Goal: Transaction & Acquisition: Purchase product/service

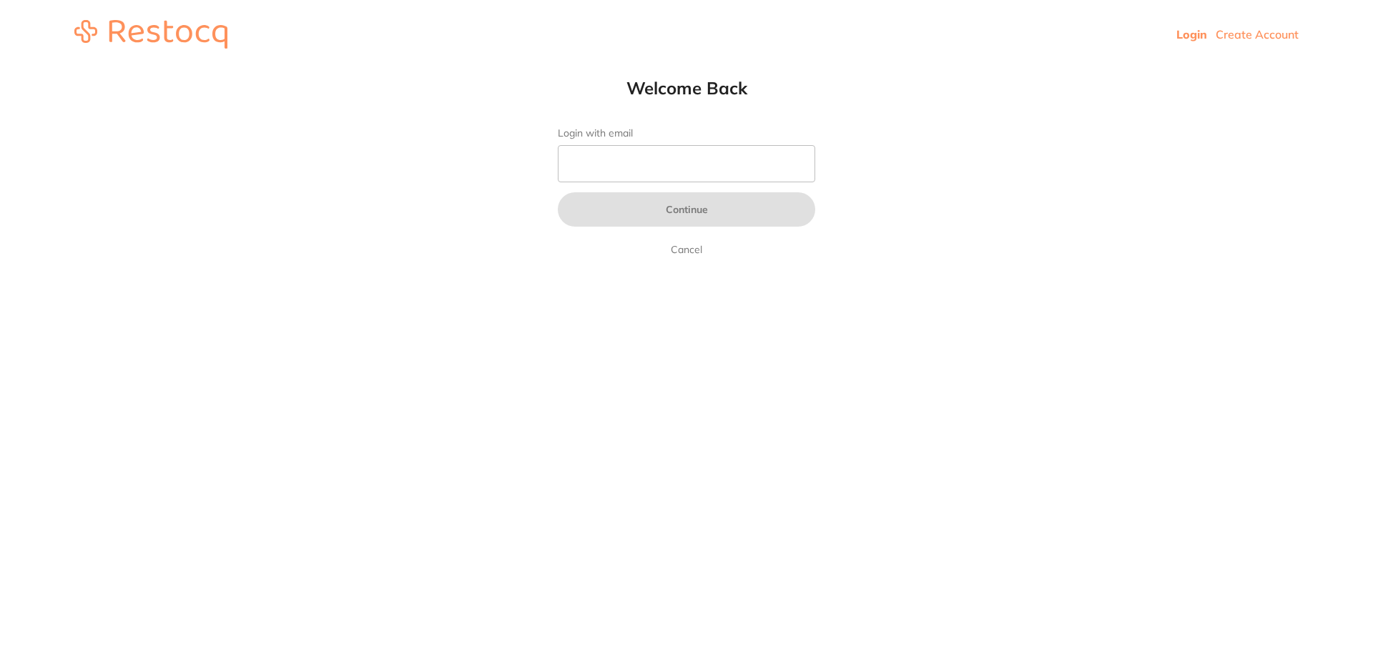
type input "b@[DOMAIN_NAME]"
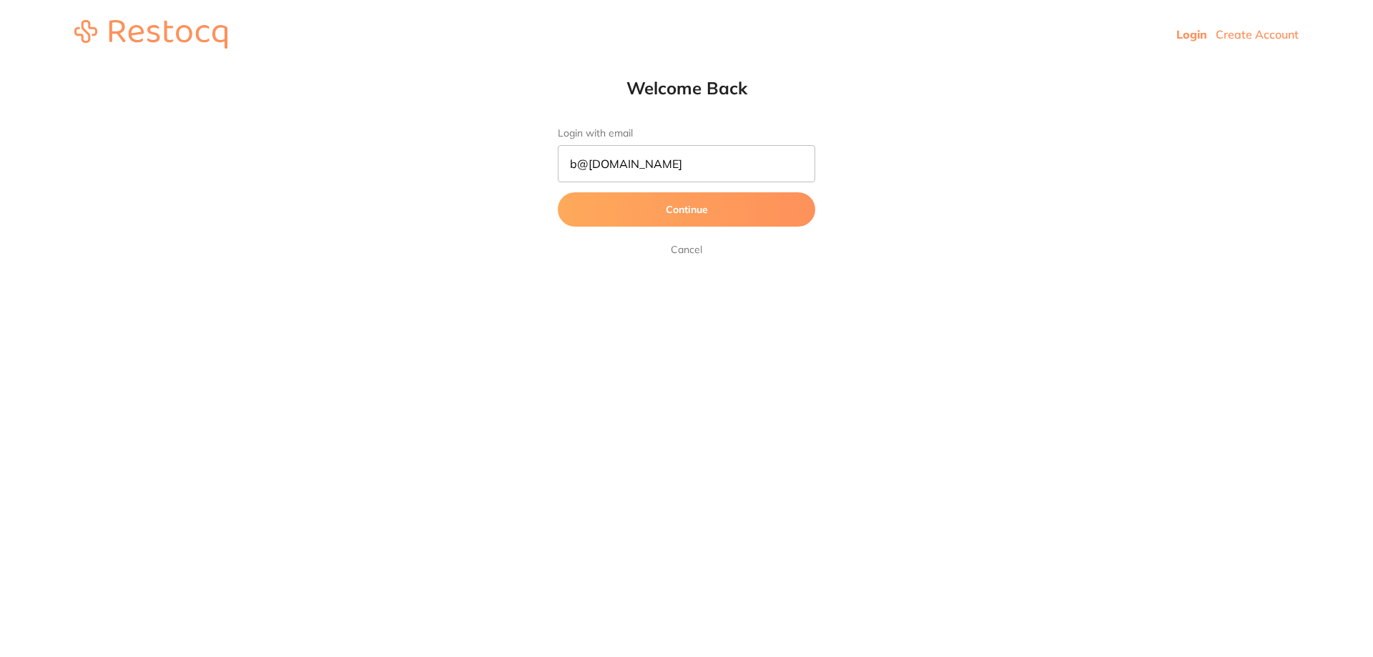
click at [684, 209] on button "Continue" at bounding box center [686, 209] width 257 height 34
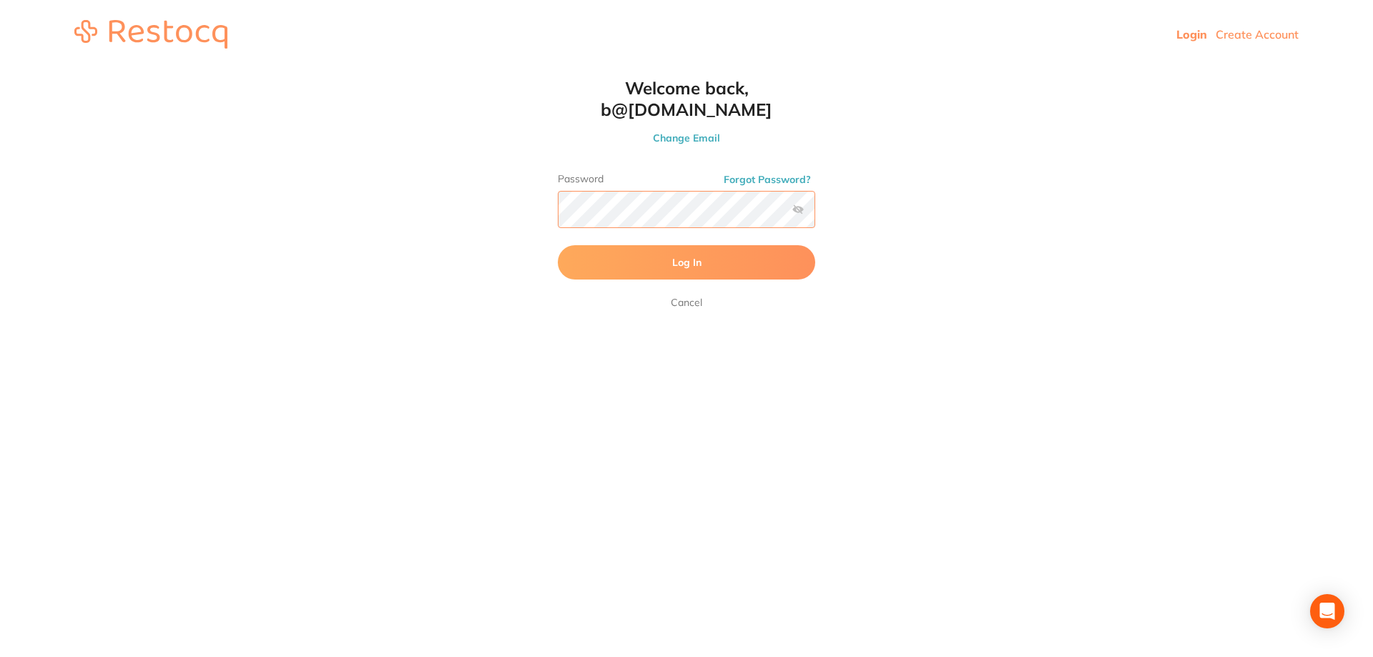
click at [558, 245] on button "Log In" at bounding box center [686, 262] width 257 height 34
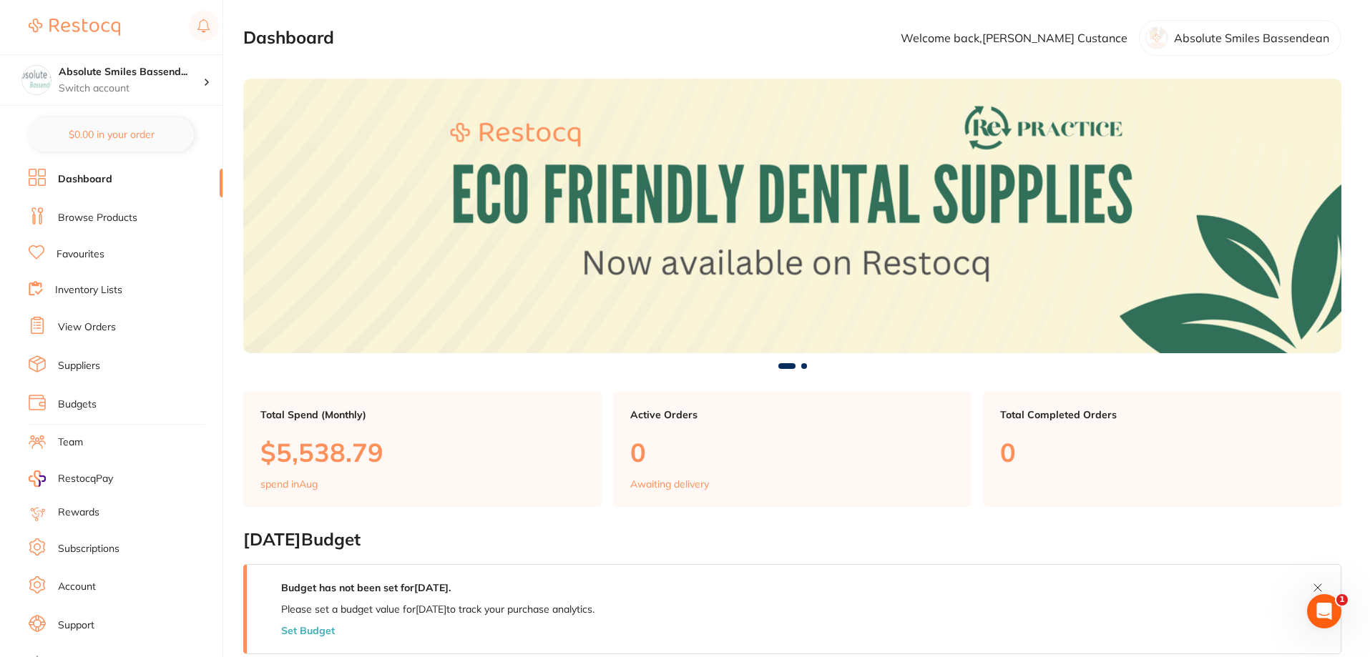
click at [107, 332] on link "View Orders" at bounding box center [87, 327] width 58 height 14
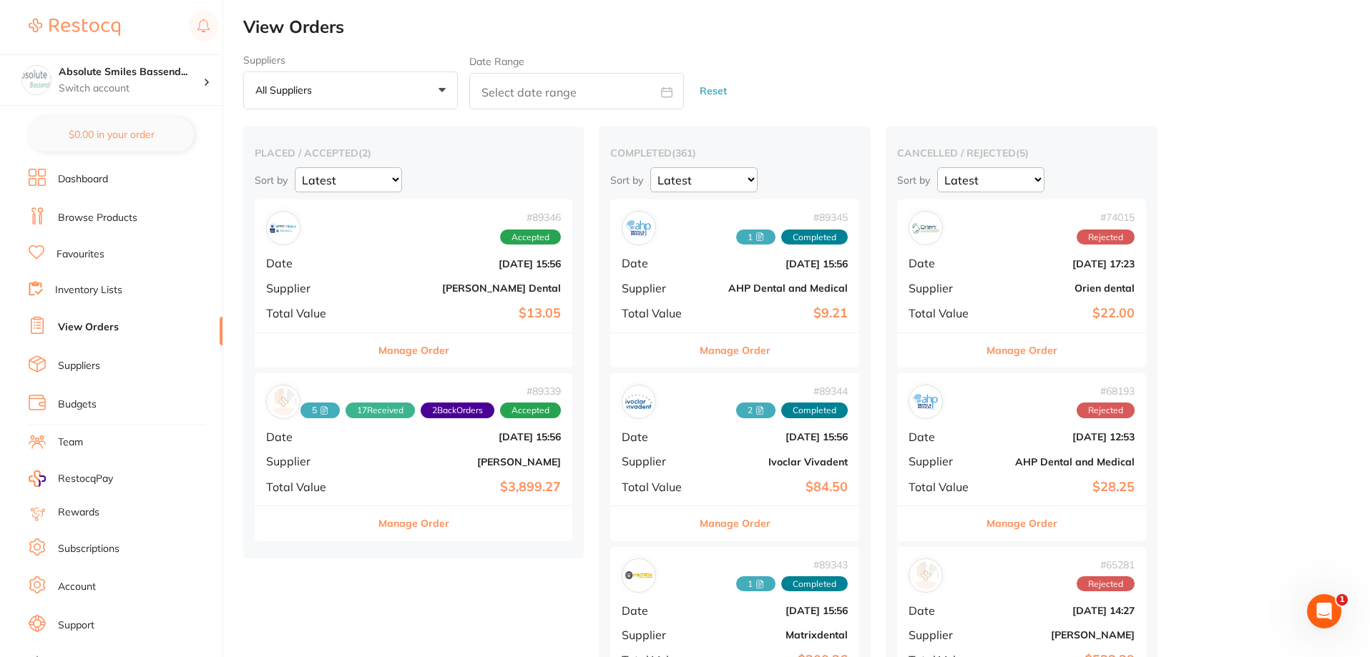
click at [413, 463] on b "[PERSON_NAME]" at bounding box center [466, 461] width 189 height 11
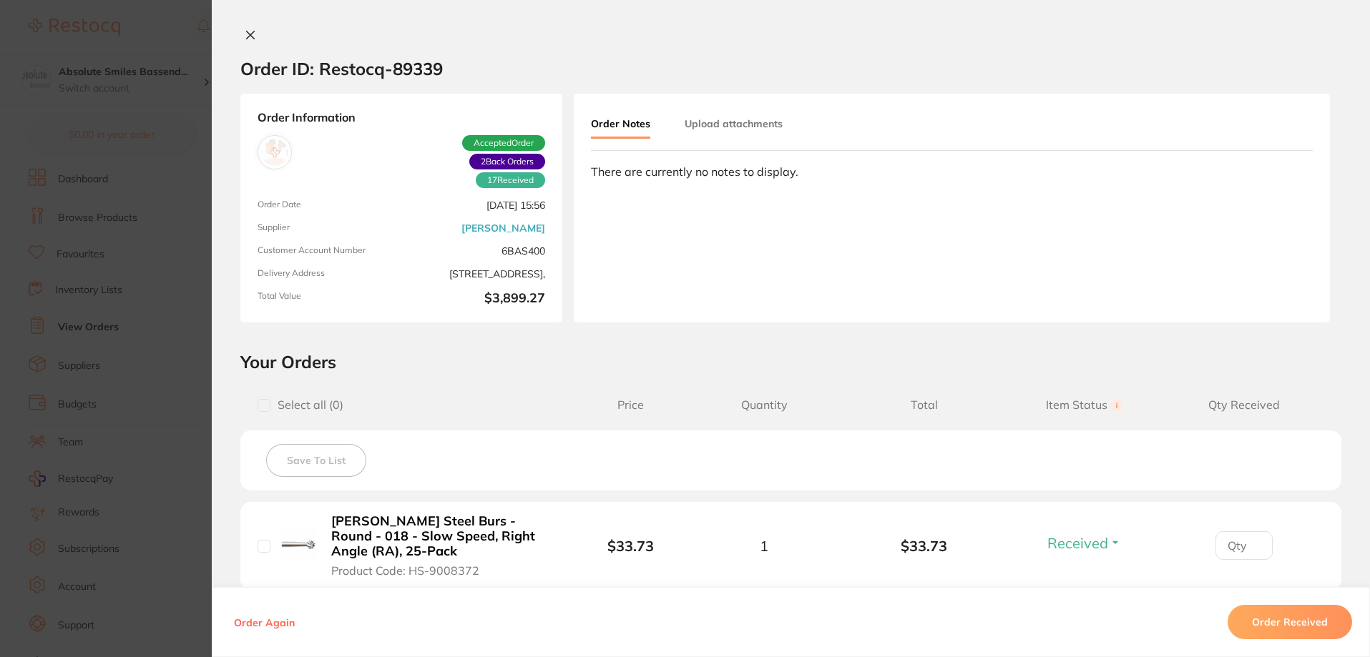
click at [253, 32] on button at bounding box center [250, 36] width 20 height 15
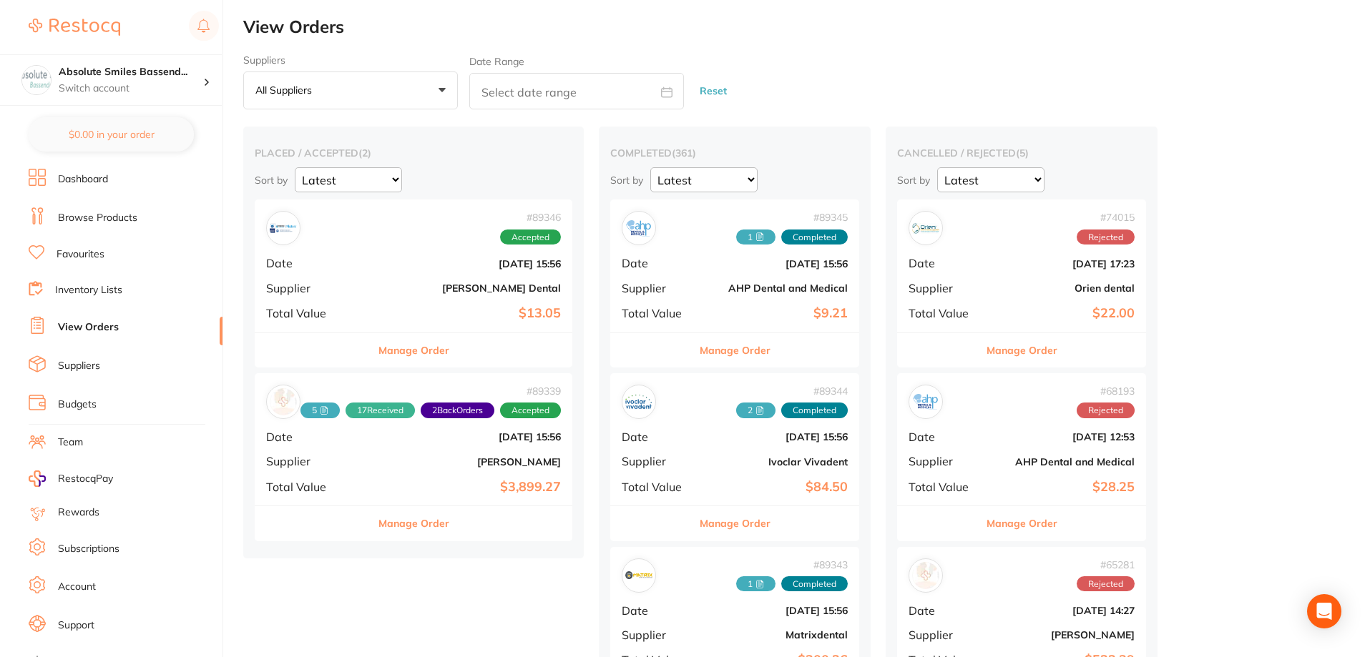
click at [445, 285] on b "[PERSON_NAME] Dental" at bounding box center [466, 287] width 189 height 11
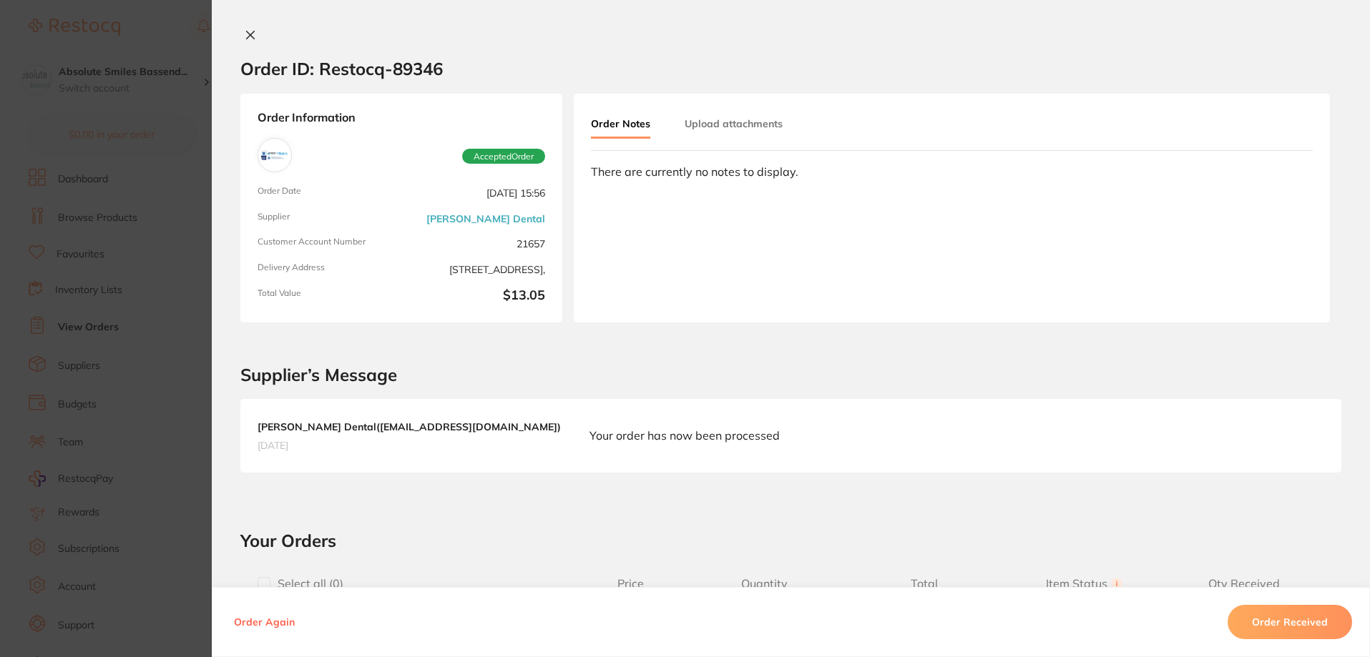
drag, startPoint x: 251, startPoint y: 38, endPoint x: 259, endPoint y: 47, distance: 12.2
click at [250, 37] on icon at bounding box center [250, 34] width 11 height 11
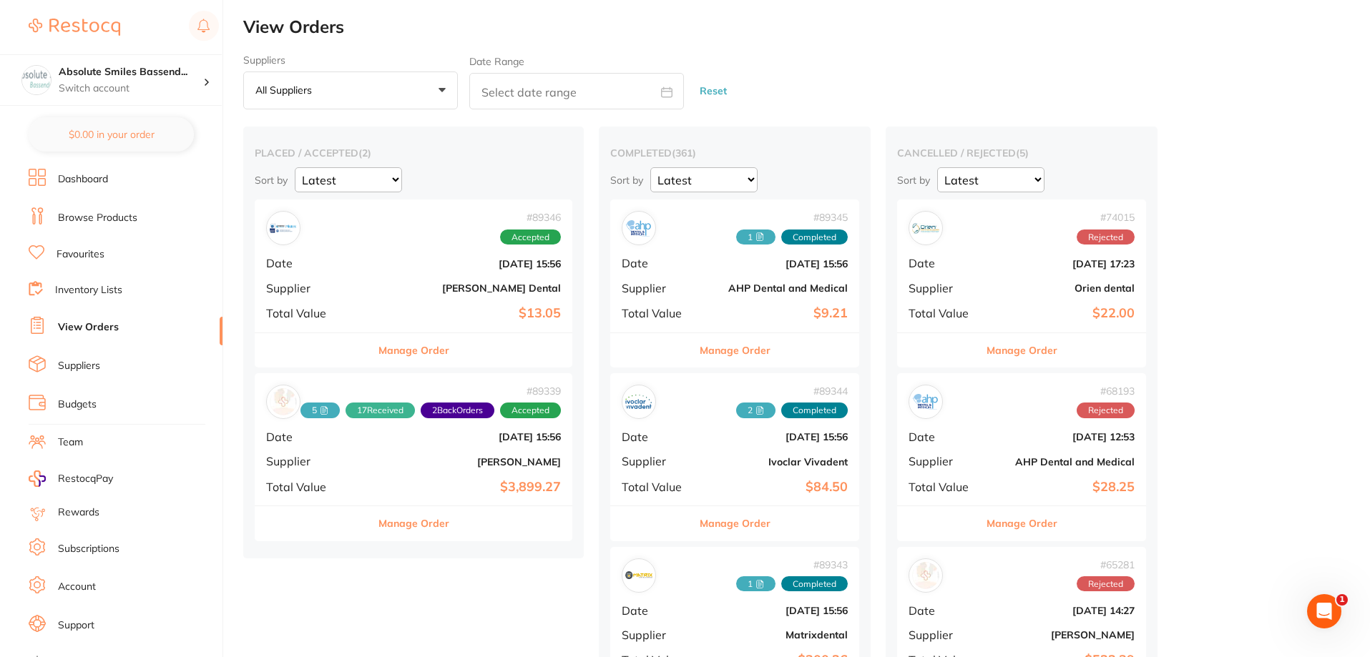
click at [83, 249] on link "Favourites" at bounding box center [80, 254] width 48 height 14
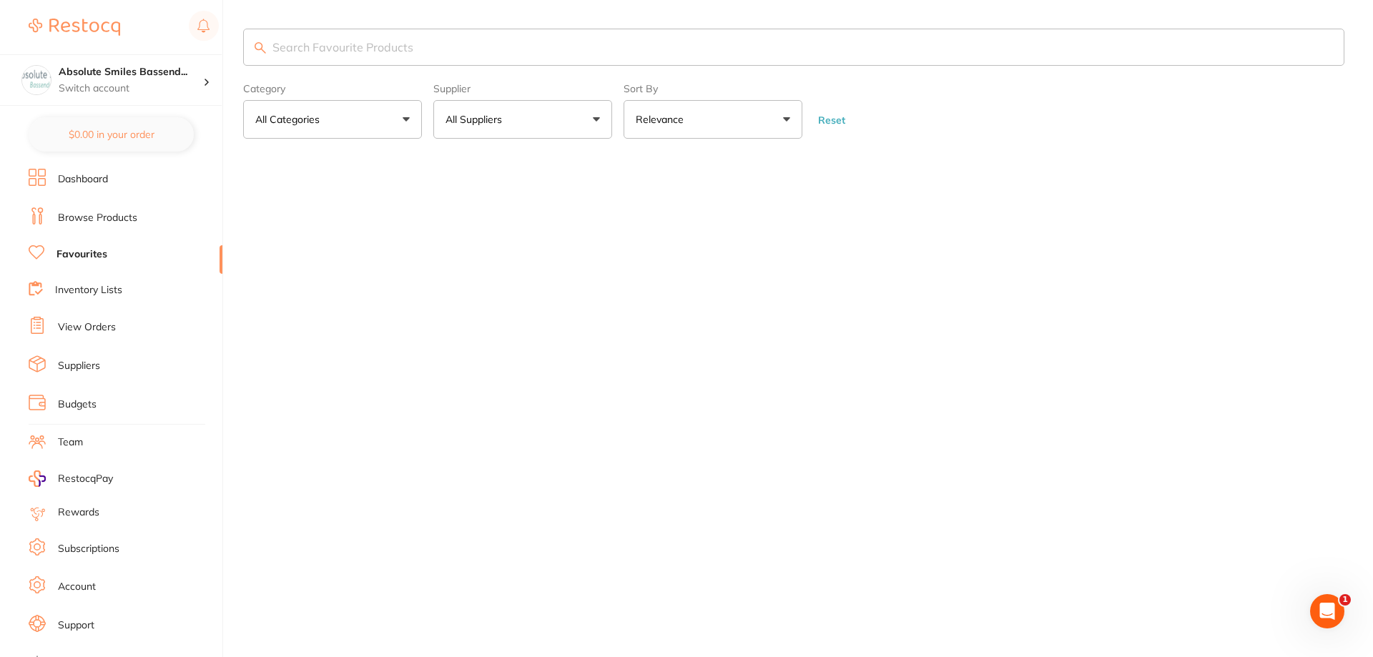
click at [425, 44] on input "search" at bounding box center [793, 47] width 1101 height 37
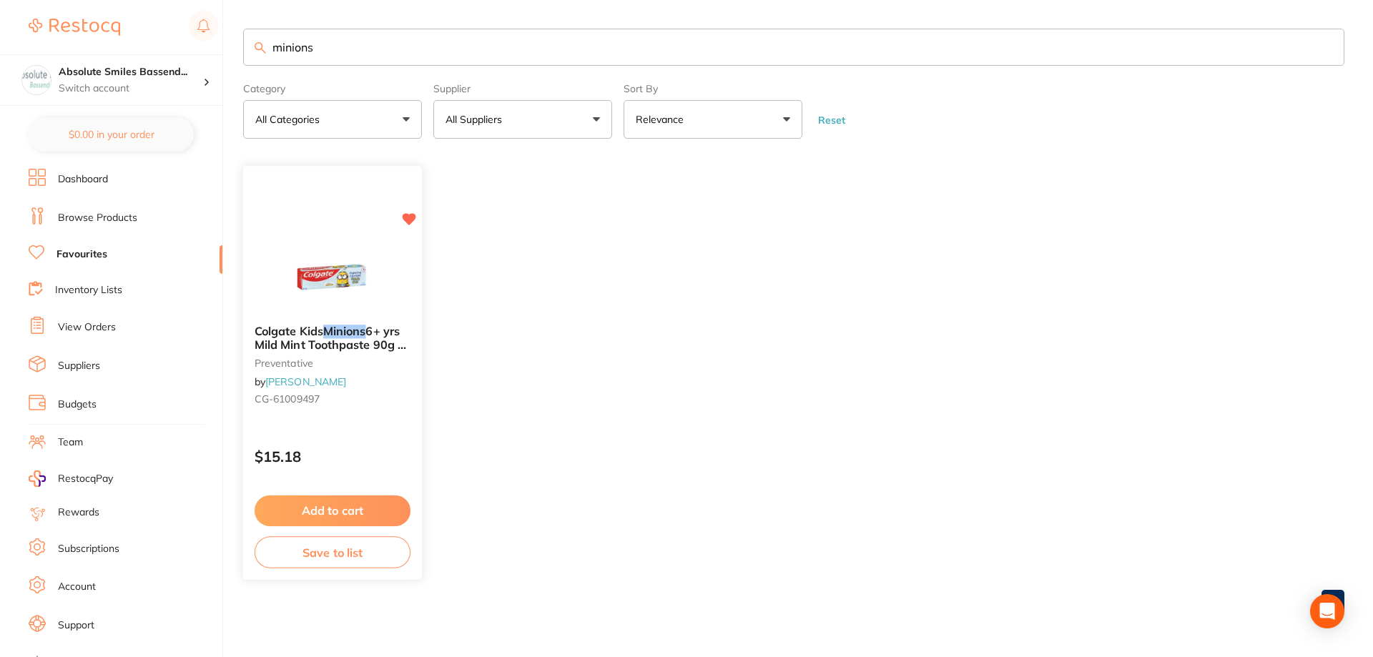
type input "minions"
click at [393, 457] on p "$15.18" at bounding box center [333, 457] width 156 height 16
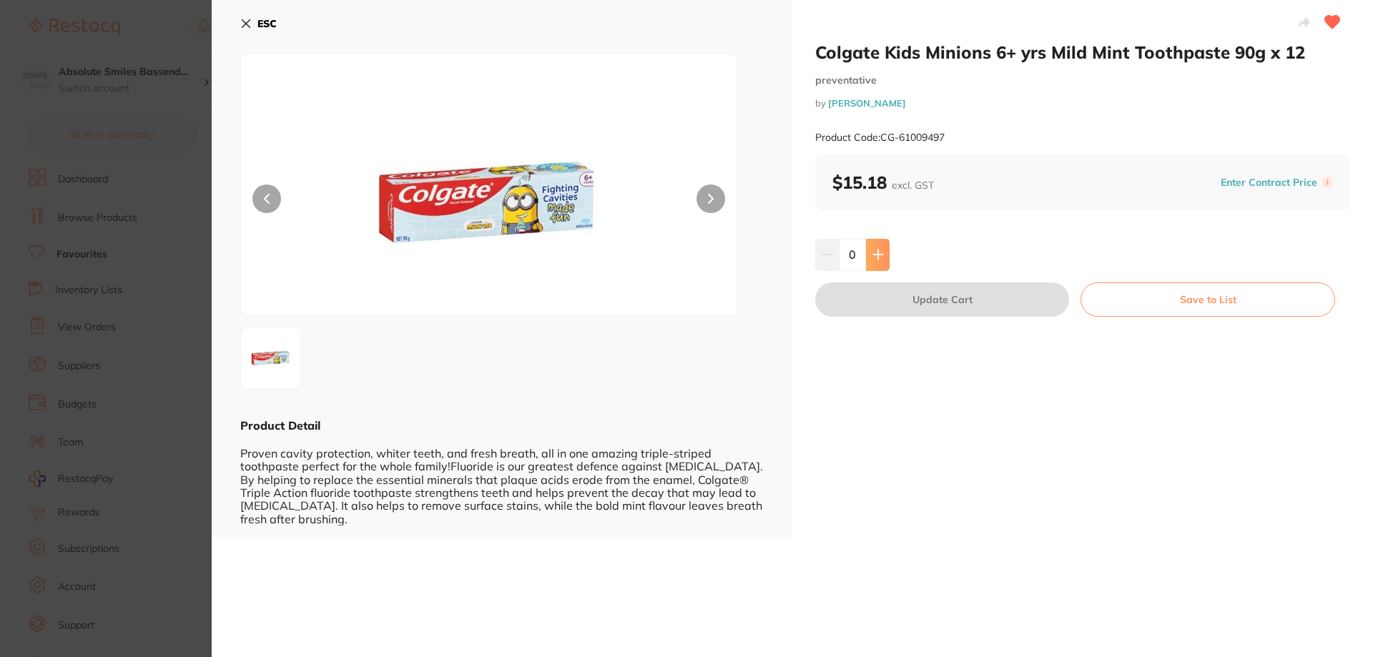
click at [879, 267] on button at bounding box center [878, 254] width 24 height 31
type input "1"
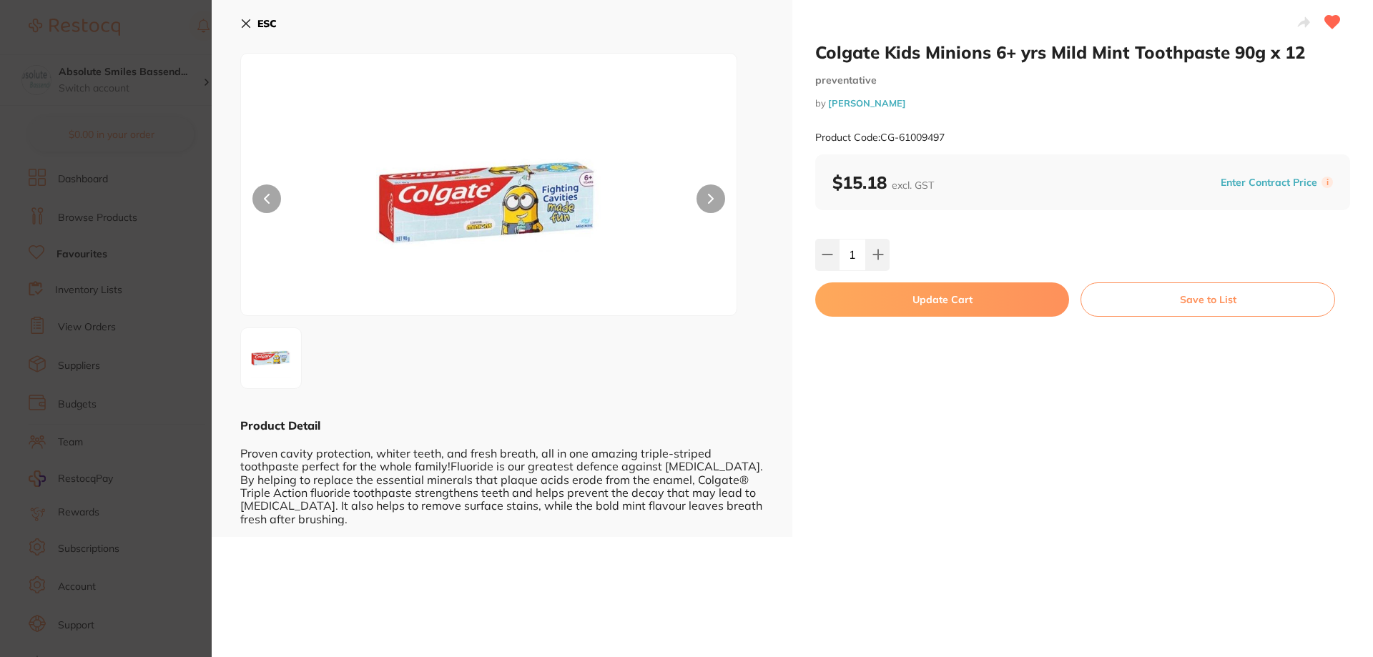
click at [913, 299] on button "Update Cart" at bounding box center [942, 299] width 254 height 34
checkbox input "false"
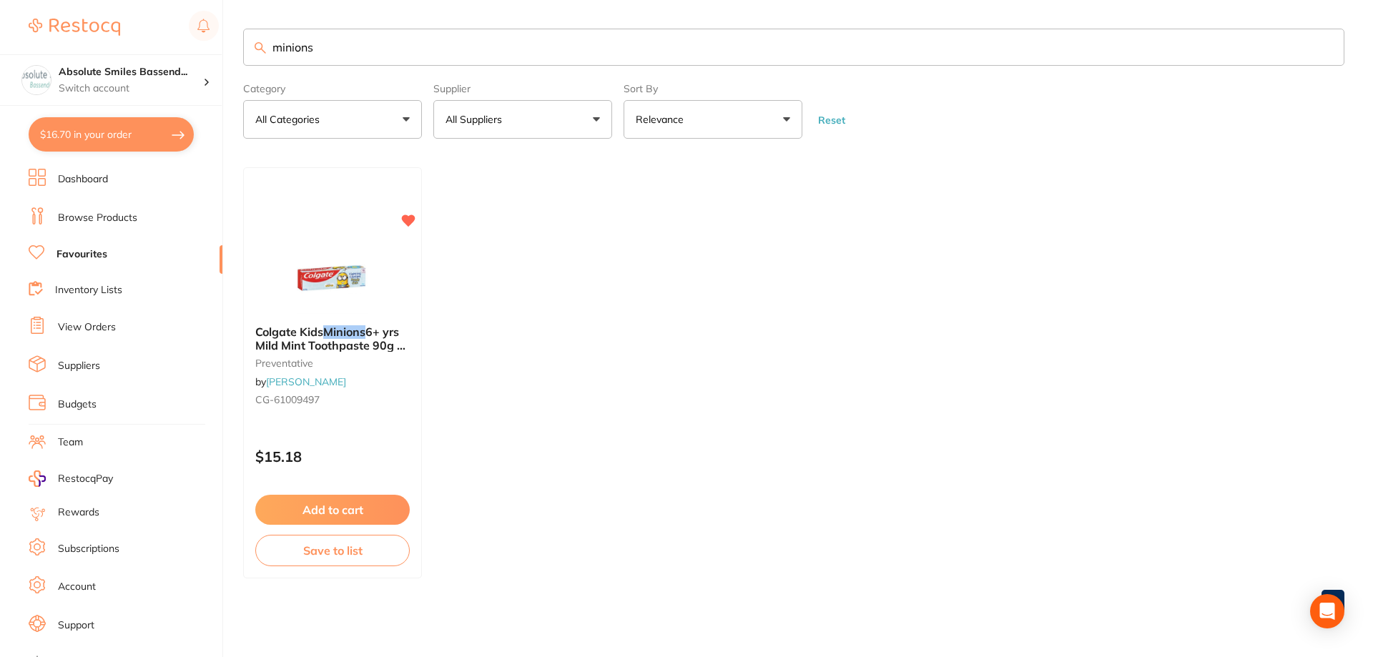
click at [360, 50] on input "minions" at bounding box center [793, 47] width 1101 height 37
type input "m"
type input "bluey"
click at [395, 511] on button "Add to cart" at bounding box center [333, 511] width 156 height 31
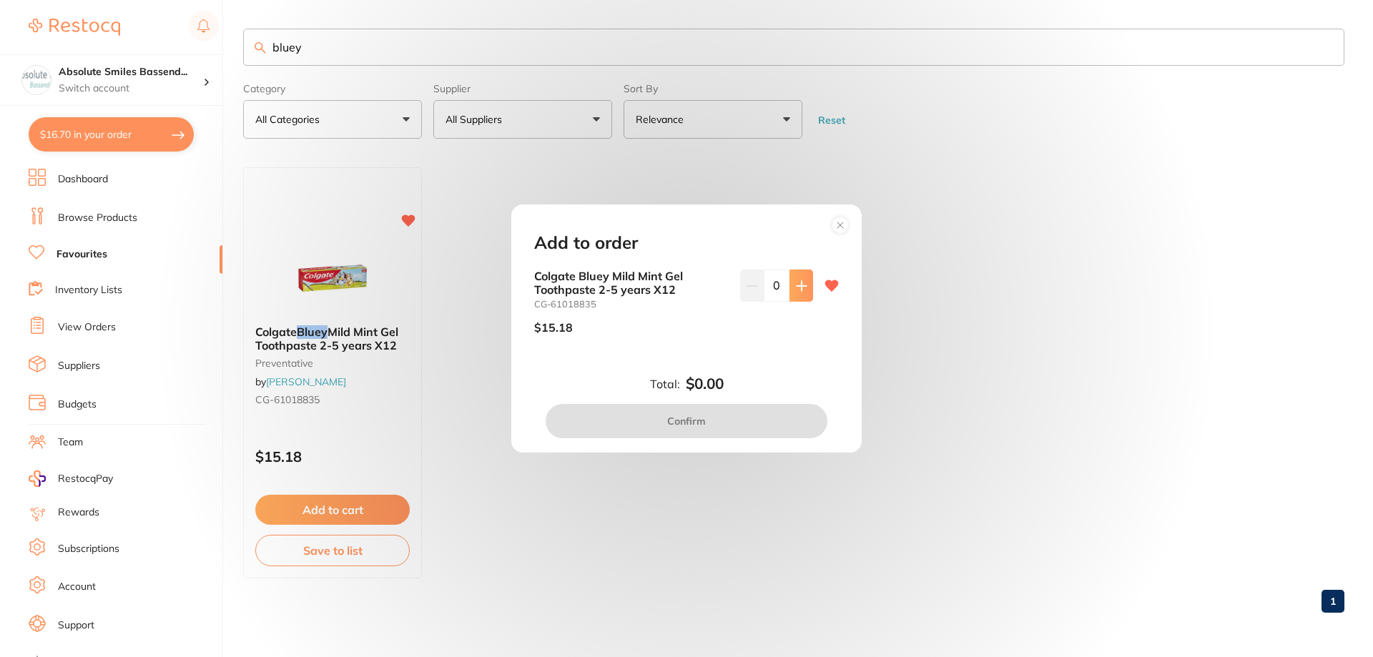
click at [796, 292] on button at bounding box center [802, 285] width 24 height 31
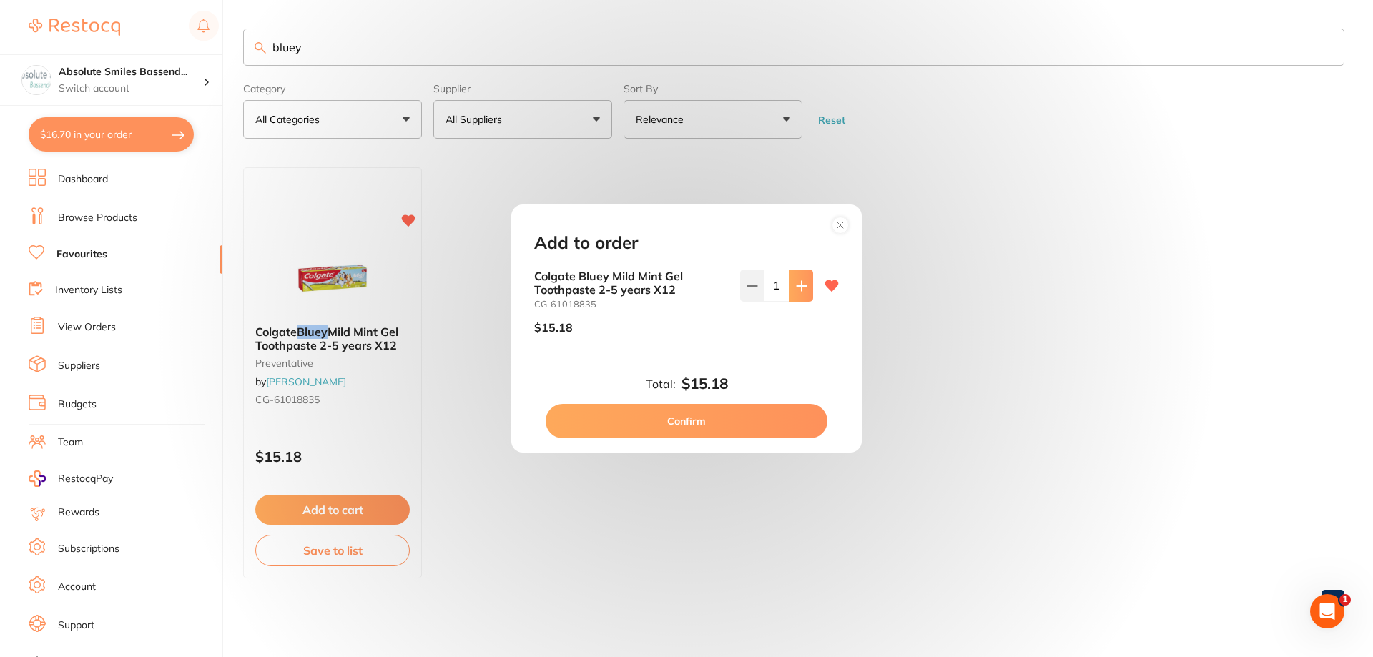
click at [796, 292] on button at bounding box center [802, 285] width 24 height 31
type input "2"
click at [740, 428] on button "Confirm" at bounding box center [687, 421] width 282 height 34
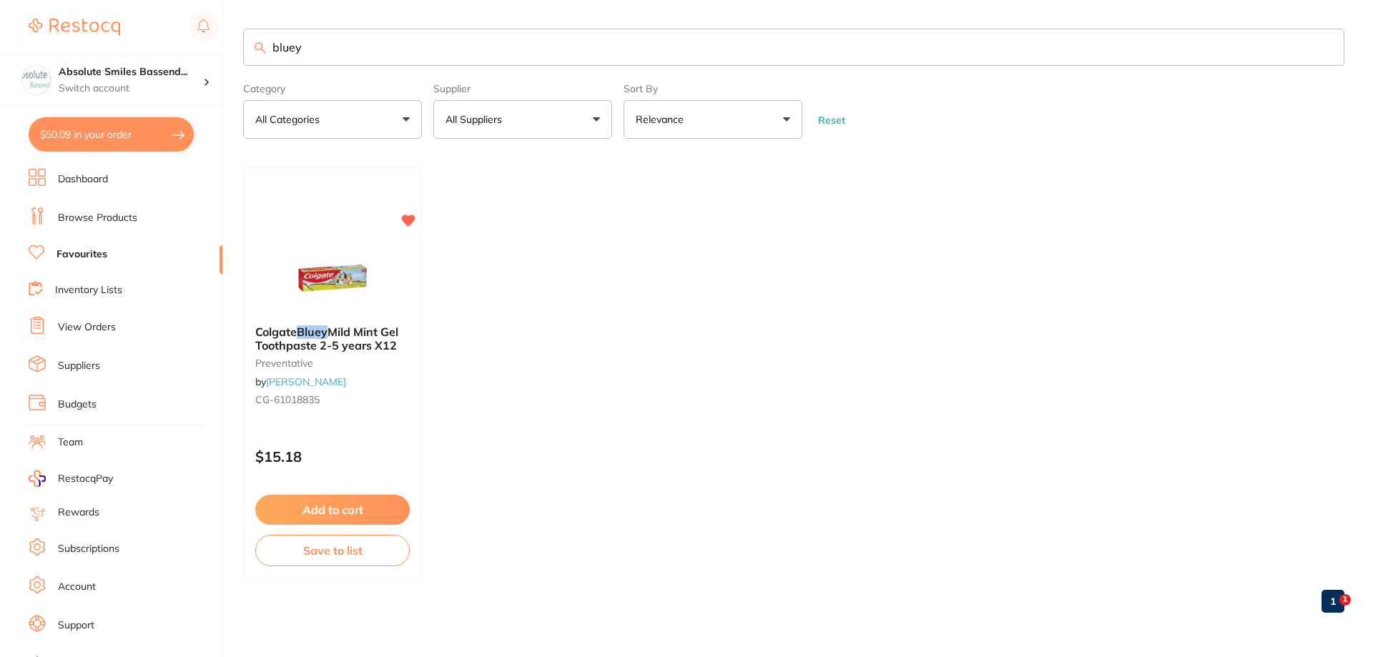
click at [360, 54] on input "bluey" at bounding box center [793, 47] width 1101 height 37
type input "b"
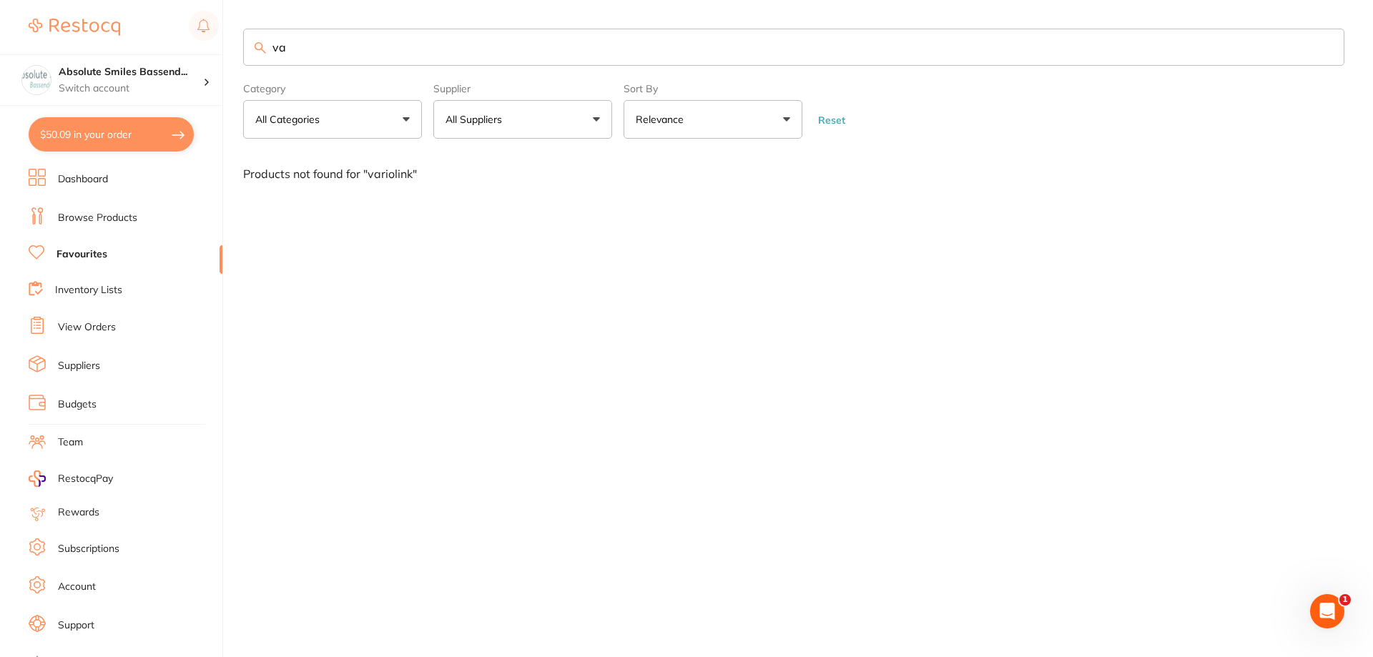
type input "v"
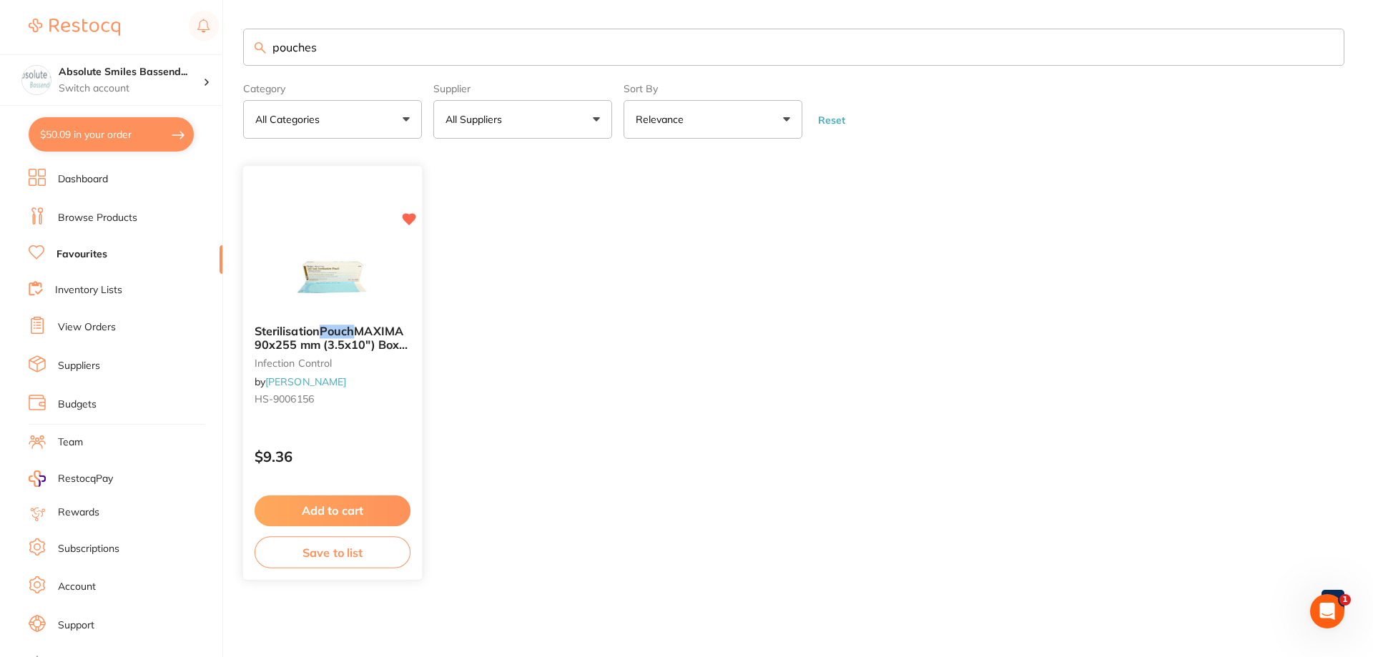
type input "pouches"
click at [388, 444] on div "$9.36" at bounding box center [332, 454] width 179 height 39
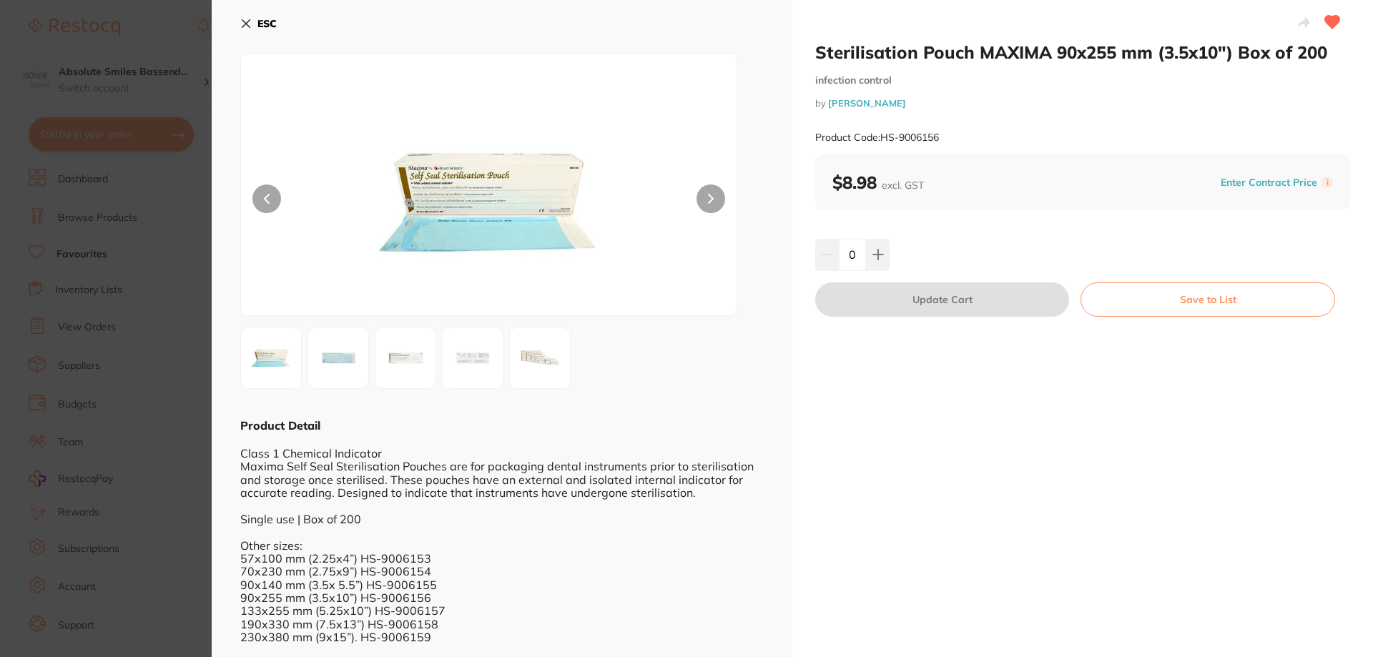
click at [260, 19] on b "ESC" at bounding box center [266, 23] width 19 height 13
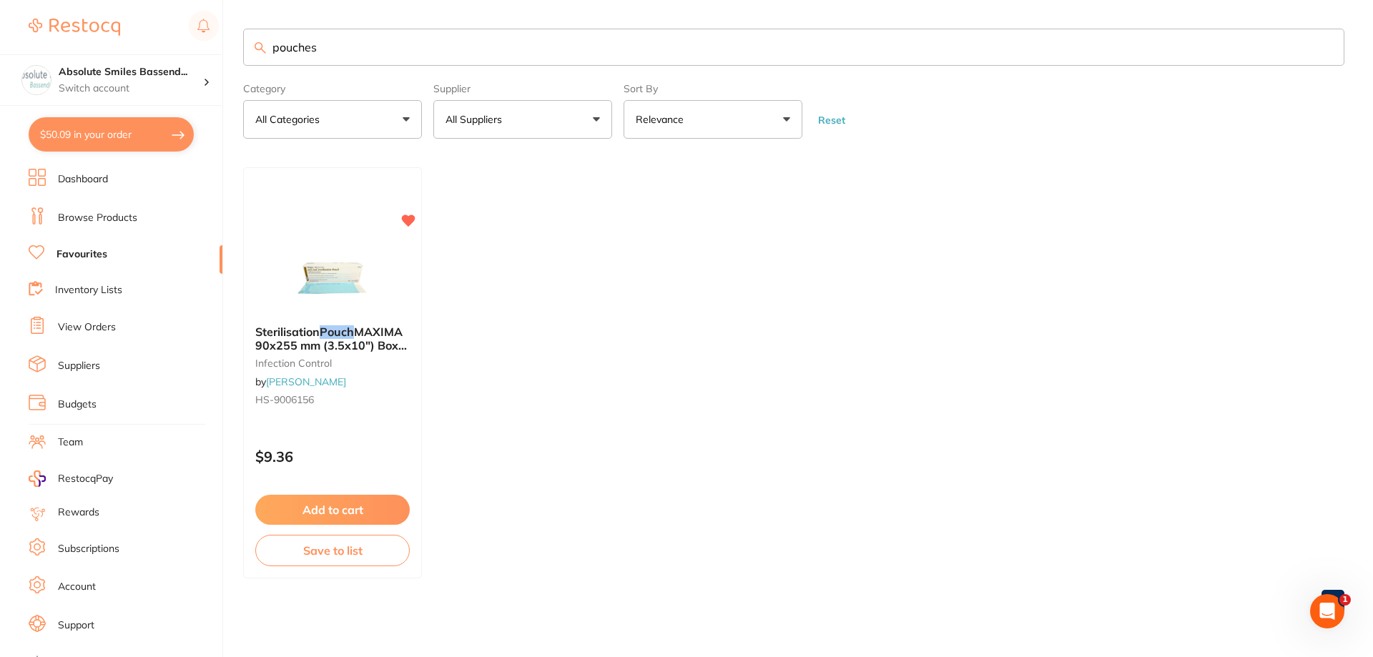
drag, startPoint x: 286, startPoint y: 46, endPoint x: 261, endPoint y: 46, distance: 25.0
click at [262, 46] on div "pouches" at bounding box center [793, 47] width 1101 height 37
type input "p"
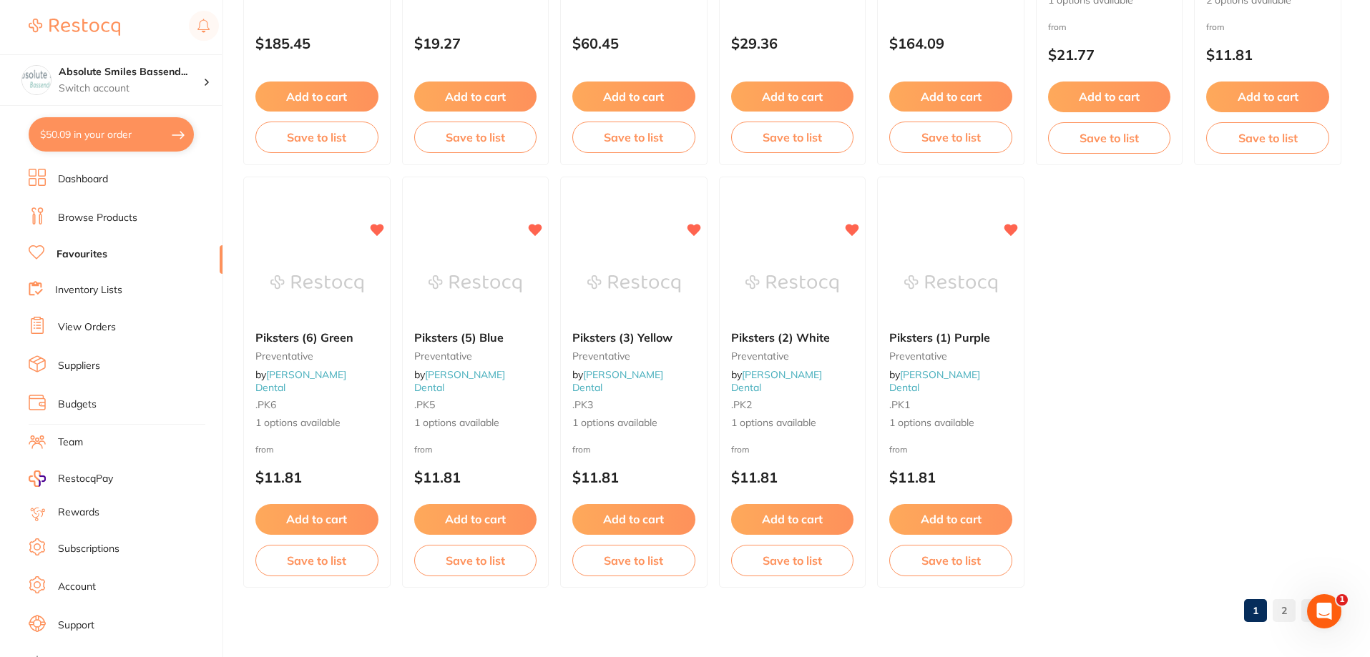
scroll to position [2954, 0]
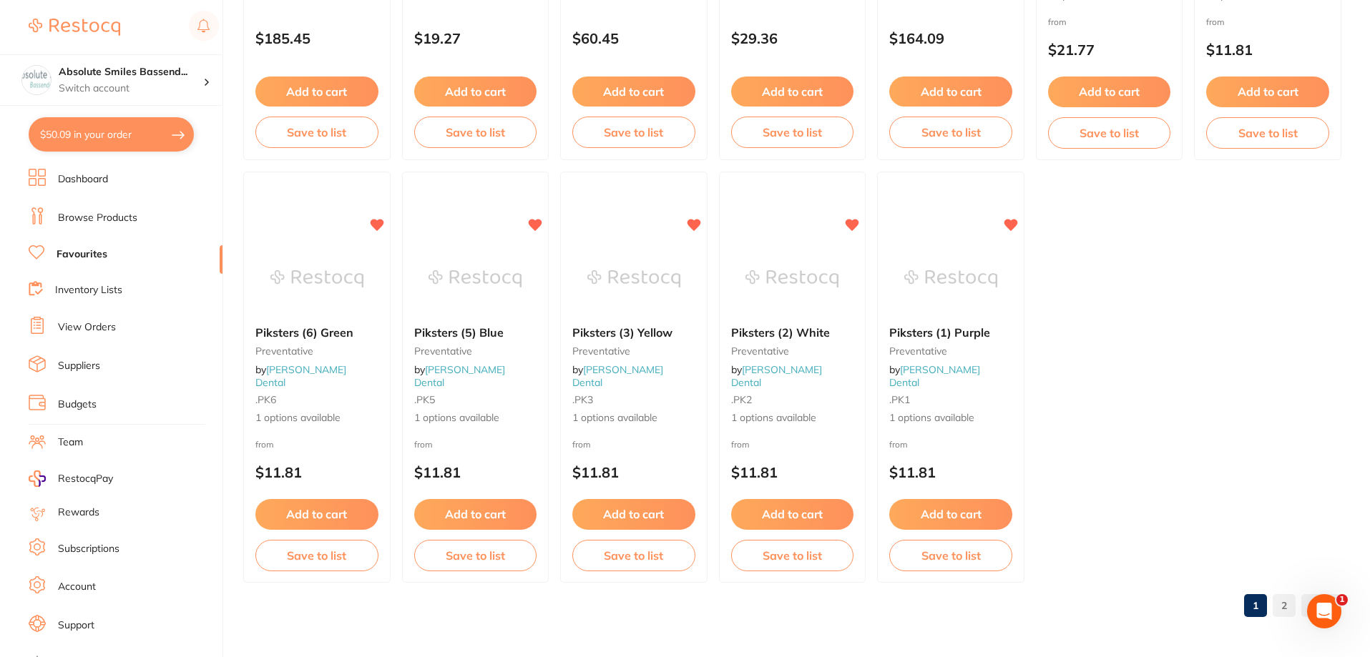
click at [1287, 601] on link "2" at bounding box center [1283, 605] width 23 height 29
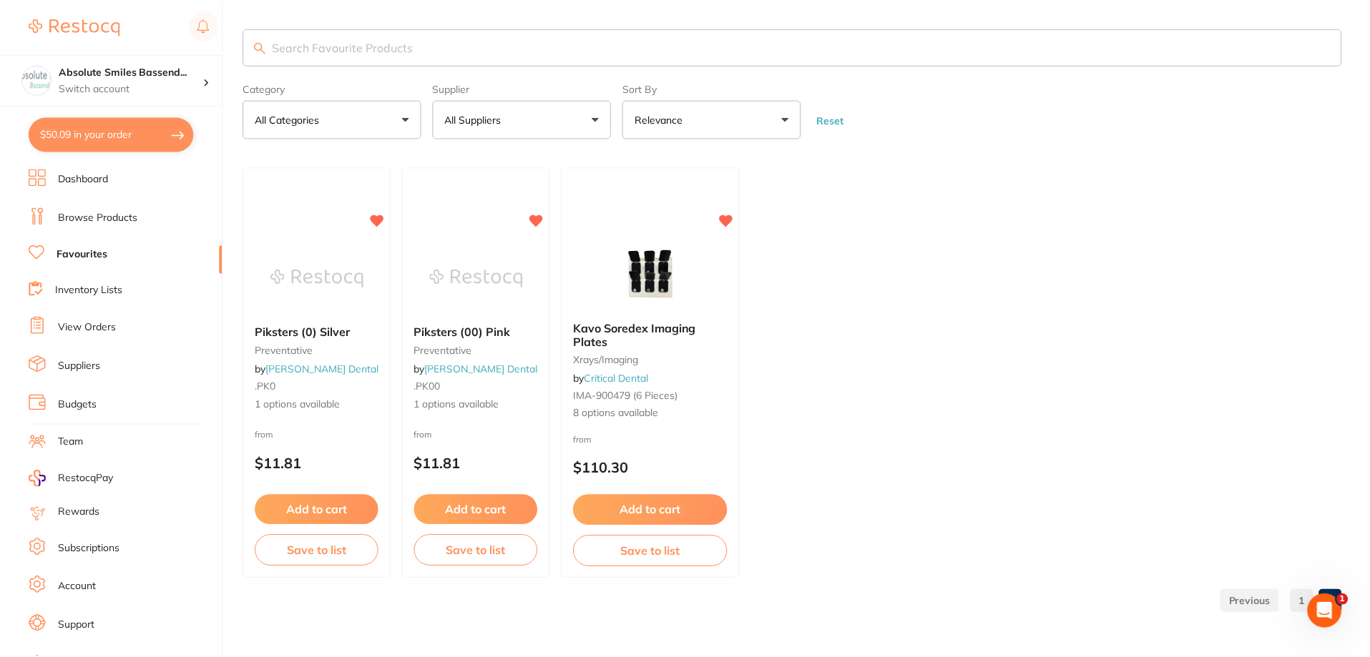
scroll to position [0, 0]
click at [117, 220] on link "Browse Products" at bounding box center [97, 218] width 79 height 14
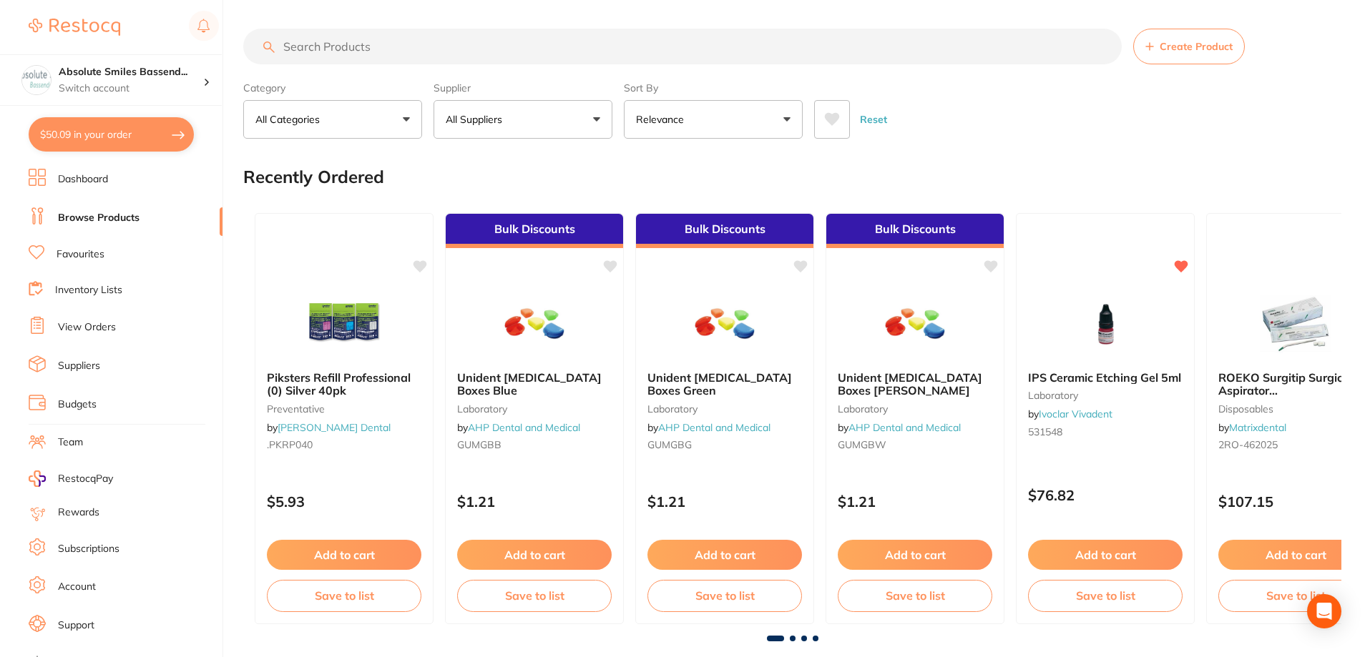
click at [340, 46] on input "search" at bounding box center [682, 47] width 878 height 36
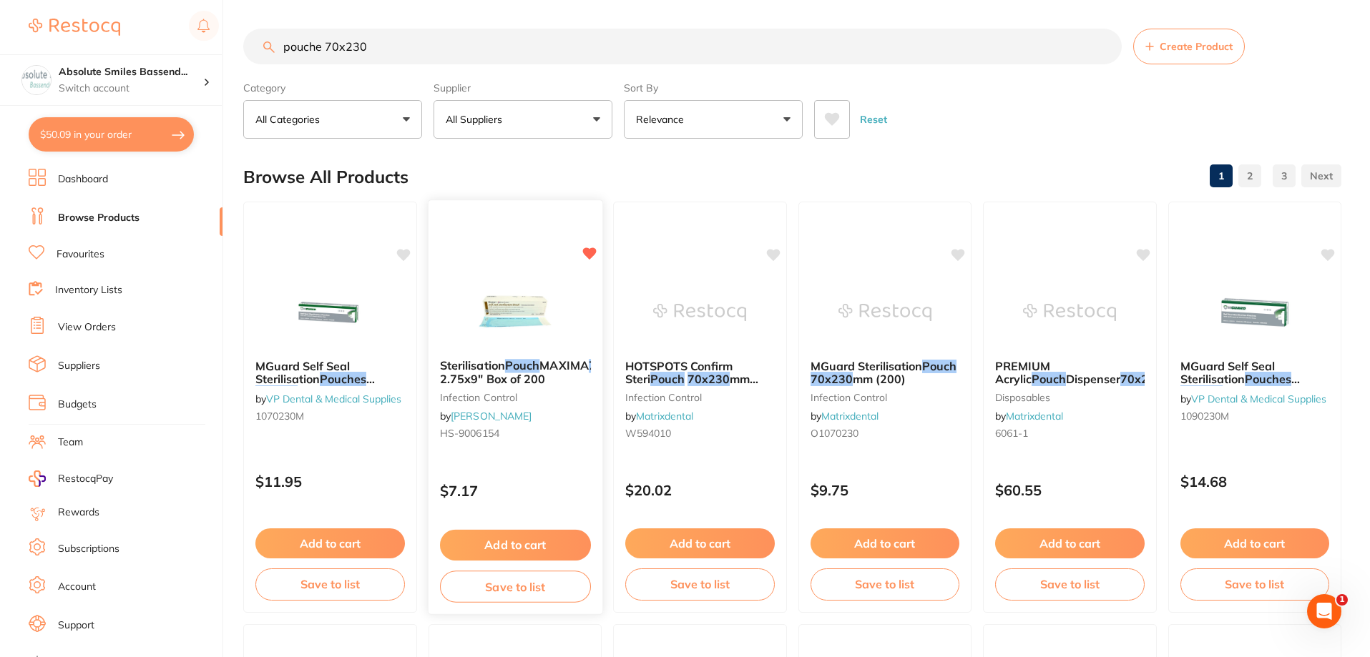
type input "pouche 70x230"
click at [549, 540] on button "Add to cart" at bounding box center [514, 545] width 151 height 31
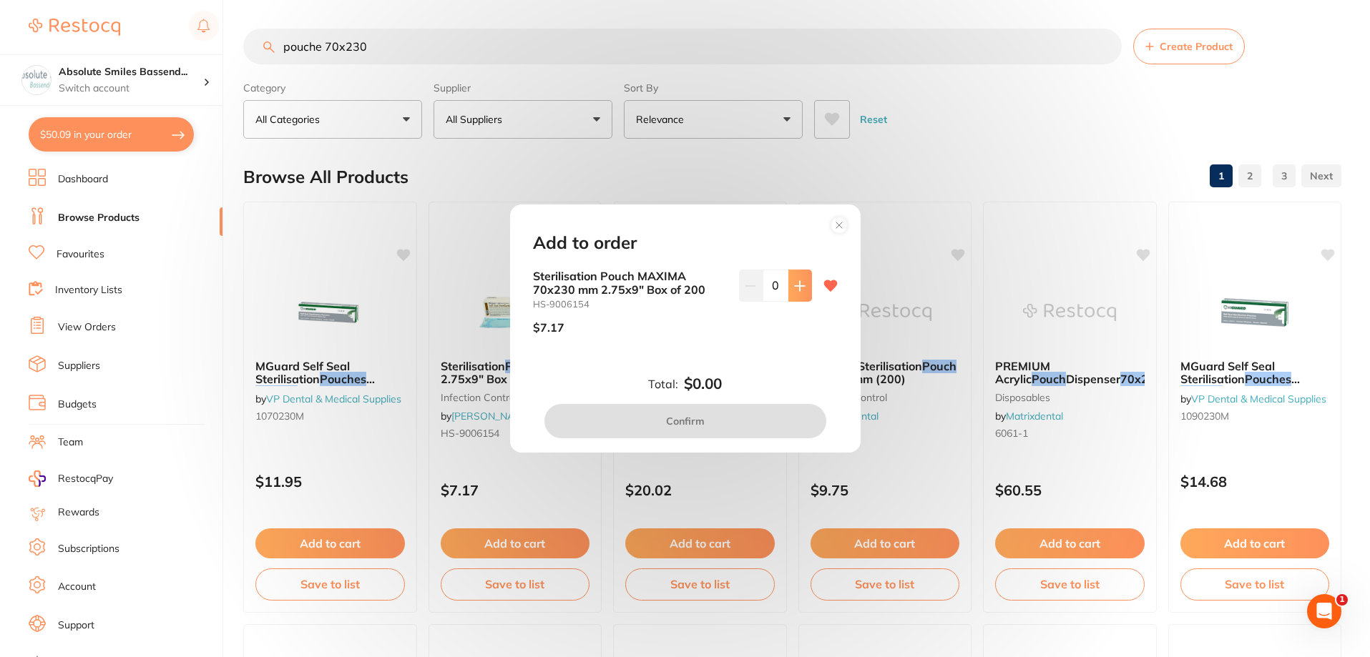
click at [795, 287] on icon at bounding box center [799, 285] width 9 height 9
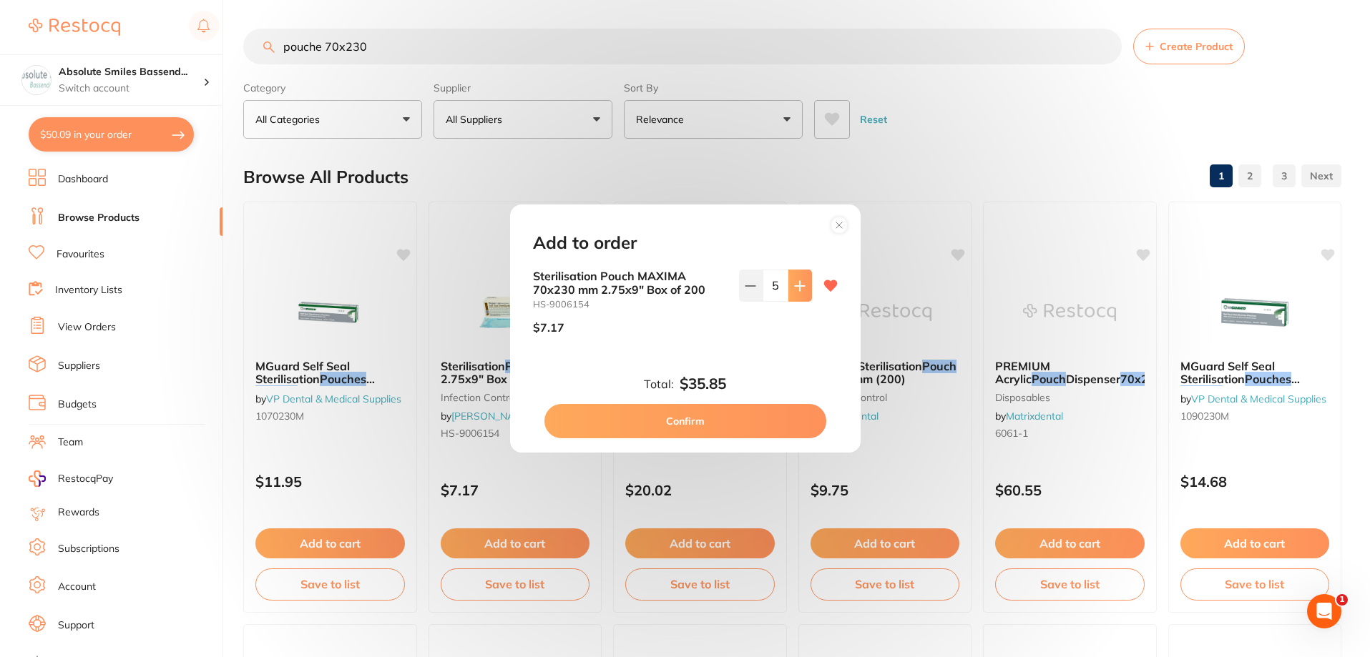
click at [795, 287] on icon at bounding box center [799, 285] width 9 height 9
type input "6"
click at [738, 415] on button "Confirm" at bounding box center [685, 421] width 282 height 34
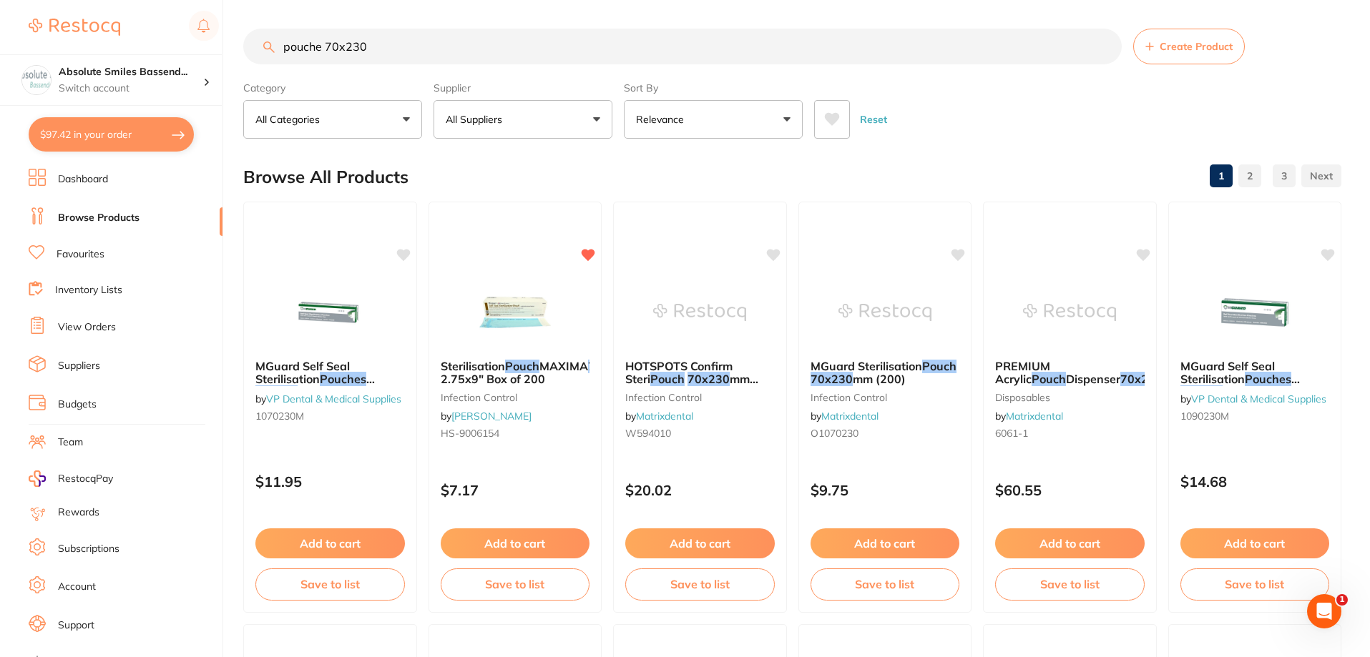
drag, startPoint x: 416, startPoint y: 48, endPoint x: 80, endPoint y: -30, distance: 345.0
click at [80, 0] on html "$97.42 Absolute Smiles Bassend... Switch account Absolute Smiles Bassendean $97…" at bounding box center [685, 328] width 1370 height 657
click at [94, 257] on link "Favourites" at bounding box center [80, 254] width 48 height 14
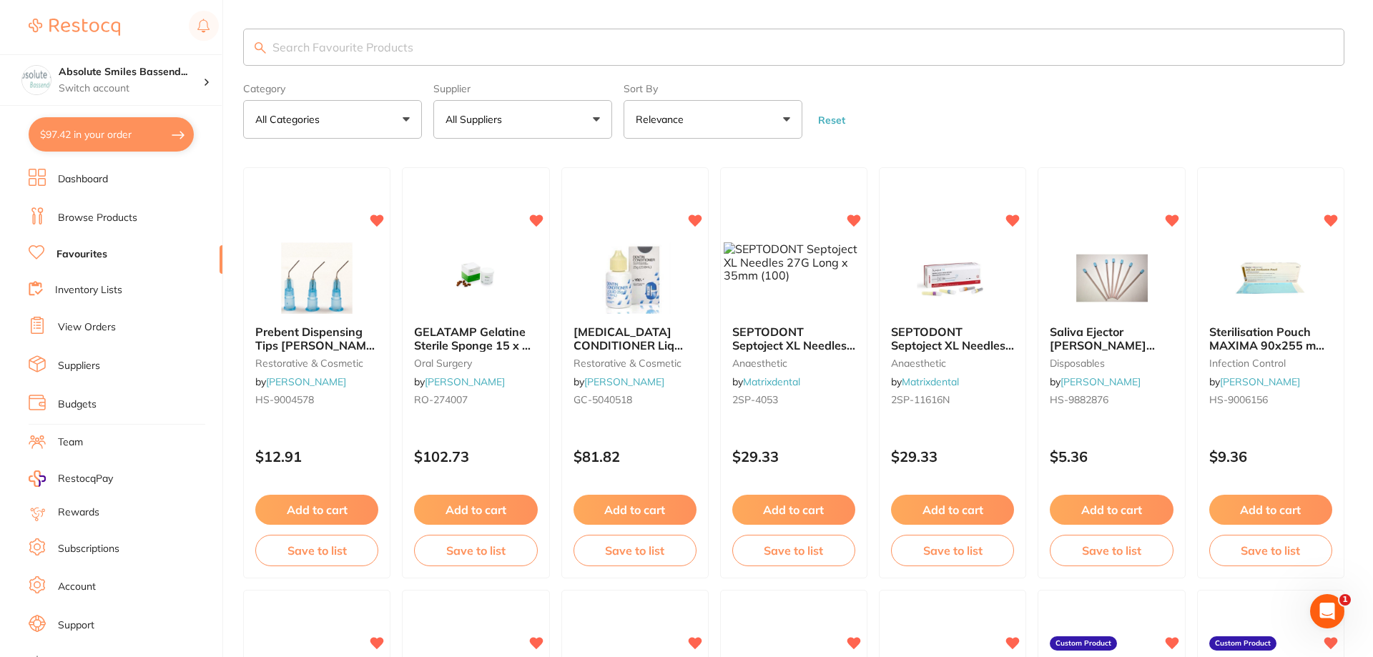
click at [359, 39] on input "search" at bounding box center [793, 47] width 1101 height 37
type input "l"
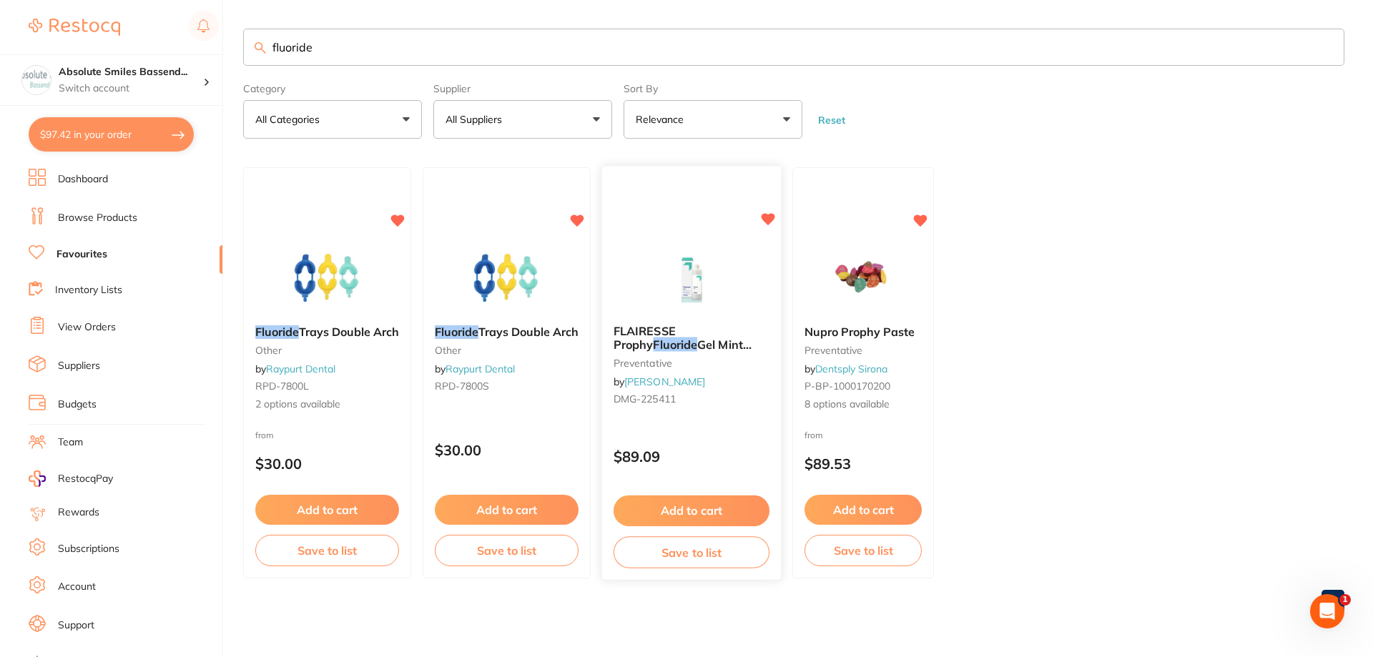
type input "fluoride"
click at [736, 506] on button "Add to cart" at bounding box center [692, 511] width 156 height 31
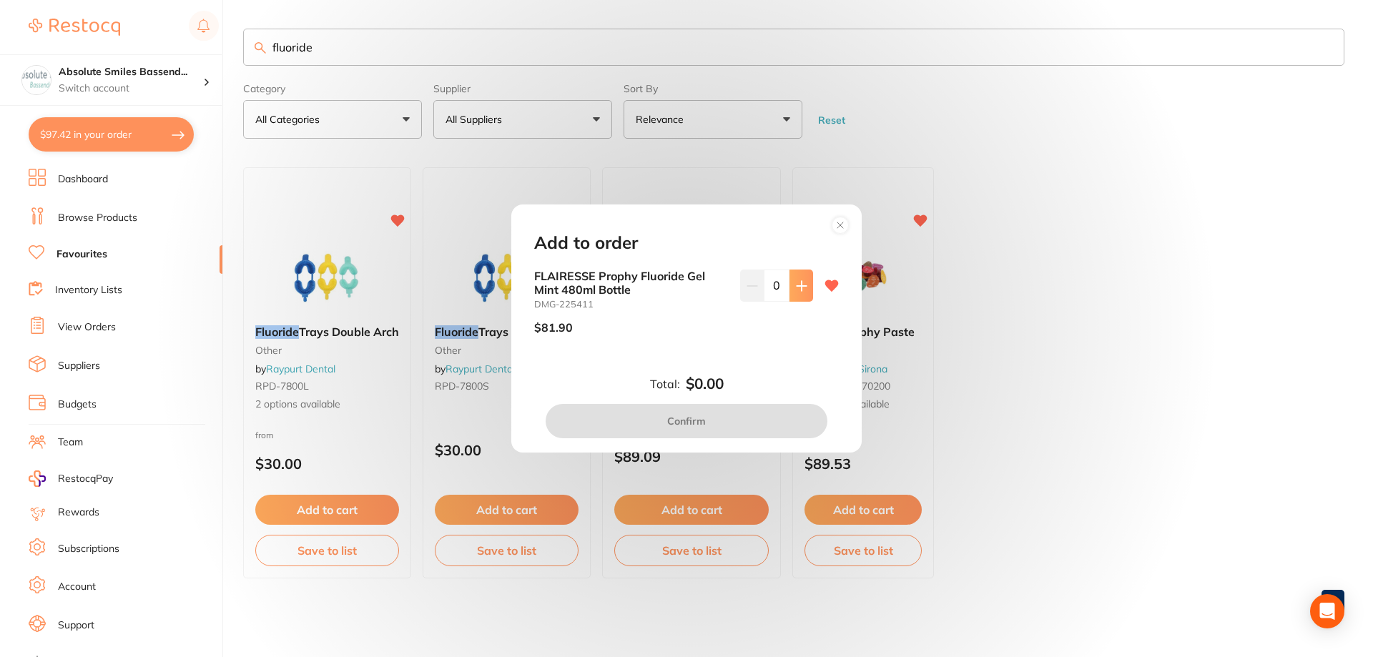
click at [798, 293] on button at bounding box center [802, 285] width 24 height 31
type input "2"
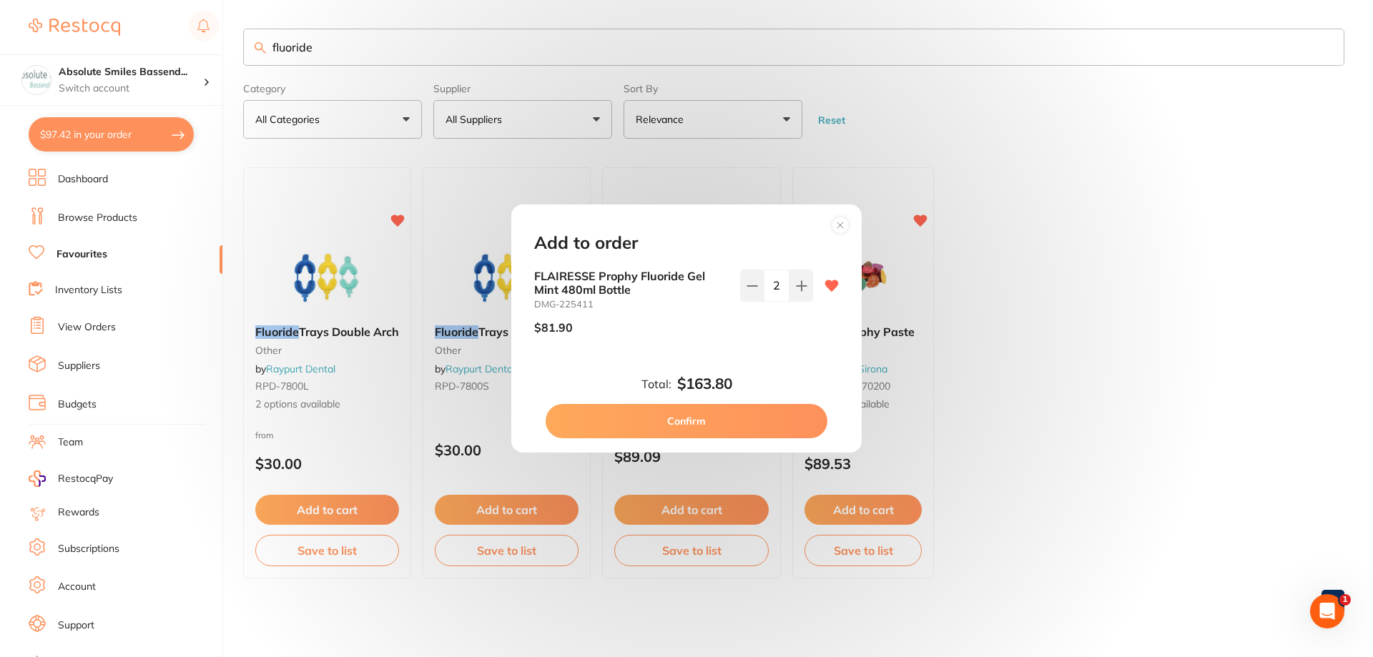
click at [761, 421] on button "Confirm" at bounding box center [687, 421] width 282 height 34
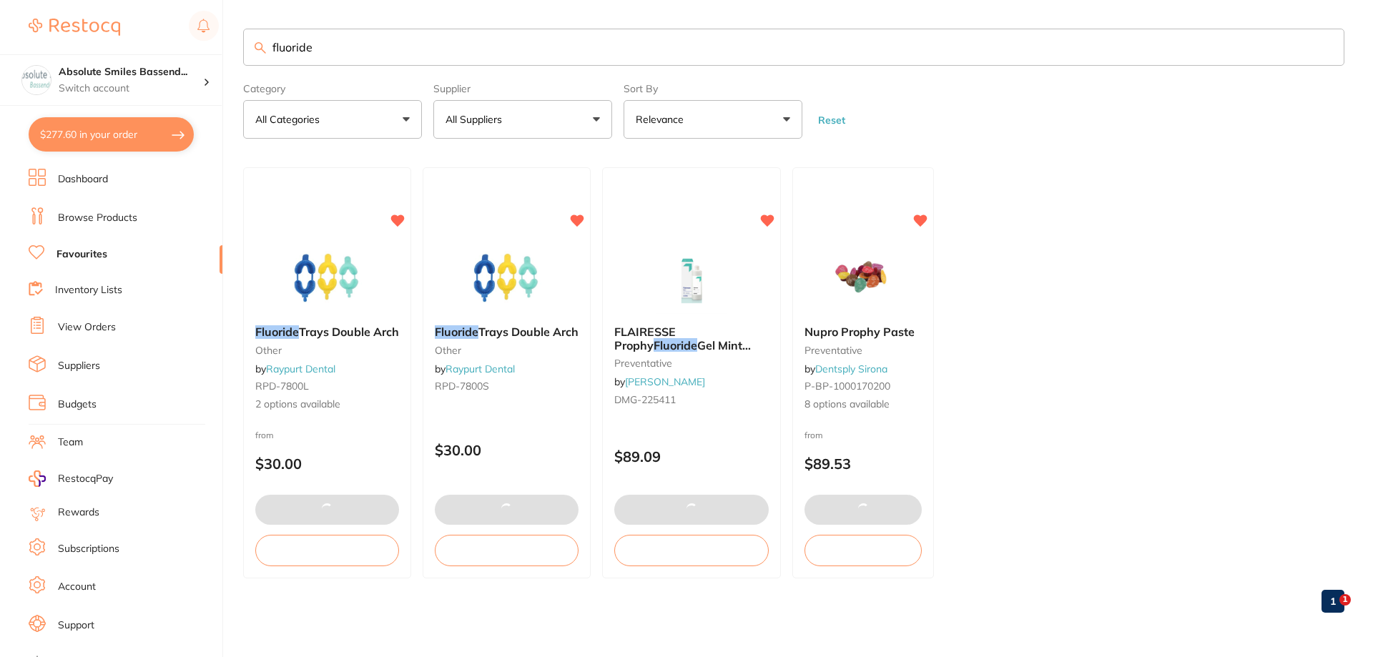
click at [433, 49] on input "fluoride" at bounding box center [793, 47] width 1101 height 37
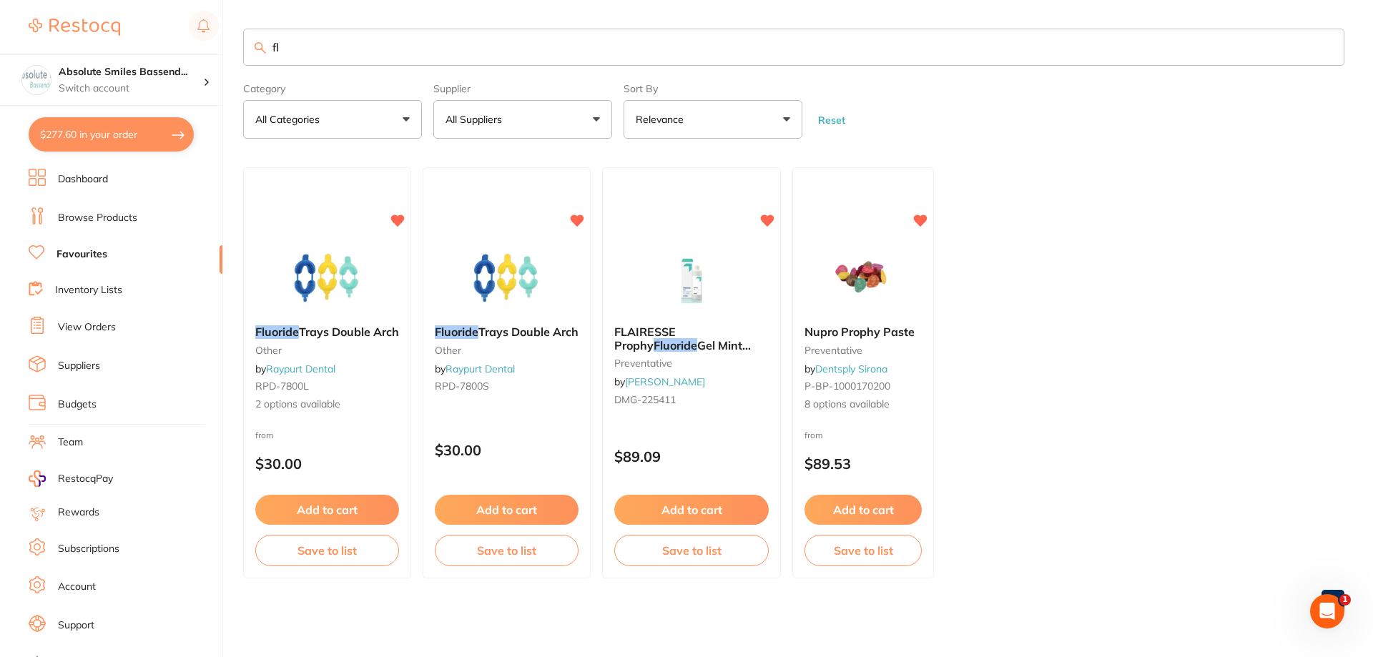
type input "f"
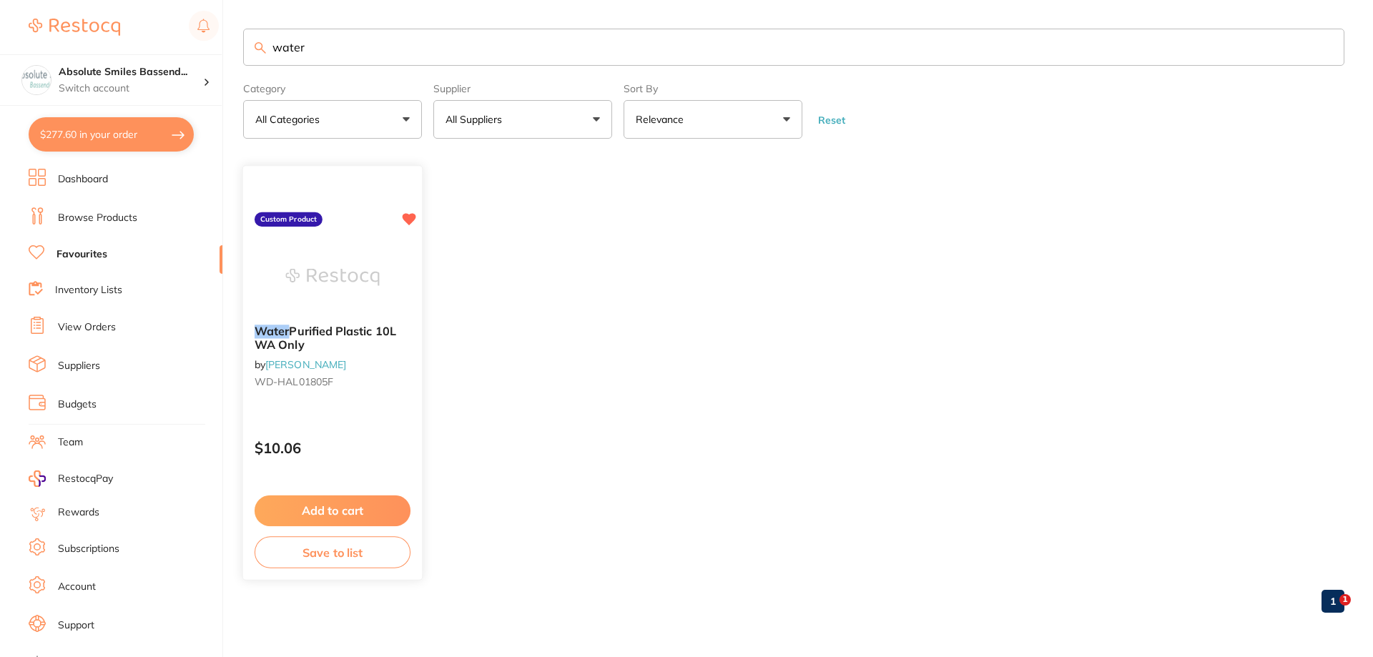
type input "water"
click at [384, 511] on button "Add to cart" at bounding box center [333, 511] width 156 height 31
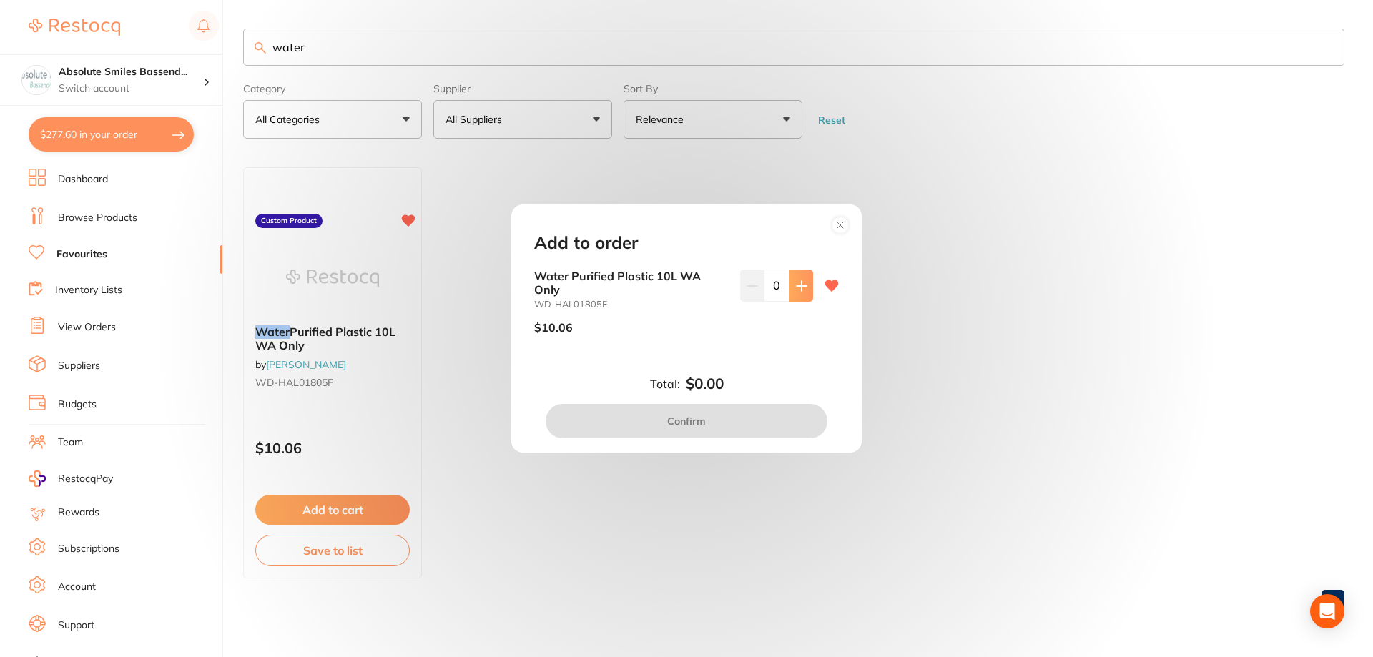
click at [802, 292] on button at bounding box center [802, 285] width 24 height 31
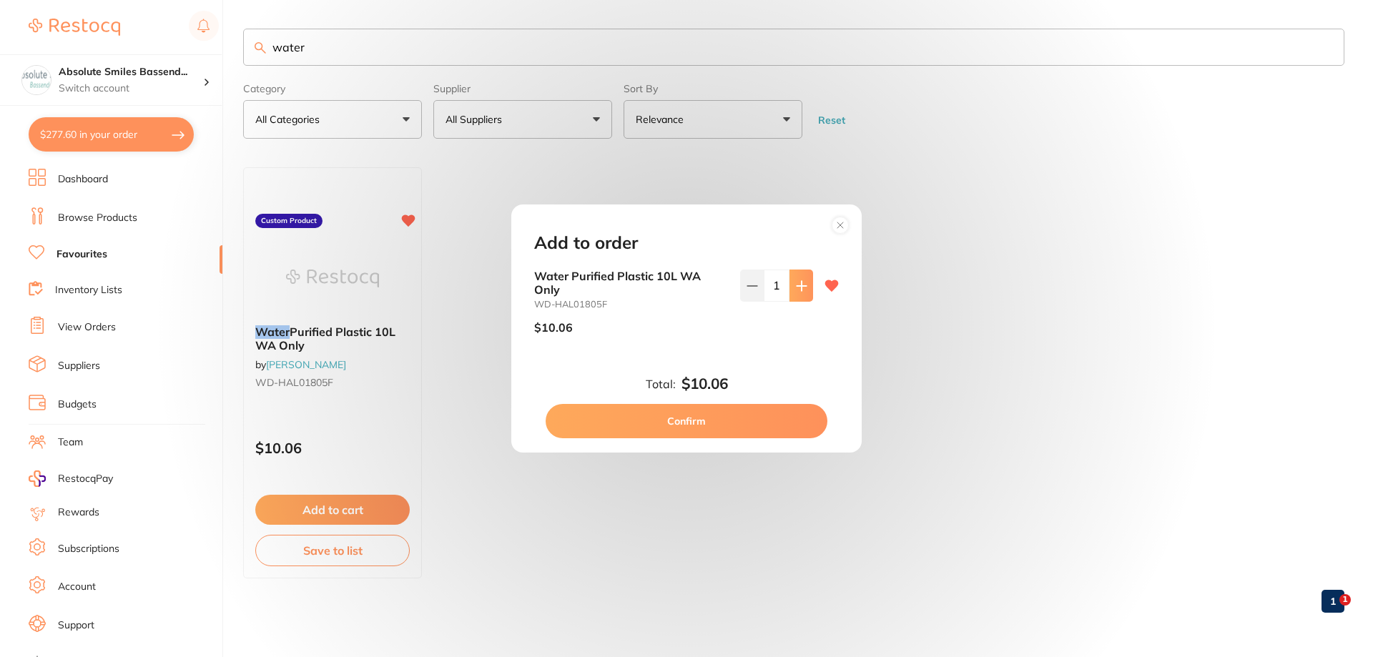
click at [802, 292] on button at bounding box center [802, 285] width 24 height 31
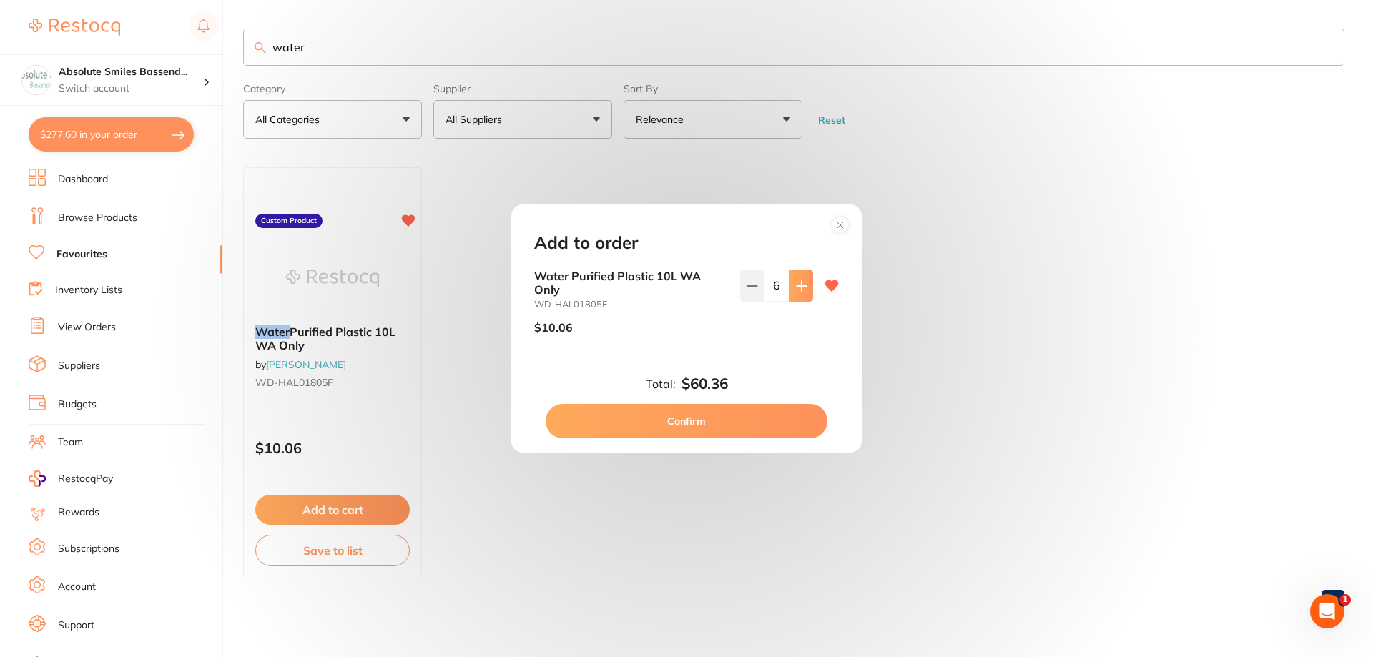
click at [802, 292] on button at bounding box center [802, 285] width 24 height 31
click at [797, 296] on button at bounding box center [802, 285] width 24 height 31
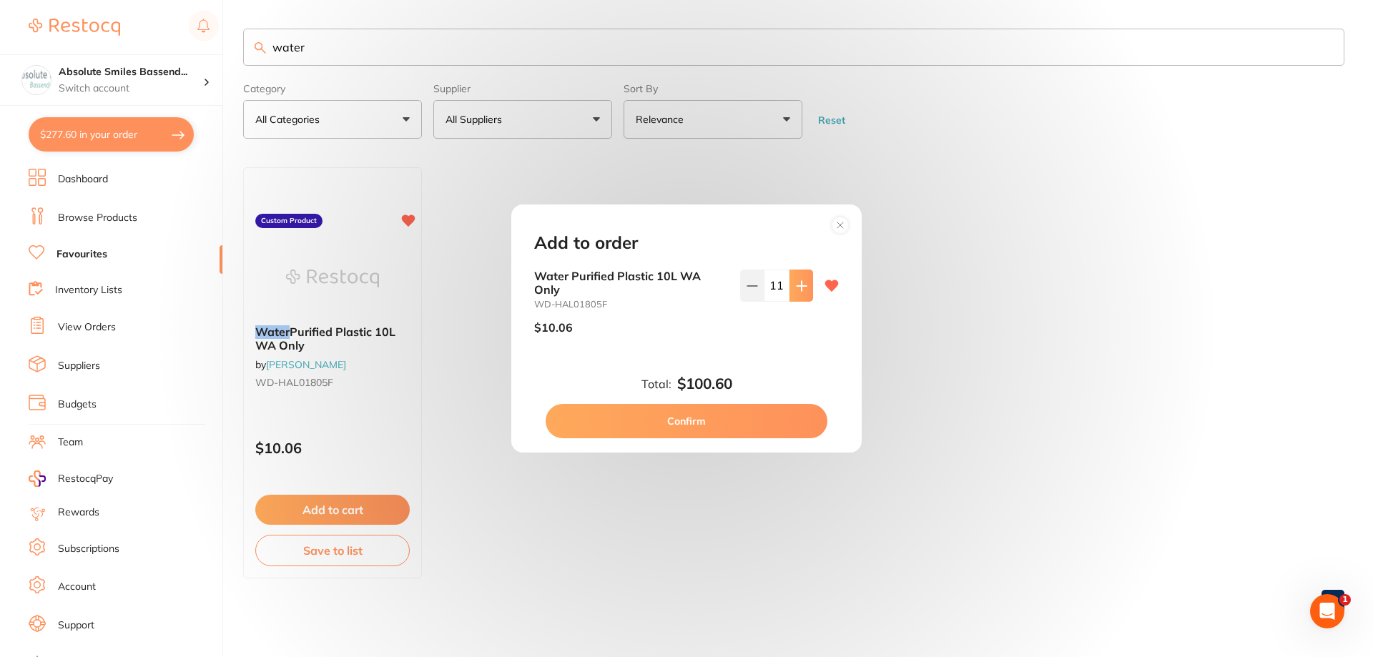
click at [797, 296] on button at bounding box center [802, 285] width 24 height 31
click at [797, 297] on button at bounding box center [802, 285] width 24 height 31
click at [757, 293] on button at bounding box center [752, 285] width 24 height 31
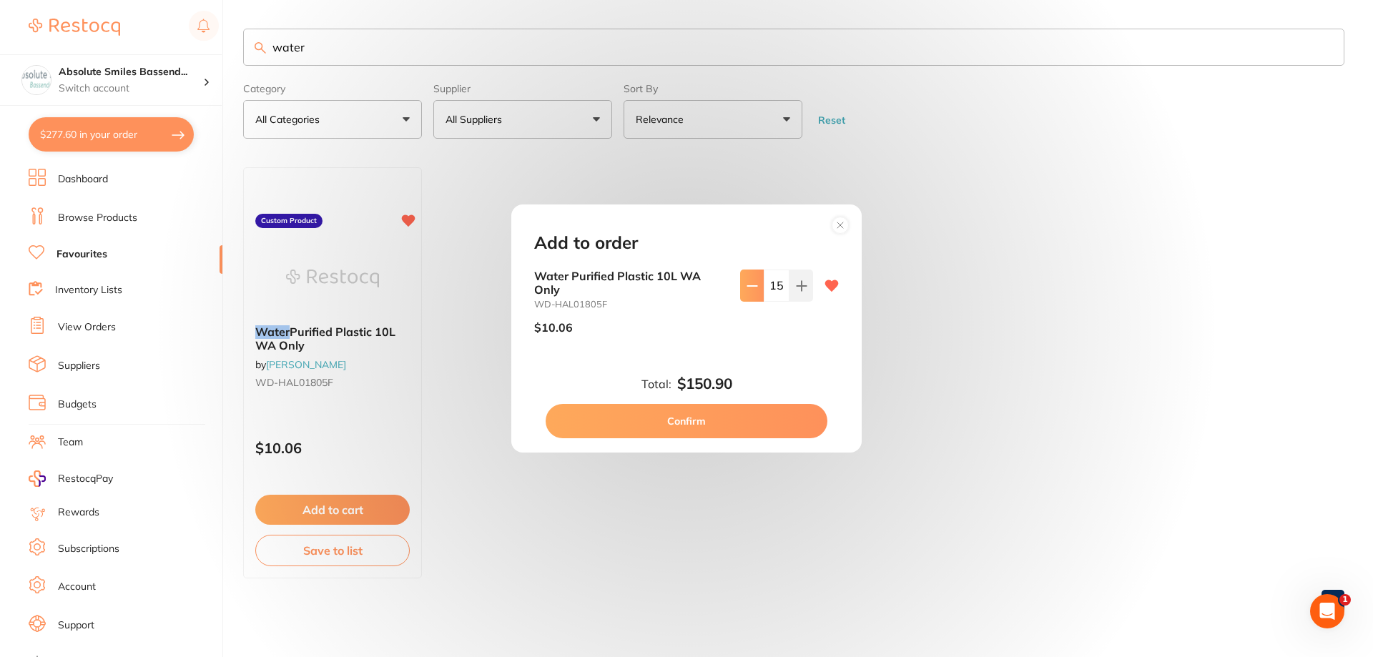
type input "14"
click at [752, 408] on button "Confirm" at bounding box center [687, 421] width 282 height 34
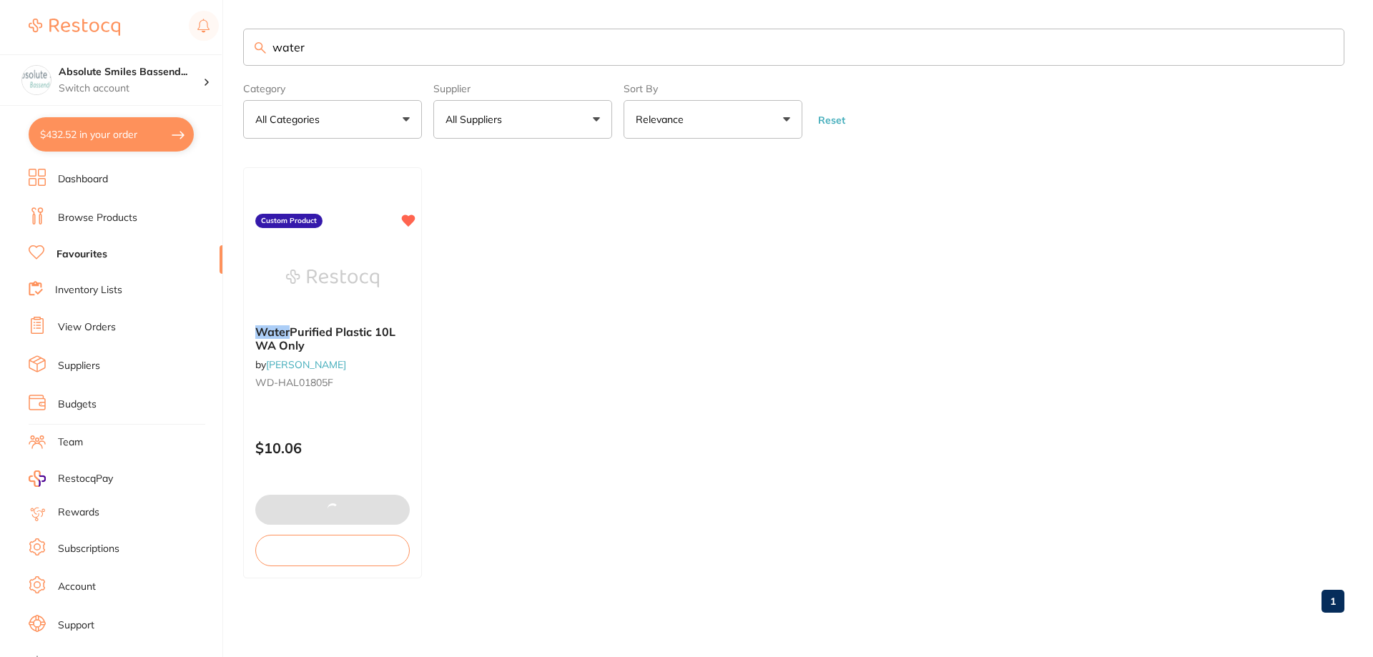
click at [454, 57] on input "water" at bounding box center [793, 47] width 1101 height 37
type input "w"
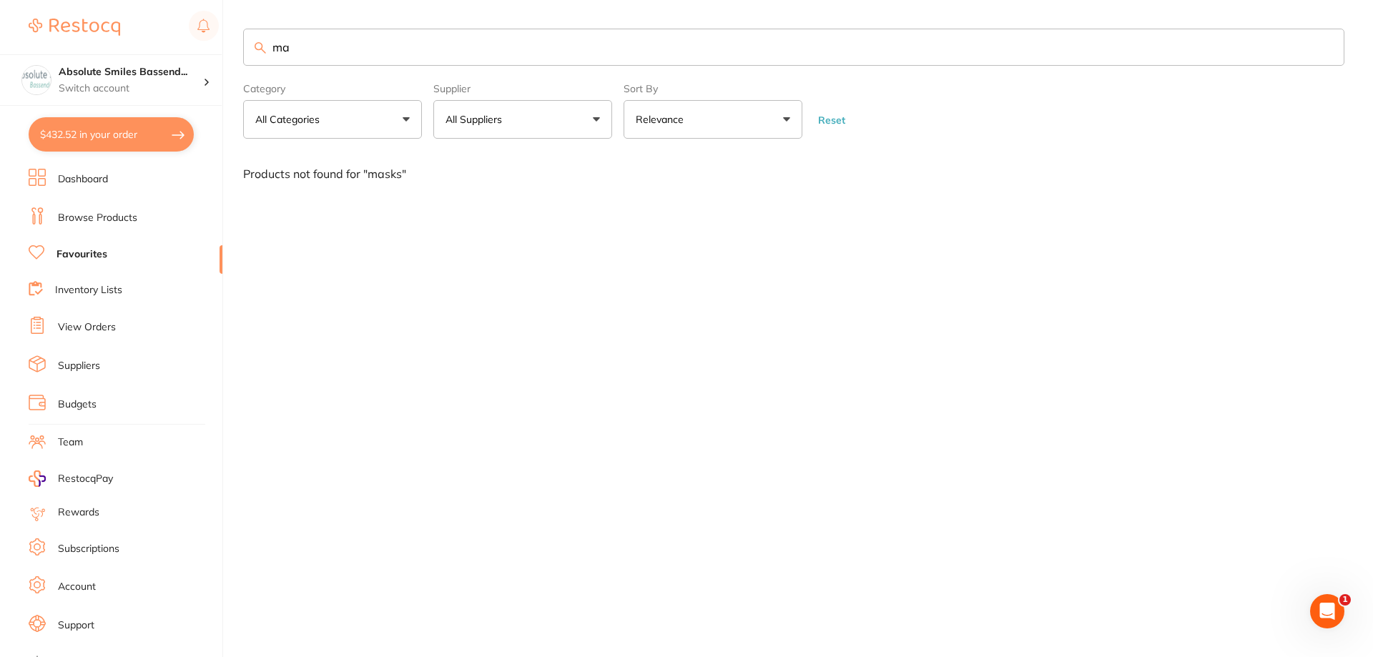
type input "m"
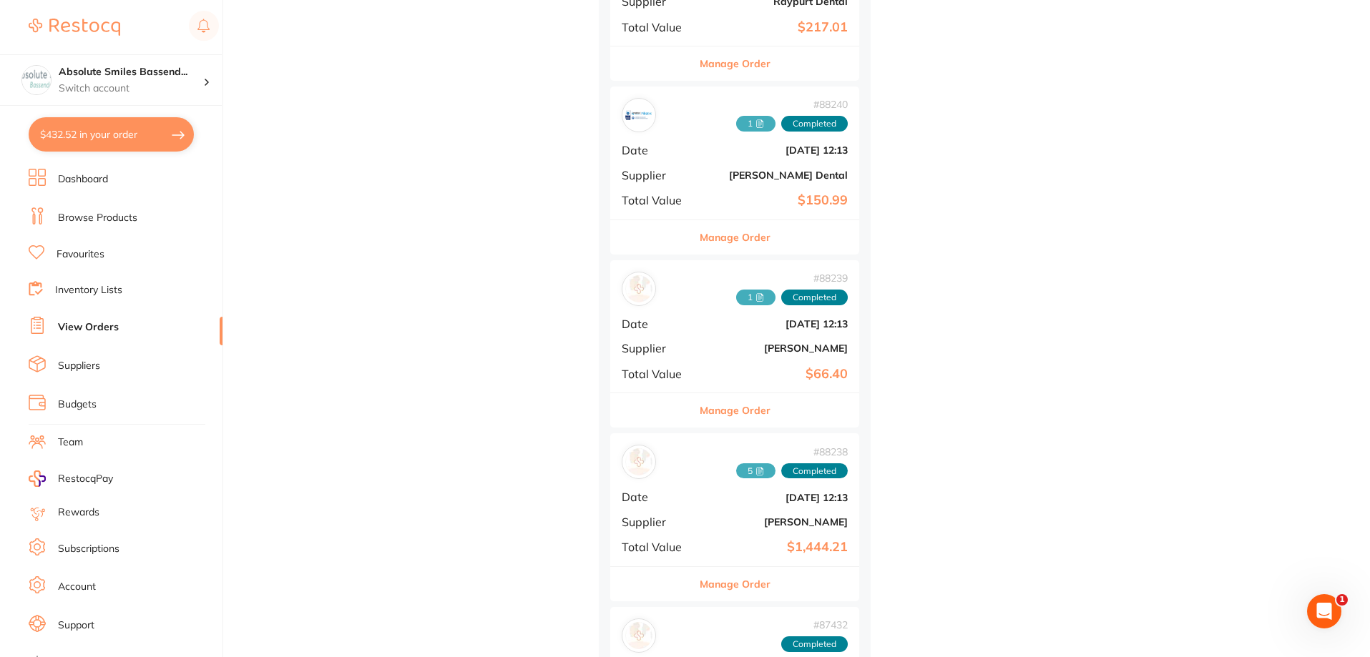
scroll to position [1359, 0]
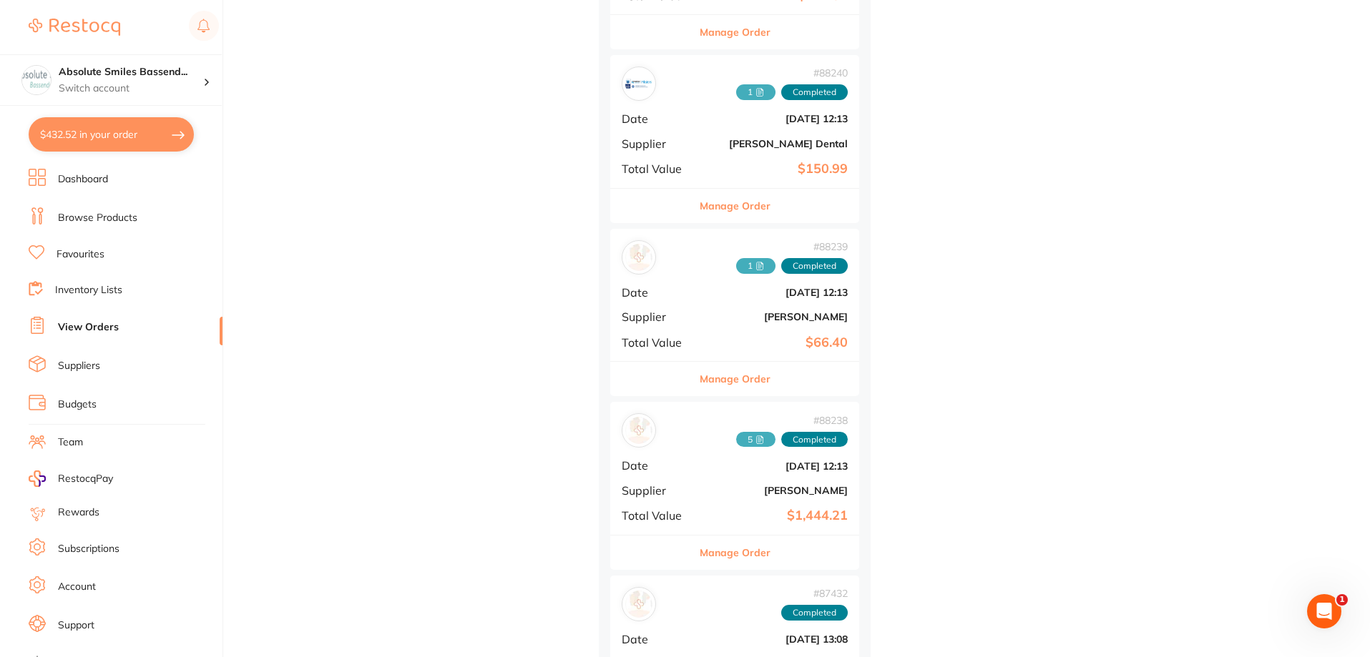
click at [705, 324] on div "# 88239 1 Completed Date Jul 31 2025, 12:13 Supplier Henry Schein Halas Total V…" at bounding box center [734, 295] width 249 height 132
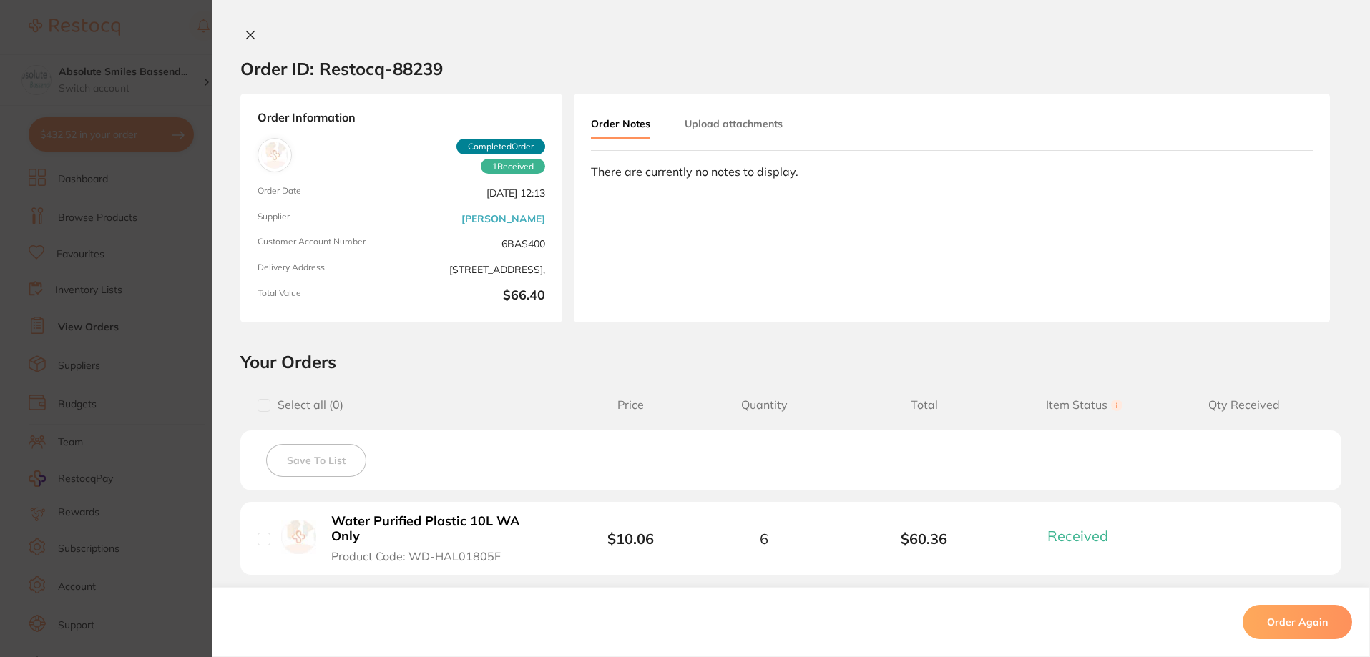
drag, startPoint x: 242, startPoint y: 36, endPoint x: 621, endPoint y: 247, distance: 433.2
click at [245, 35] on icon at bounding box center [250, 34] width 11 height 11
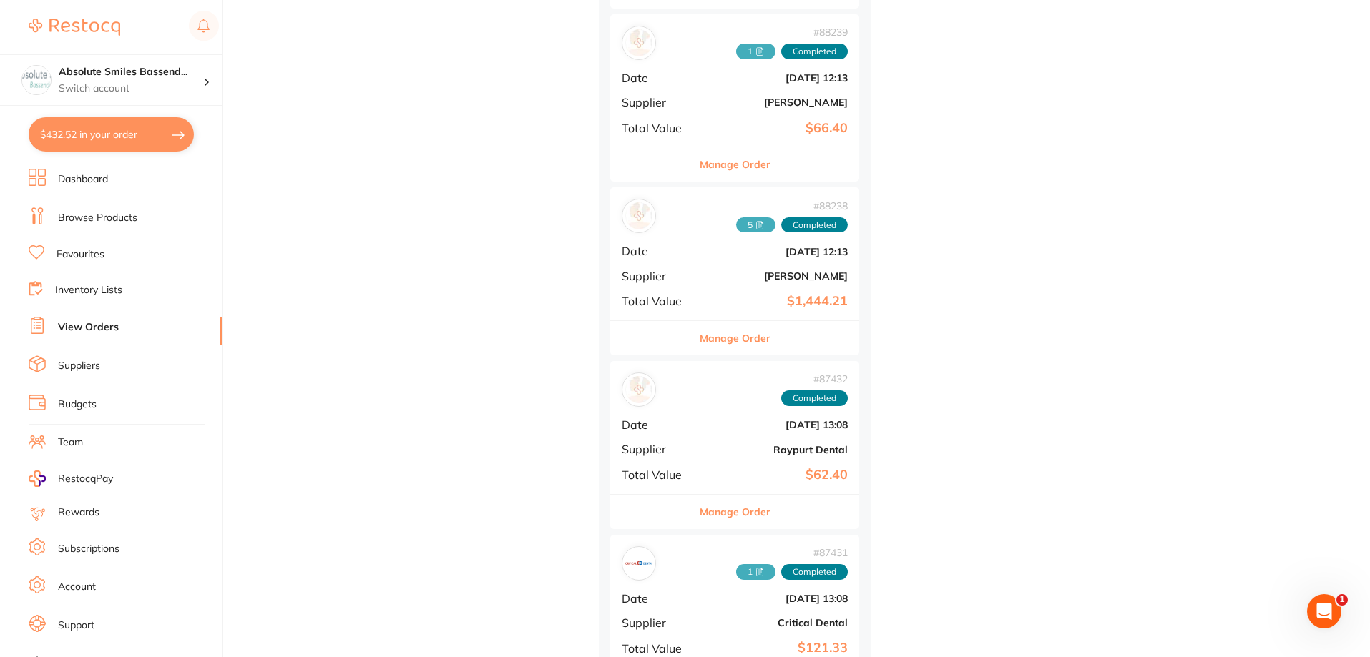
click at [724, 310] on div "# 88238 5 Completed Date Jul 31 2025, 12:13 Supplier Henry Schein Halas Total V…" at bounding box center [734, 253] width 249 height 132
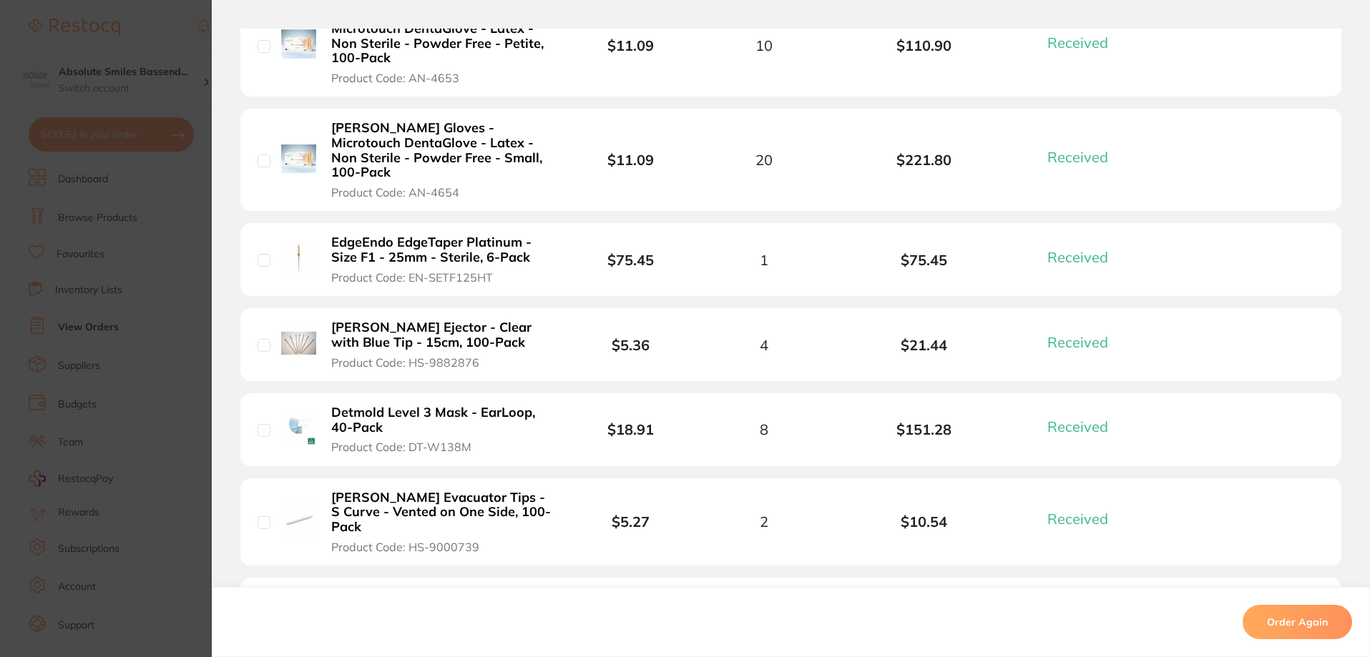
scroll to position [787, 0]
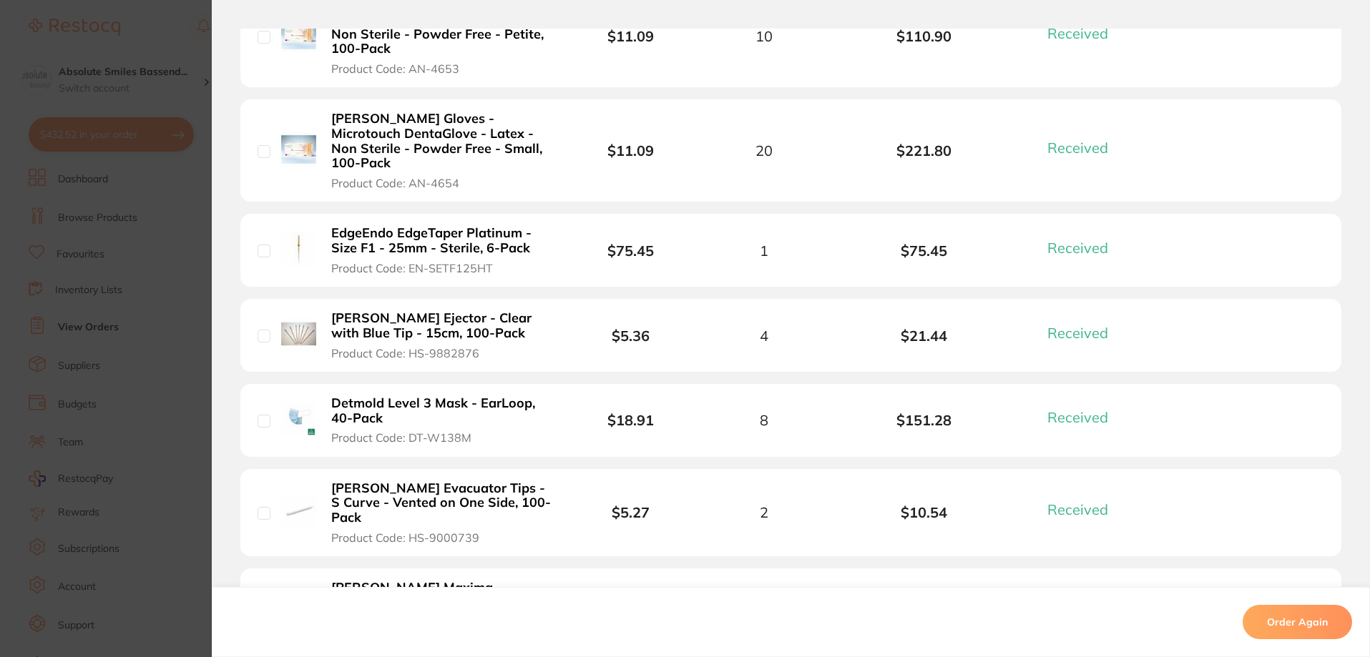
click at [511, 396] on b "Detmold Level 3 Mask - EarLoop, 40-Pack" at bounding box center [441, 410] width 221 height 29
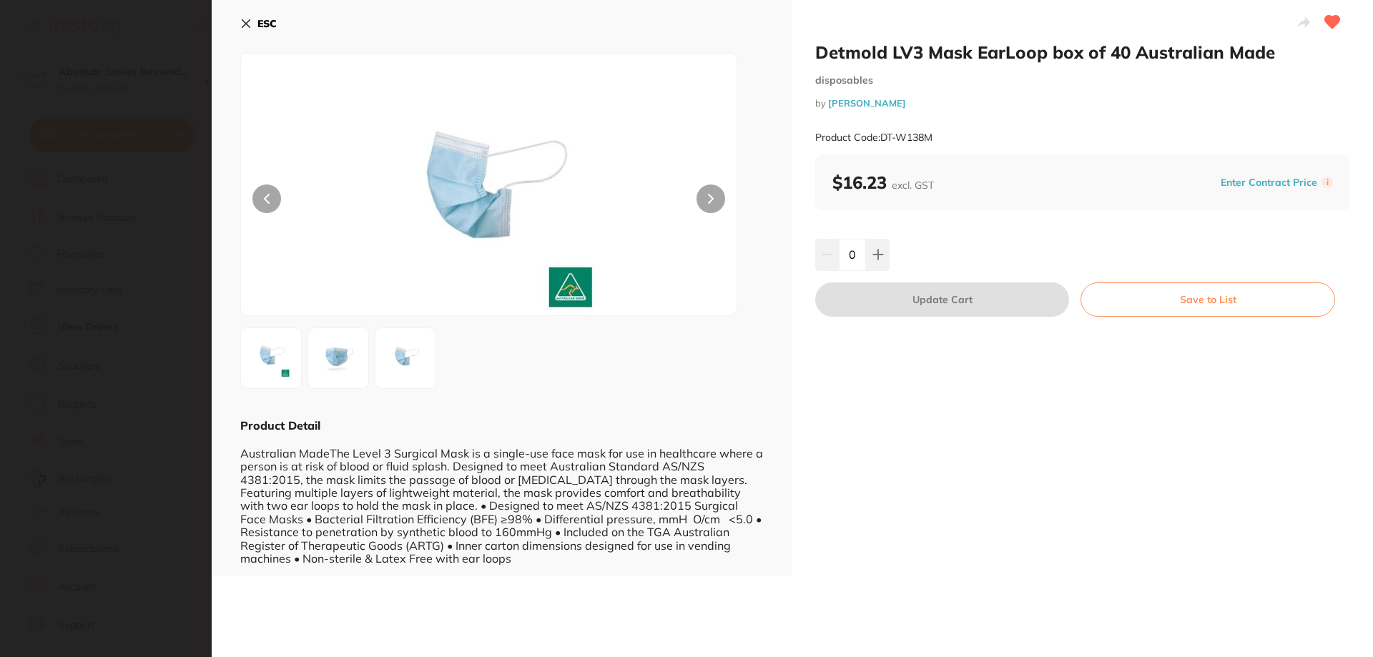
scroll to position [0, 0]
click at [882, 248] on button at bounding box center [878, 254] width 24 height 31
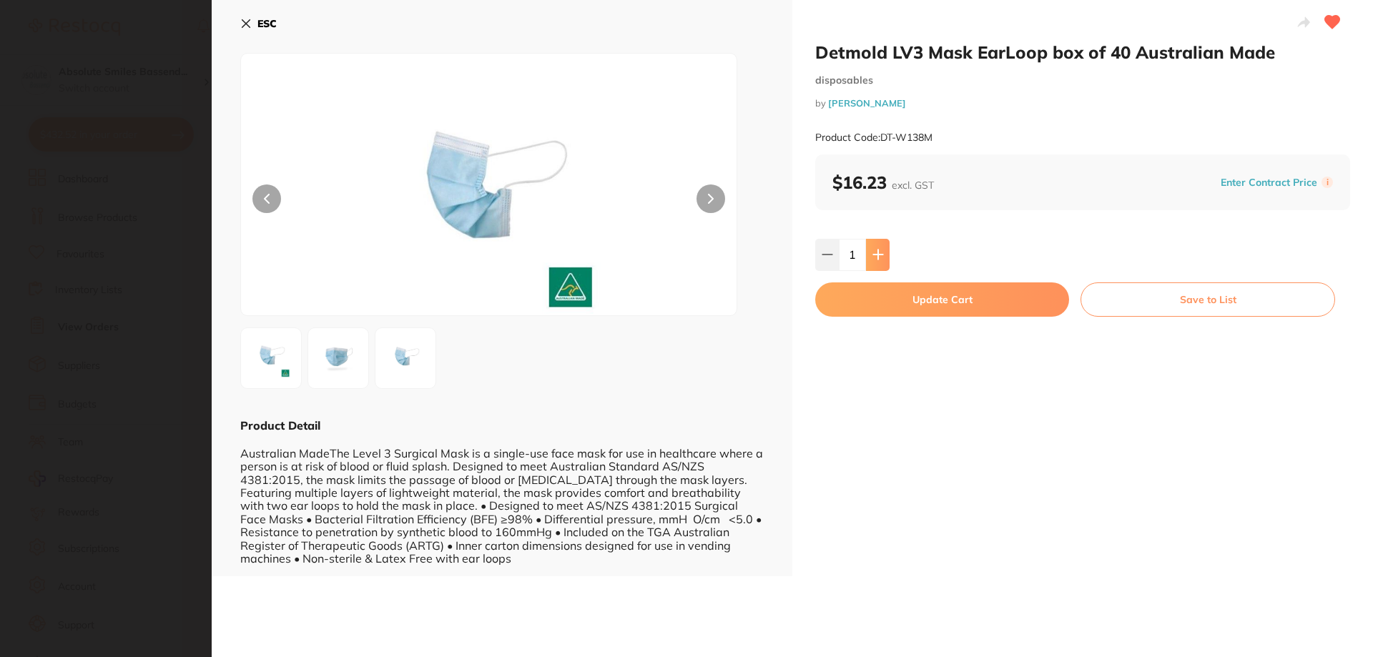
click at [882, 248] on button at bounding box center [878, 254] width 24 height 31
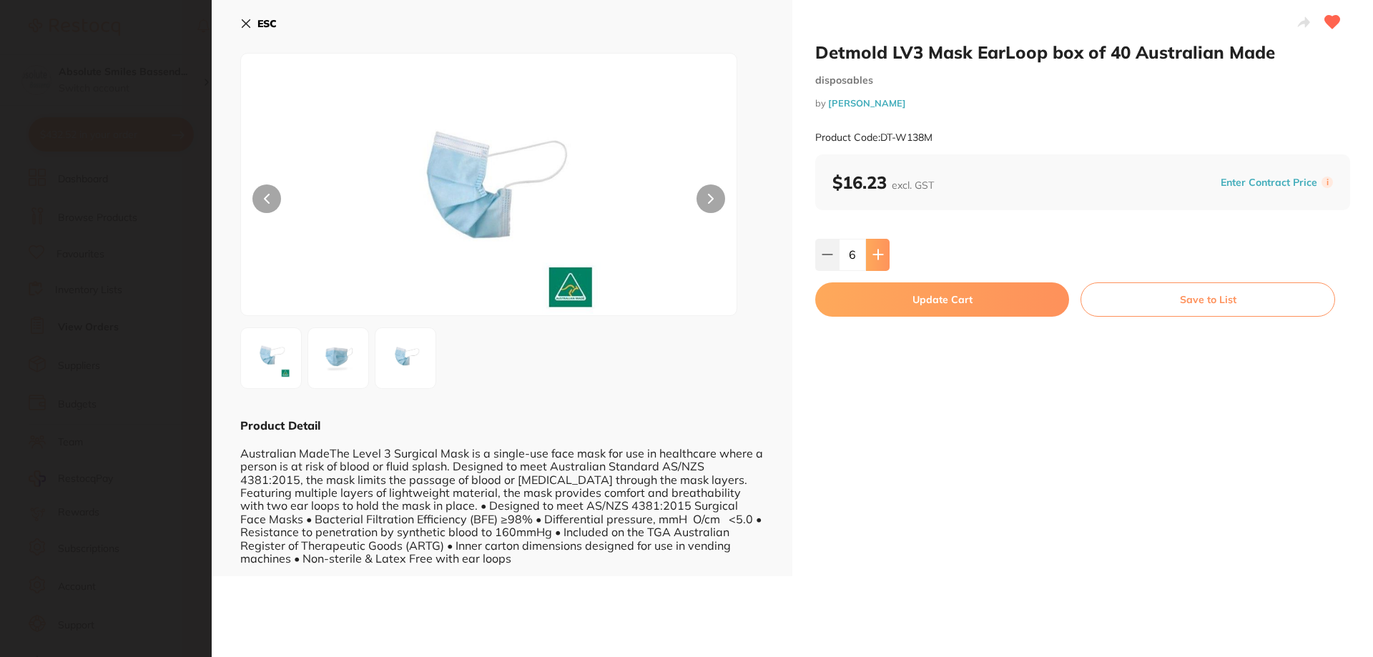
click at [882, 248] on button at bounding box center [878, 254] width 24 height 31
type input "10"
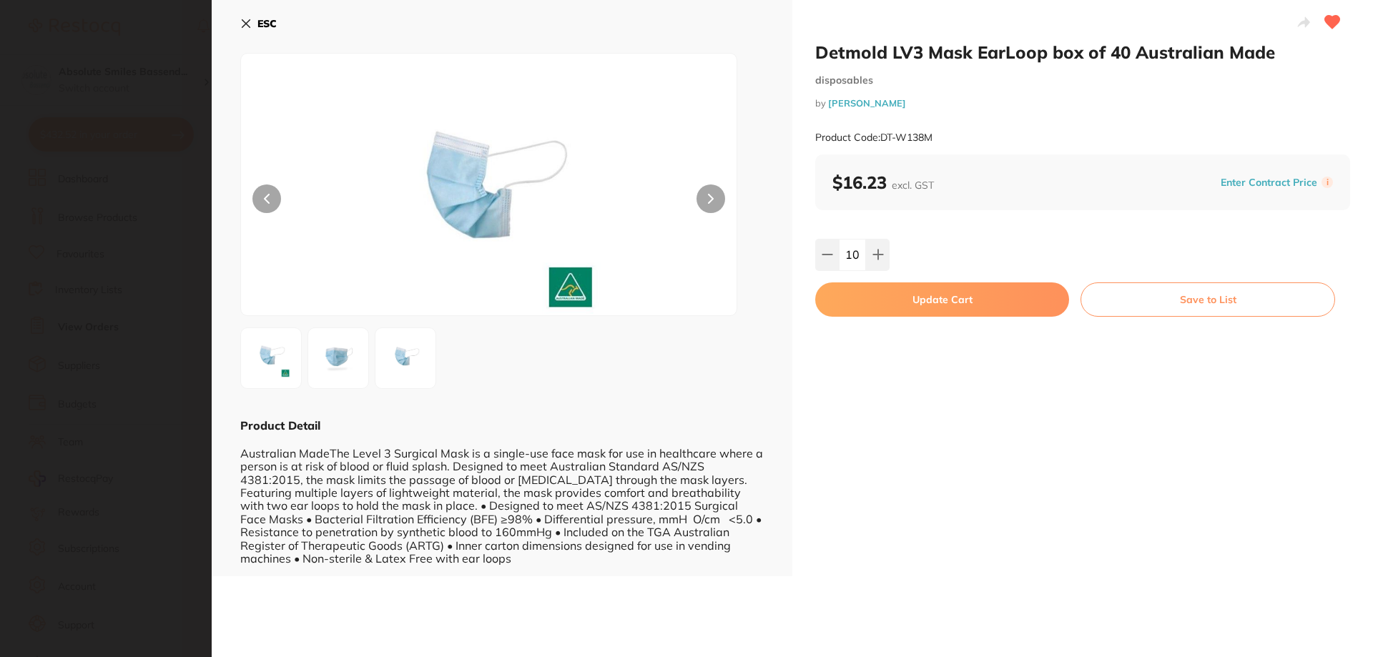
click at [882, 297] on button "Update Cart" at bounding box center [942, 299] width 254 height 34
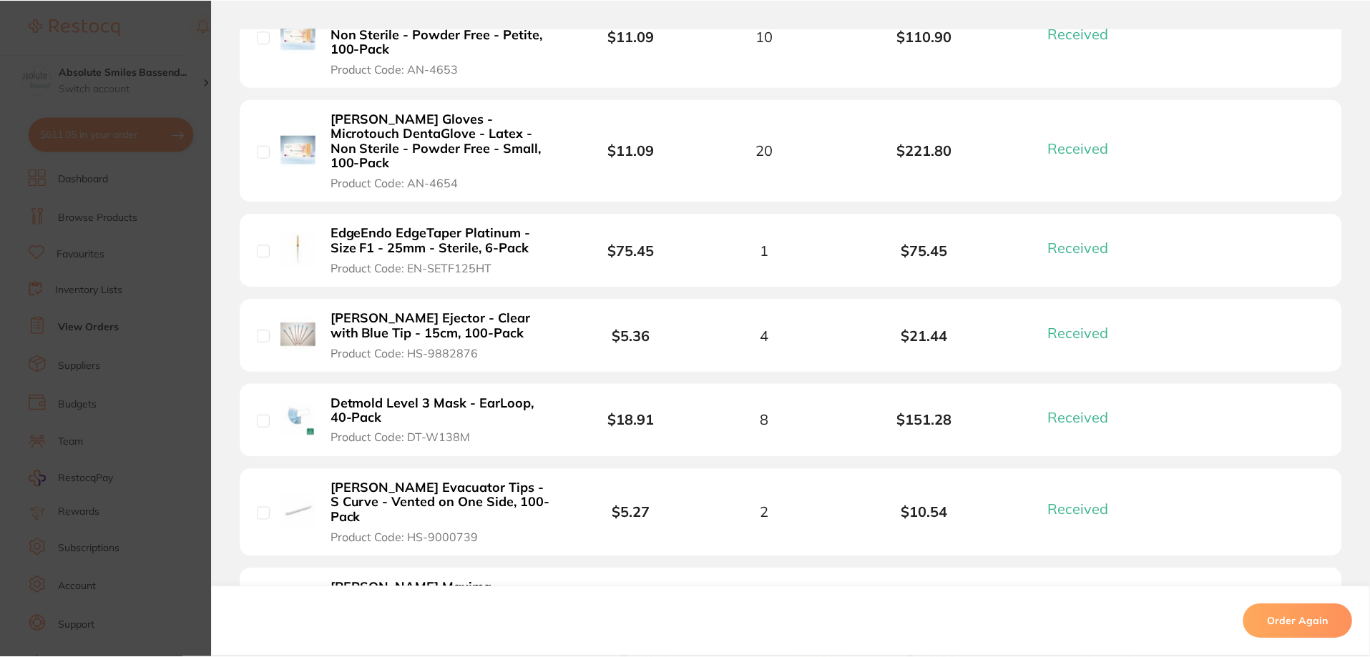
scroll to position [1573, 0]
click at [490, 117] on b "Ansell Gloves - Microtouch DentaGlove - Latex - Non Sterile - Powder Free - Sma…" at bounding box center [441, 141] width 221 height 59
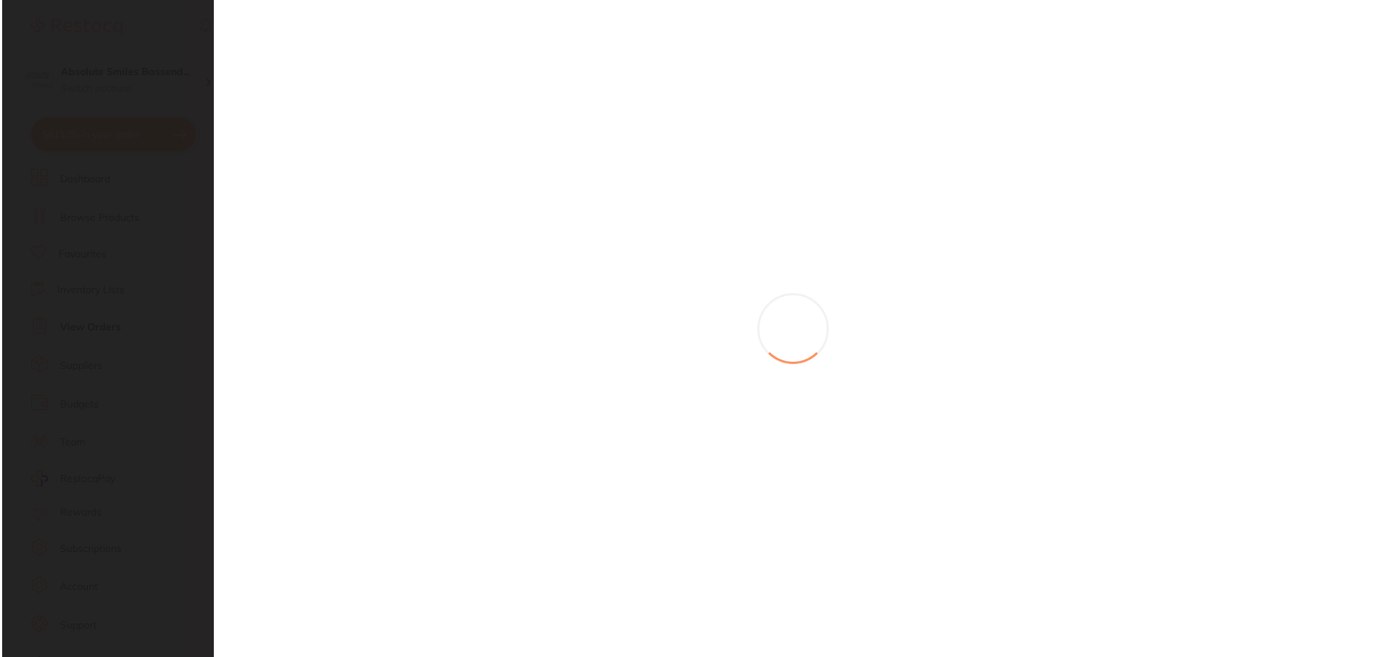
scroll to position [0, 0]
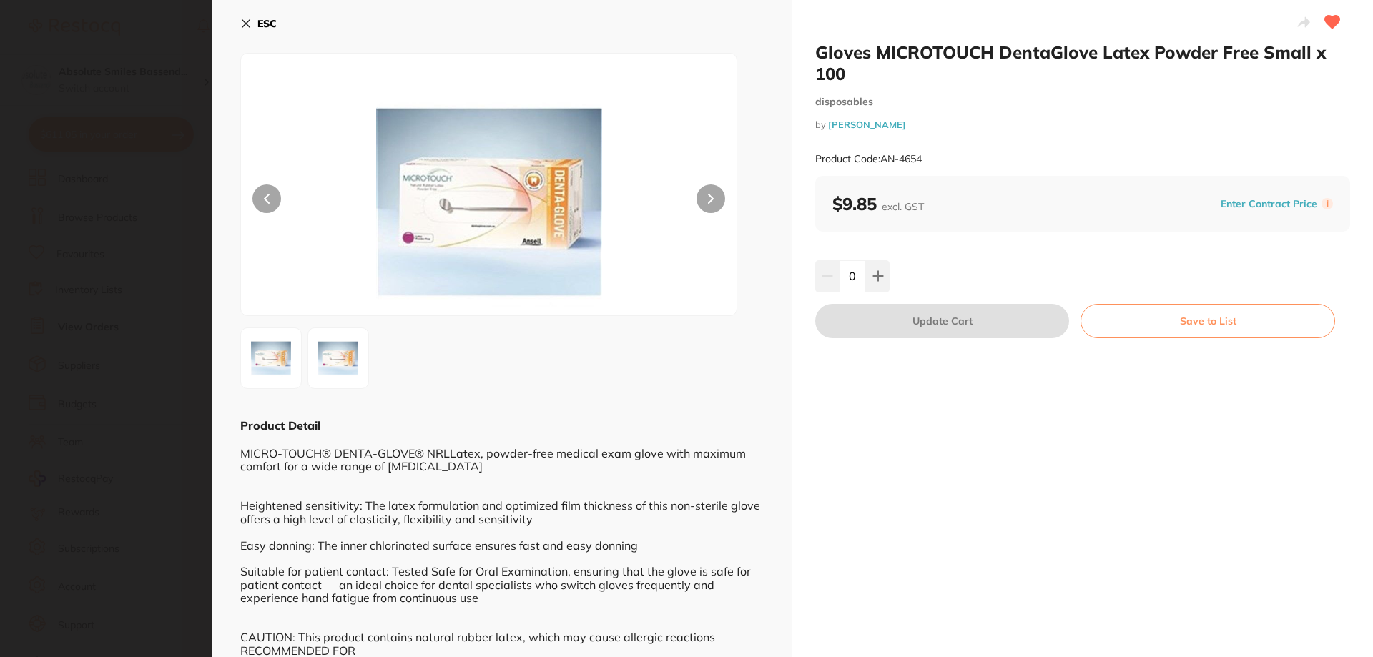
scroll to position [787, 0]
click at [874, 272] on icon at bounding box center [877, 275] width 11 height 11
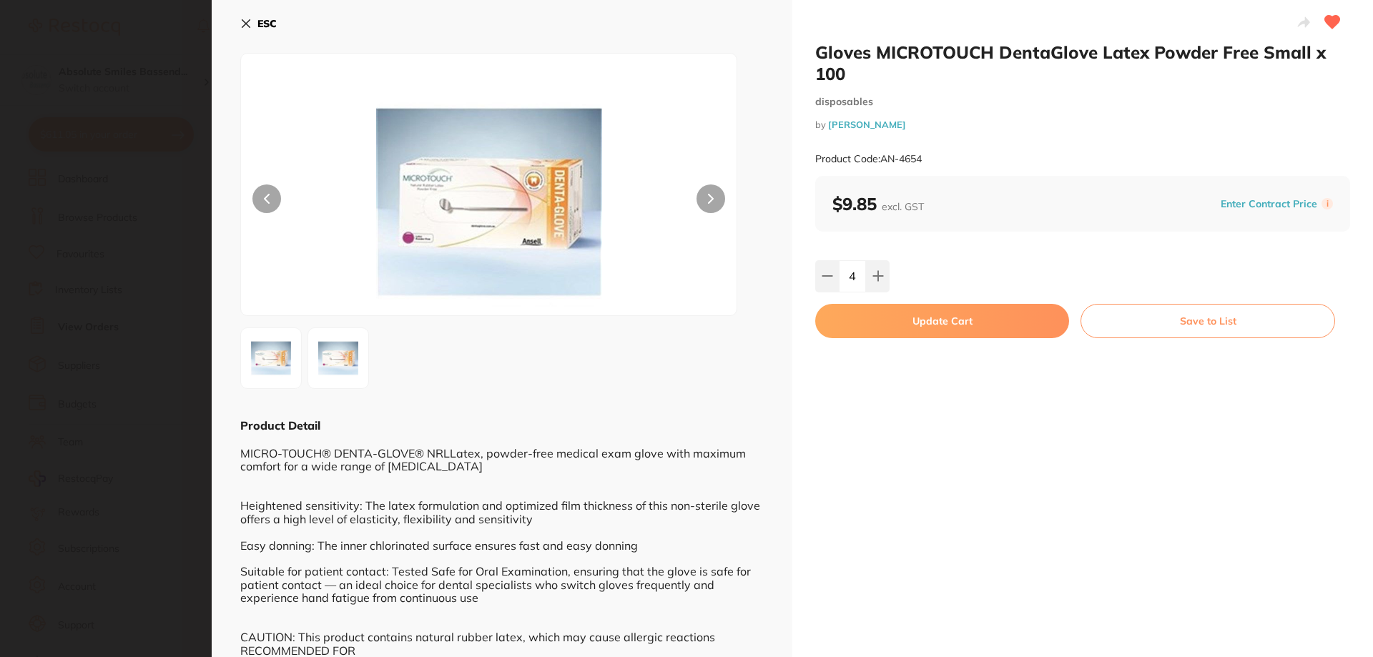
click at [874, 272] on icon at bounding box center [877, 275] width 11 height 11
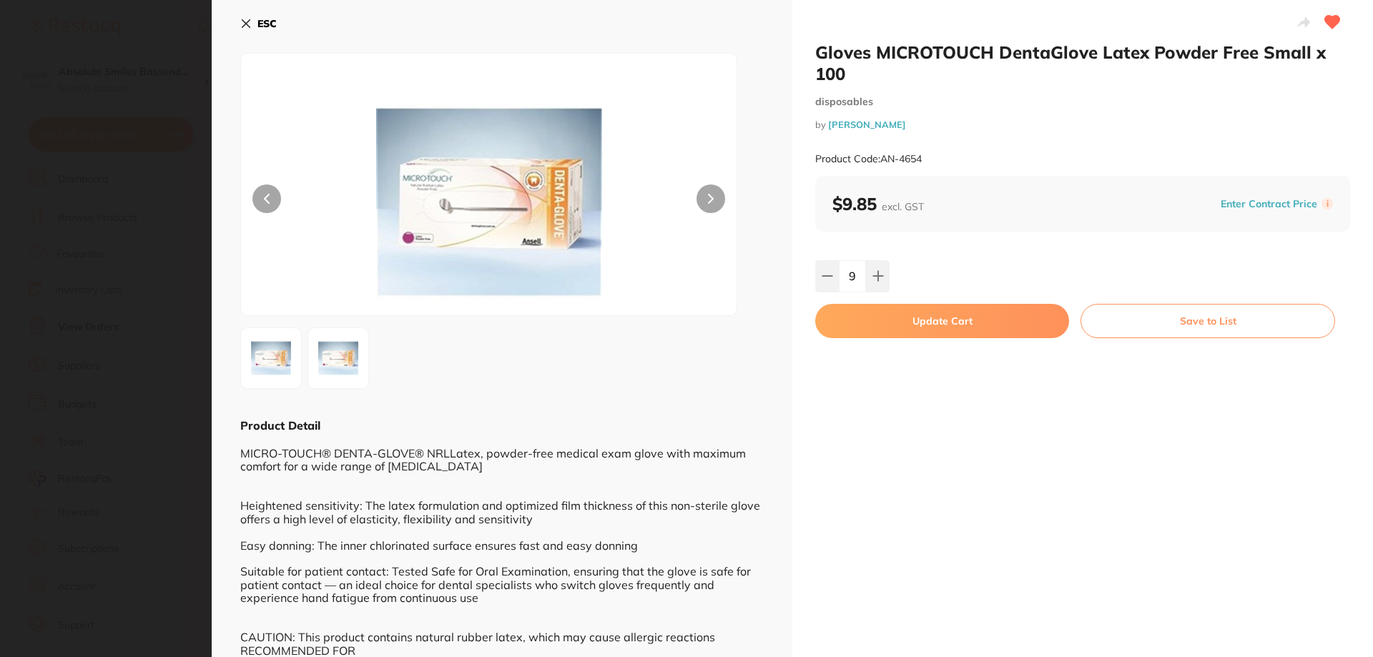
click at [874, 272] on icon at bounding box center [877, 275] width 11 height 11
type input "10"
click at [901, 325] on button "Update Cart" at bounding box center [942, 321] width 254 height 34
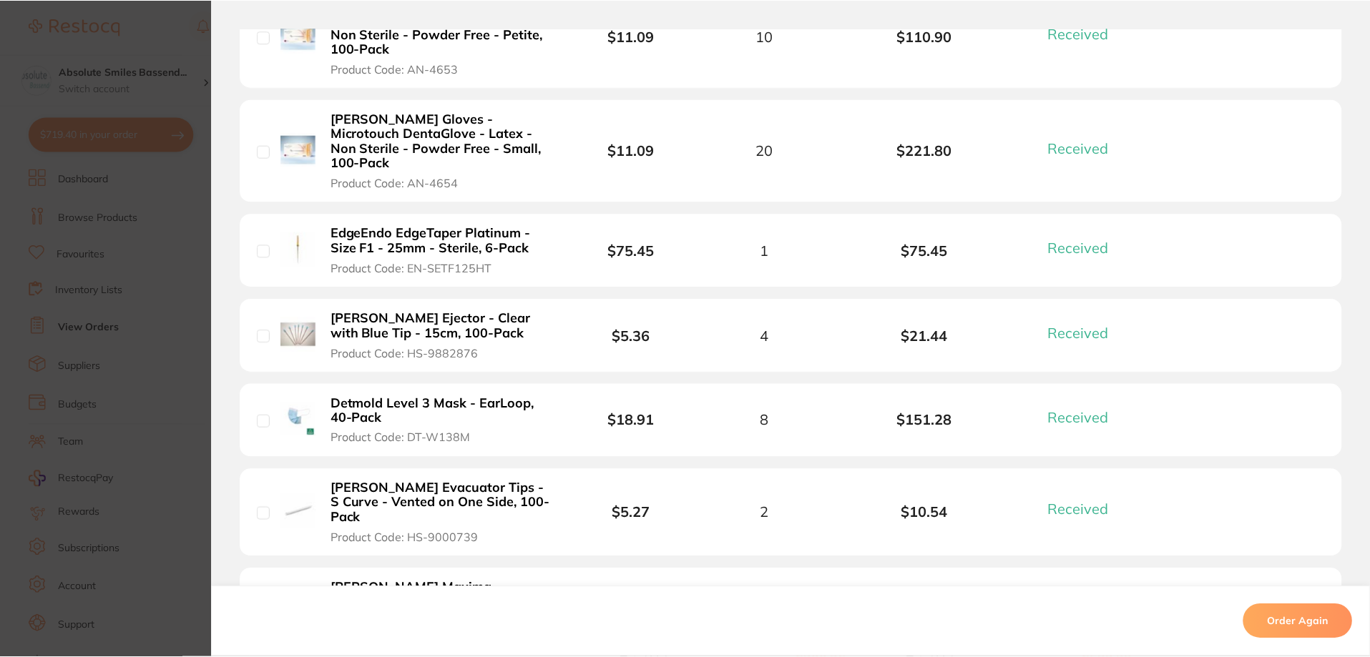
scroll to position [1573, 0]
click at [518, 311] on b "Henry Schein Saliva Ejector - Clear with Blue Tip - 15cm, 100-Pack" at bounding box center [441, 325] width 221 height 29
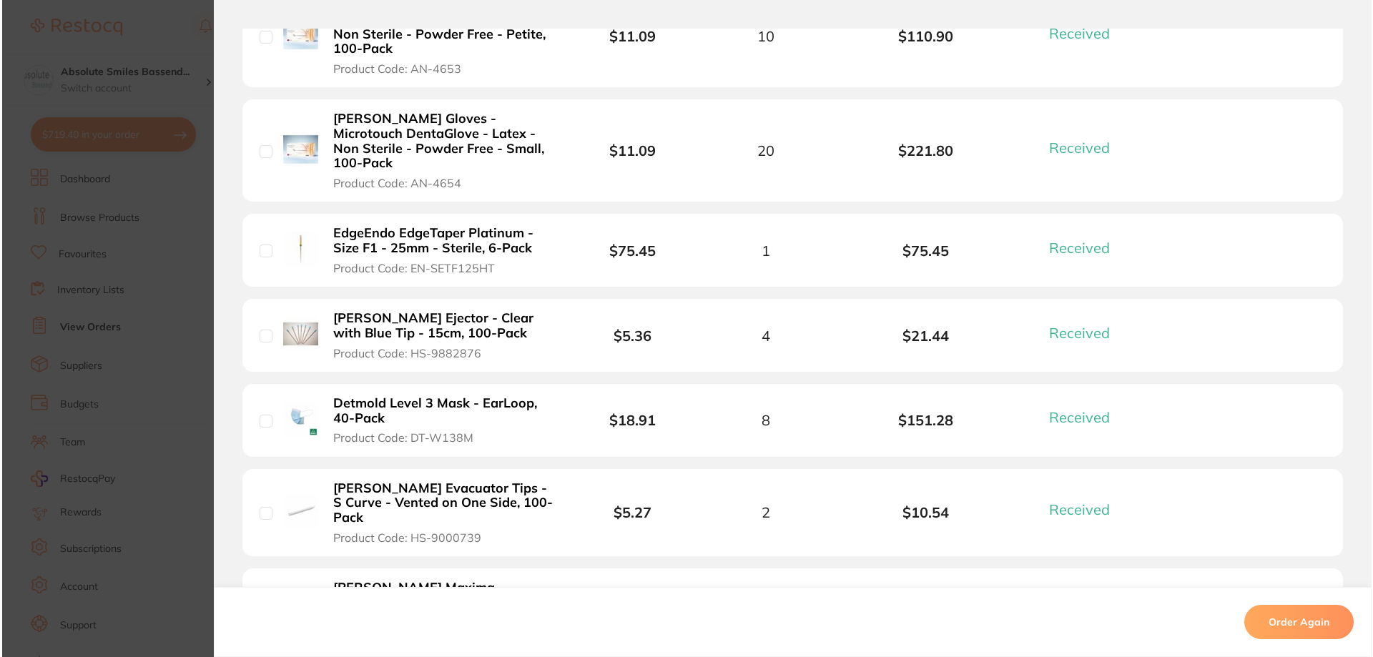
scroll to position [0, 0]
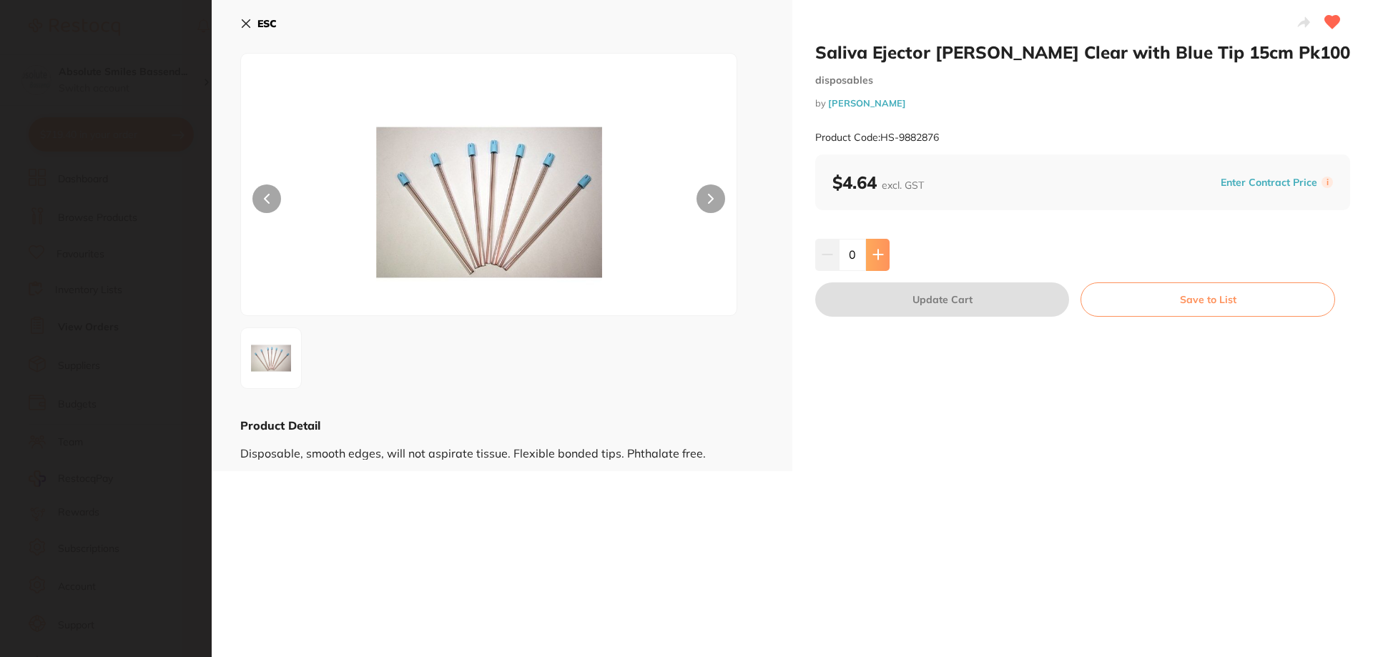
click at [885, 247] on button at bounding box center [878, 254] width 24 height 31
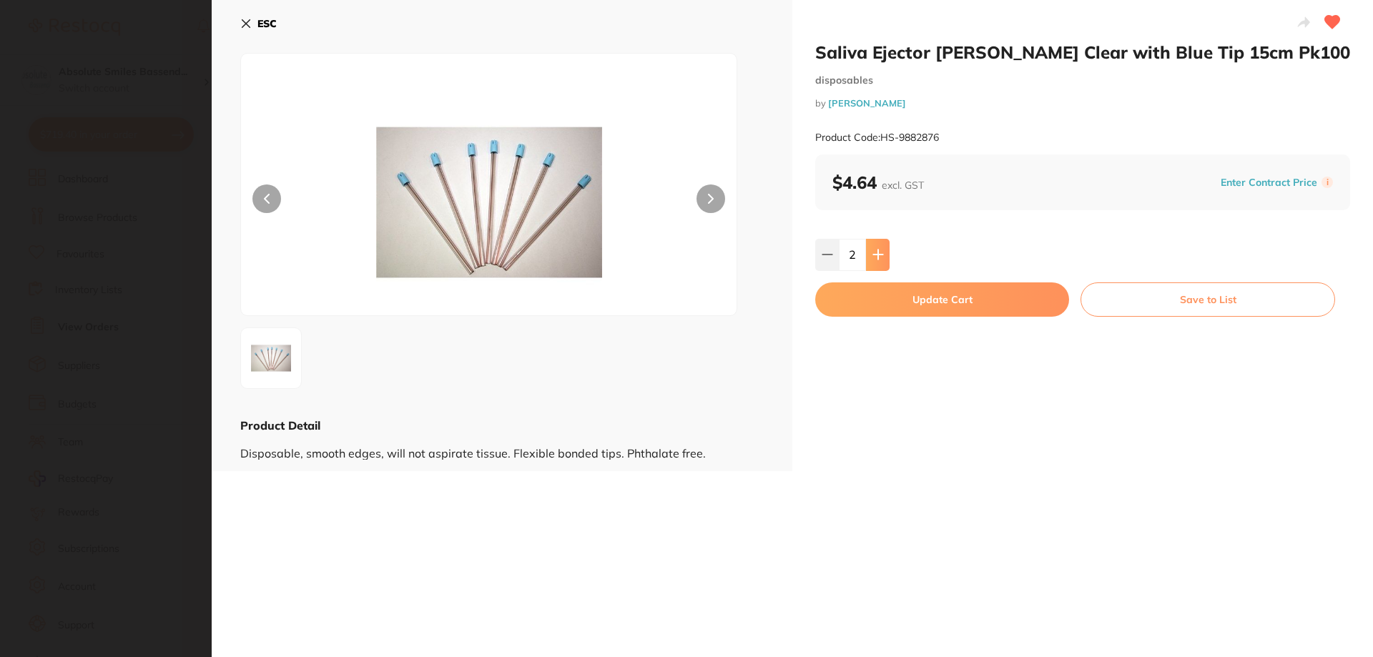
click at [886, 247] on button at bounding box center [878, 254] width 24 height 31
type input "4"
click at [938, 299] on button "Update Cart" at bounding box center [942, 299] width 254 height 34
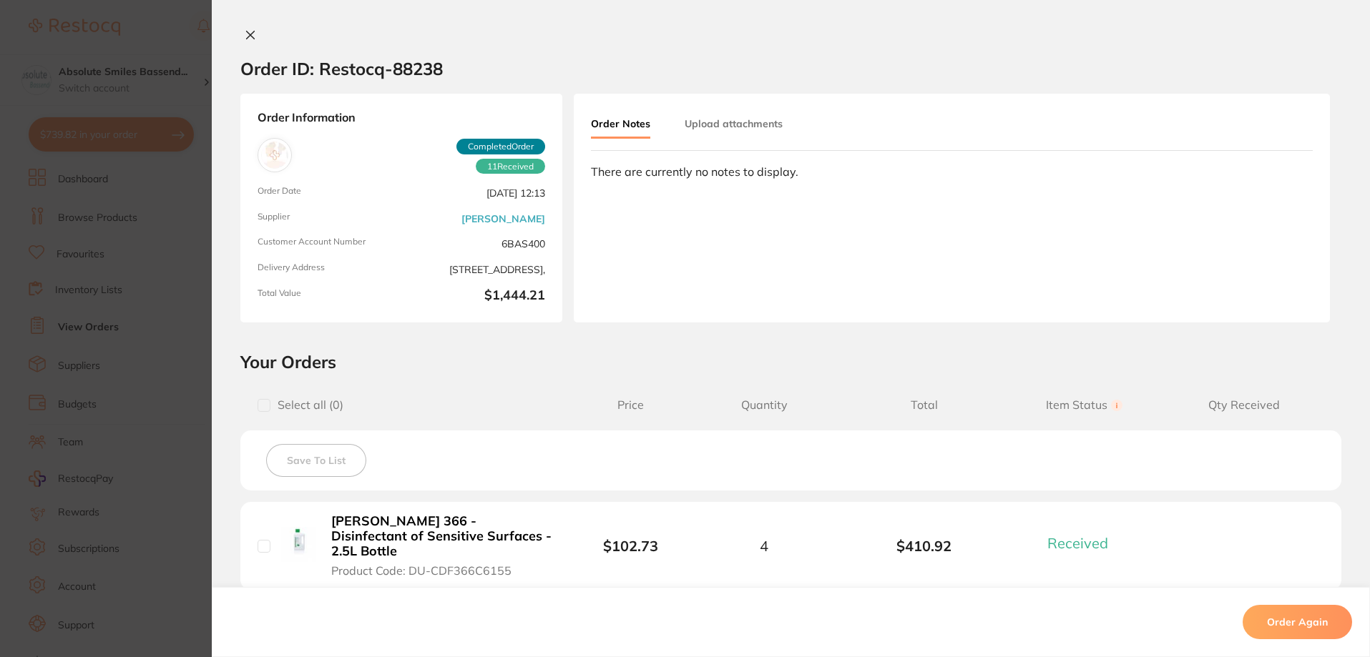
scroll to position [1144, 0]
click at [250, 29] on div "Order ID: Restocq- 88238 Order Information 11 Received Completed Order Order Da…" at bounding box center [791, 328] width 1158 height 657
drag, startPoint x: 467, startPoint y: 528, endPoint x: 739, endPoint y: 389, distance: 305.1
click at [468, 528] on b "Durr FD 366 - Disinfectant of Sensitive Surfaces - 2.5L Bottle" at bounding box center [441, 536] width 221 height 44
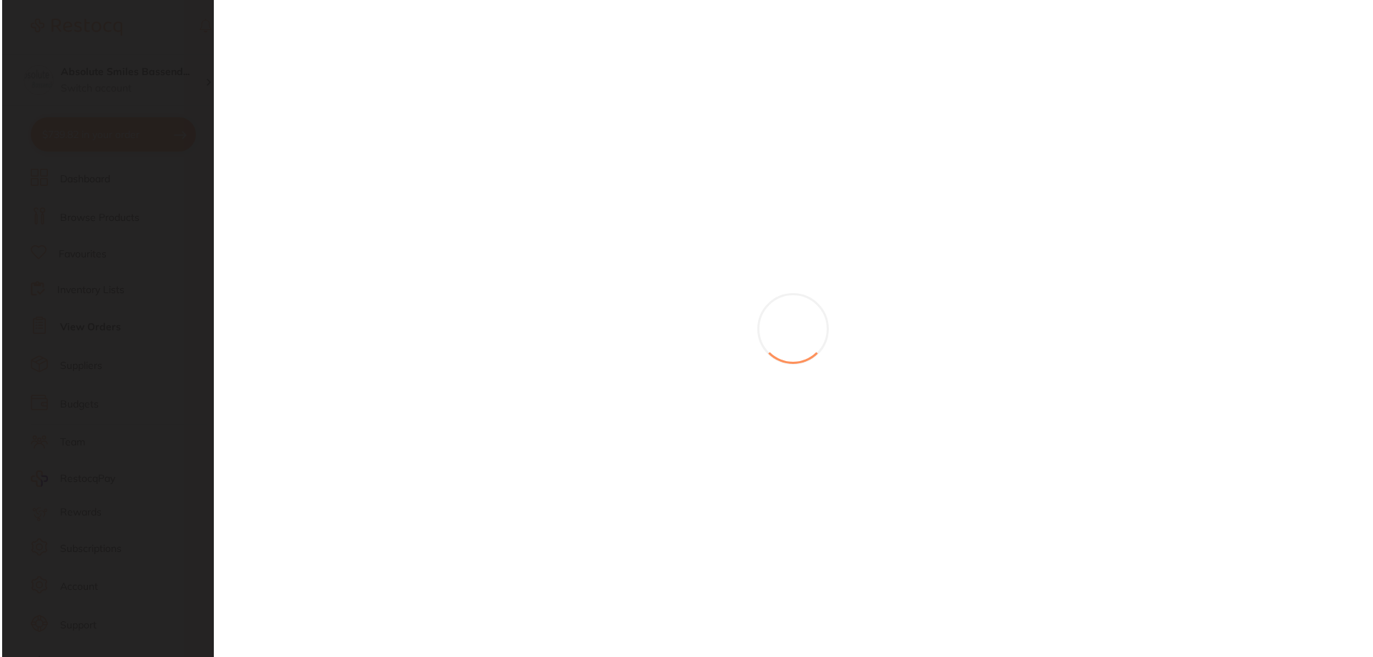
scroll to position [0, 0]
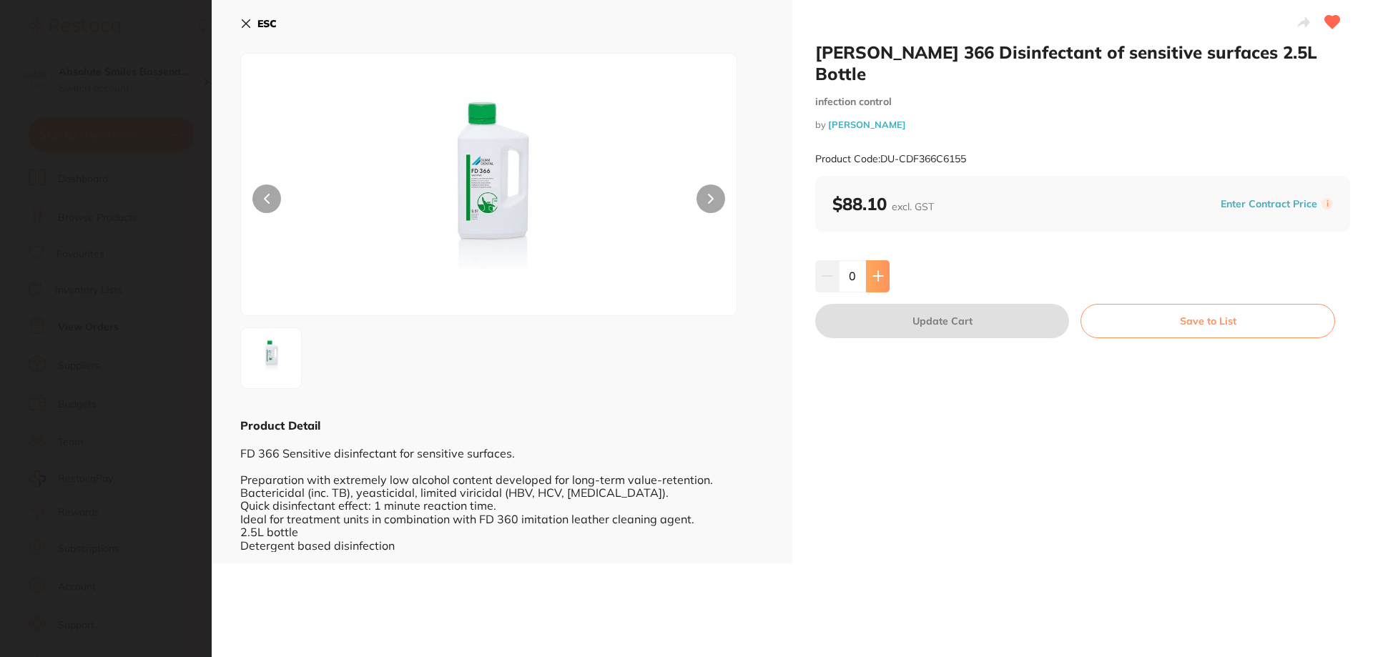
click at [883, 260] on button at bounding box center [878, 275] width 24 height 31
type input "4"
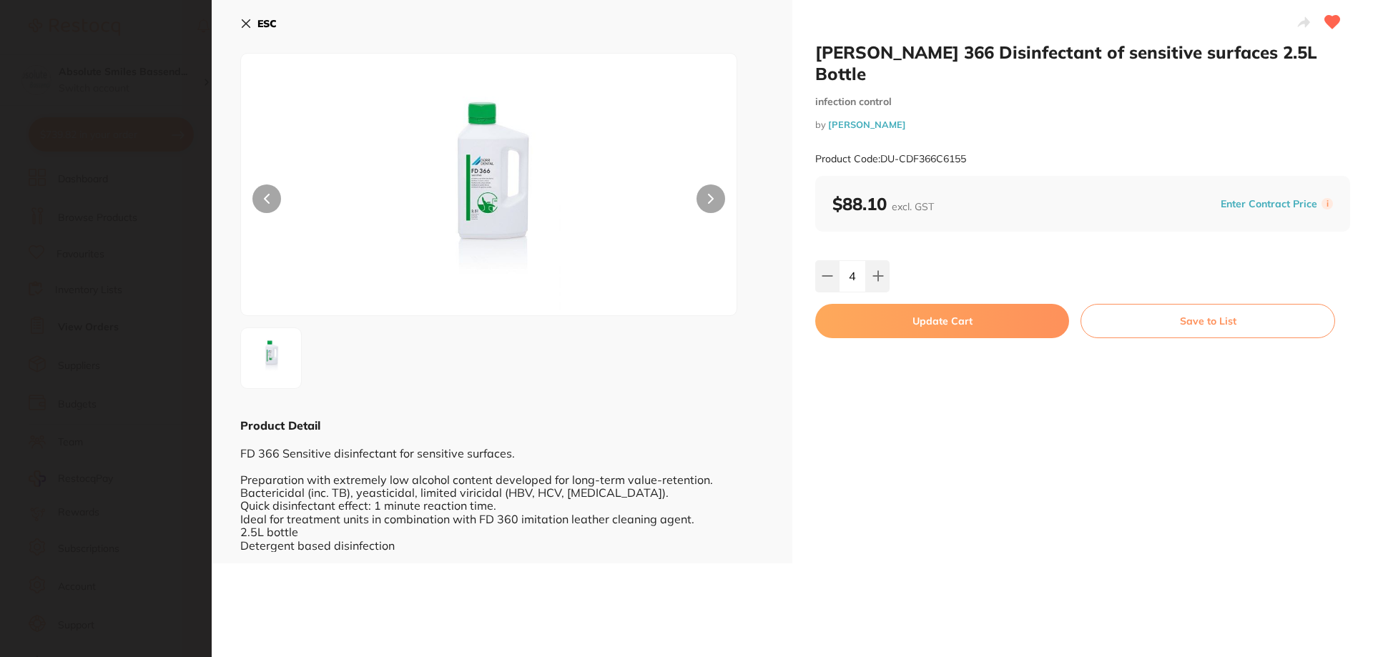
click at [914, 304] on button "Update Cart" at bounding box center [942, 321] width 254 height 34
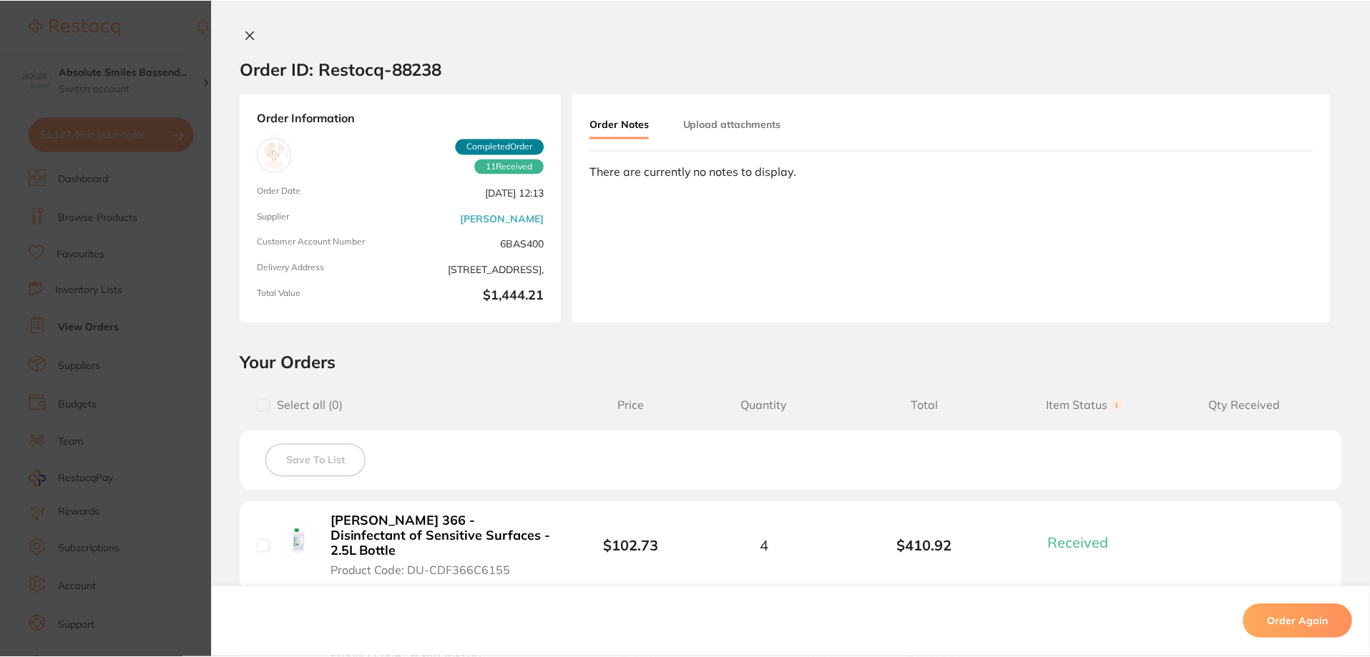
scroll to position [1144, 0]
click at [246, 33] on icon at bounding box center [250, 34] width 11 height 11
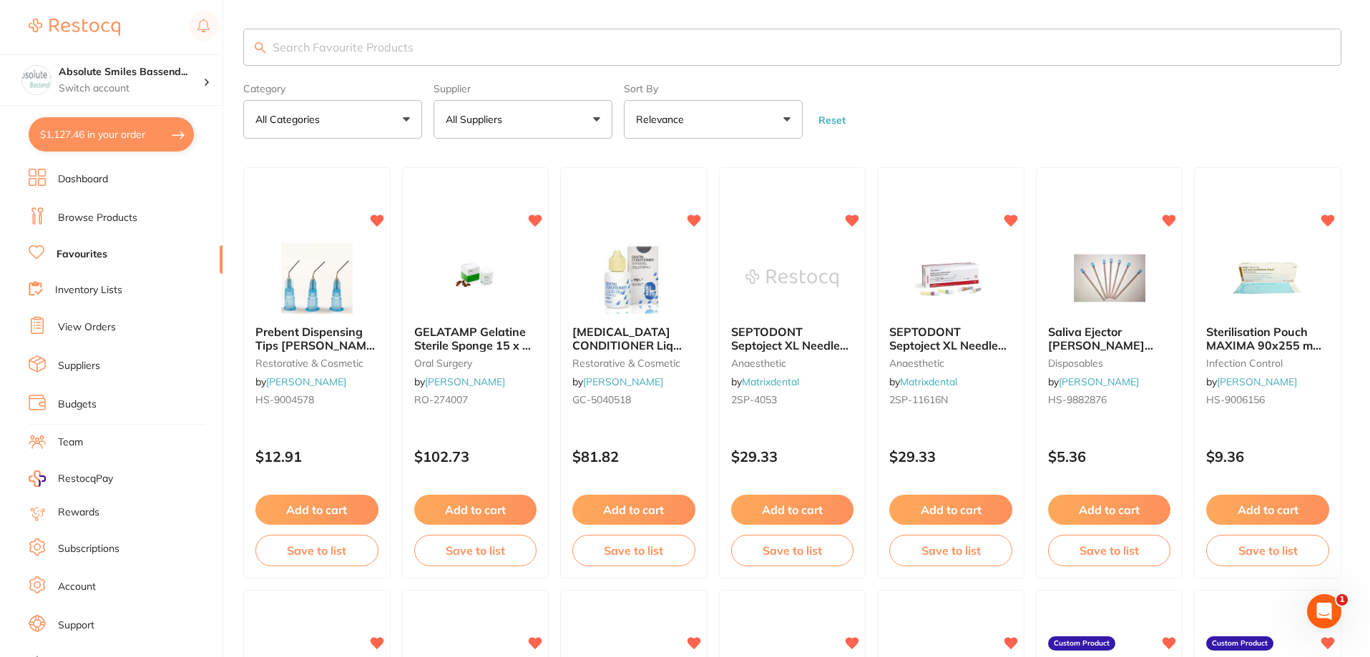
click at [558, 62] on input "search" at bounding box center [792, 47] width 1098 height 37
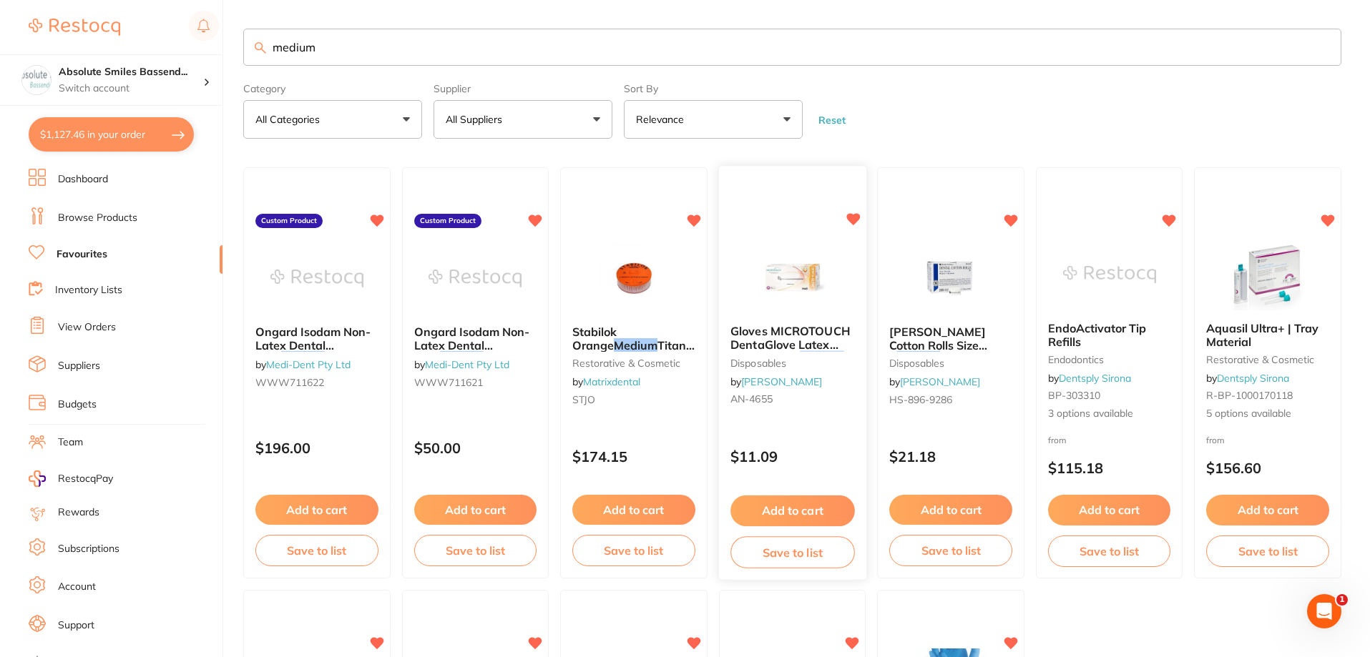
type input "medium"
click at [809, 449] on p "$11.09" at bounding box center [792, 457] width 124 height 16
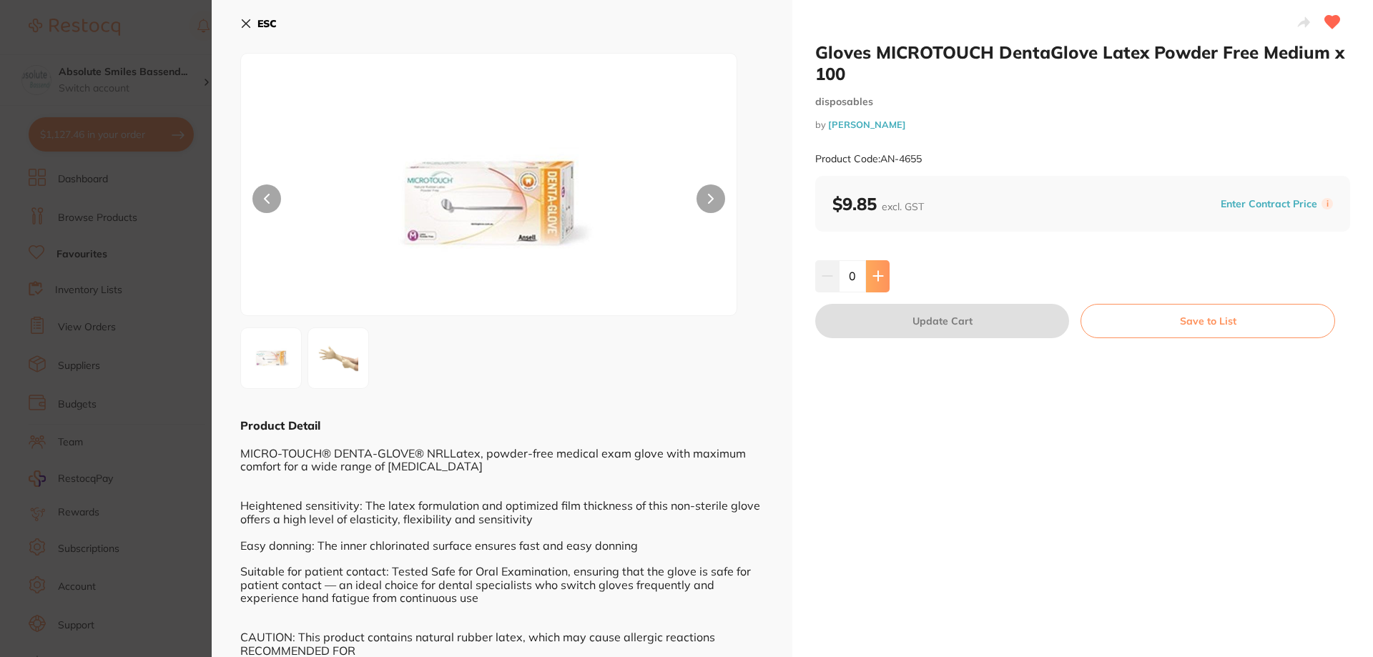
click at [877, 274] on icon at bounding box center [877, 276] width 9 height 9
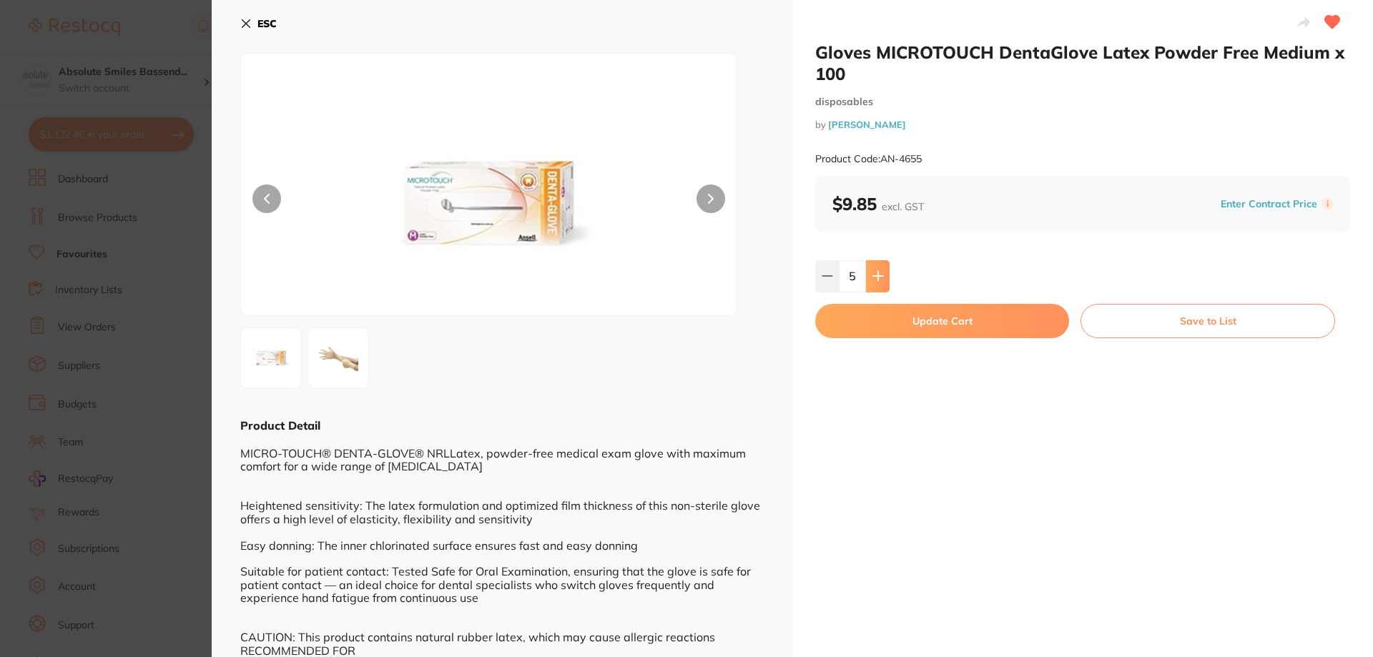
click at [877, 274] on icon at bounding box center [877, 276] width 9 height 9
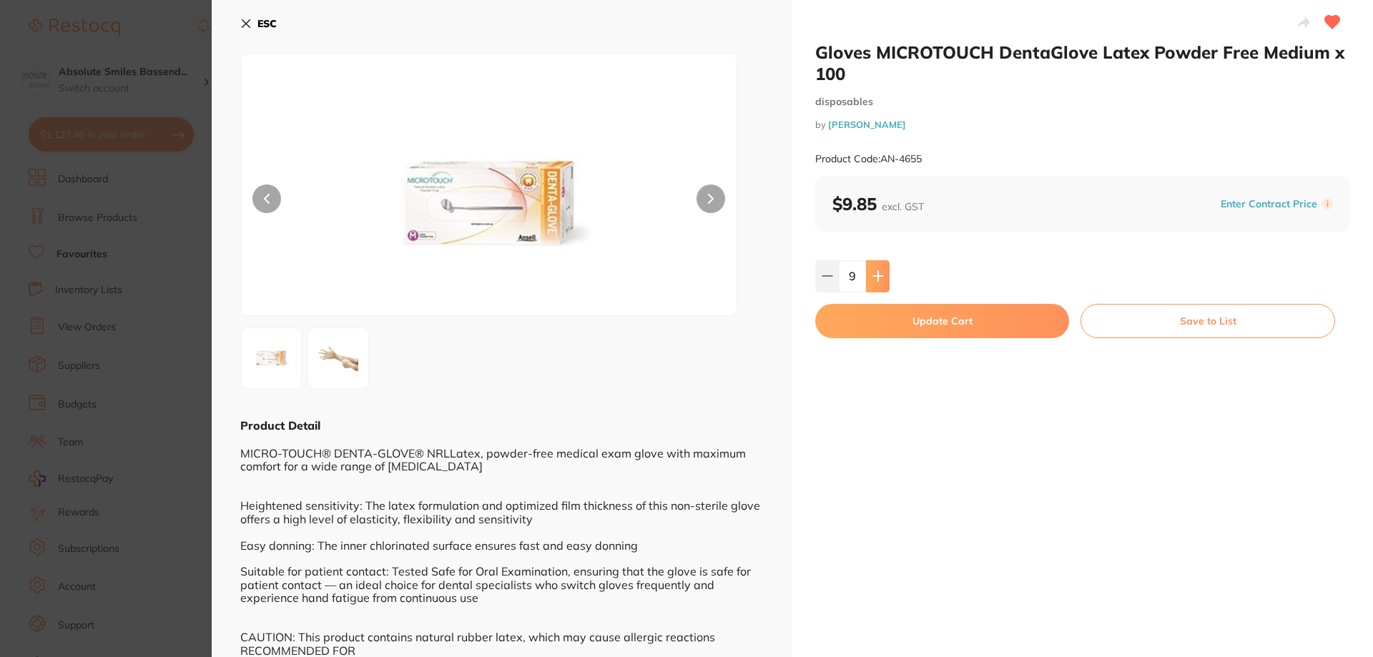
type input "10"
click at [908, 323] on button "Update Cart" at bounding box center [942, 321] width 254 height 34
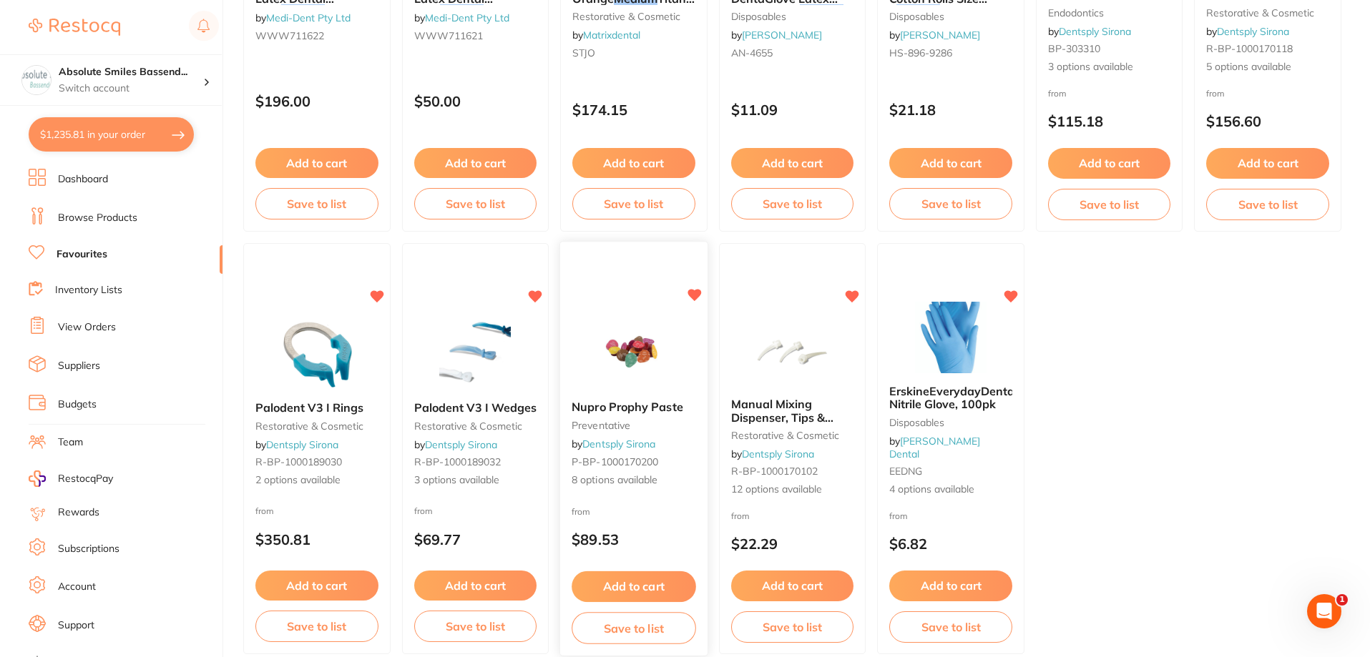
scroll to position [418, 0]
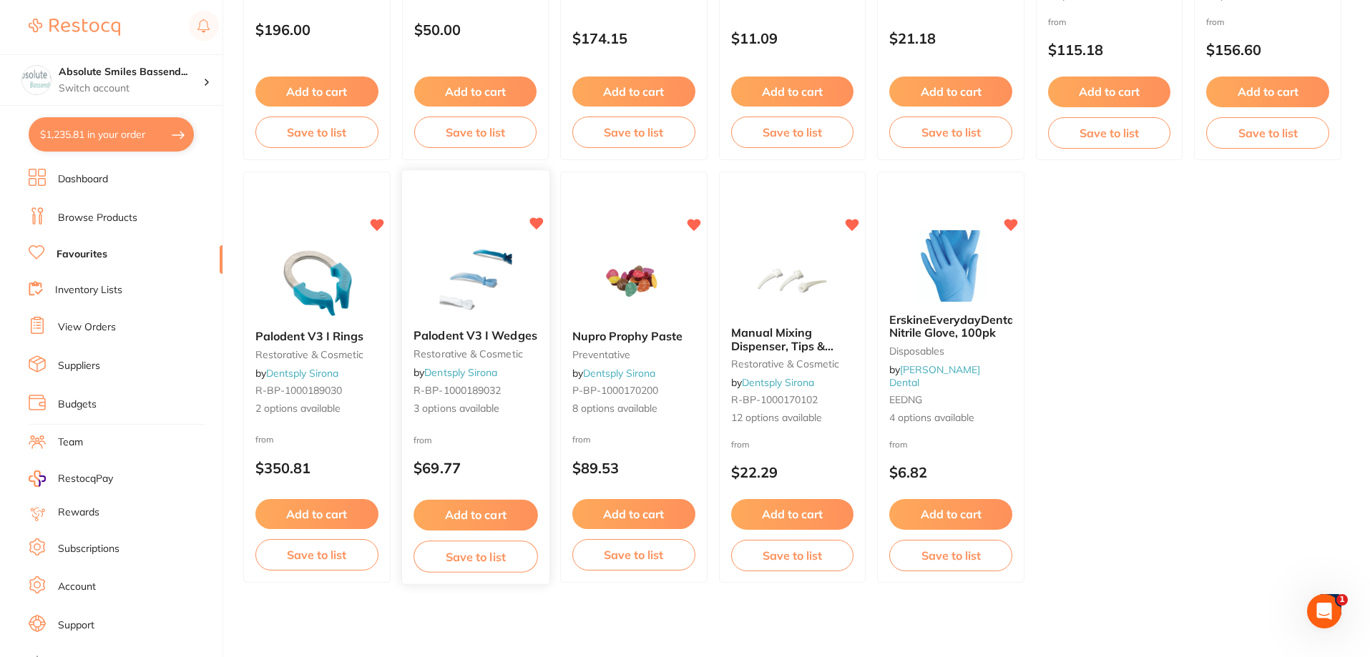
click at [517, 455] on div "from $69.77" at bounding box center [475, 458] width 147 height 51
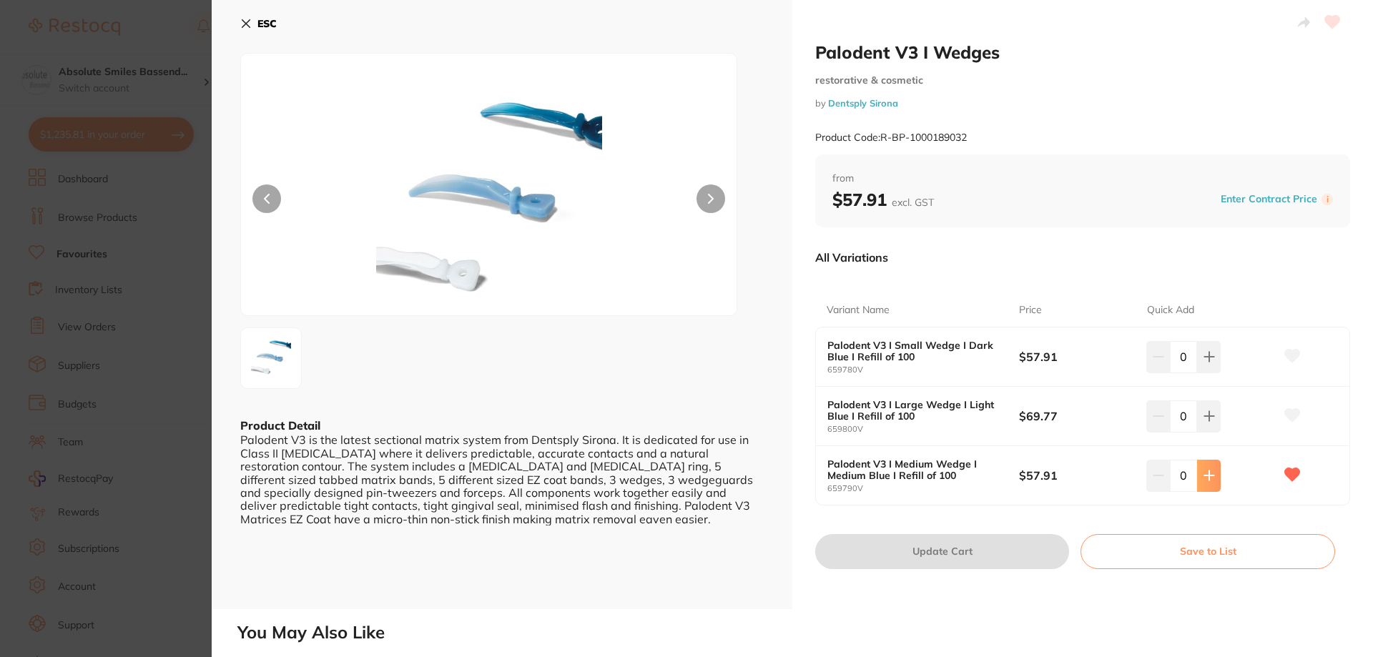
click at [1216, 373] on button at bounding box center [1209, 356] width 24 height 31
type input "1"
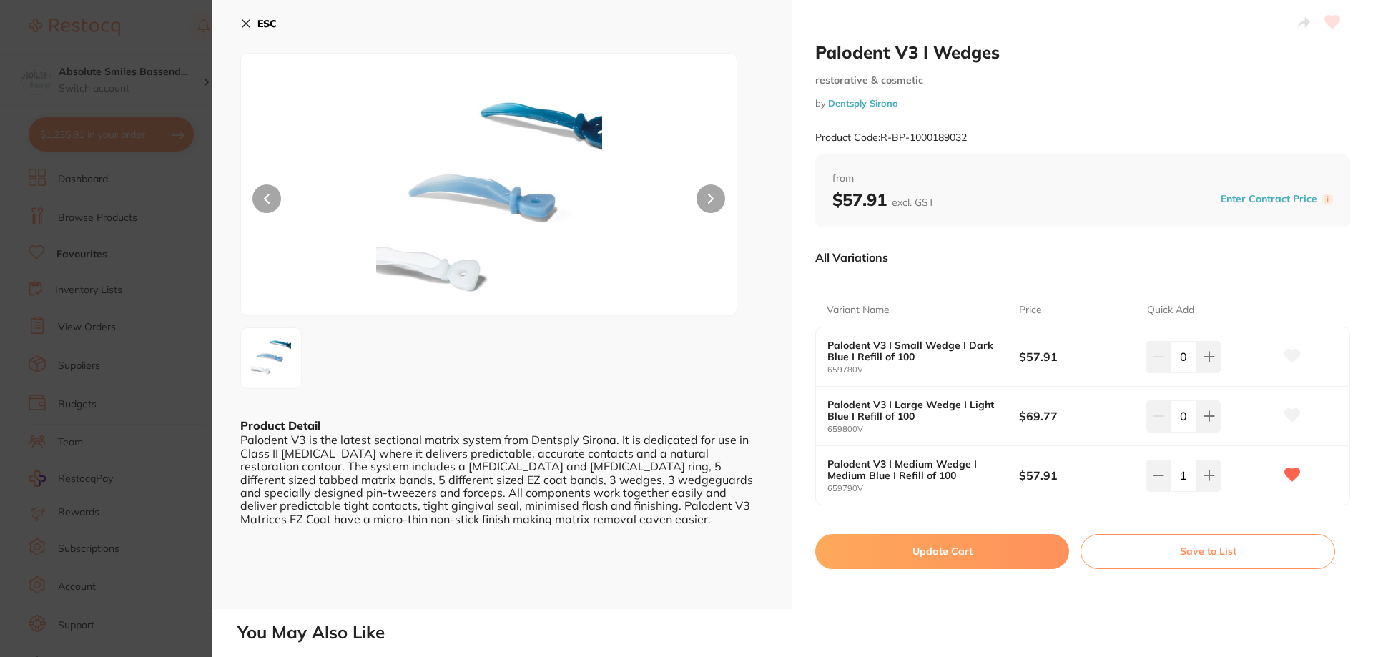
click at [1018, 545] on button "Update Cart" at bounding box center [942, 551] width 254 height 34
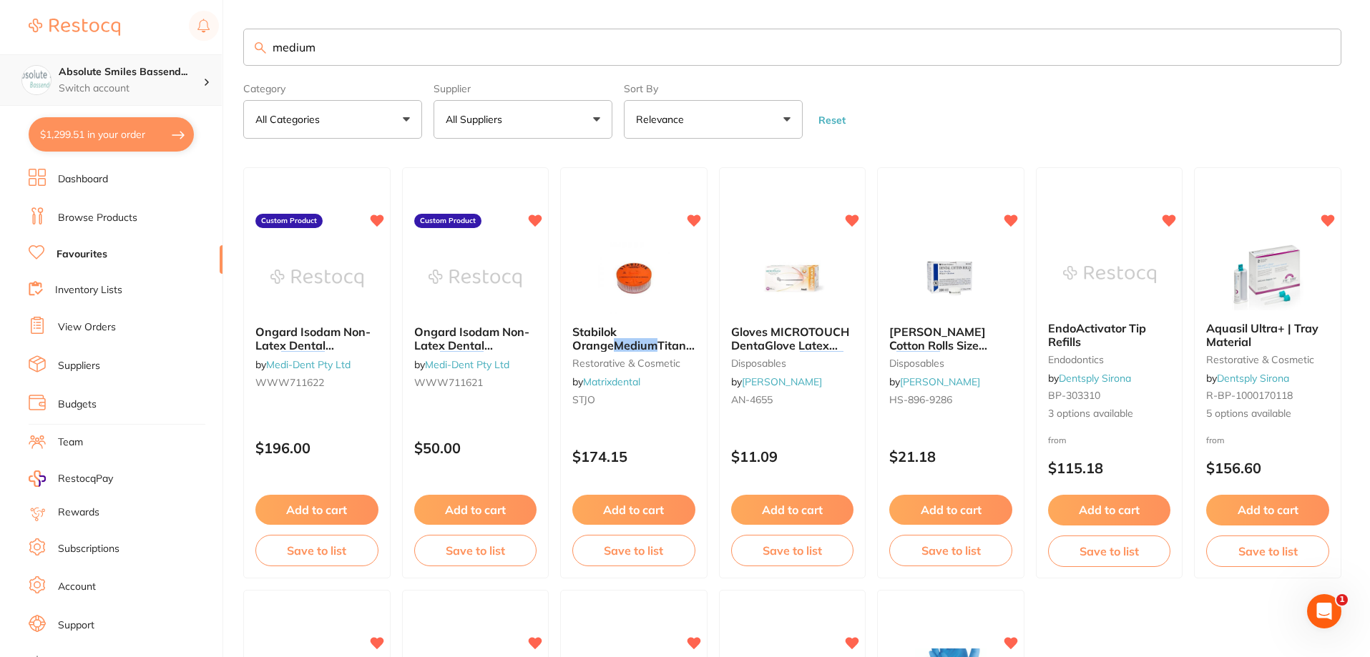
drag, startPoint x: 234, startPoint y: 67, endPoint x: 212, endPoint y: 67, distance: 22.2
click at [210, 67] on div "$1,299.51 Absolute Smiles Bassend... Switch account Absolute Smiles Bassendean …" at bounding box center [685, 328] width 1370 height 657
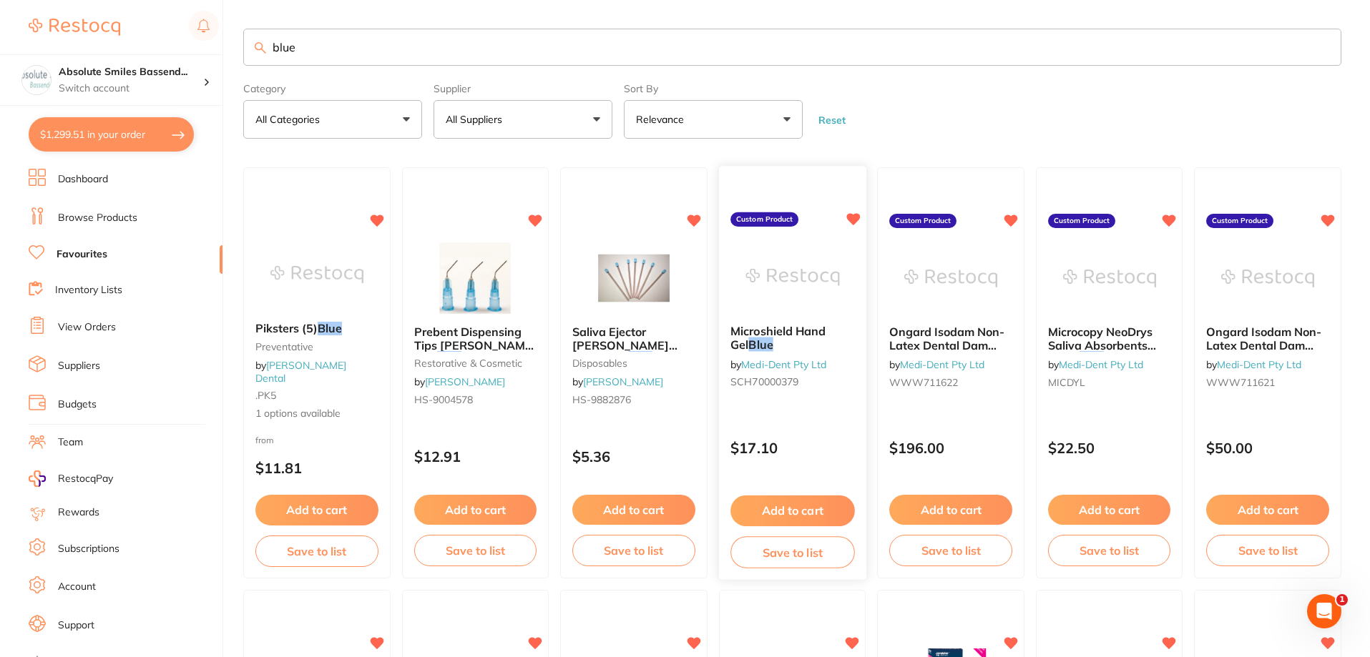
type input "blue"
click at [843, 507] on button "Add to cart" at bounding box center [792, 511] width 124 height 31
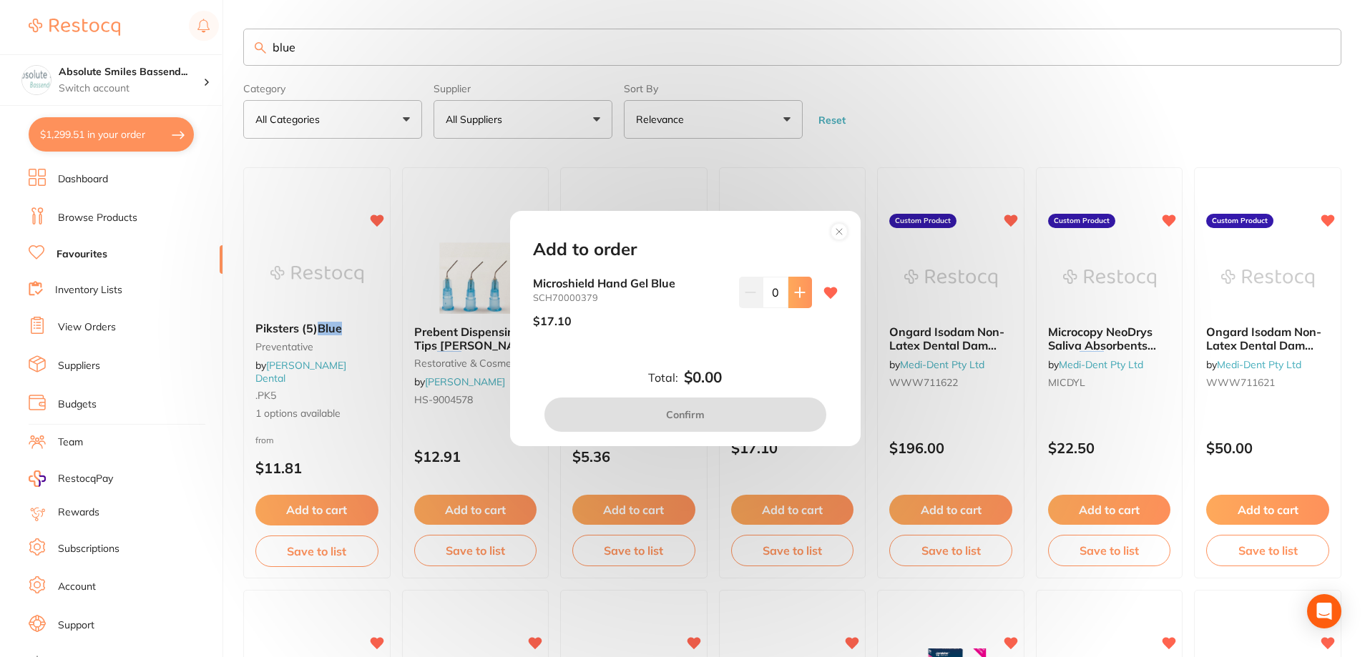
click at [797, 282] on button at bounding box center [800, 292] width 24 height 31
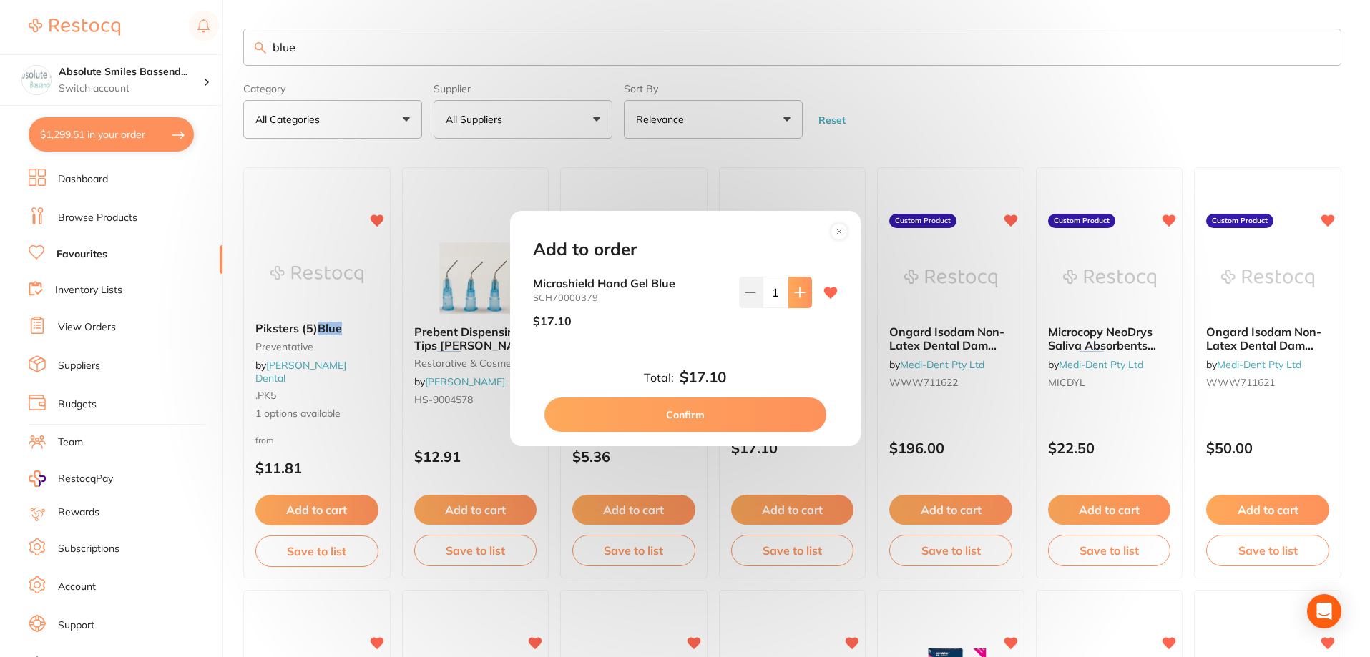
click at [797, 282] on button at bounding box center [800, 292] width 24 height 31
type input "4"
click at [737, 408] on button "Confirm" at bounding box center [685, 415] width 282 height 34
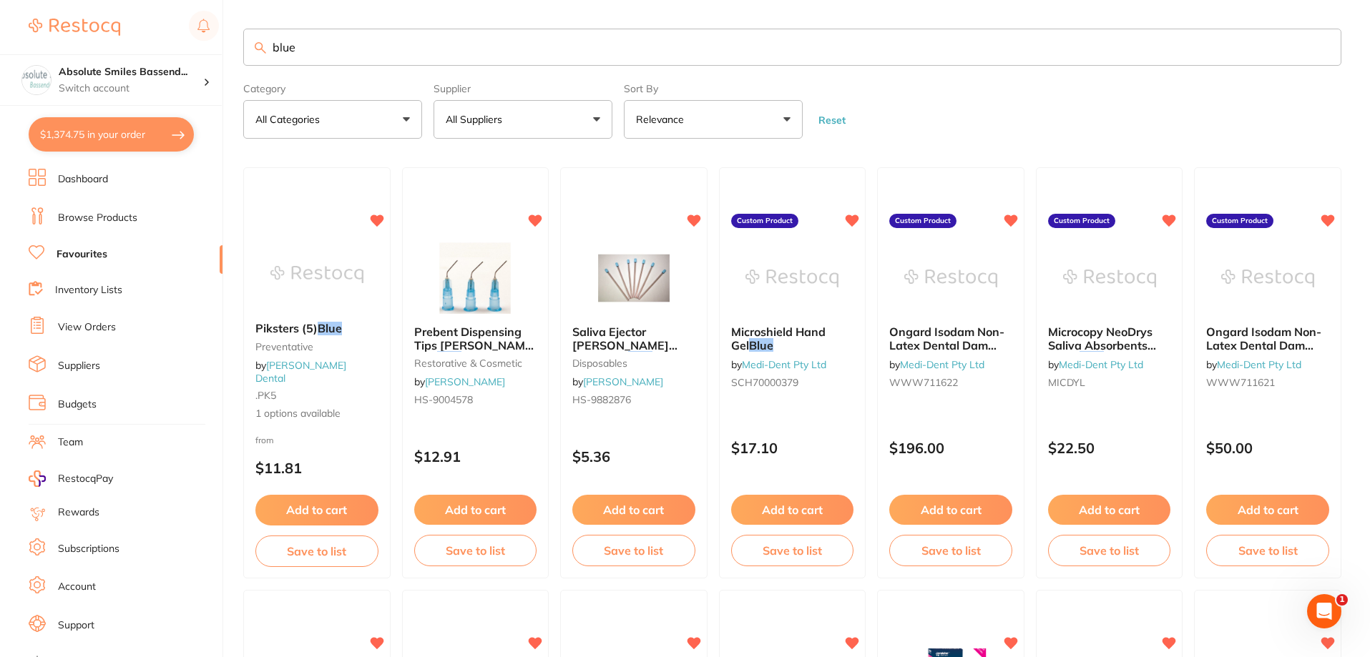
click at [488, 504] on button "Add to cart" at bounding box center [475, 510] width 123 height 30
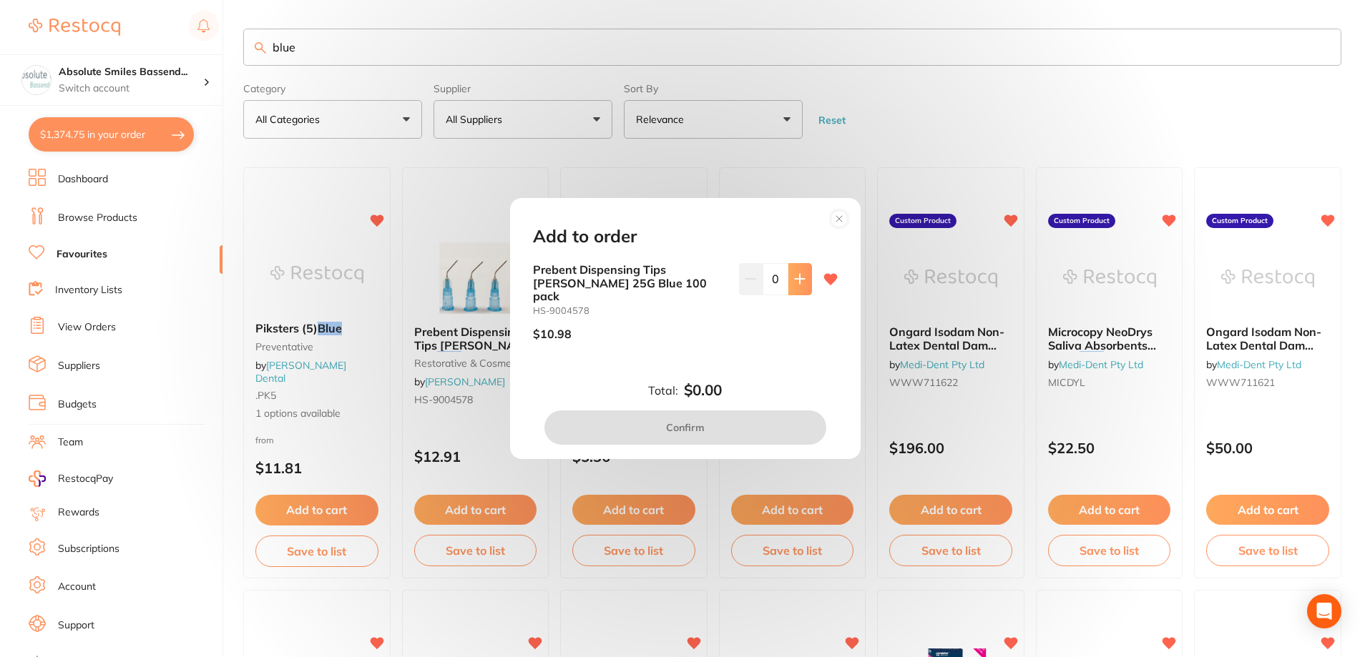
click at [802, 295] on button at bounding box center [800, 278] width 24 height 31
type input "1"
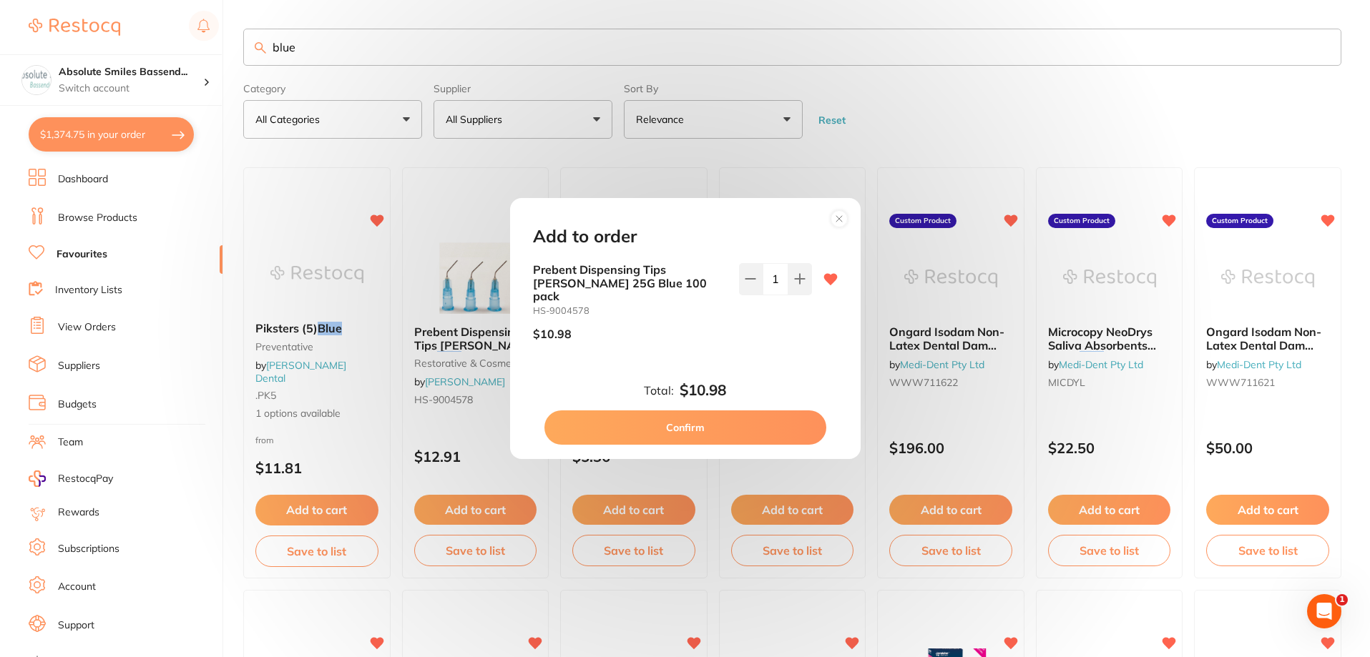
click at [729, 419] on button "Confirm" at bounding box center [685, 427] width 282 height 34
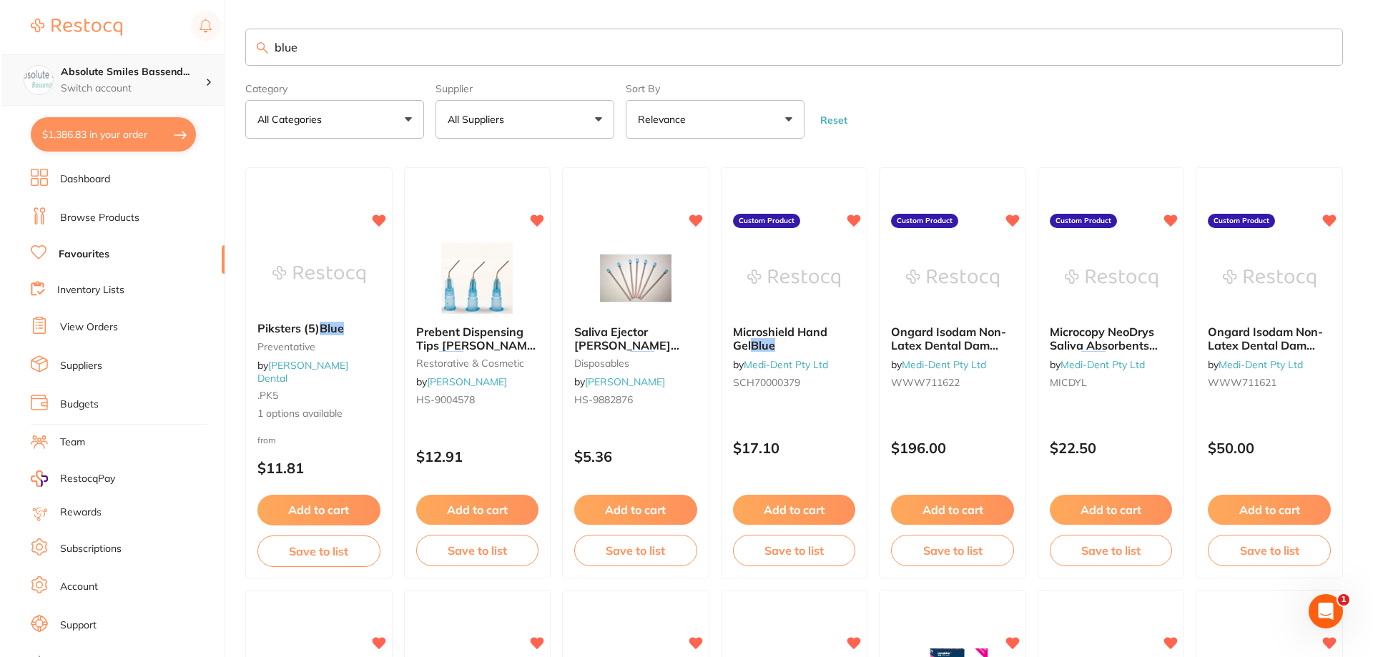
scroll to position [1, 0]
drag, startPoint x: 307, startPoint y: 51, endPoint x: 221, endPoint y: 59, distance: 86.2
click at [218, 59] on div "$1,386.83 Absolute Smiles Bassend... Switch account Absolute Smiles Bassendean …" at bounding box center [685, 328] width 1370 height 657
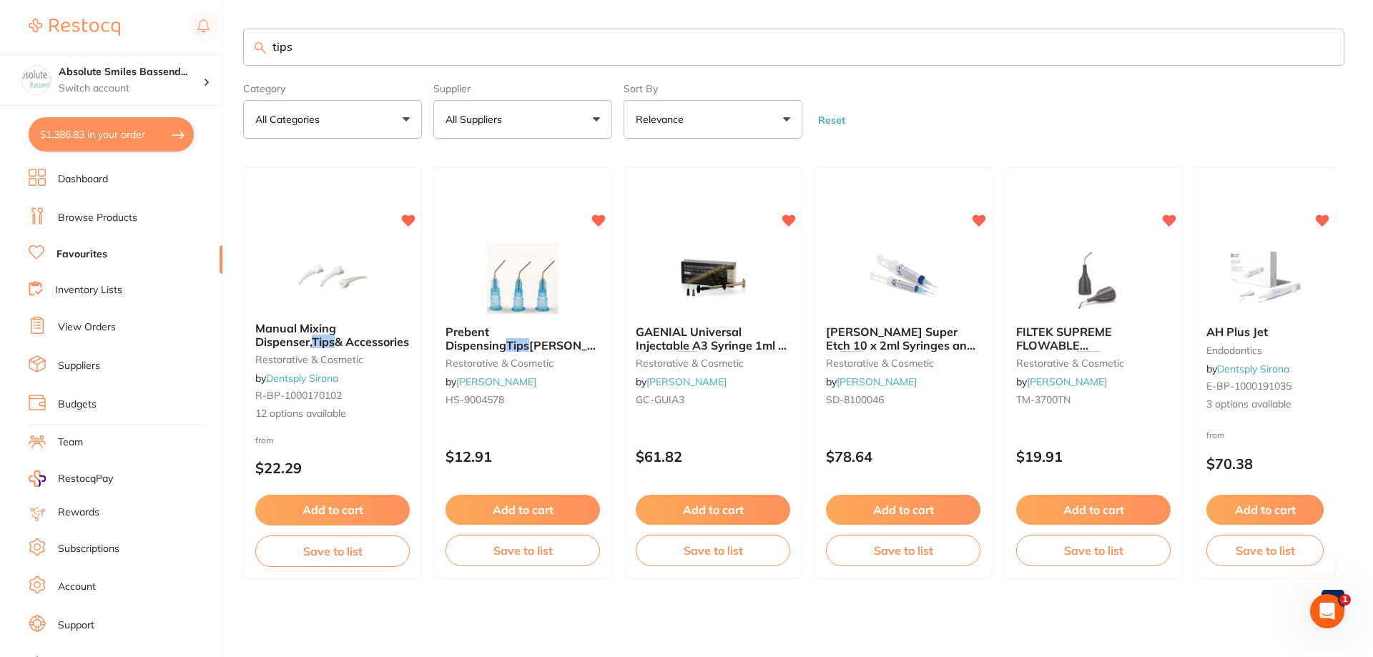
scroll to position [0, 0]
type input "tips"
click at [1126, 506] on button "Add to cart" at bounding box center [1094, 511] width 156 height 31
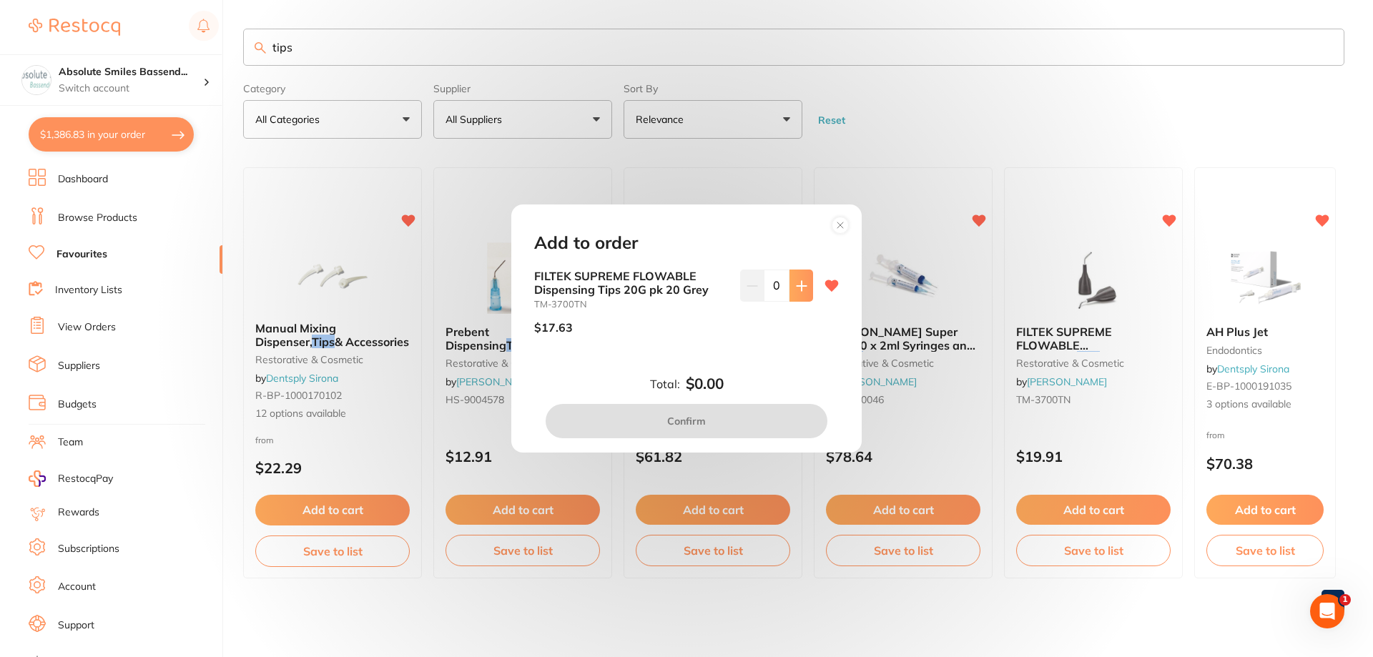
click at [801, 285] on icon at bounding box center [801, 285] width 11 height 11
type input "1"
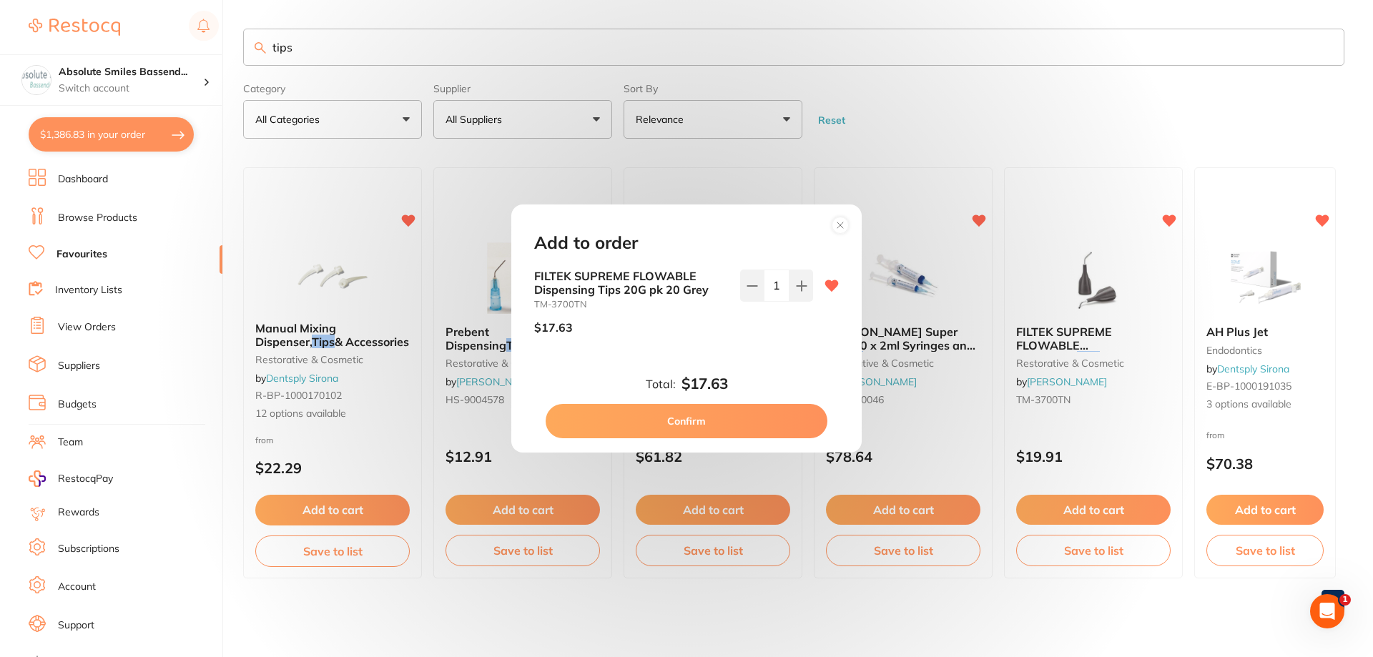
click at [764, 418] on button "Confirm" at bounding box center [687, 421] width 282 height 34
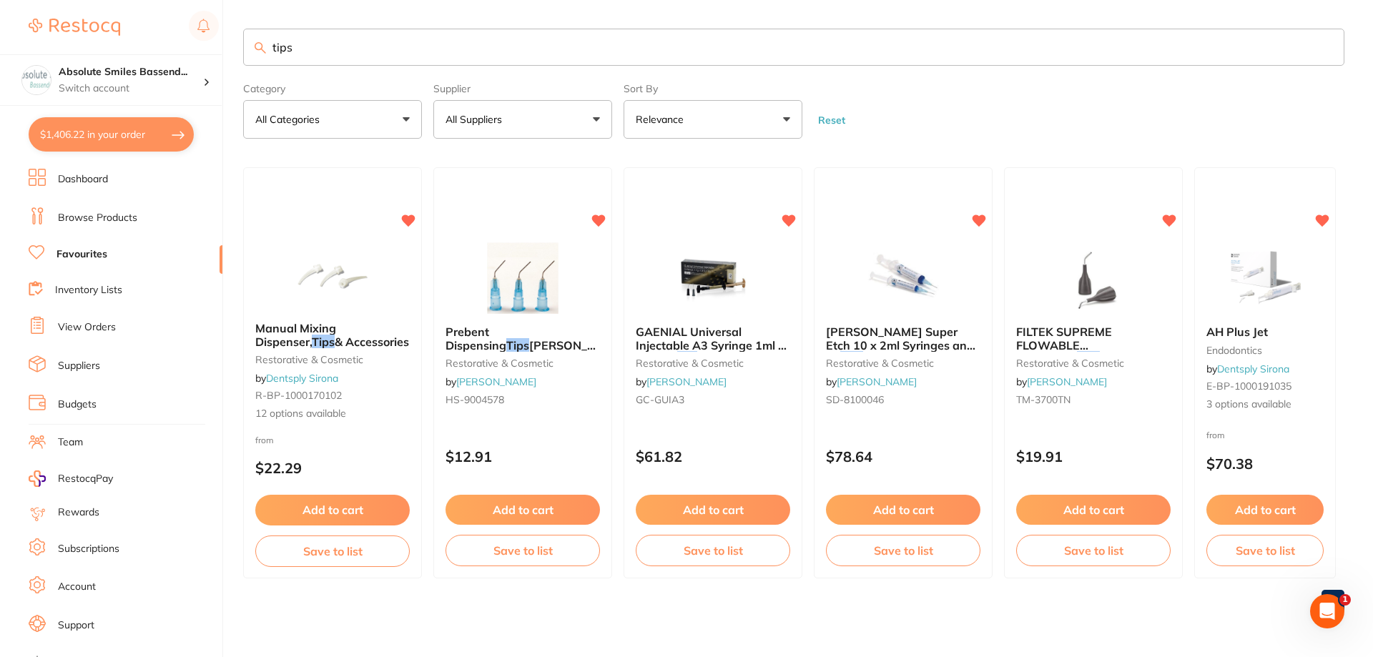
drag, startPoint x: 310, startPoint y: 48, endPoint x: 269, endPoint y: 49, distance: 41.5
click at [269, 51] on input "tips" at bounding box center [793, 47] width 1101 height 37
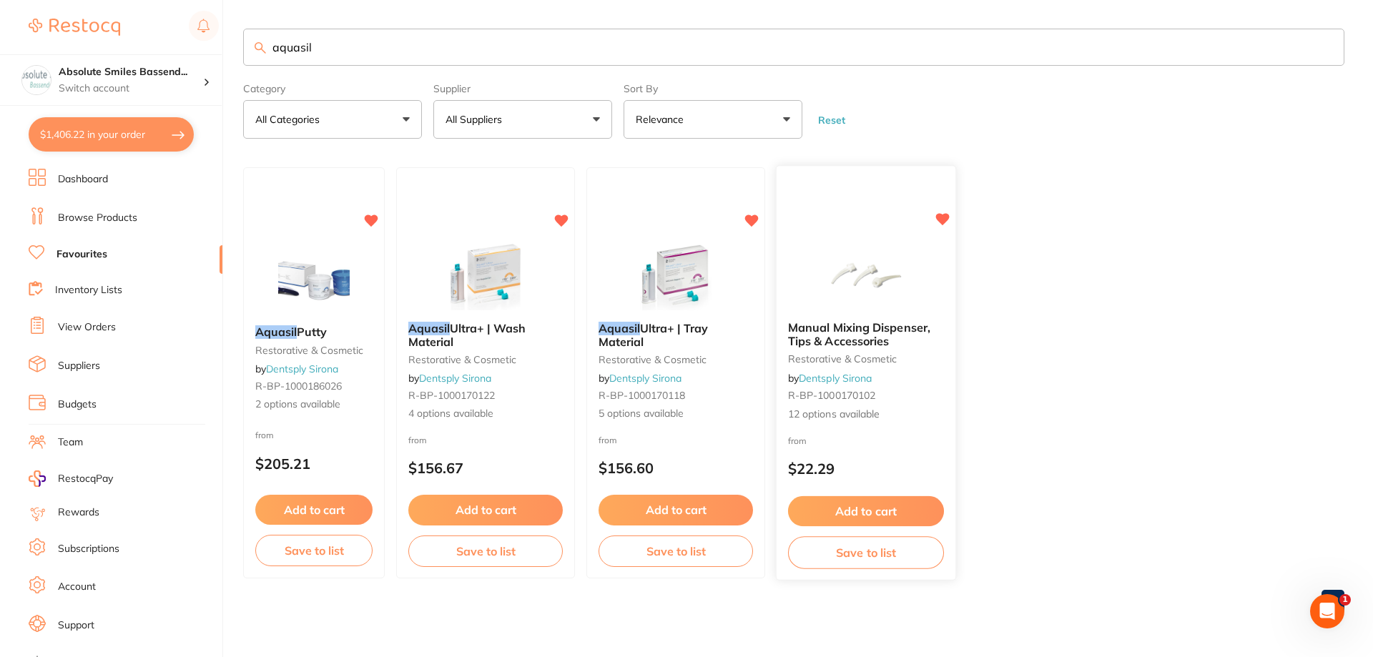
type input "aquasil"
click at [872, 448] on div "from $22.29" at bounding box center [866, 458] width 179 height 51
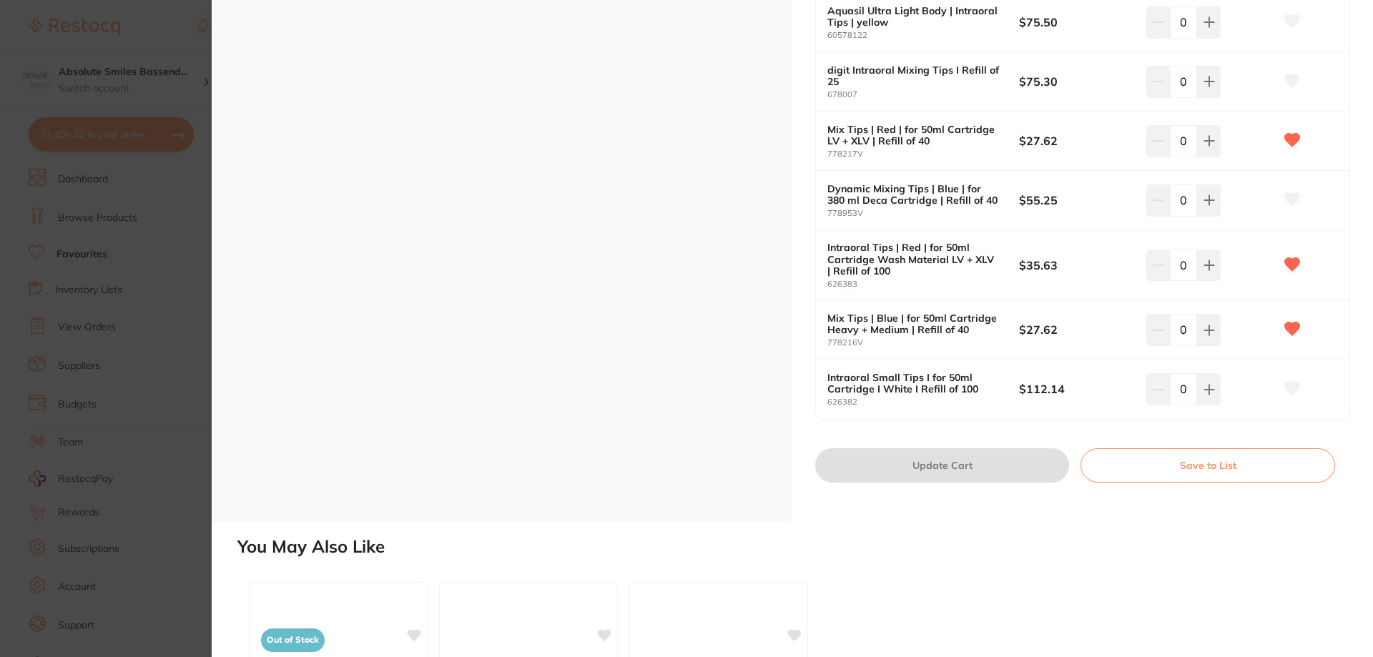
scroll to position [644, 0]
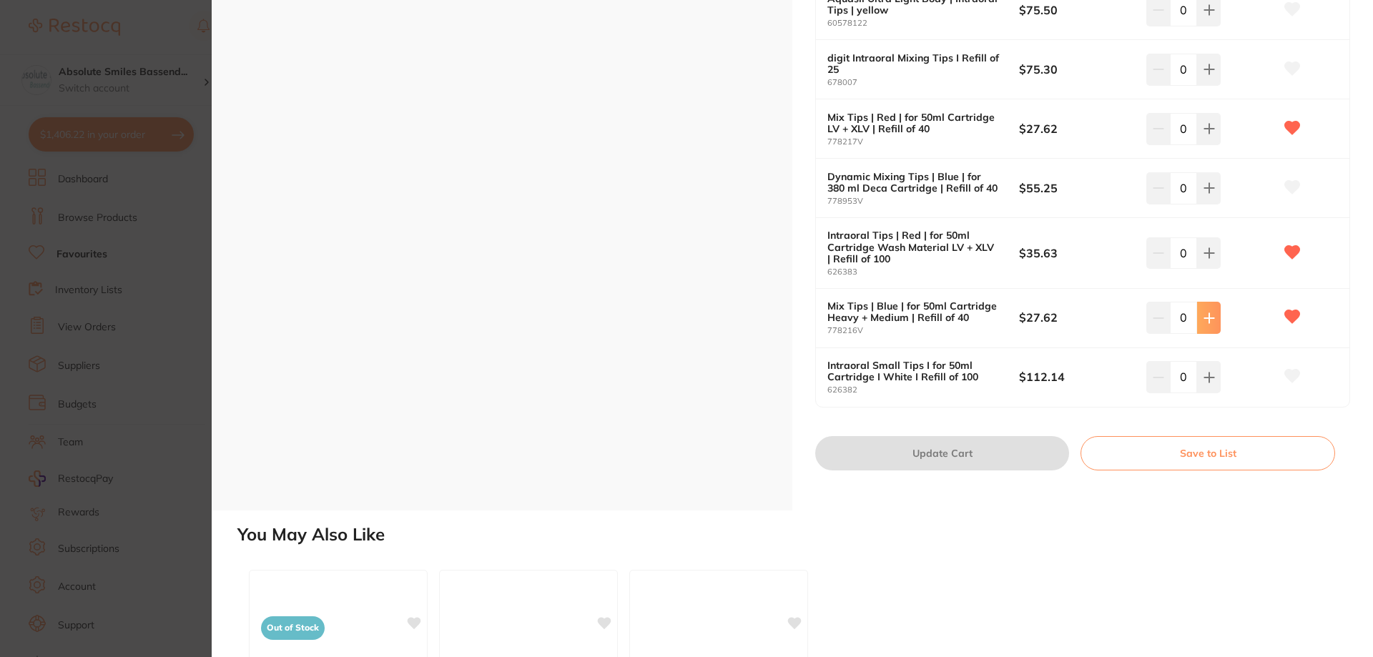
type input "1"
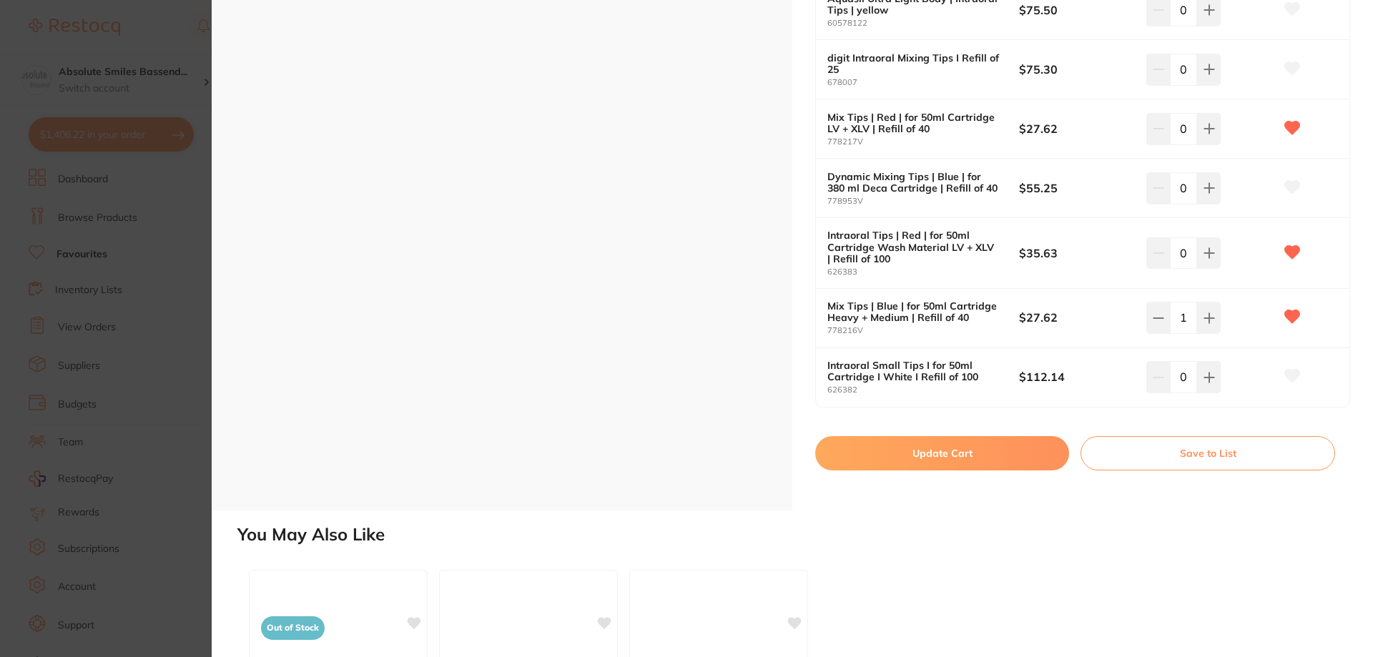
scroll to position [0, 0]
click at [1017, 455] on button "Update Cart" at bounding box center [942, 453] width 254 height 34
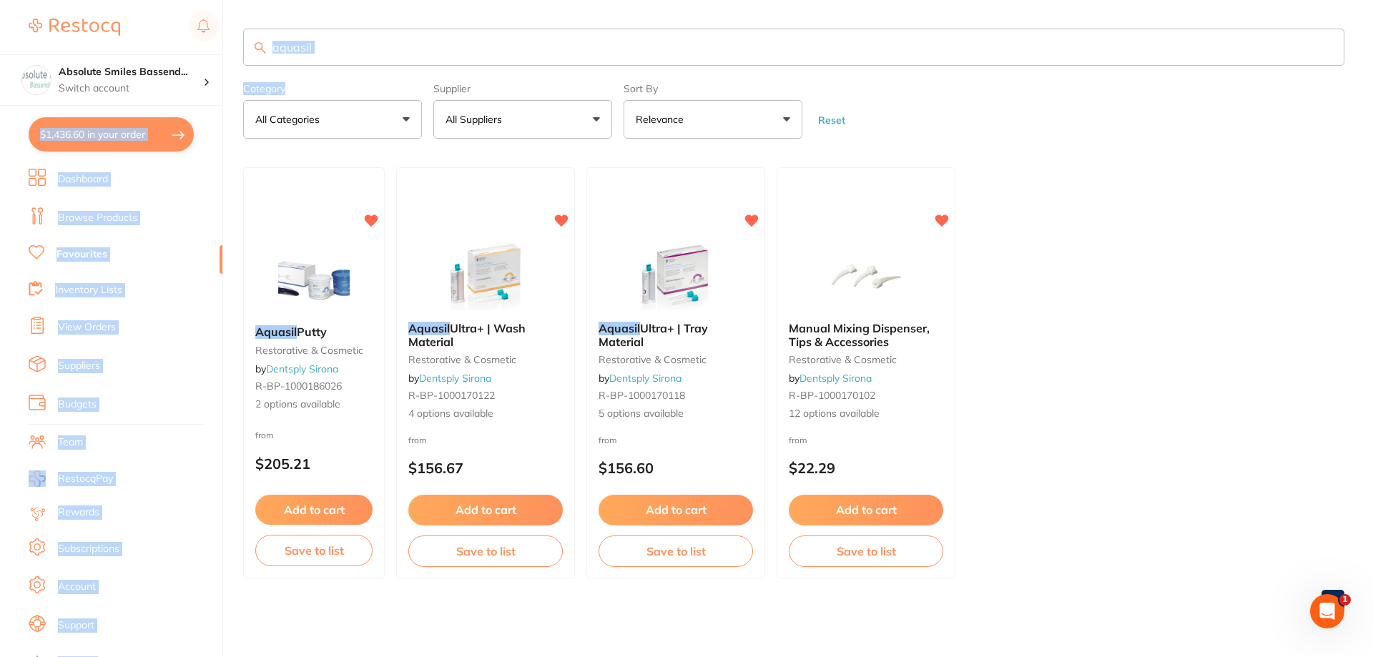
drag, startPoint x: 305, startPoint y: 71, endPoint x: 237, endPoint y: 56, distance: 68.9
click at [231, 59] on div "$1,436.60 Absolute Smiles Bassend... Switch account Absolute Smiles Bassendean …" at bounding box center [686, 328] width 1373 height 657
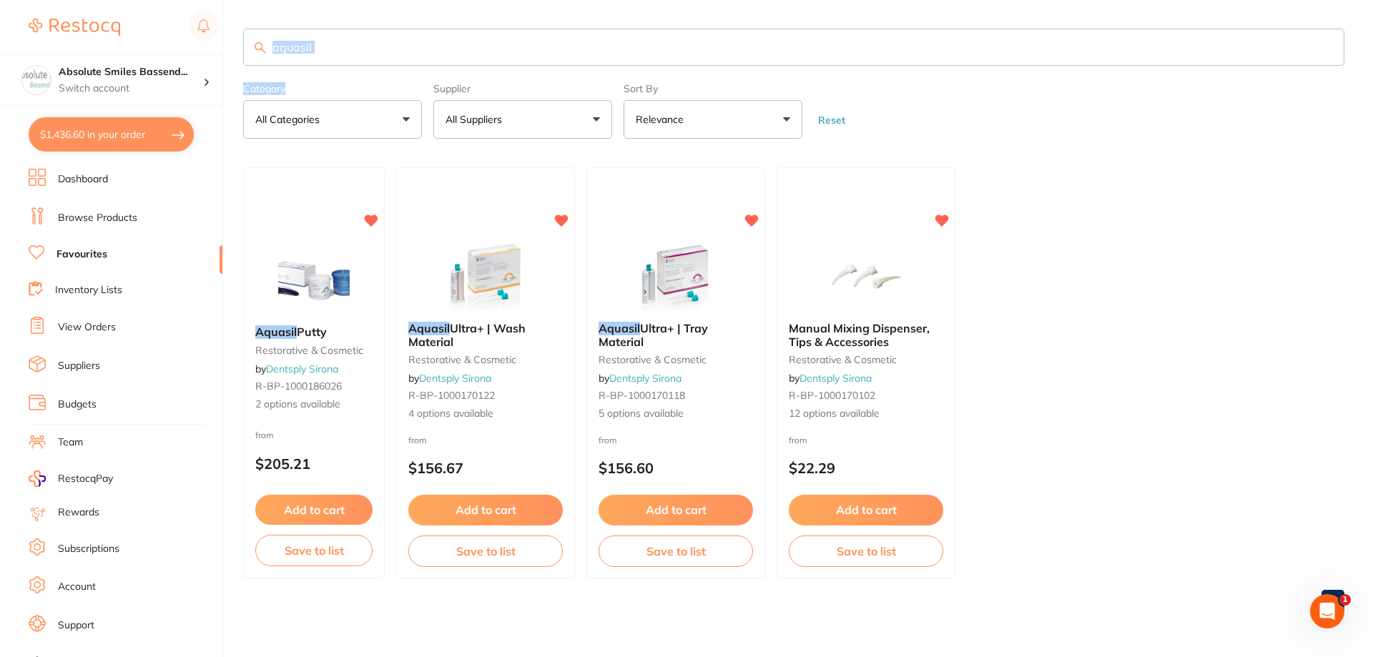
click at [366, 42] on input "aquasil" at bounding box center [793, 47] width 1101 height 37
click at [350, 56] on input "aquasil" at bounding box center [793, 47] width 1101 height 37
drag, startPoint x: 353, startPoint y: 44, endPoint x: 296, endPoint y: 38, distance: 56.8
click at [253, 34] on input "aquasil" at bounding box center [793, 47] width 1101 height 37
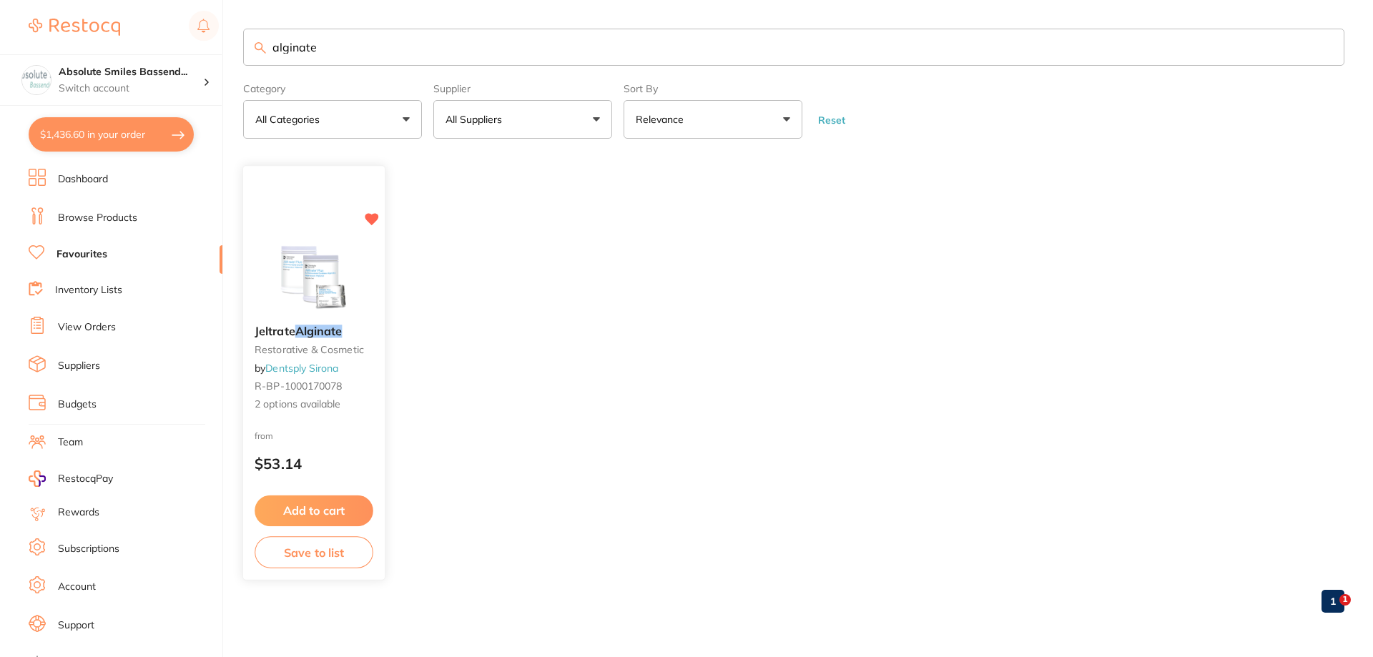
type input "alginate"
click at [342, 511] on button "Add to cart" at bounding box center [313, 510] width 117 height 30
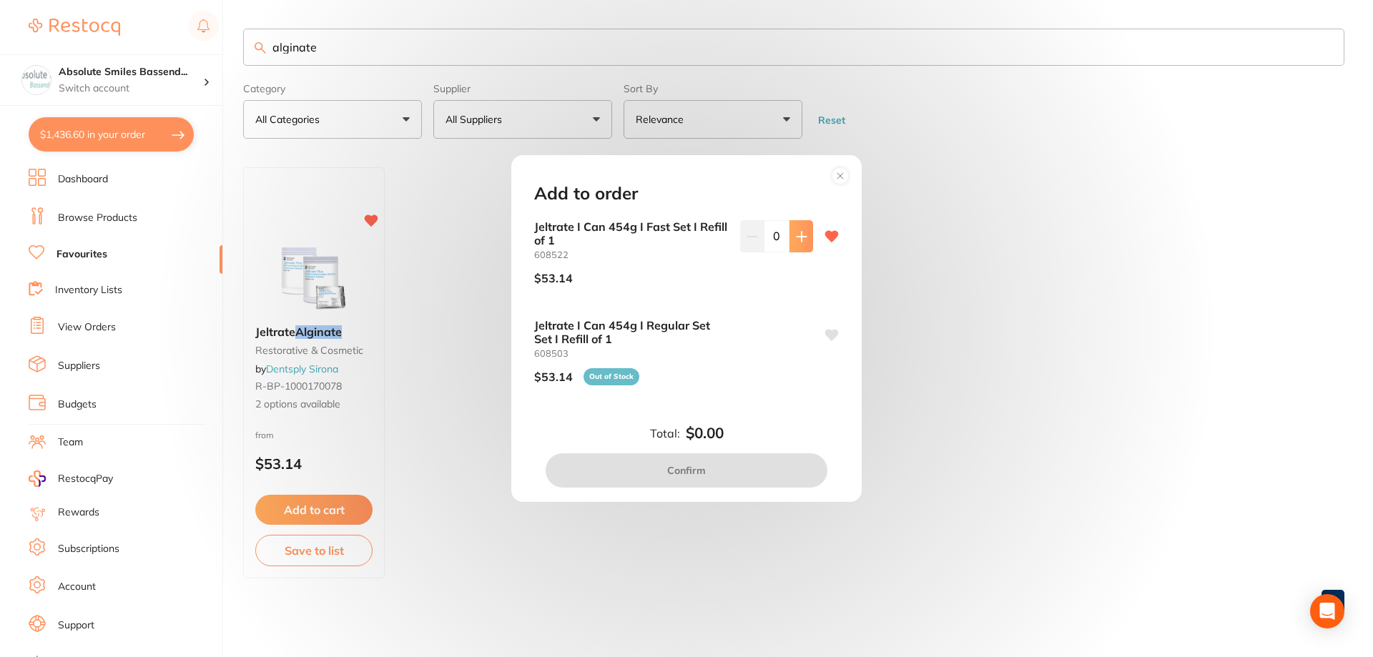
click at [800, 231] on icon at bounding box center [801, 236] width 11 height 11
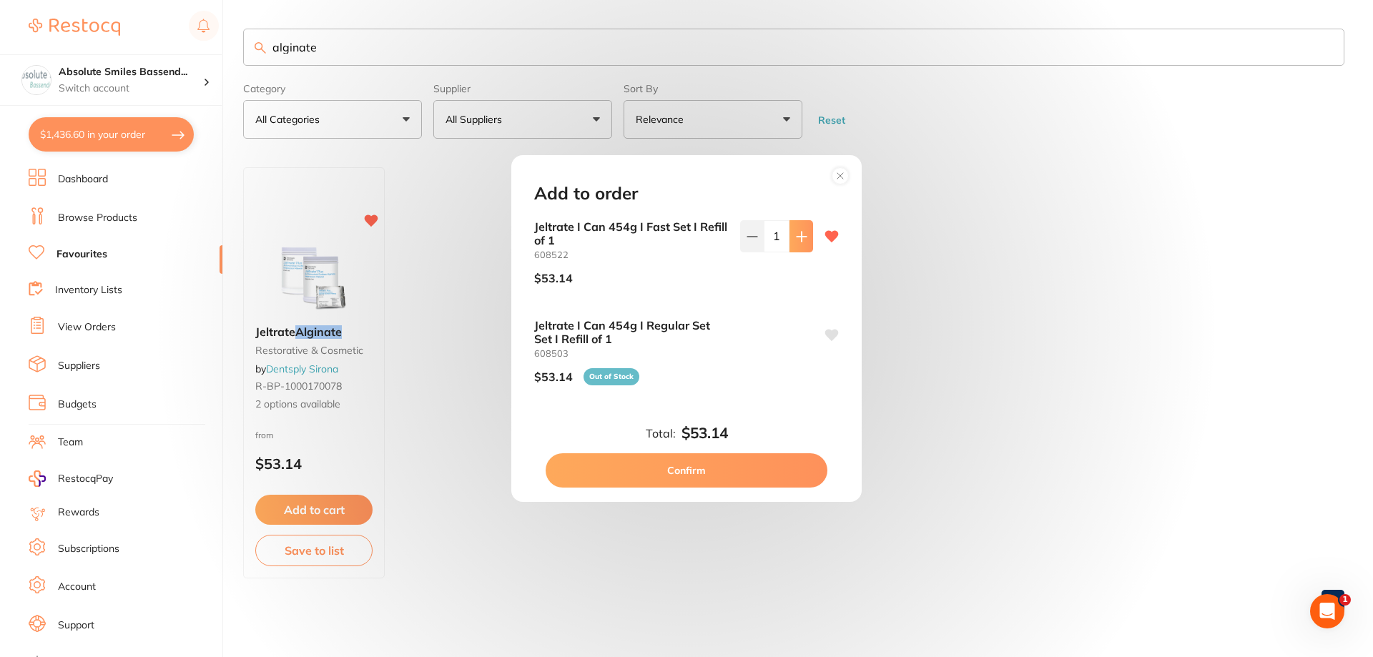
click at [800, 231] on icon at bounding box center [801, 236] width 11 height 11
type input "2"
click at [717, 466] on button "Confirm" at bounding box center [687, 470] width 282 height 34
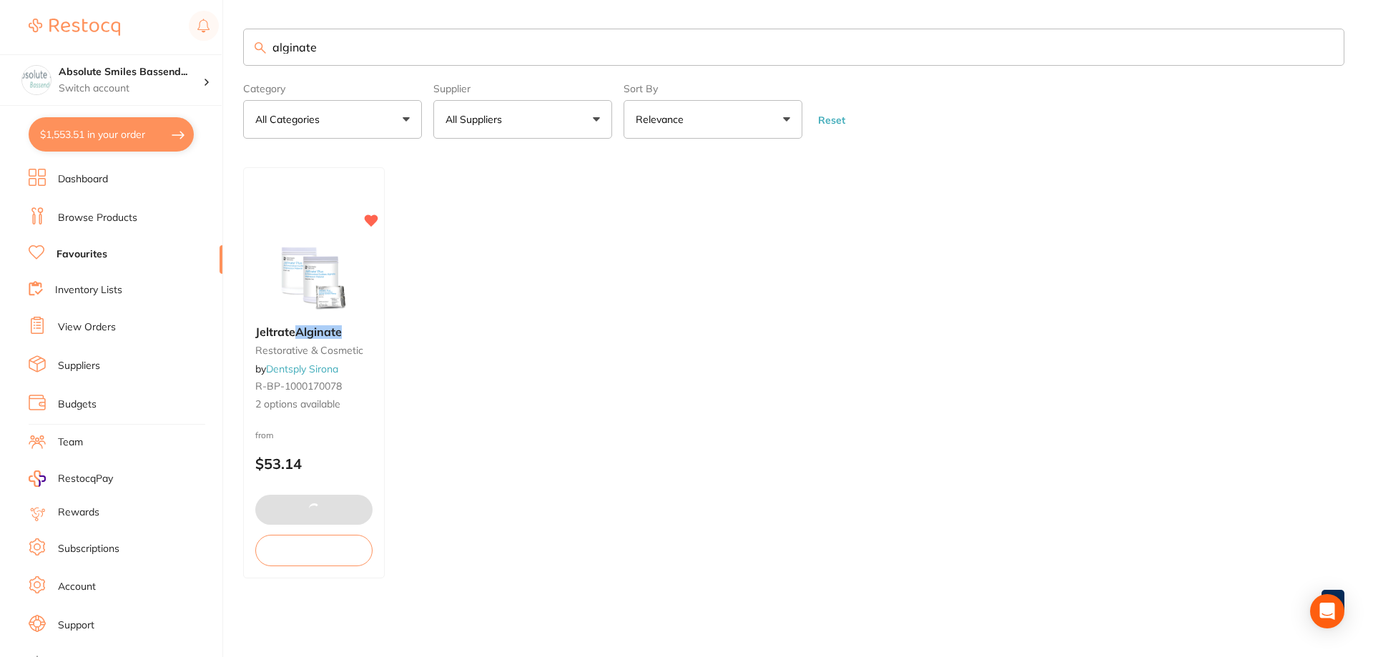
click at [374, 44] on input "alginate" at bounding box center [793, 47] width 1101 height 37
drag, startPoint x: 378, startPoint y: 43, endPoint x: 219, endPoint y: 29, distance: 159.3
click at [212, 33] on div "$1,553.51 Absolute Smiles Bassend... Switch account Absolute Smiles Bassendean …" at bounding box center [686, 328] width 1373 height 657
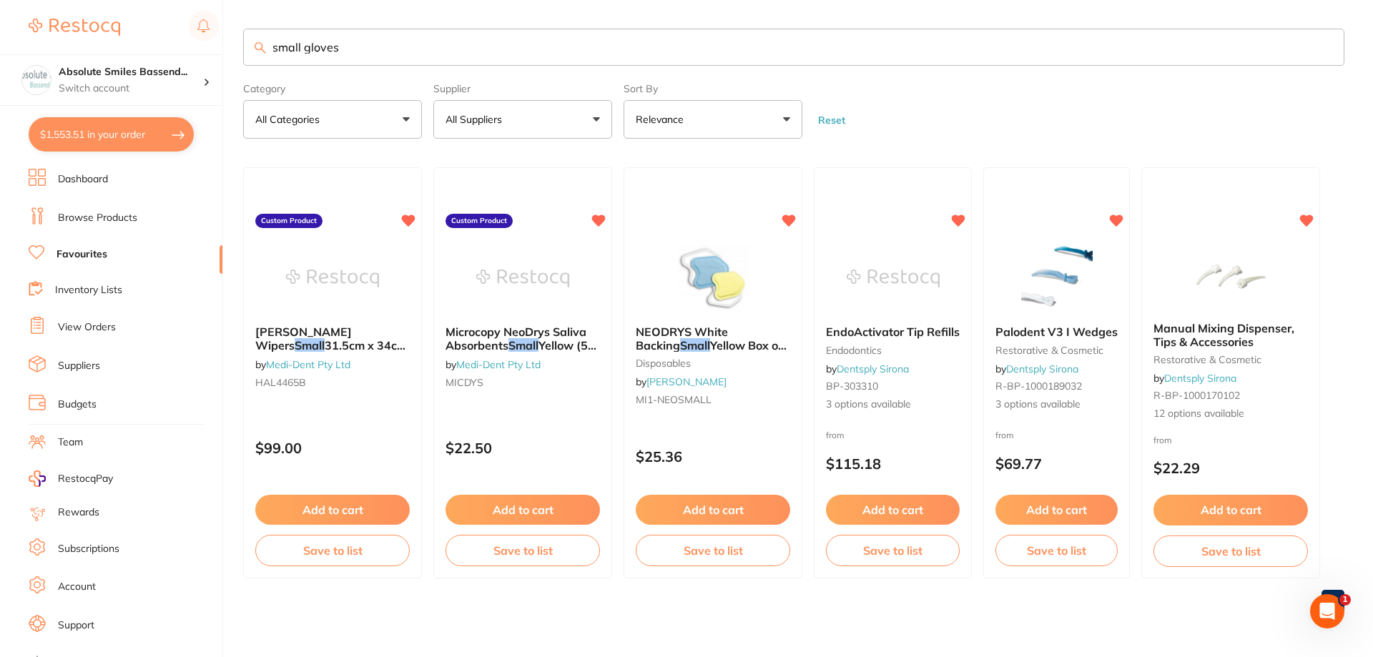
type input "small gloves"
click at [79, 315] on ul "Dashboard Browse Products Favourites Inventory Lists View Orders Suppliers Budg…" at bounding box center [126, 415] width 194 height 493
click at [101, 328] on link "View Orders" at bounding box center [87, 327] width 58 height 14
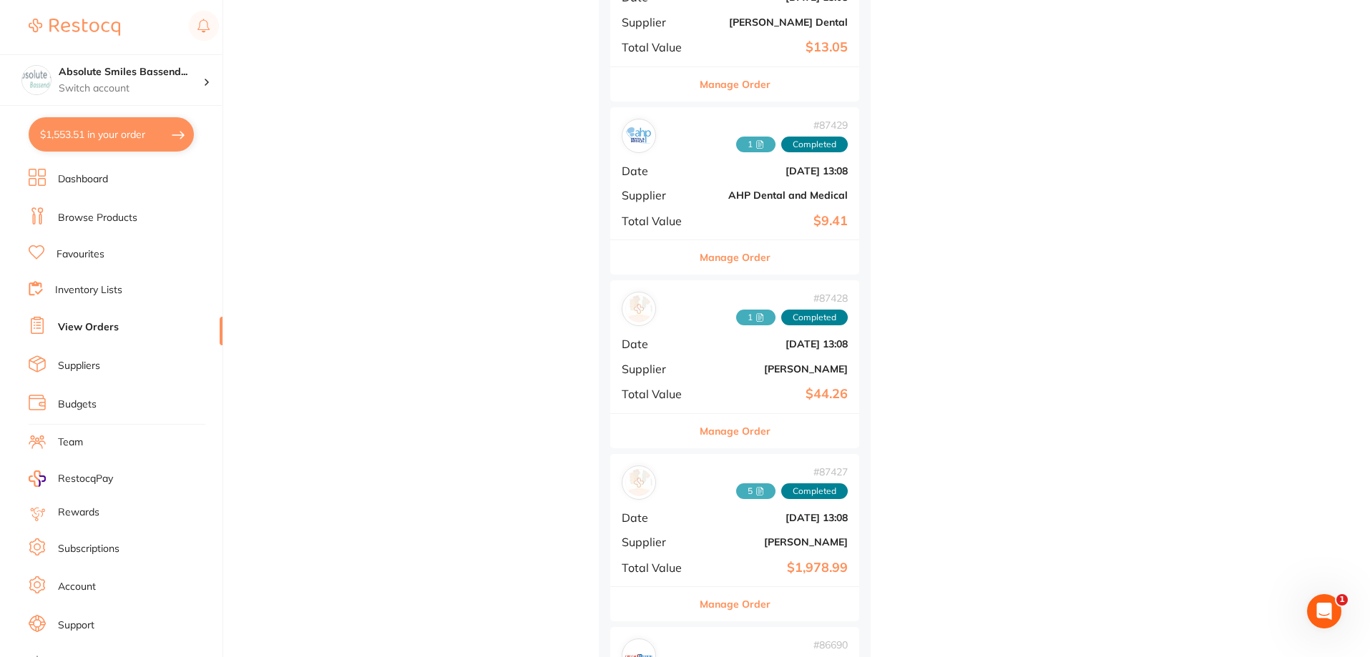
scroll to position [2360, 0]
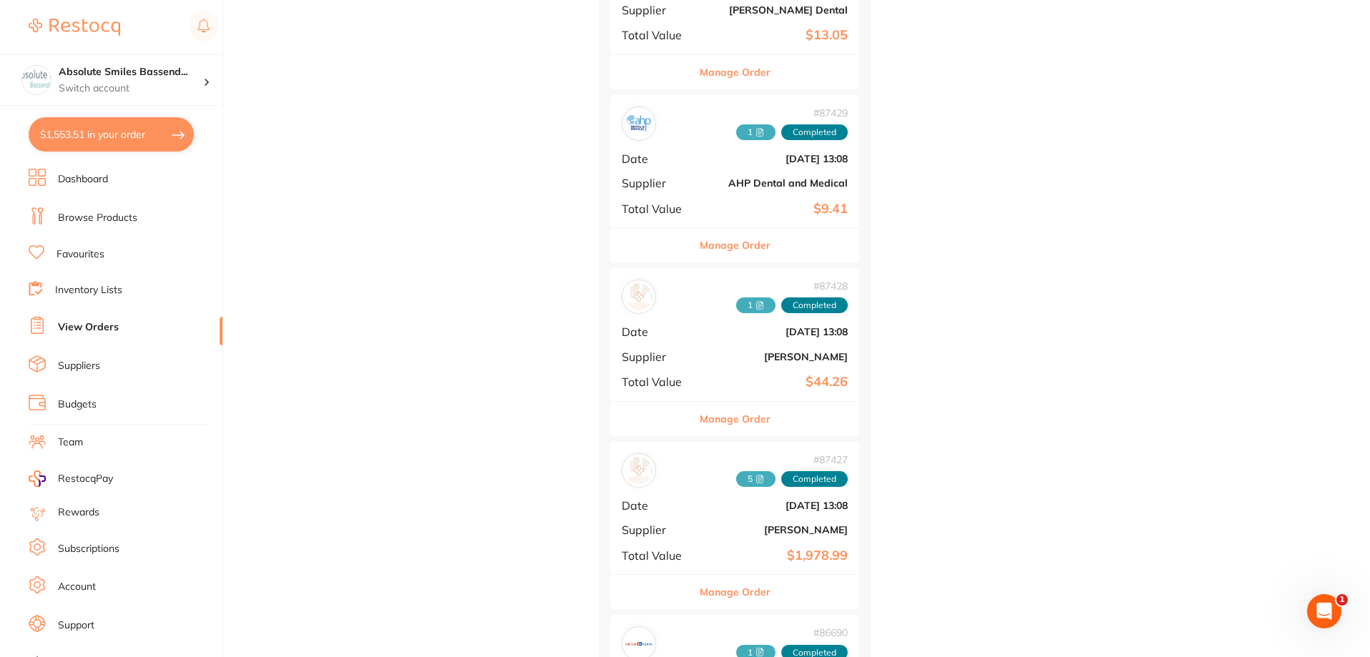
click at [682, 350] on span "Supplier" at bounding box center [657, 356] width 72 height 13
click at [722, 416] on section at bounding box center [685, 328] width 1370 height 657
click at [742, 411] on button "Manage Order" at bounding box center [734, 419] width 71 height 34
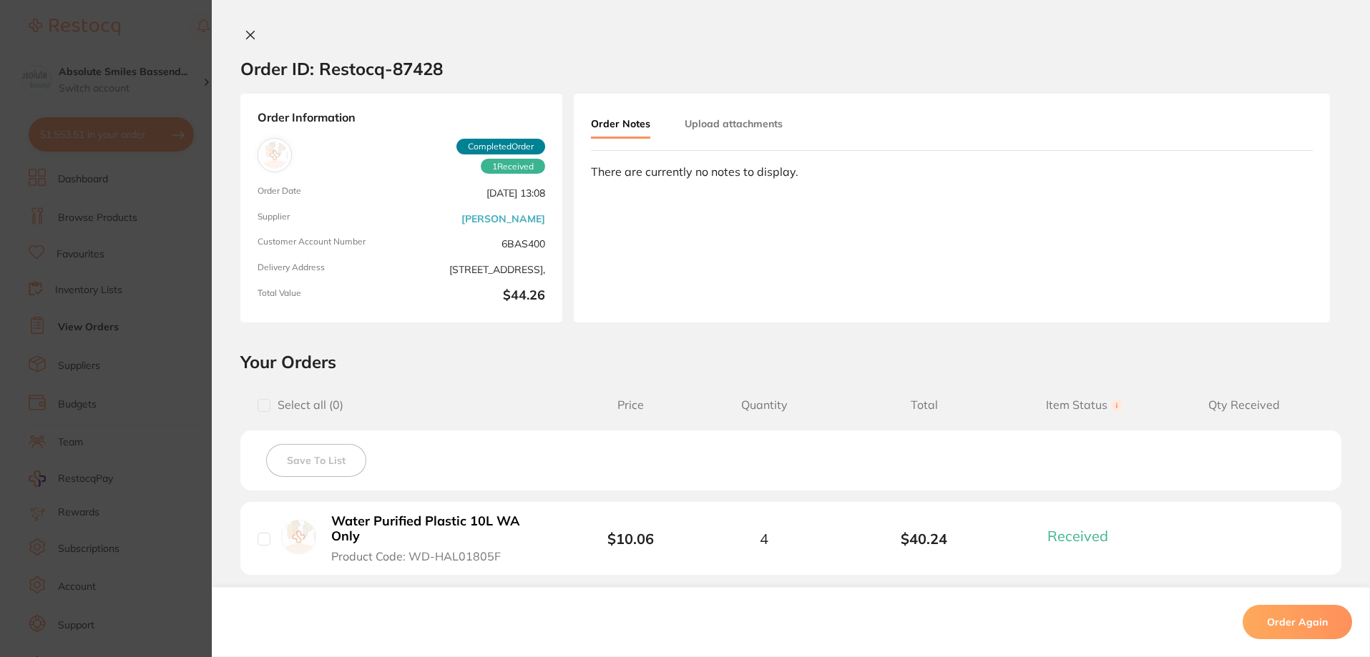
drag, startPoint x: 238, startPoint y: 29, endPoint x: 587, endPoint y: 276, distance: 427.8
click at [240, 29] on button at bounding box center [250, 36] width 20 height 15
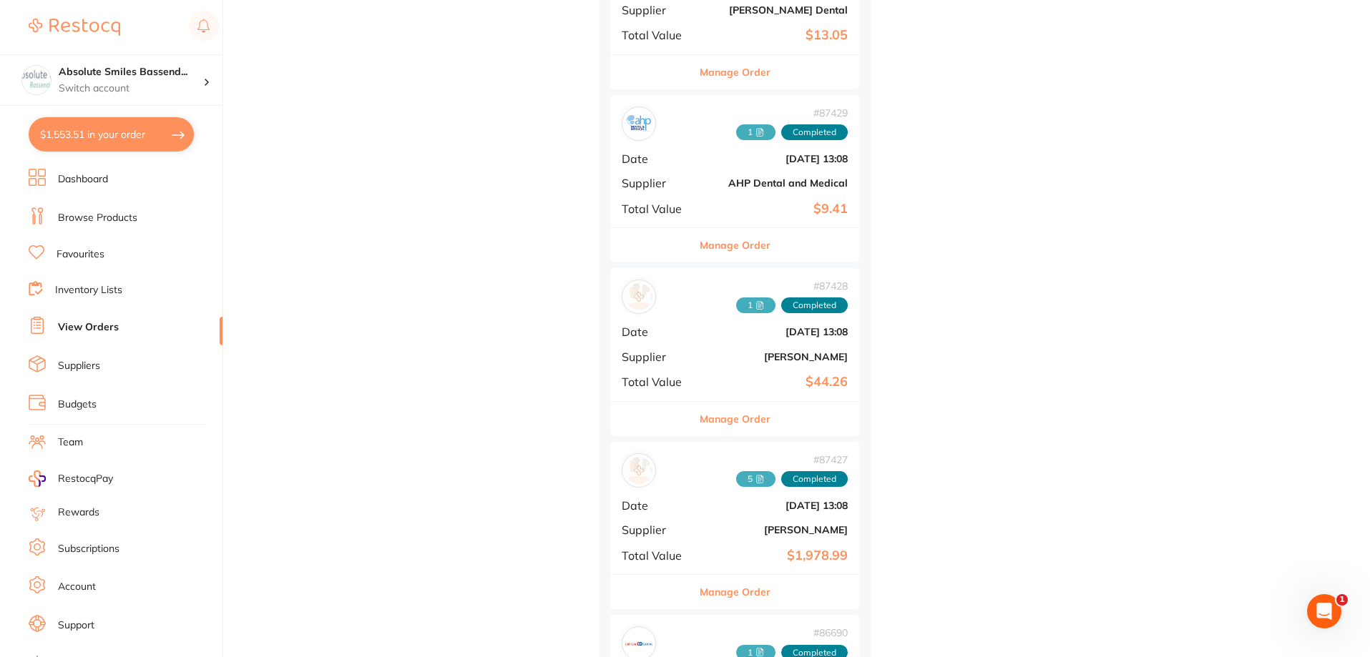
click at [756, 588] on button "Manage Order" at bounding box center [734, 592] width 71 height 34
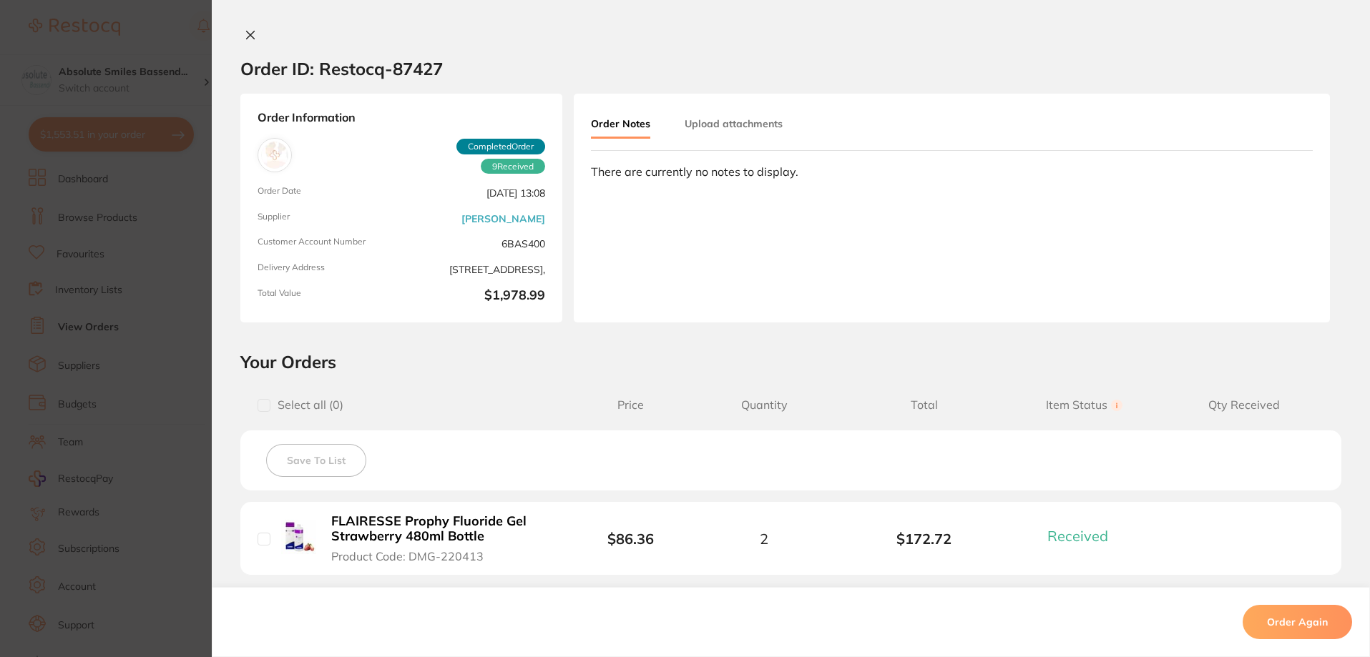
click at [245, 38] on icon at bounding box center [250, 34] width 11 height 11
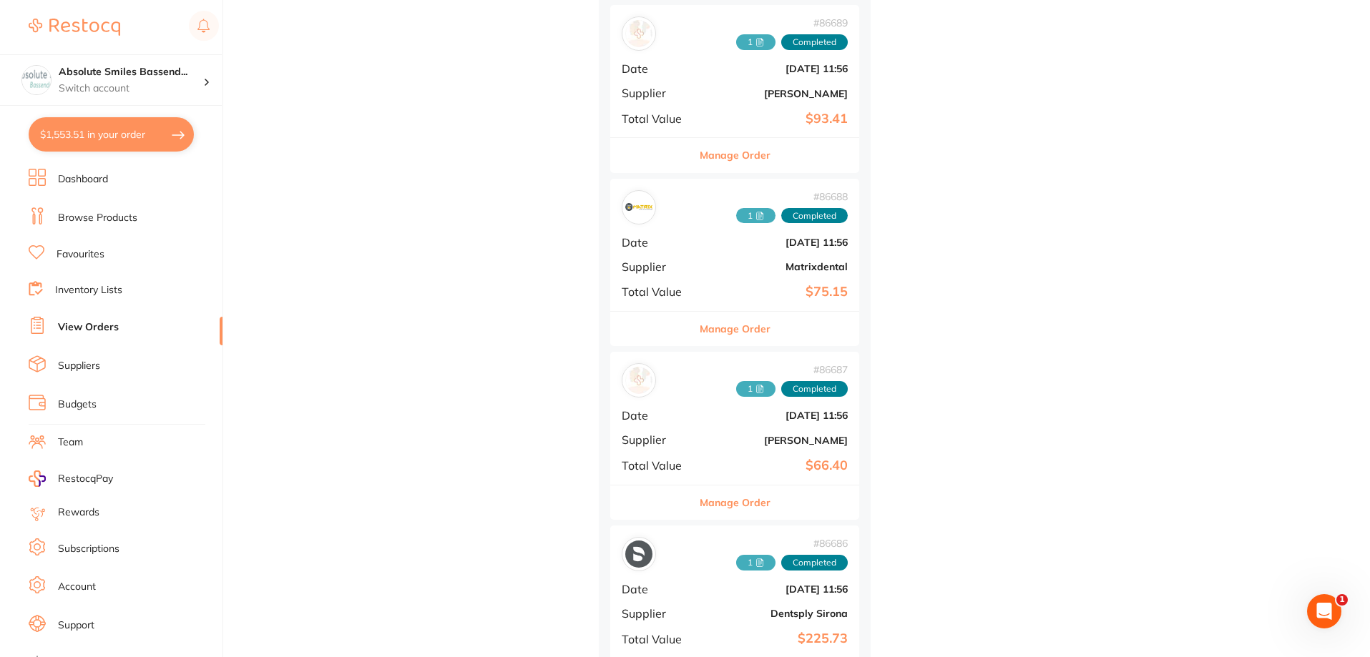
scroll to position [3147, 0]
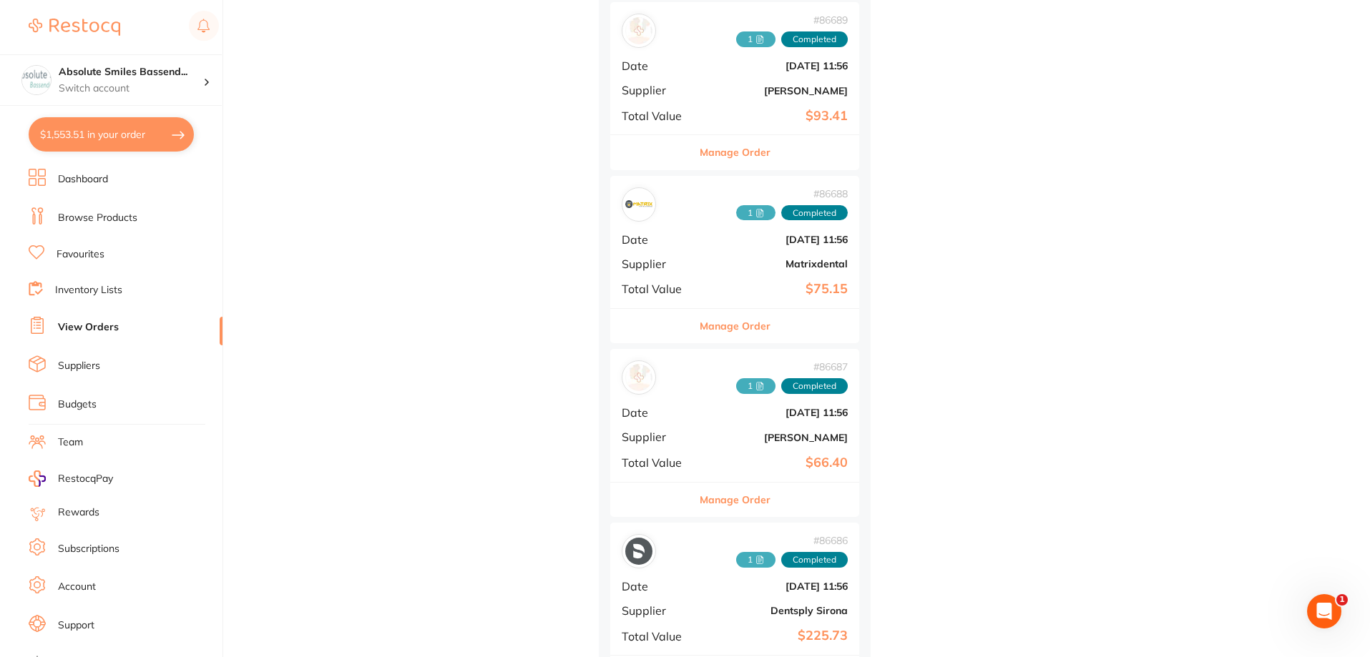
click at [786, 434] on b "Henry Schein Halas" at bounding box center [775, 437] width 143 height 11
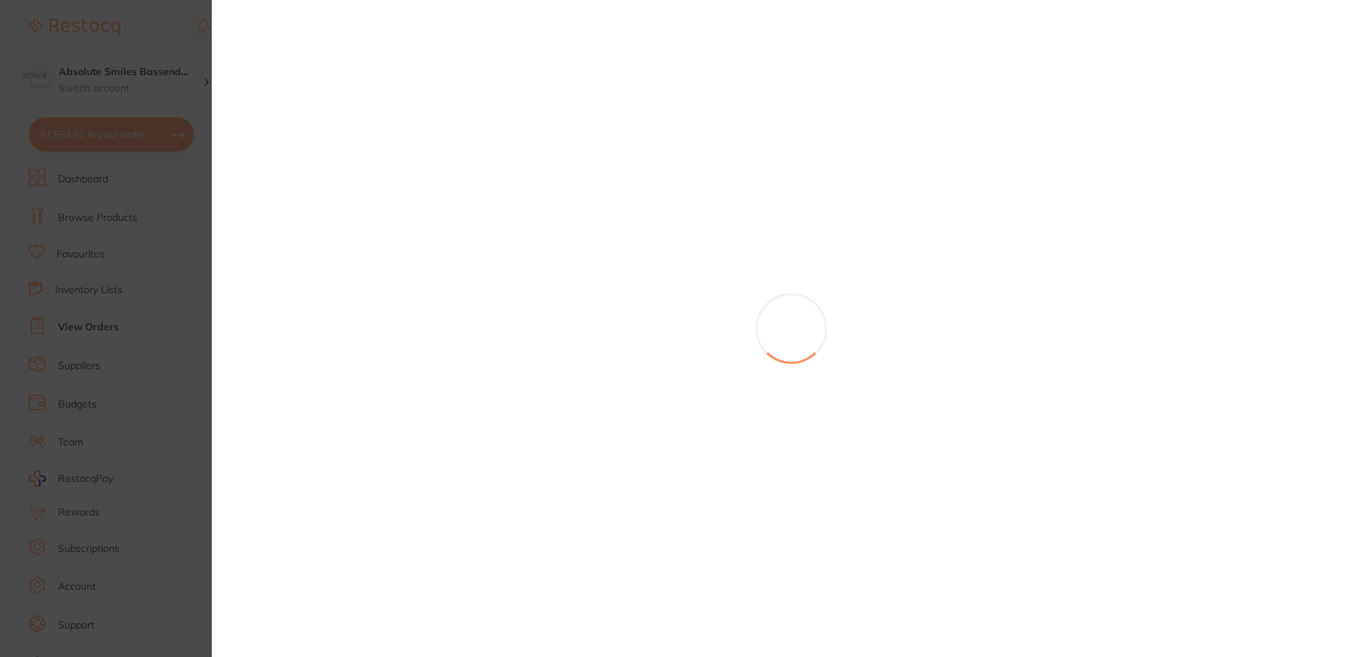
click at [729, 500] on section at bounding box center [685, 328] width 1370 height 657
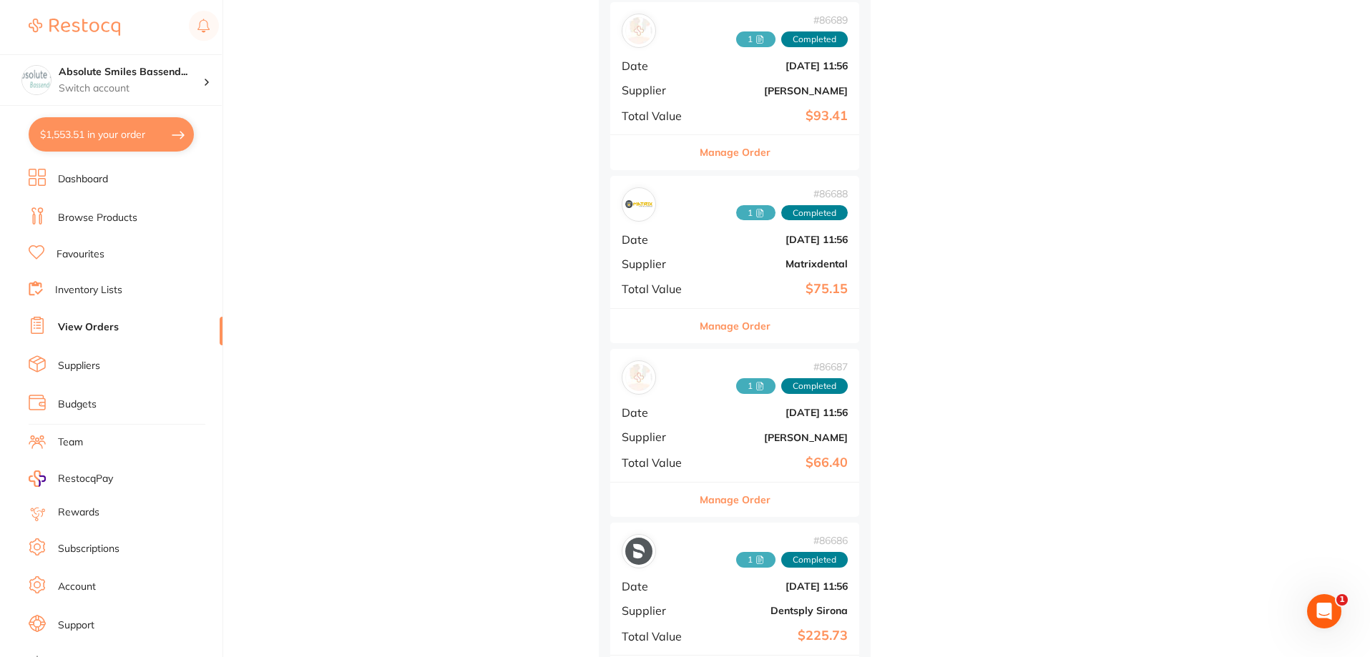
click at [756, 497] on button "Manage Order" at bounding box center [734, 500] width 71 height 34
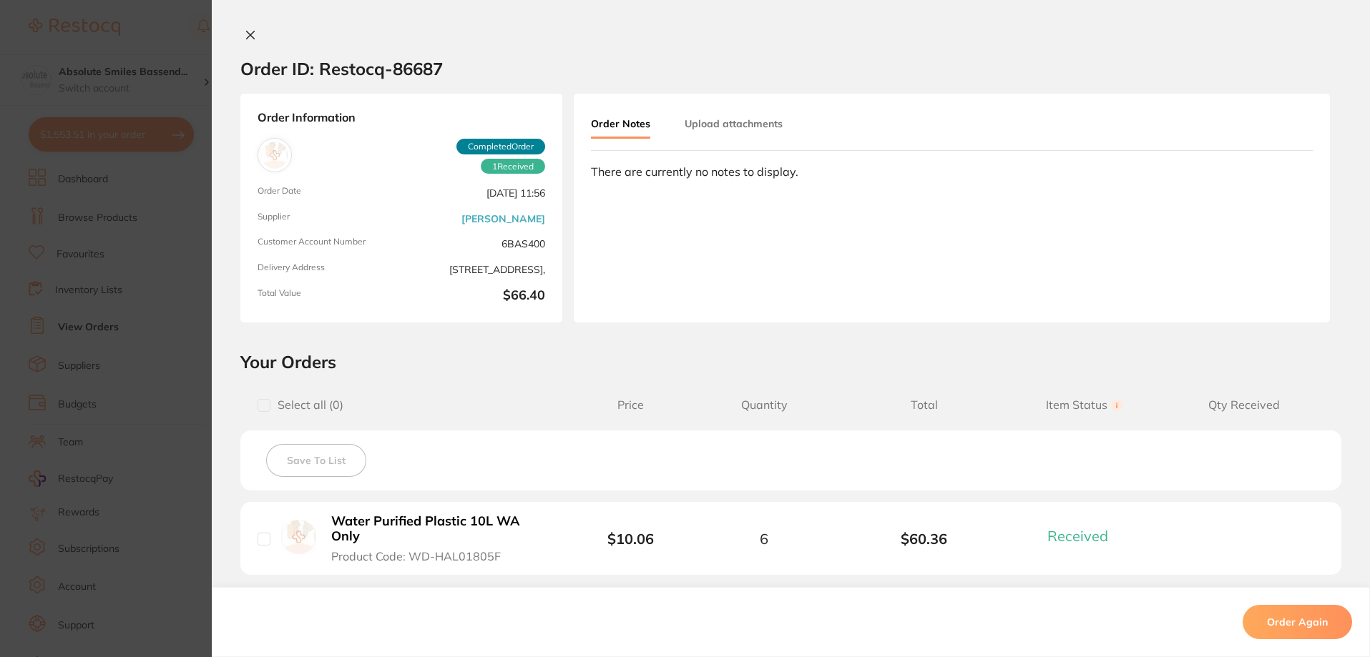
drag, startPoint x: 246, startPoint y: 34, endPoint x: 740, endPoint y: 390, distance: 609.1
click at [247, 34] on icon at bounding box center [251, 35] width 8 height 8
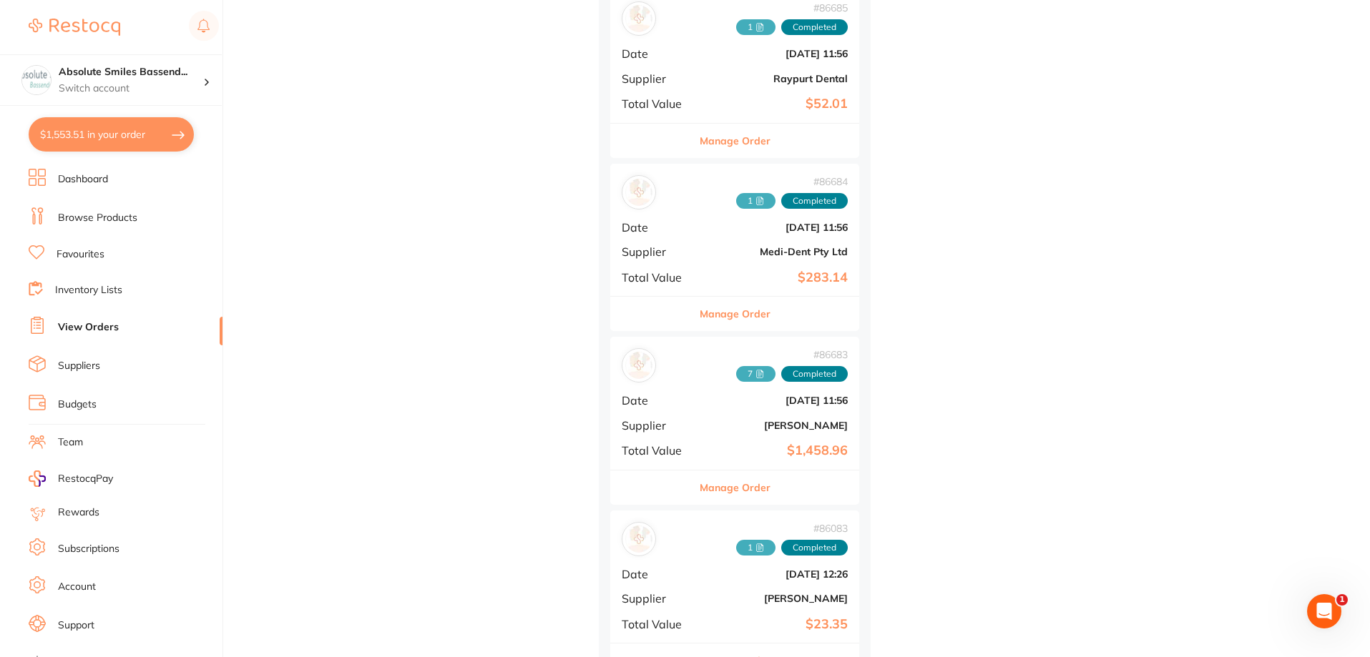
scroll to position [3862, 0]
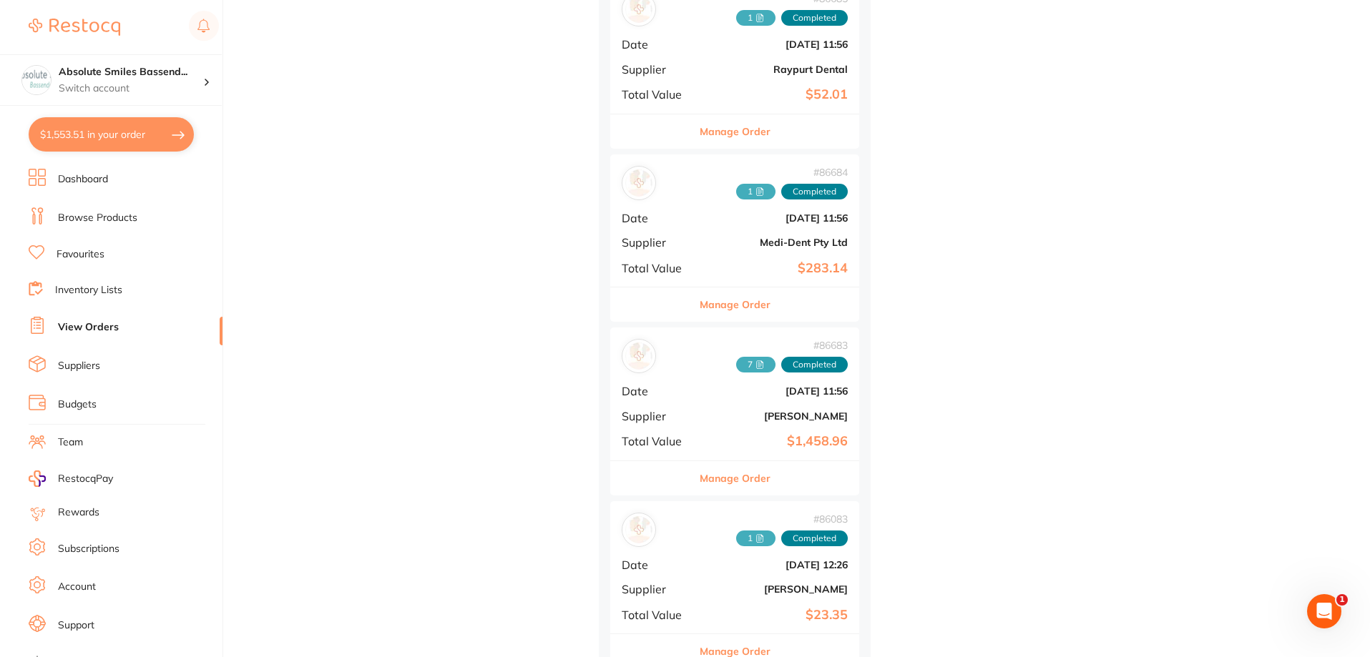
click at [717, 480] on button "Manage Order" at bounding box center [734, 478] width 71 height 34
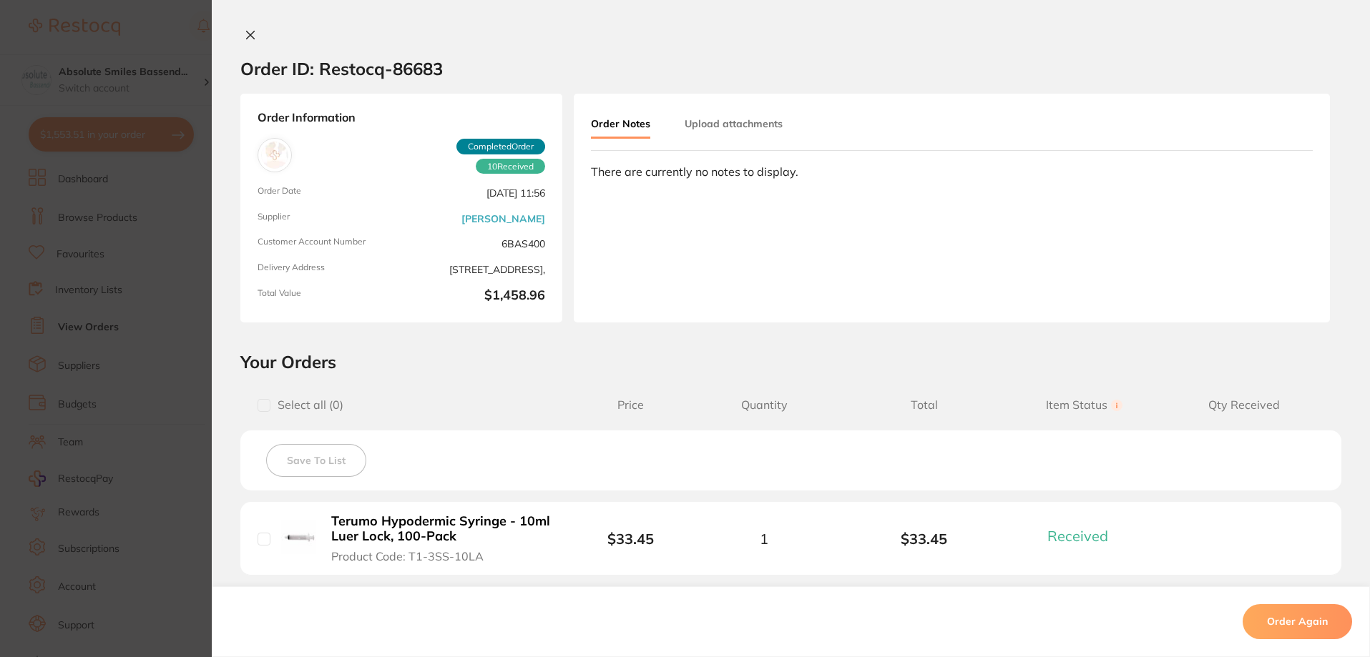
click at [247, 37] on icon at bounding box center [251, 35] width 8 height 8
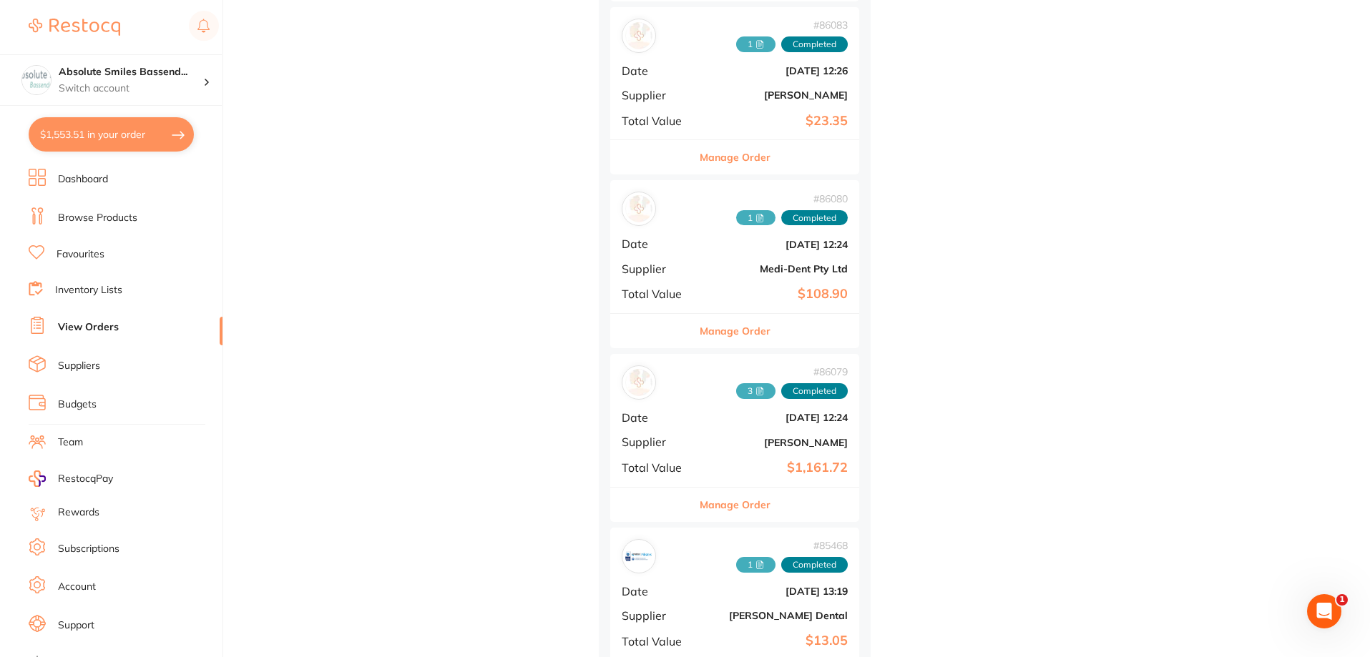
scroll to position [4362, 0]
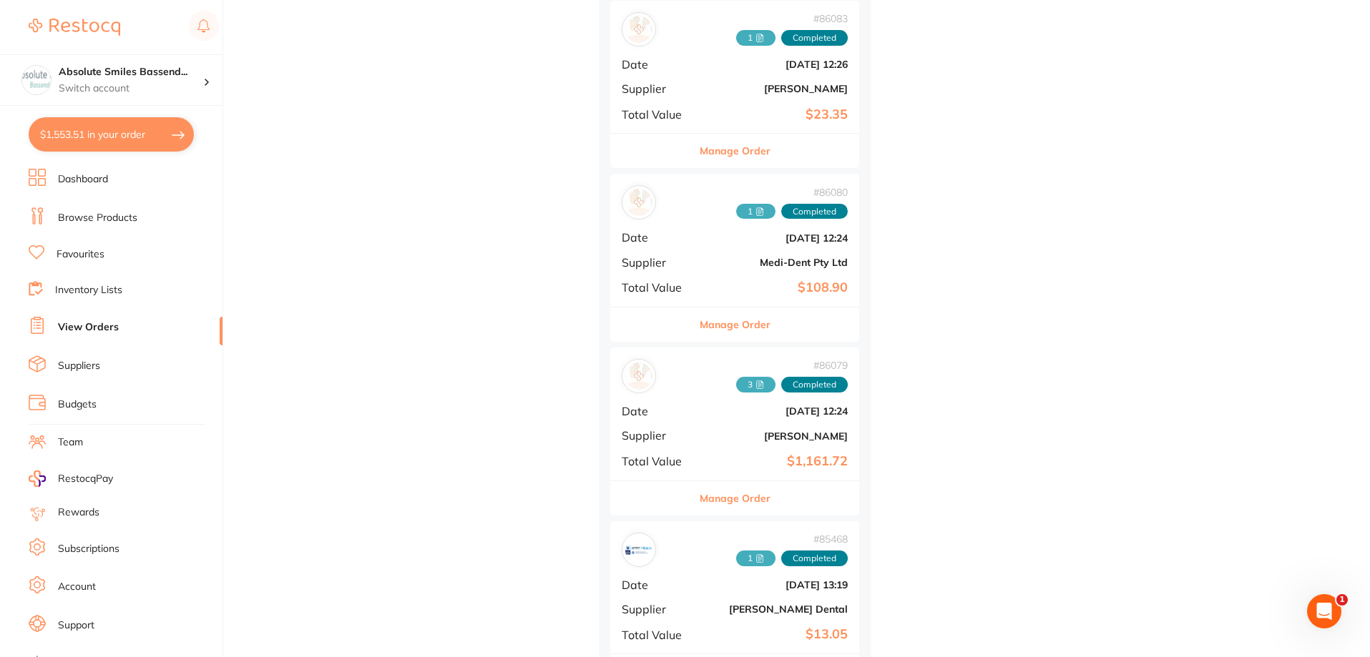
click at [739, 497] on button "Manage Order" at bounding box center [734, 498] width 71 height 34
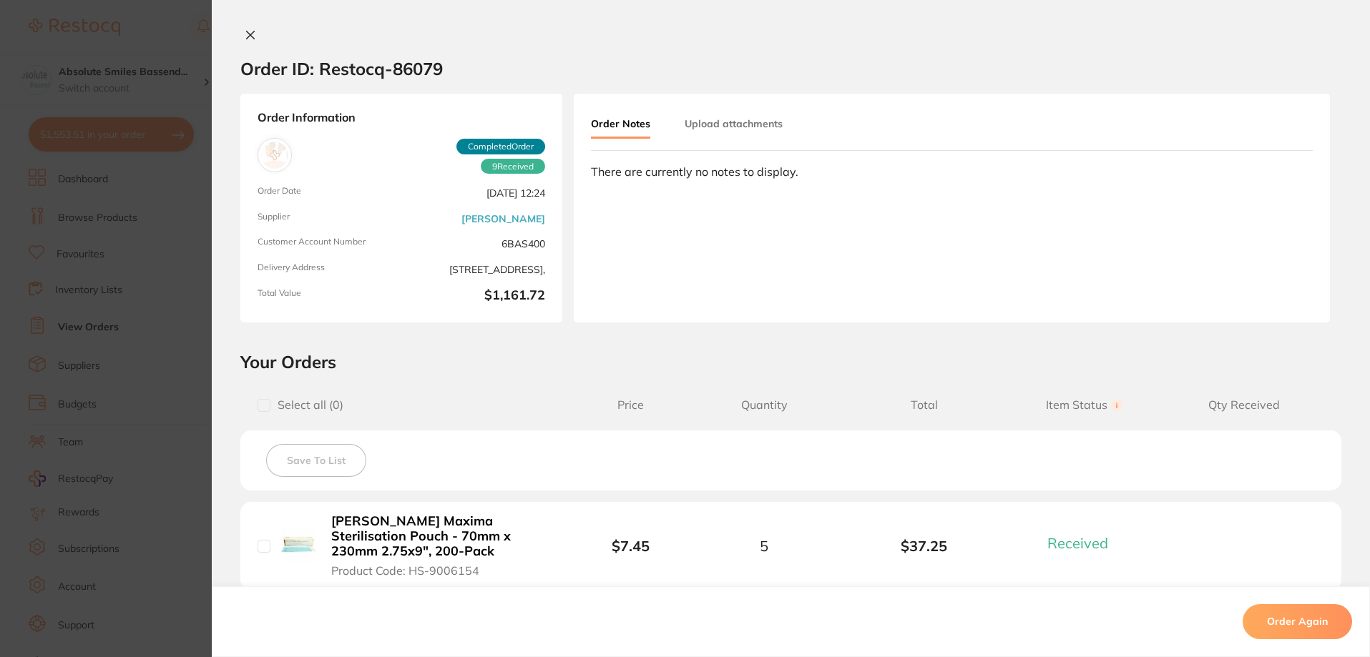
click at [247, 34] on icon at bounding box center [251, 35] width 8 height 8
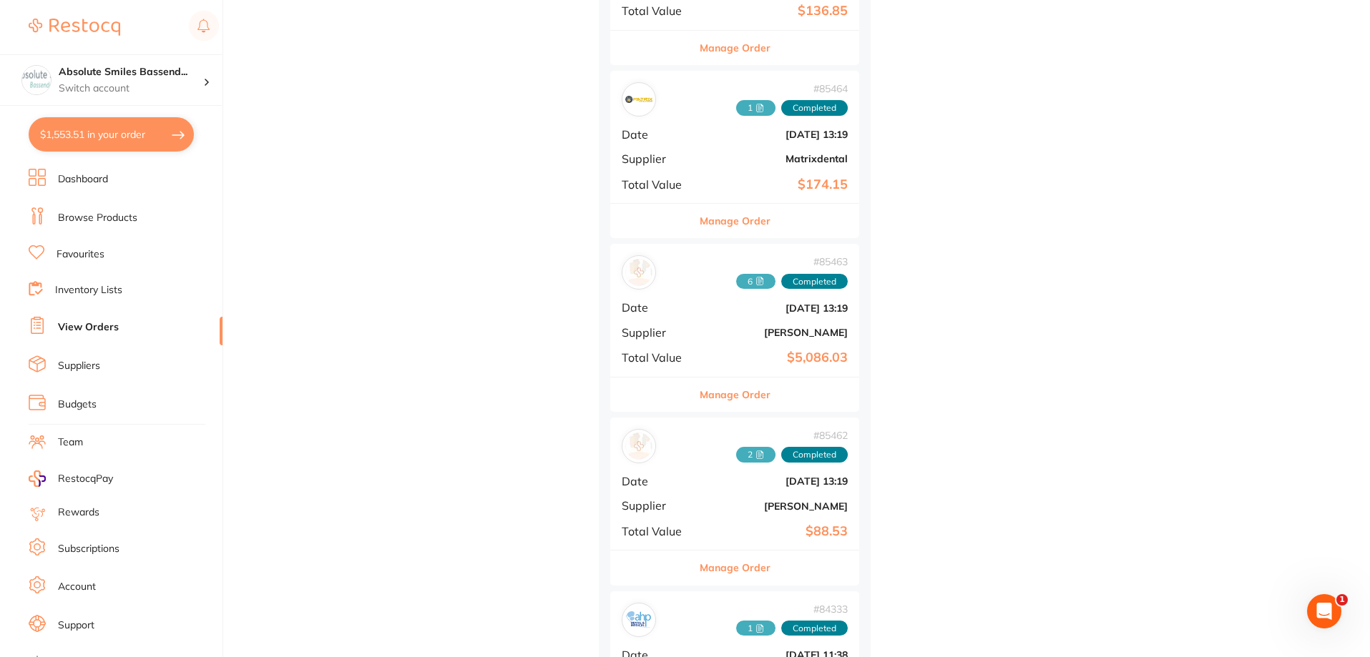
click at [732, 391] on button "Manage Order" at bounding box center [734, 395] width 71 height 34
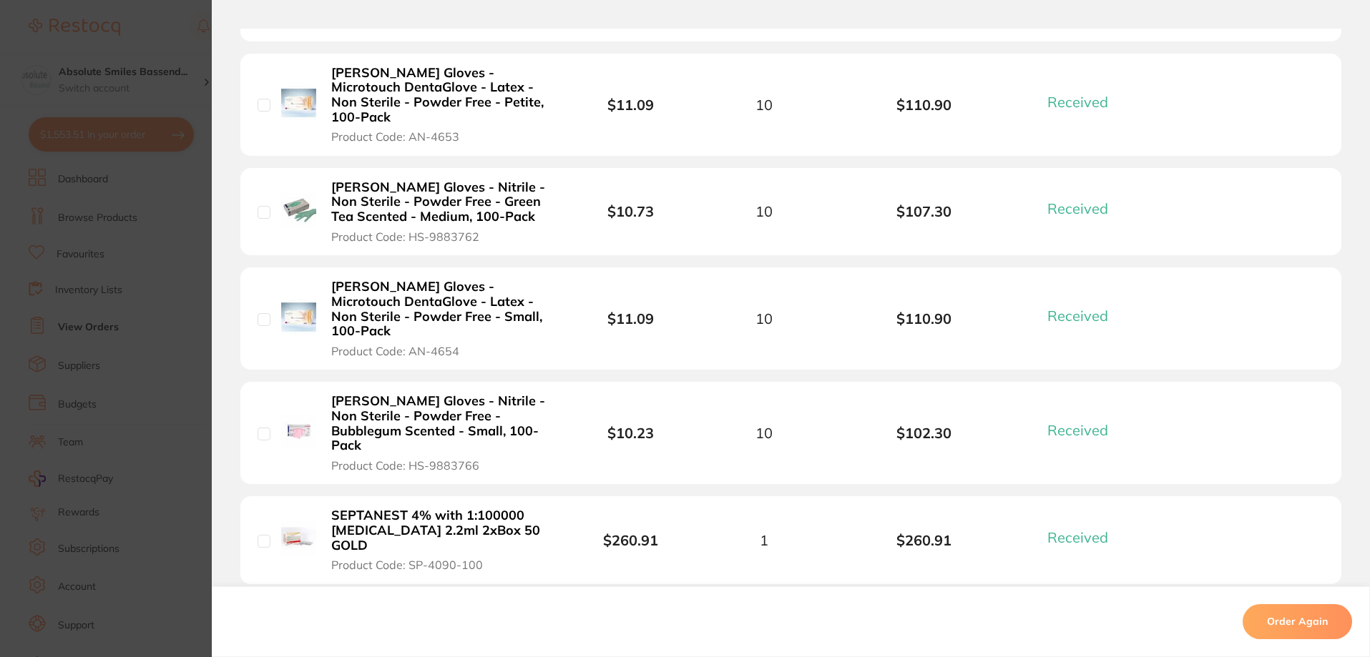
click at [476, 395] on b "Henry Schein Gloves - Nitrile - Non Sterile - Powder Free - Bubblegum Scented -…" at bounding box center [441, 423] width 221 height 59
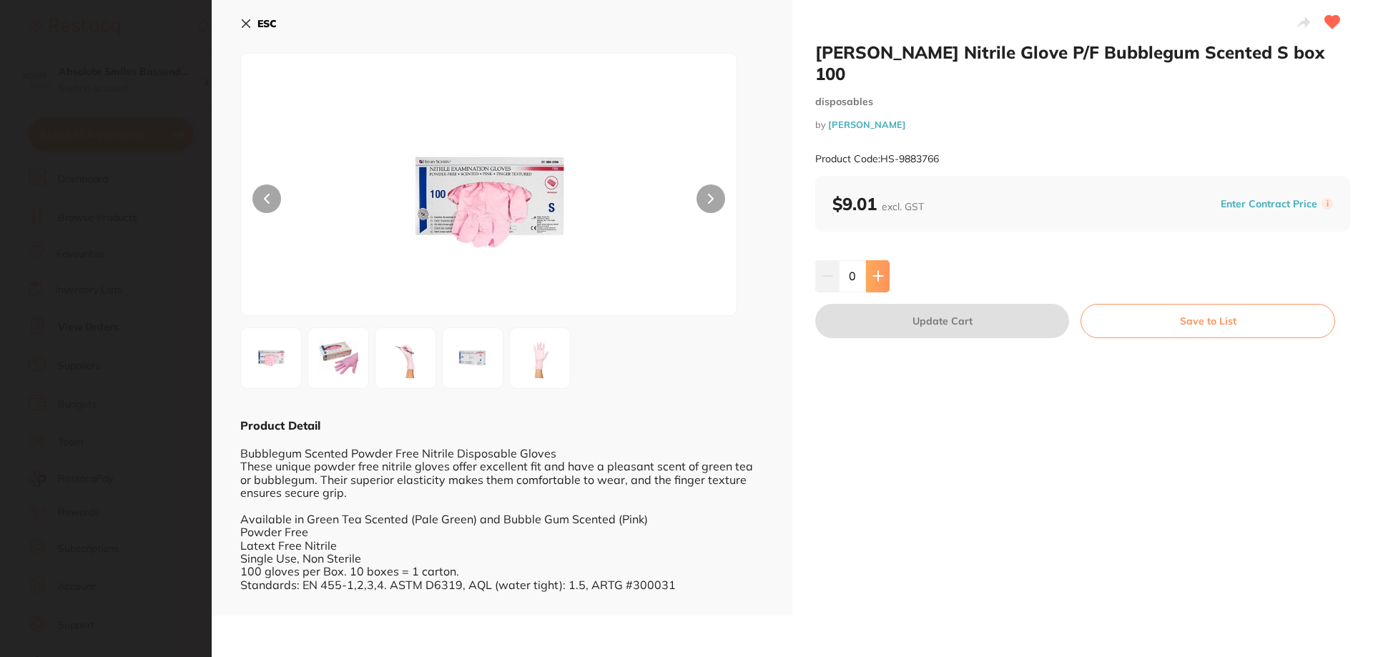
click at [880, 270] on icon at bounding box center [877, 275] width 11 height 11
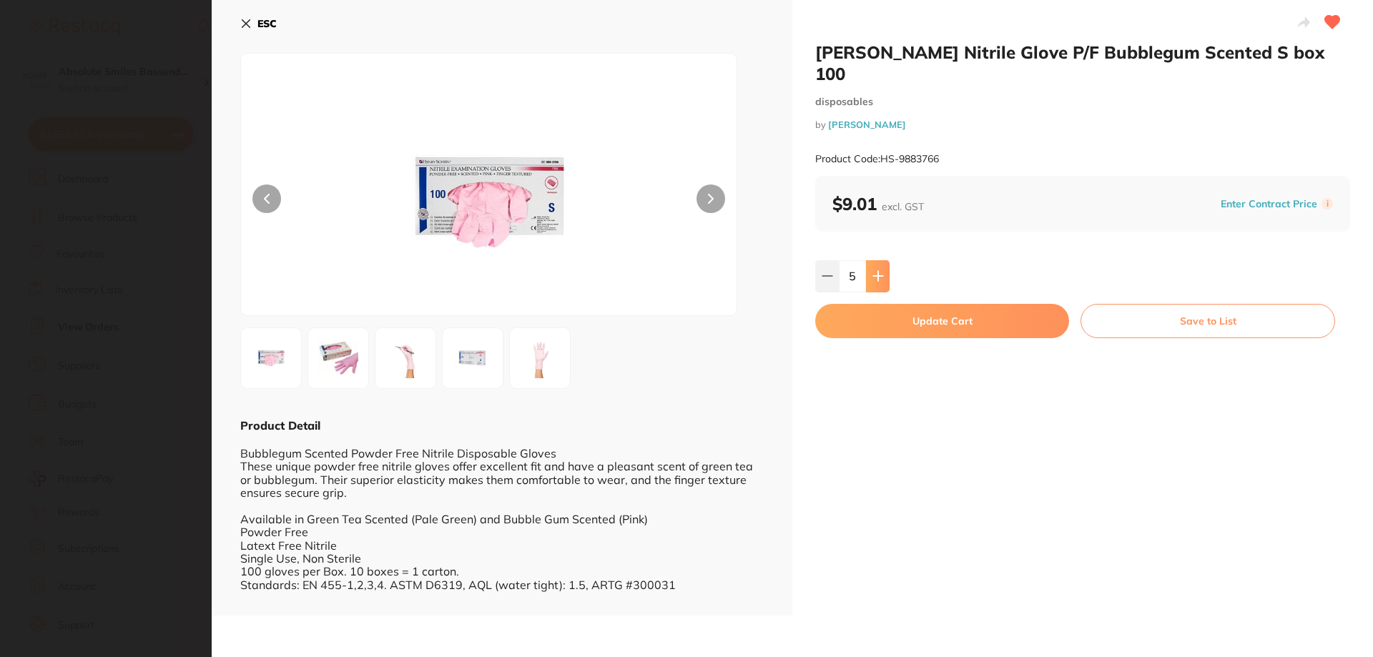
click at [880, 270] on icon at bounding box center [877, 275] width 11 height 11
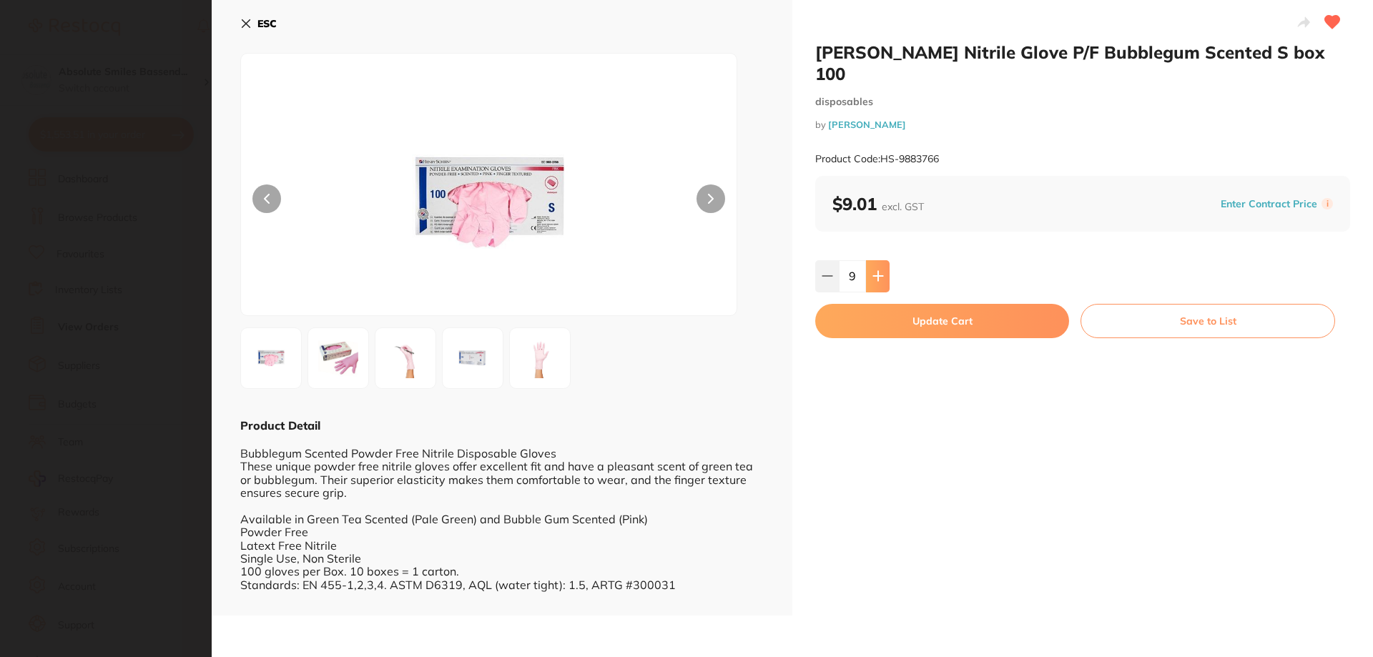
type input "10"
click at [894, 304] on button "Update Cart" at bounding box center [942, 321] width 254 height 34
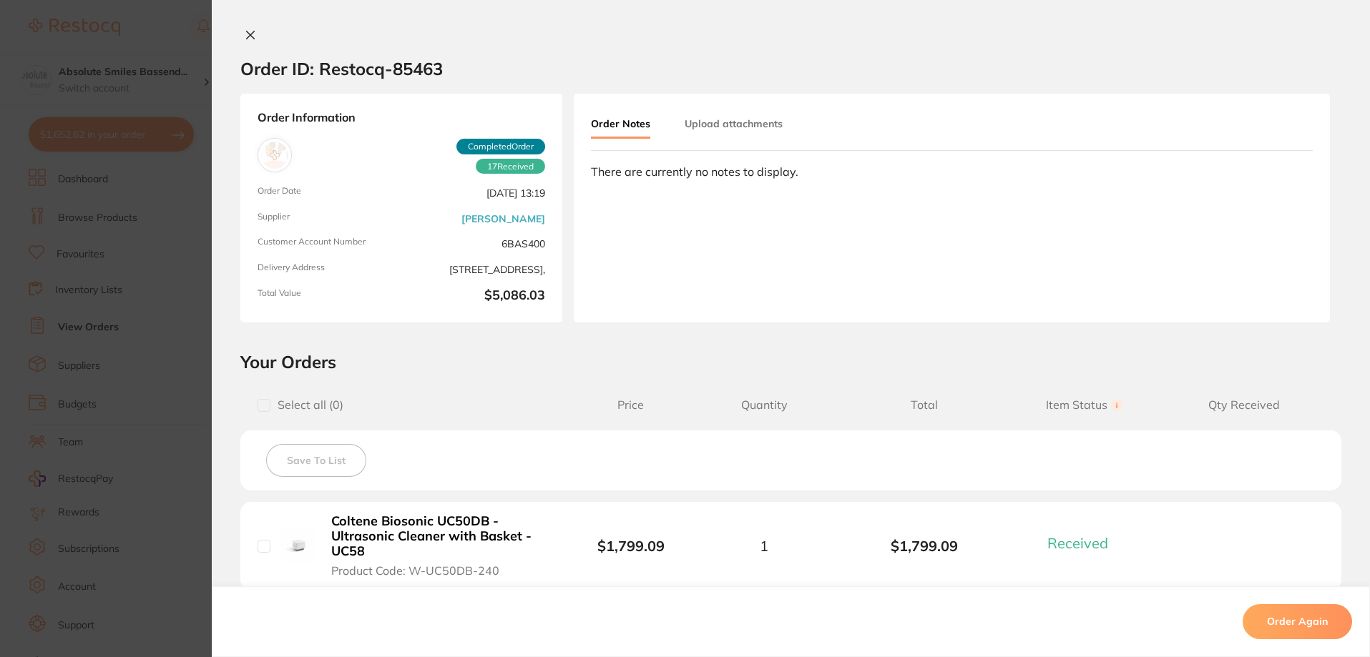
click at [250, 34] on icon at bounding box center [250, 34] width 11 height 11
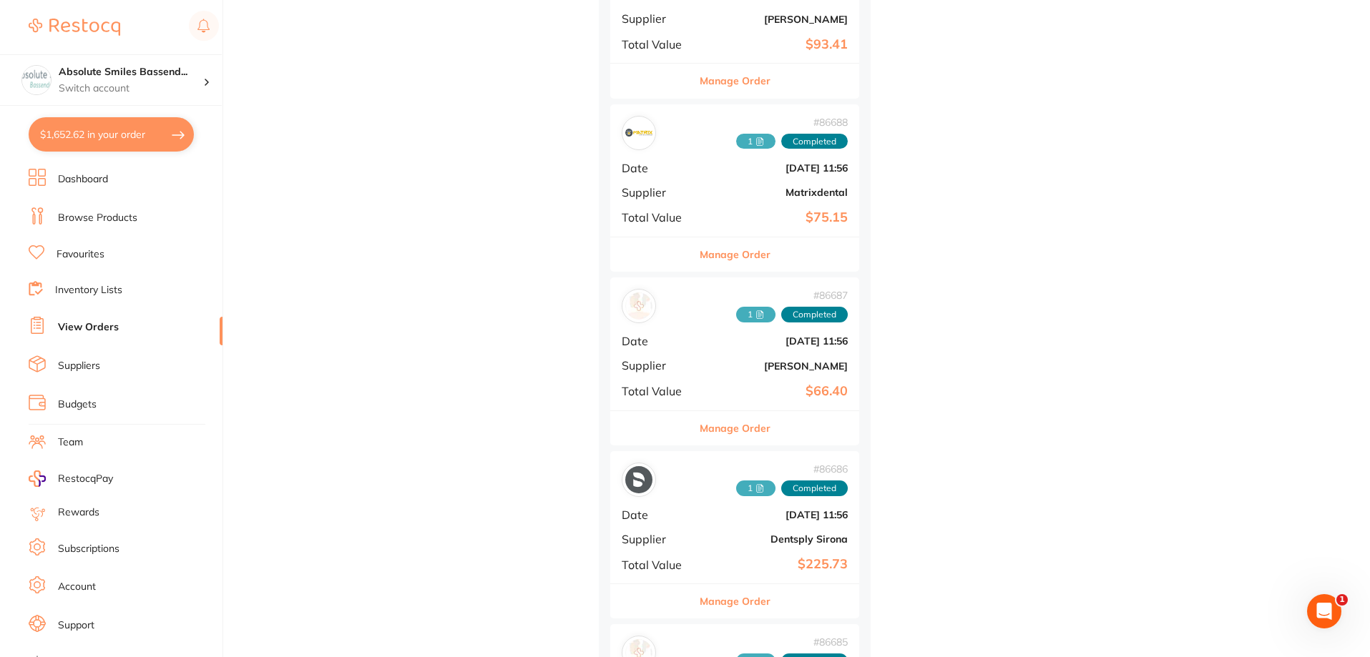
click at [89, 256] on link "Favourites" at bounding box center [80, 254] width 48 height 14
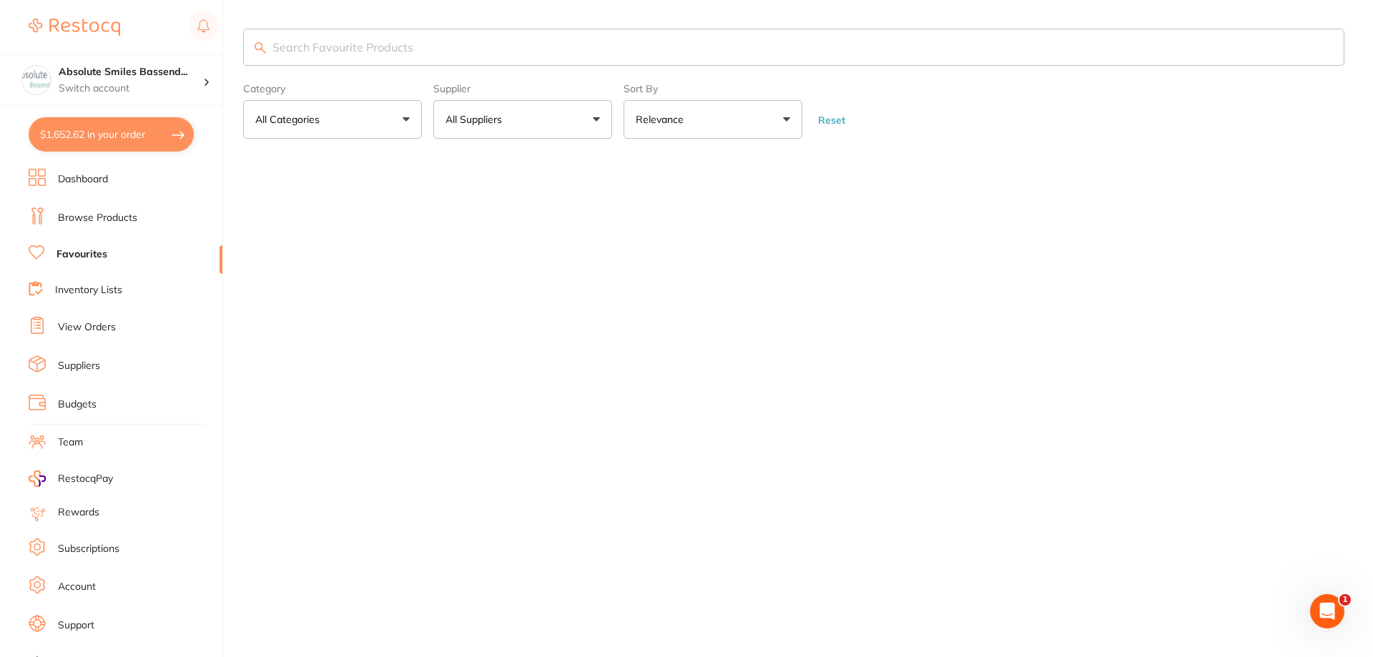
click at [338, 52] on input "search" at bounding box center [793, 47] width 1101 height 37
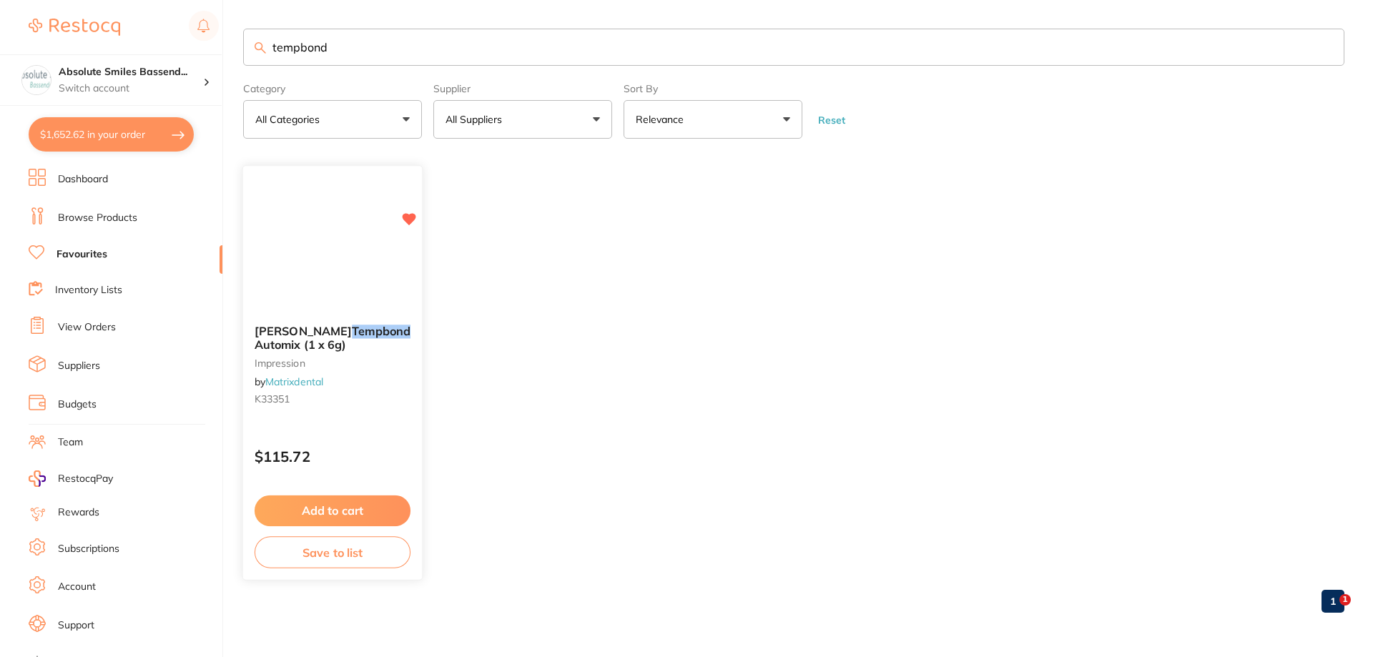
type input "tempbond"
click at [385, 513] on button "Add to cart" at bounding box center [333, 511] width 156 height 31
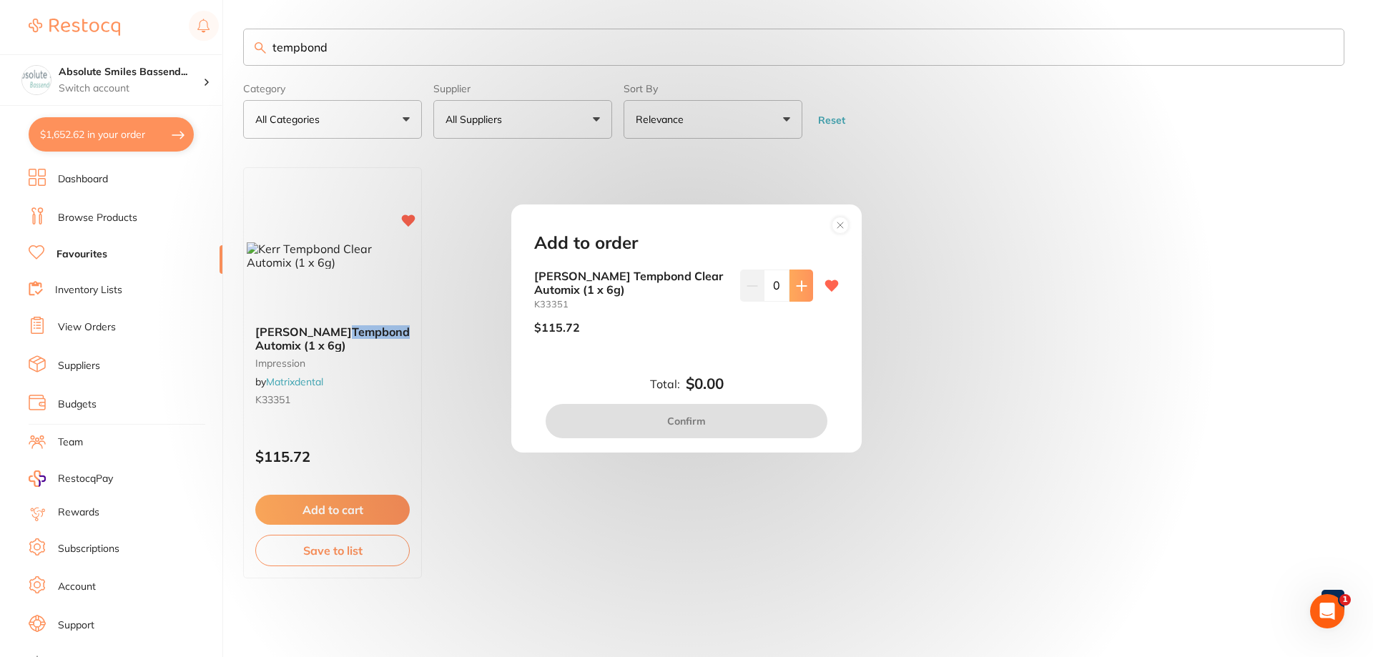
click at [796, 293] on button at bounding box center [802, 285] width 24 height 31
type input "1"
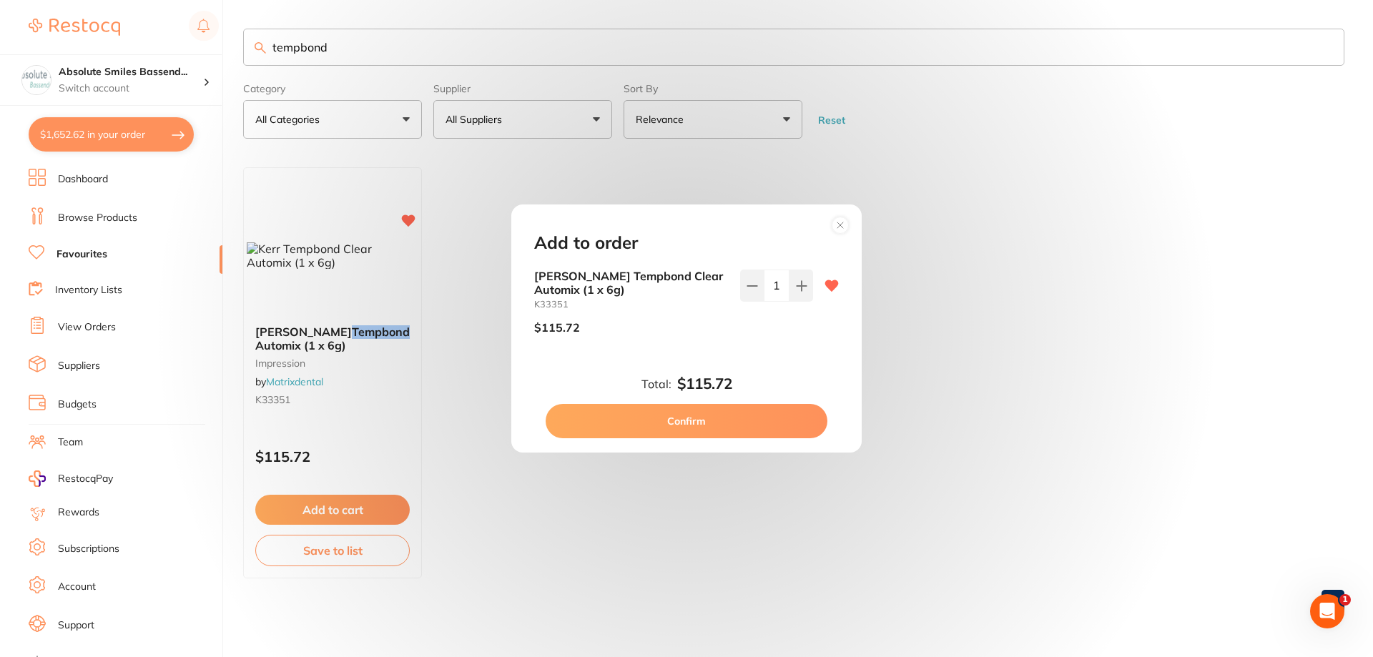
click at [738, 423] on button "Confirm" at bounding box center [687, 421] width 282 height 34
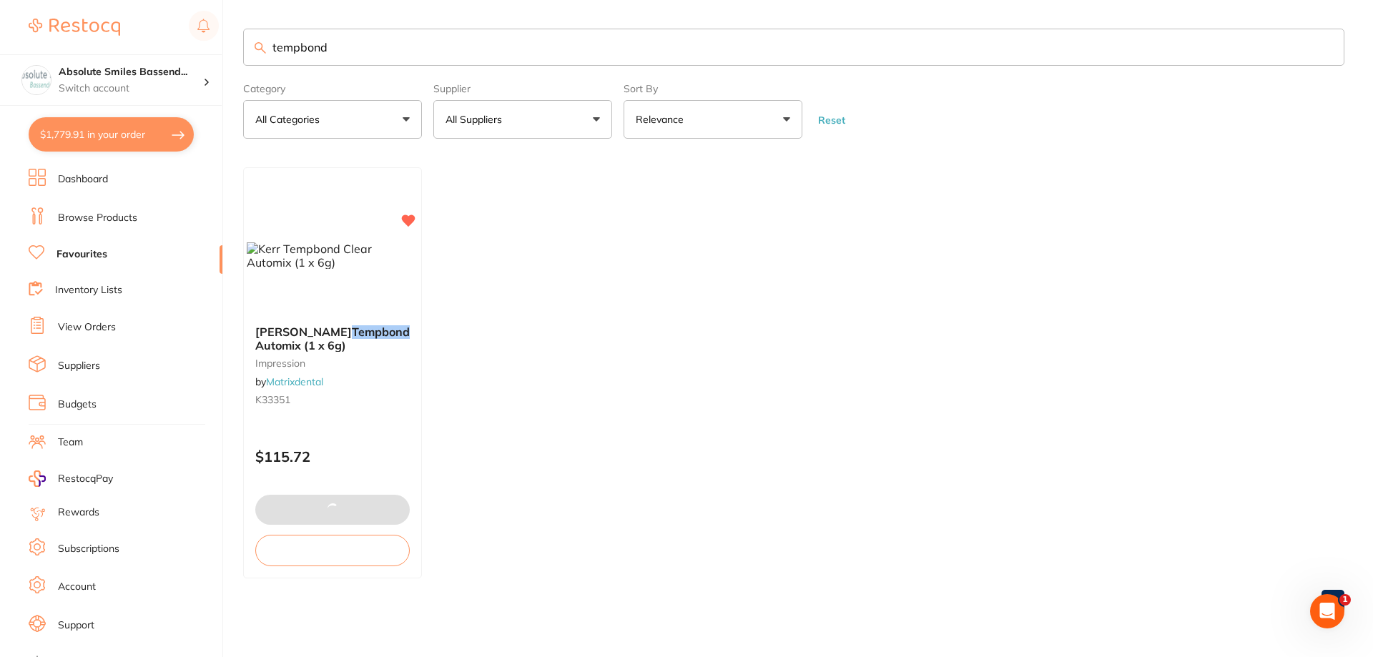
drag, startPoint x: 325, startPoint y: 51, endPoint x: 250, endPoint y: 48, distance: 75.1
click at [250, 48] on input "tempbond" at bounding box center [793, 47] width 1101 height 37
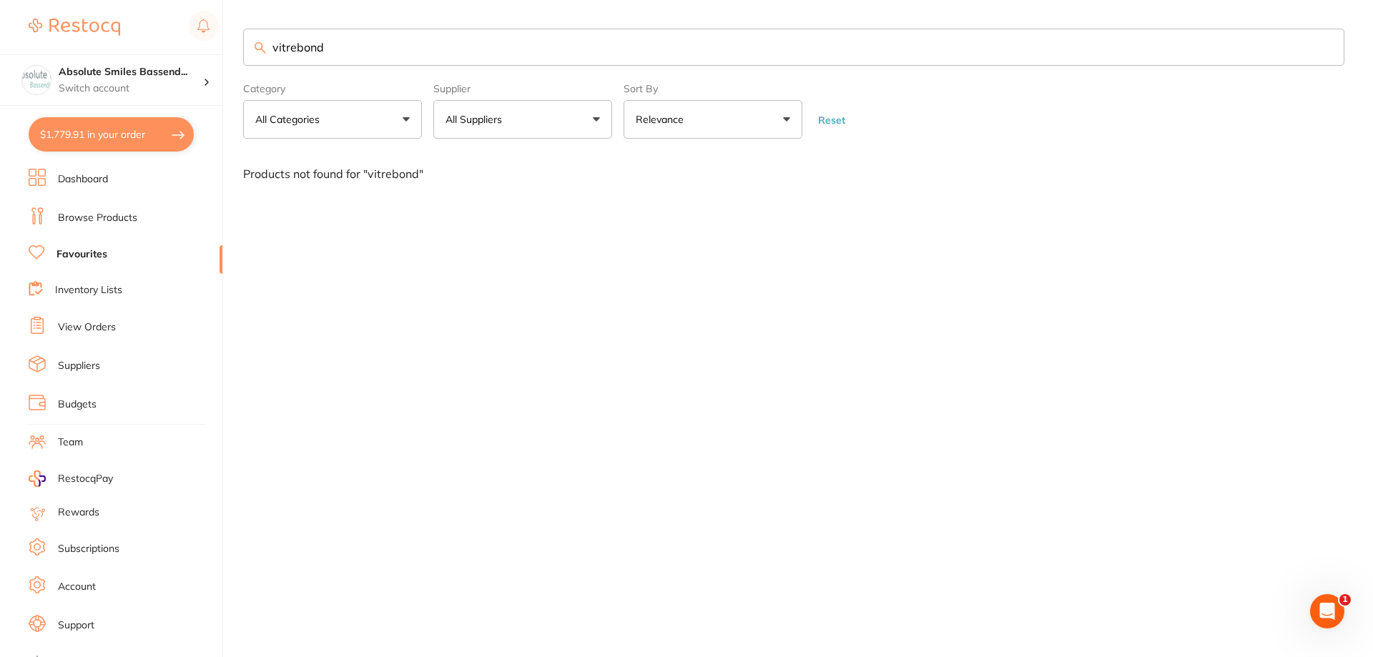
type input "vitrebond"
click at [94, 222] on link "Browse Products" at bounding box center [97, 218] width 79 height 14
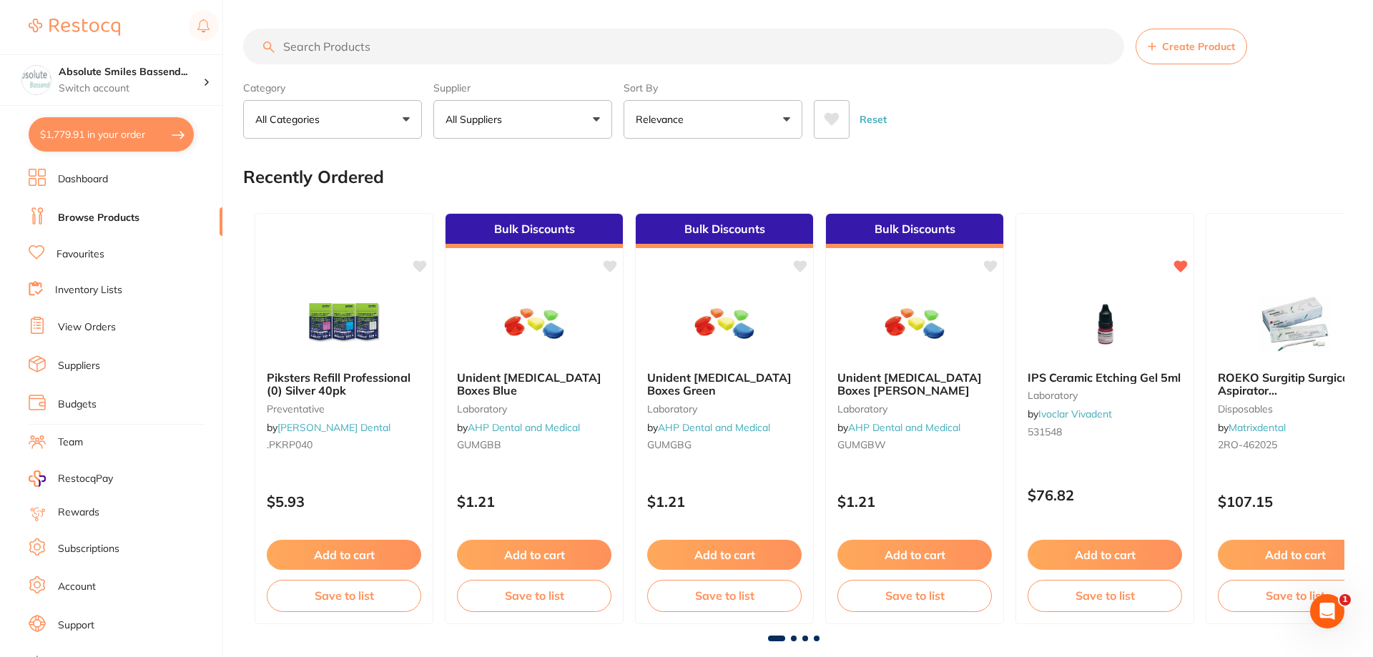
drag, startPoint x: 125, startPoint y: 216, endPoint x: 314, endPoint y: 90, distance: 226.9
click at [125, 215] on link "Browse Products" at bounding box center [99, 218] width 82 height 14
click at [386, 40] on input "search" at bounding box center [682, 47] width 878 height 36
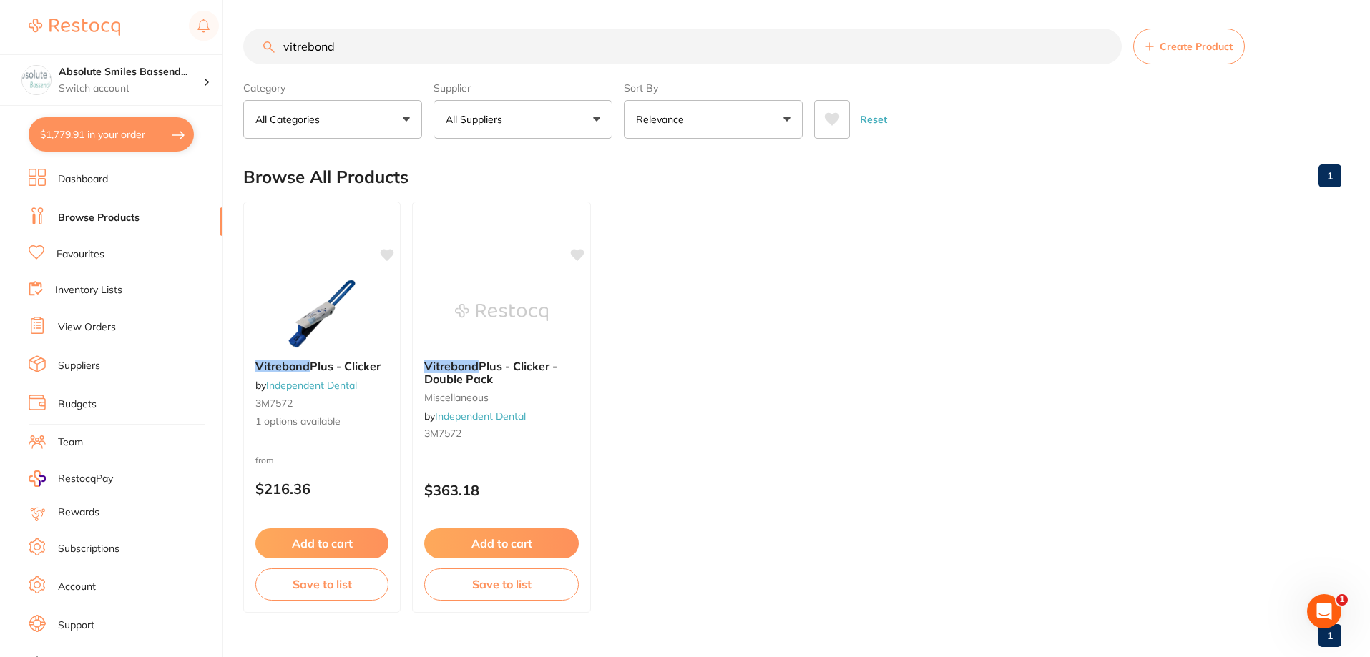
click at [447, 49] on input "vitrebond" at bounding box center [682, 47] width 878 height 36
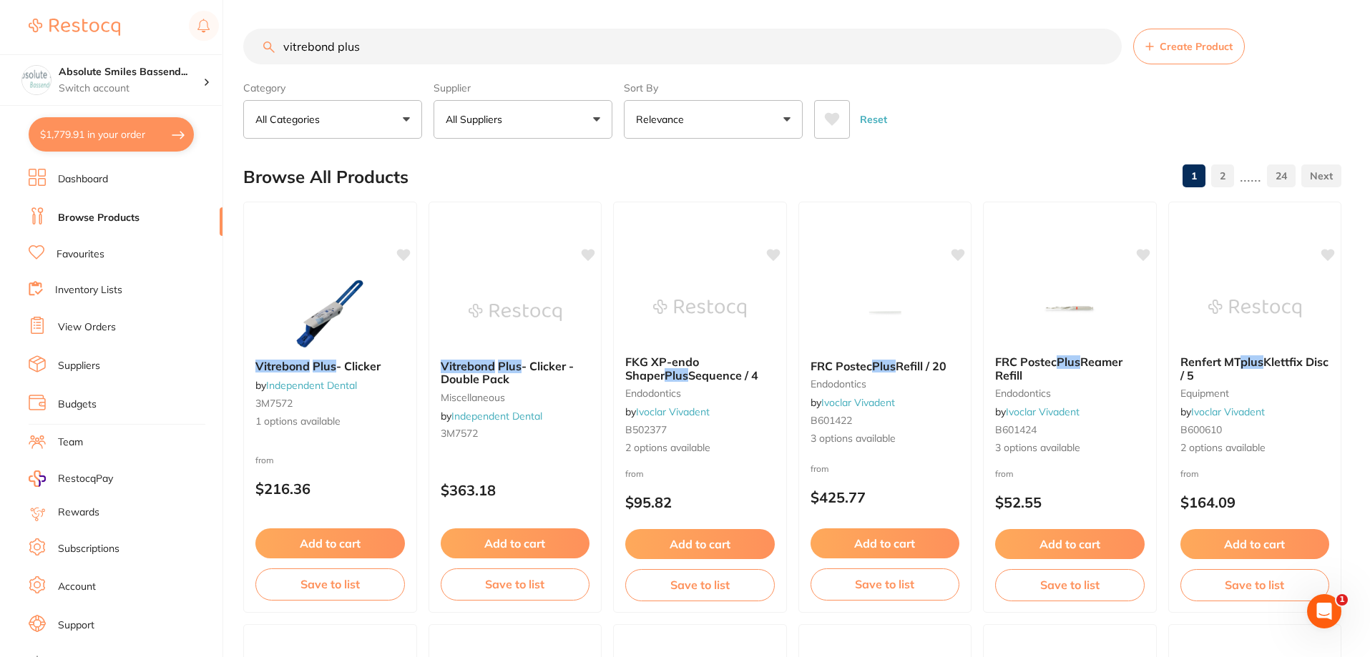
click at [498, 115] on p "All Suppliers" at bounding box center [477, 119] width 62 height 14
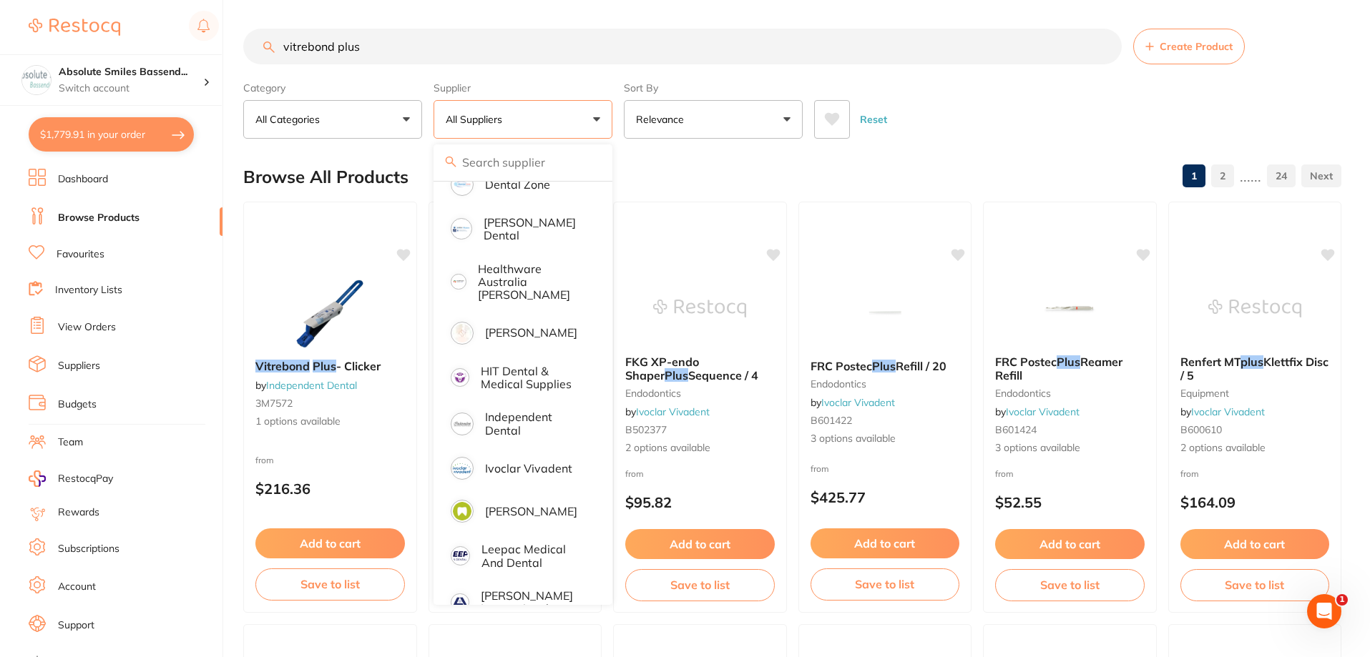
scroll to position [501, 0]
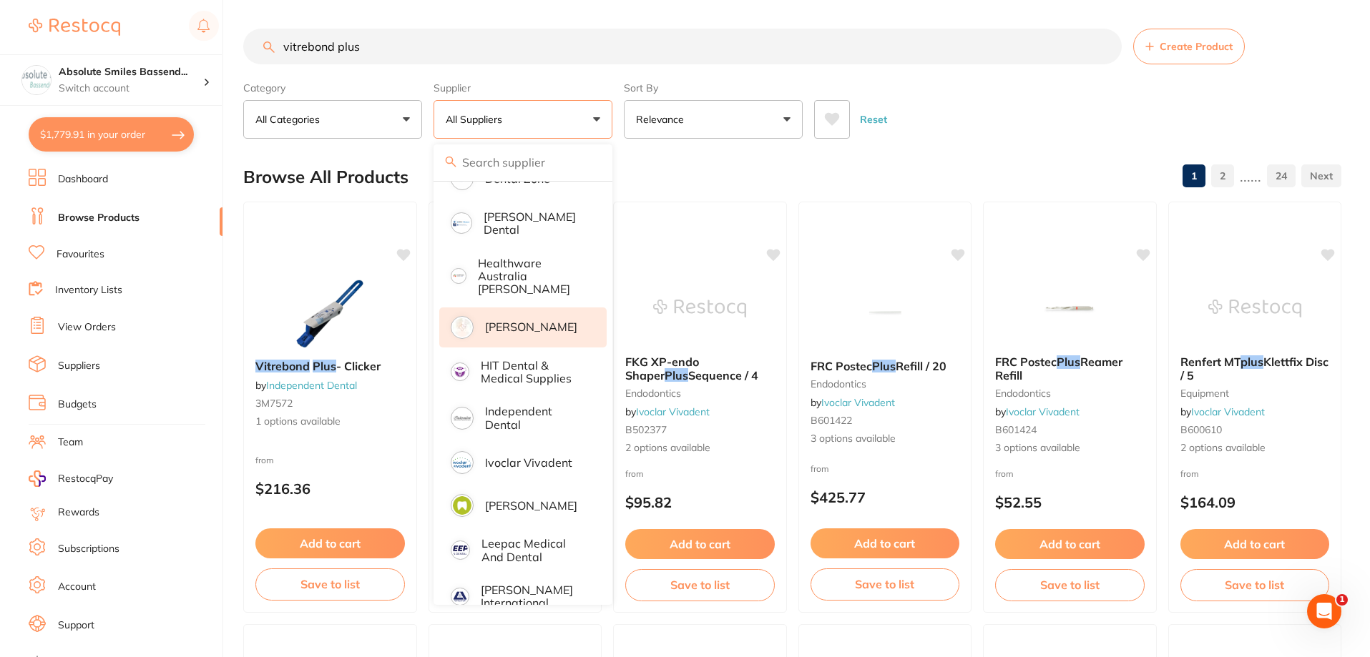
click at [569, 320] on p "Henry Schein Halas" at bounding box center [531, 326] width 92 height 13
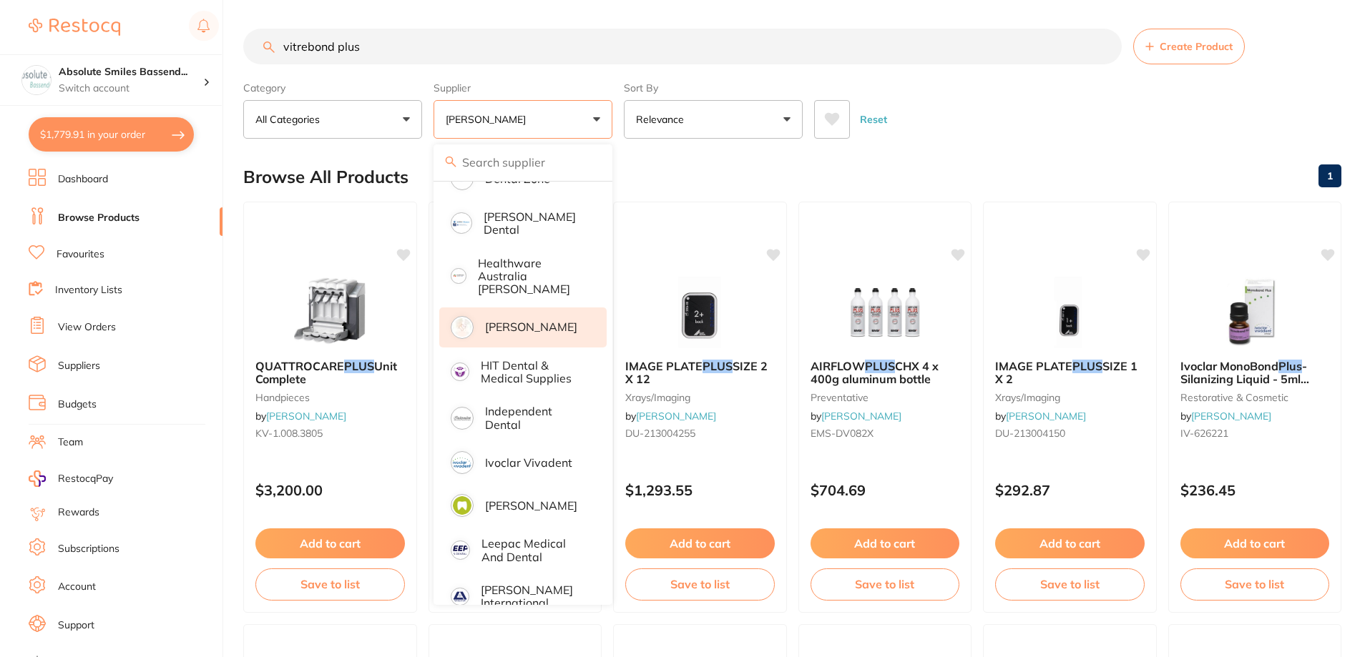
click at [609, 75] on section "vitrebond plus Create Product Category All Categories All Categories crown & br…" at bounding box center [792, 84] width 1098 height 110
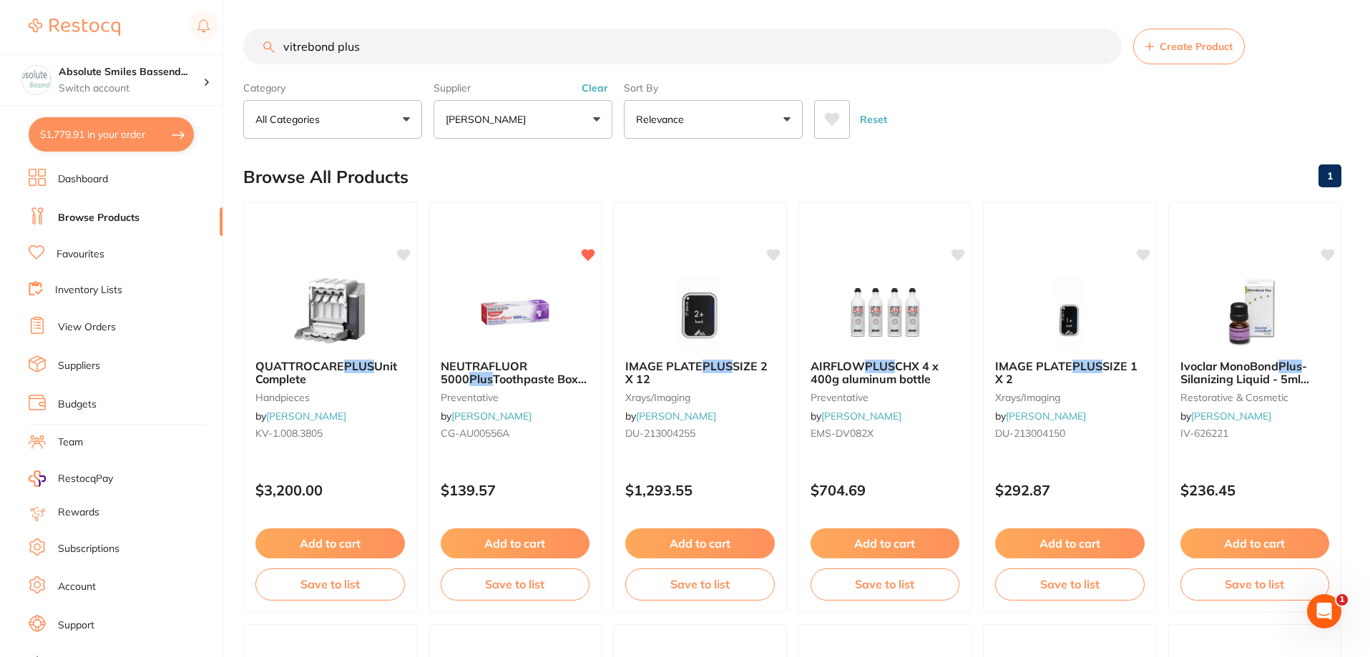
scroll to position [0, 0]
drag, startPoint x: 382, startPoint y: 37, endPoint x: 260, endPoint y: 49, distance: 122.9
click at [232, 59] on div "$1,779.91 Absolute Smiles Bassend... Switch account Absolute Smiles Bassendean …" at bounding box center [685, 328] width 1370 height 657
paste input "TM-7571"
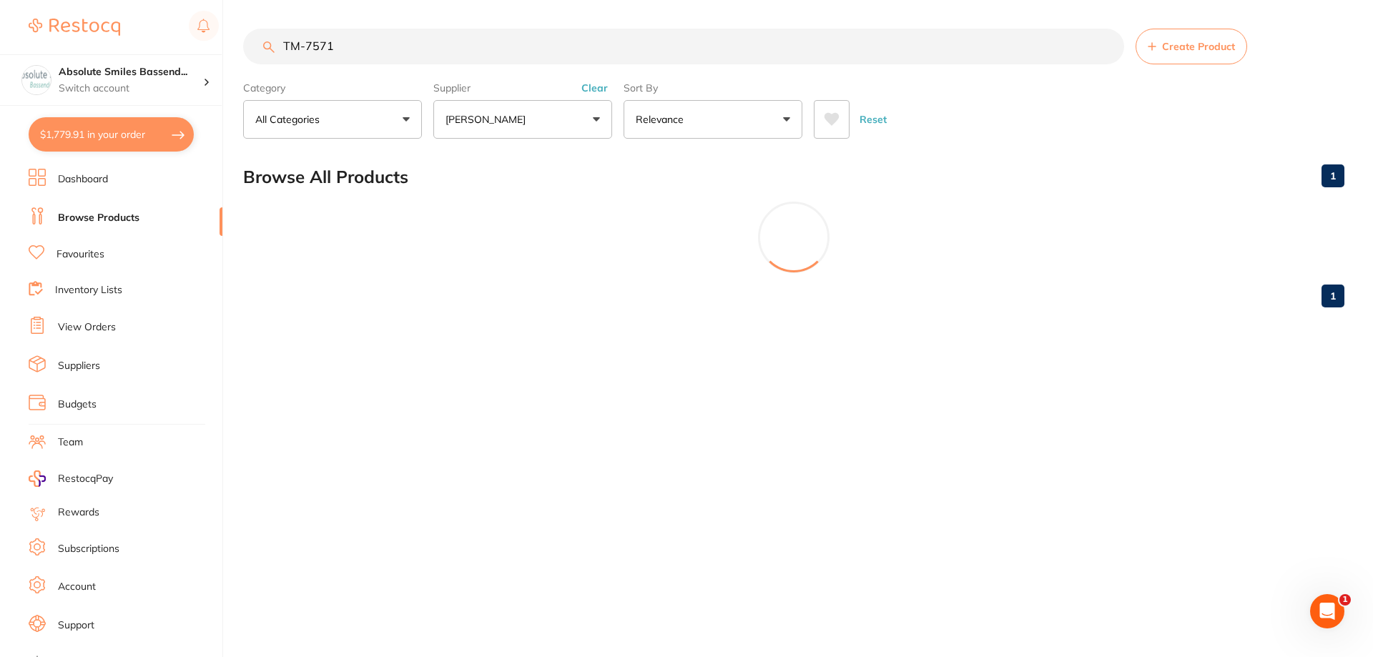
scroll to position [0, 0]
click at [507, 132] on button "Henry Schein Halas" at bounding box center [522, 119] width 179 height 39
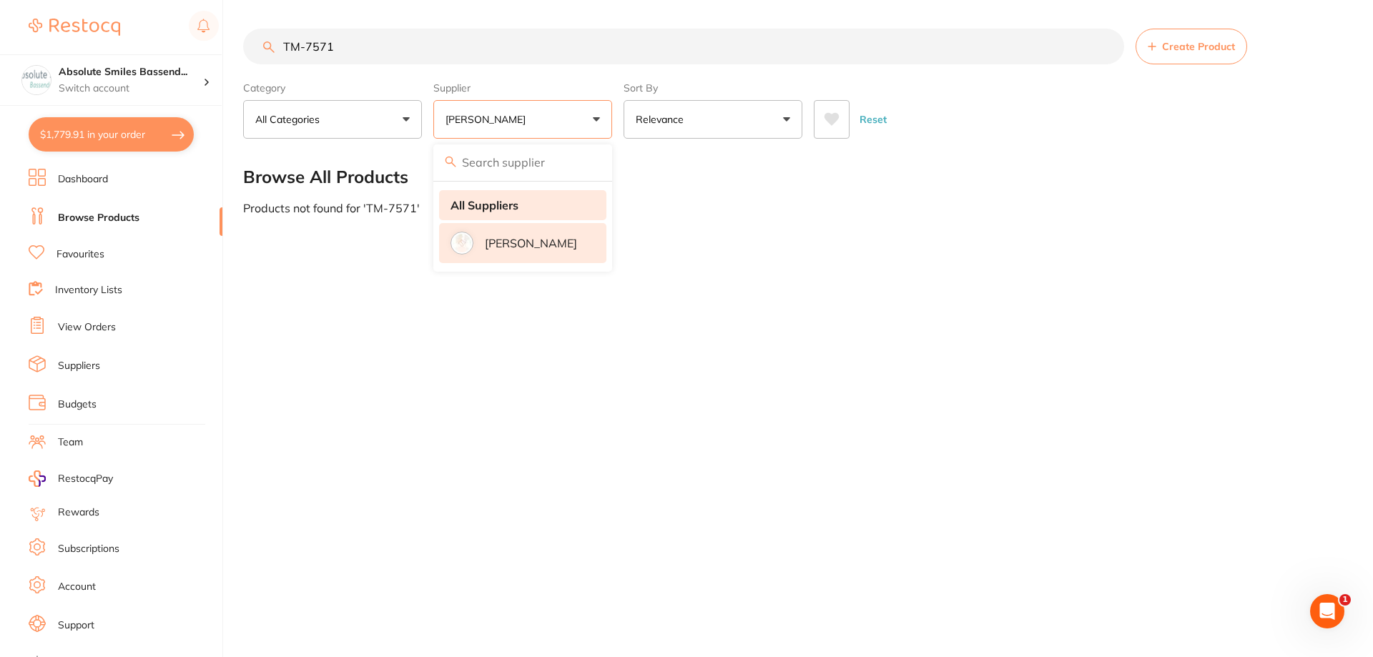
click at [506, 199] on strong "All Suppliers" at bounding box center [485, 205] width 68 height 13
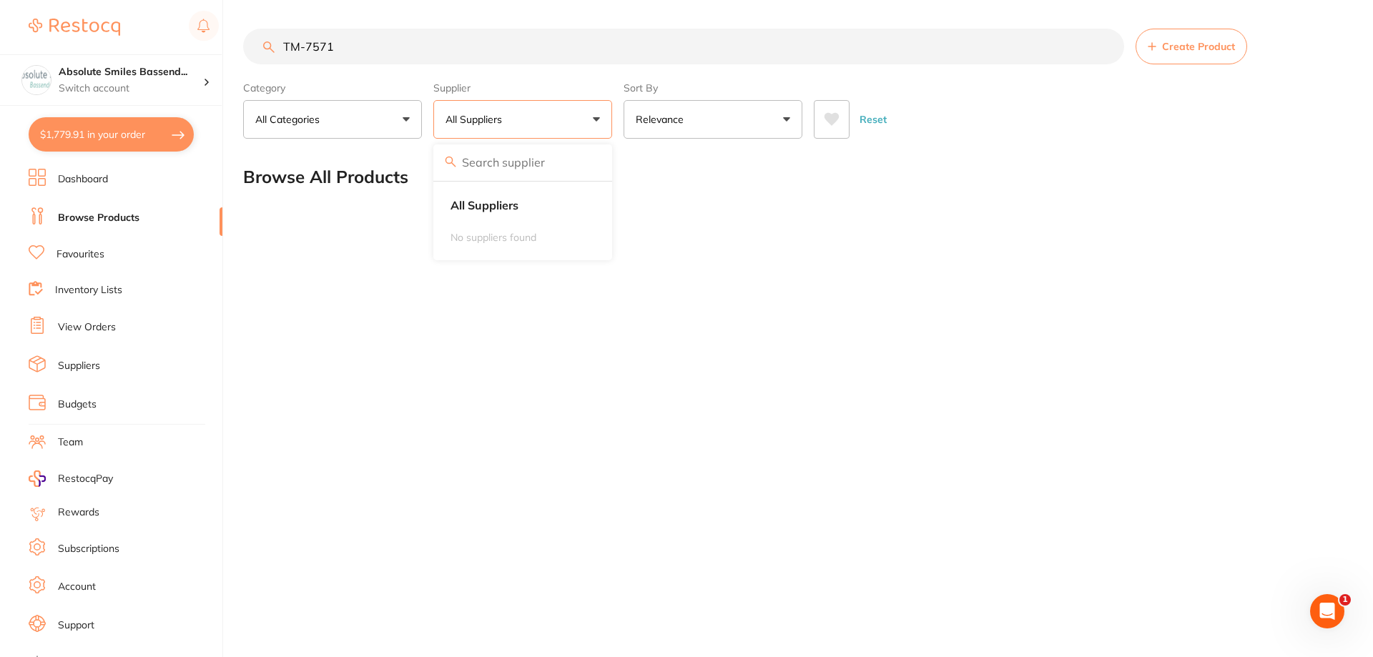
click at [487, 45] on input "TM-7571" at bounding box center [683, 47] width 881 height 36
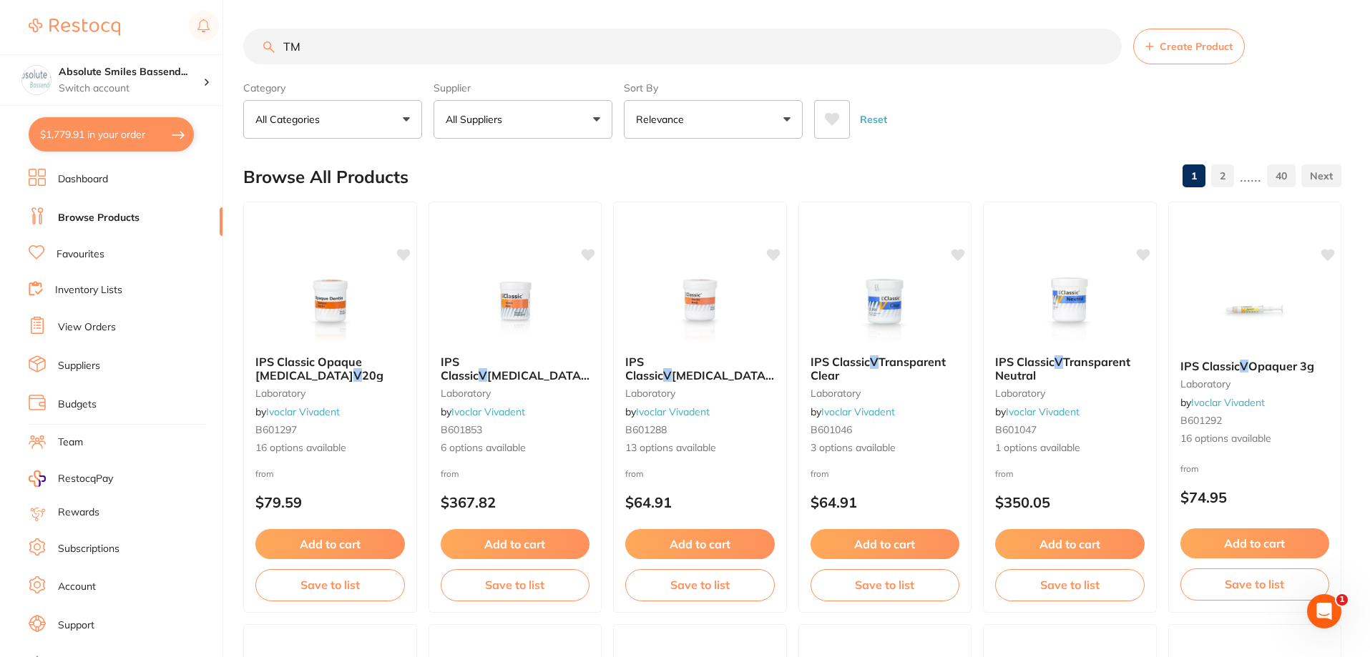
type input "T"
type input "vitrebond plus"
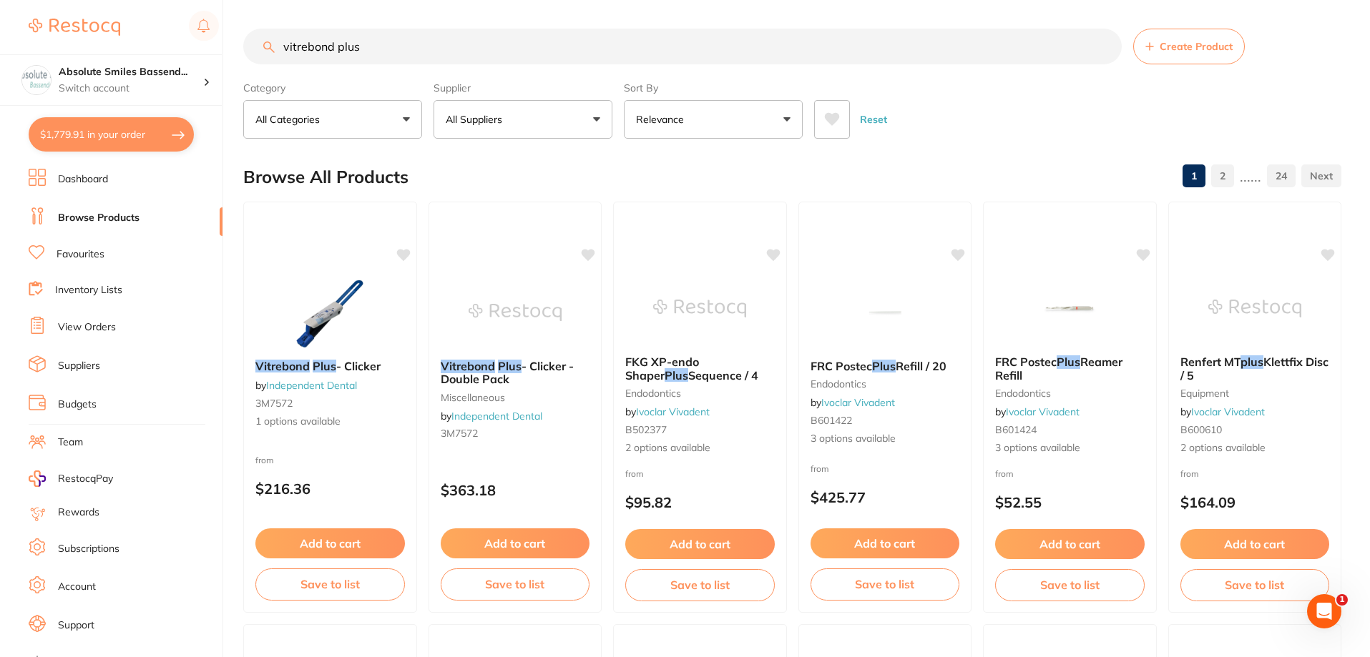
drag, startPoint x: 386, startPoint y: 39, endPoint x: 265, endPoint y: 49, distance: 121.9
click at [265, 50] on div "vitrebond plus Create Product" at bounding box center [792, 47] width 1098 height 36
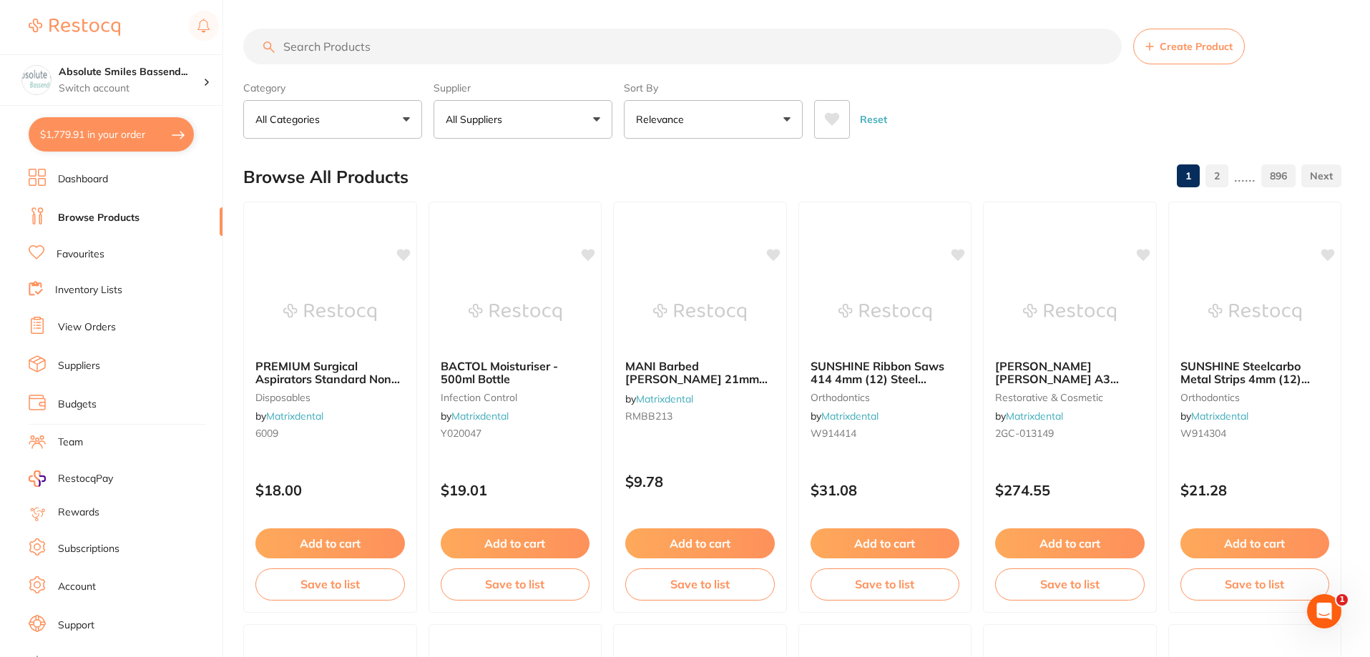
click at [87, 256] on link "Favourites" at bounding box center [80, 254] width 48 height 14
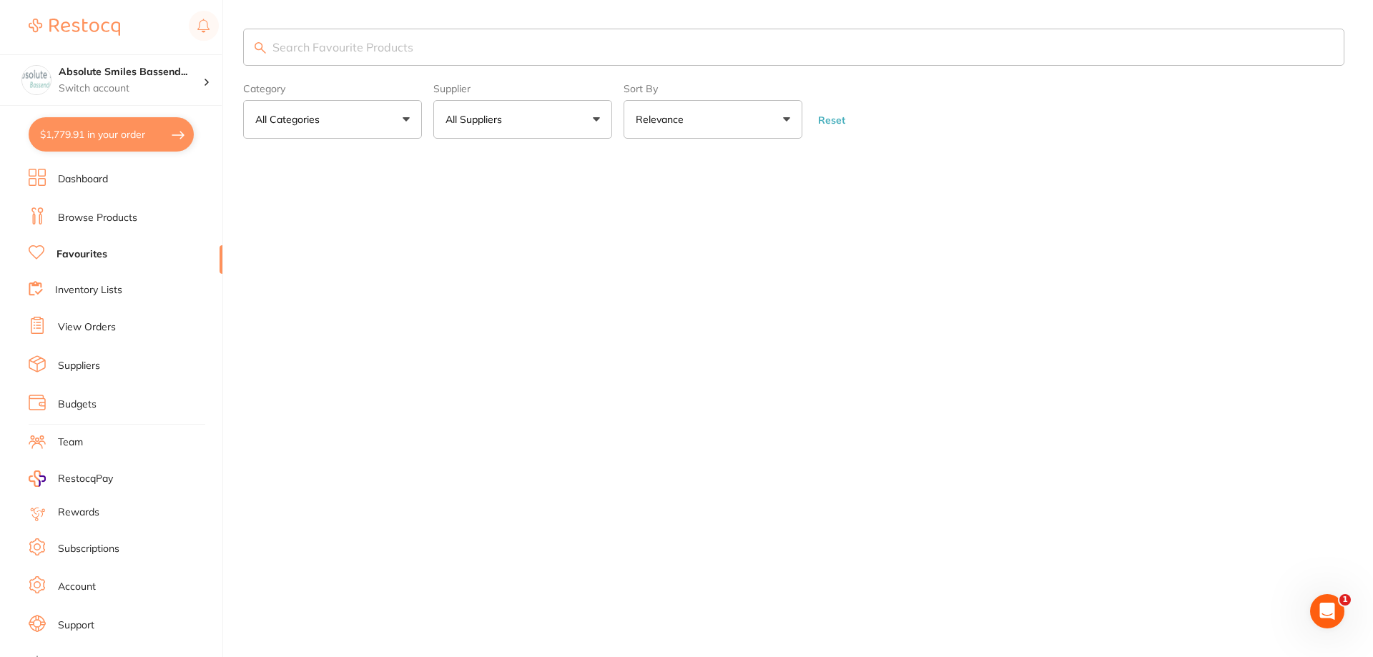
click at [385, 51] on input "search" at bounding box center [793, 47] width 1101 height 37
type input "equia"
click at [108, 320] on li "View Orders" at bounding box center [126, 327] width 194 height 21
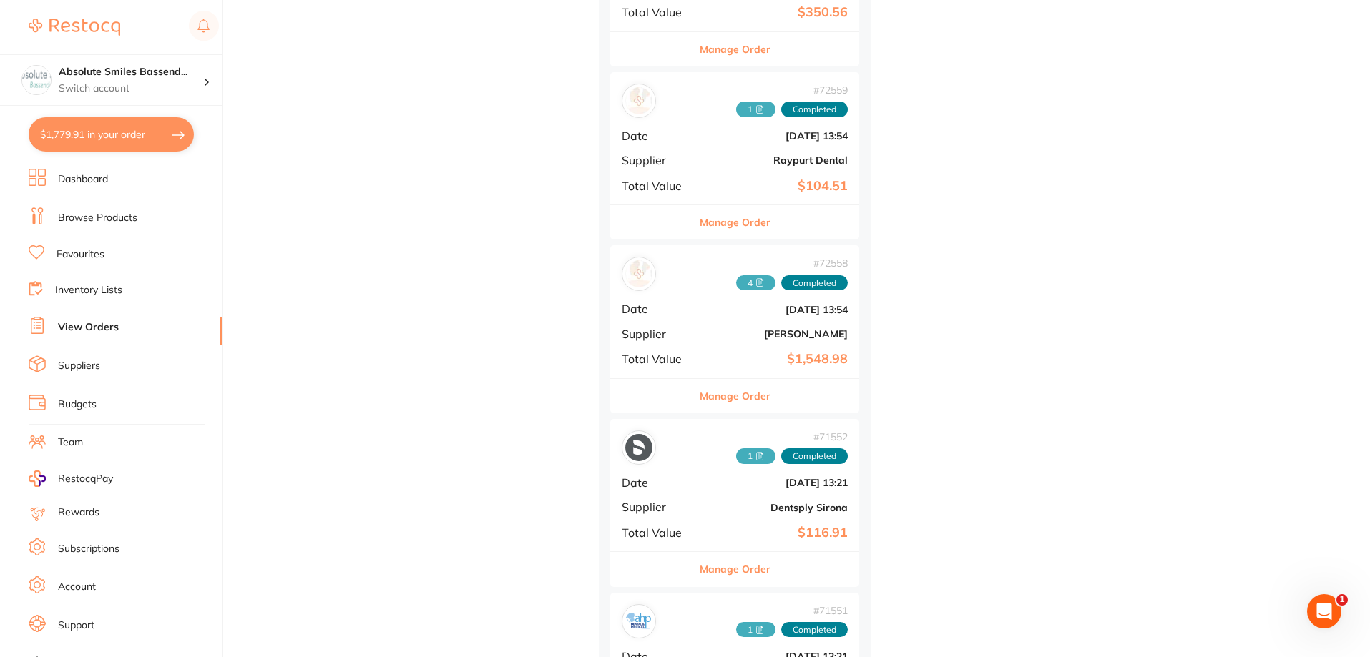
scroll to position [22170, 0]
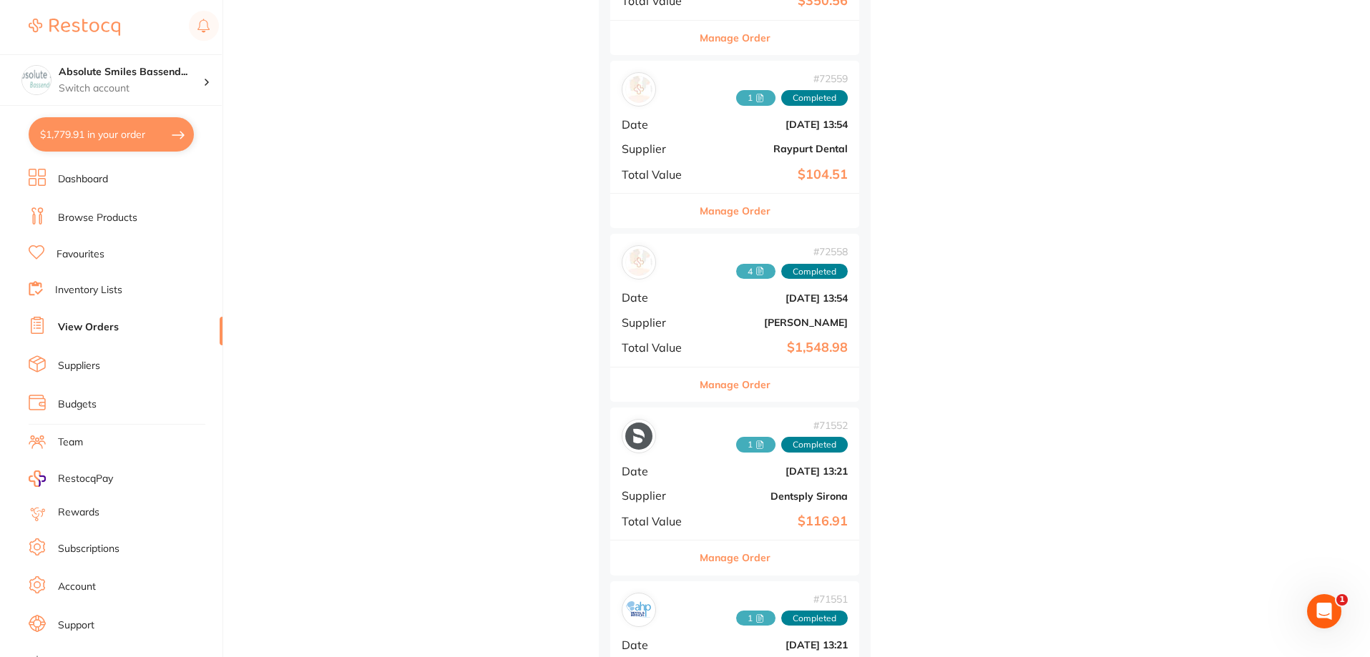
drag, startPoint x: 753, startPoint y: 325, endPoint x: 753, endPoint y: 380, distance: 55.8
click at [754, 325] on b "Henry Schein Halas" at bounding box center [775, 322] width 143 height 11
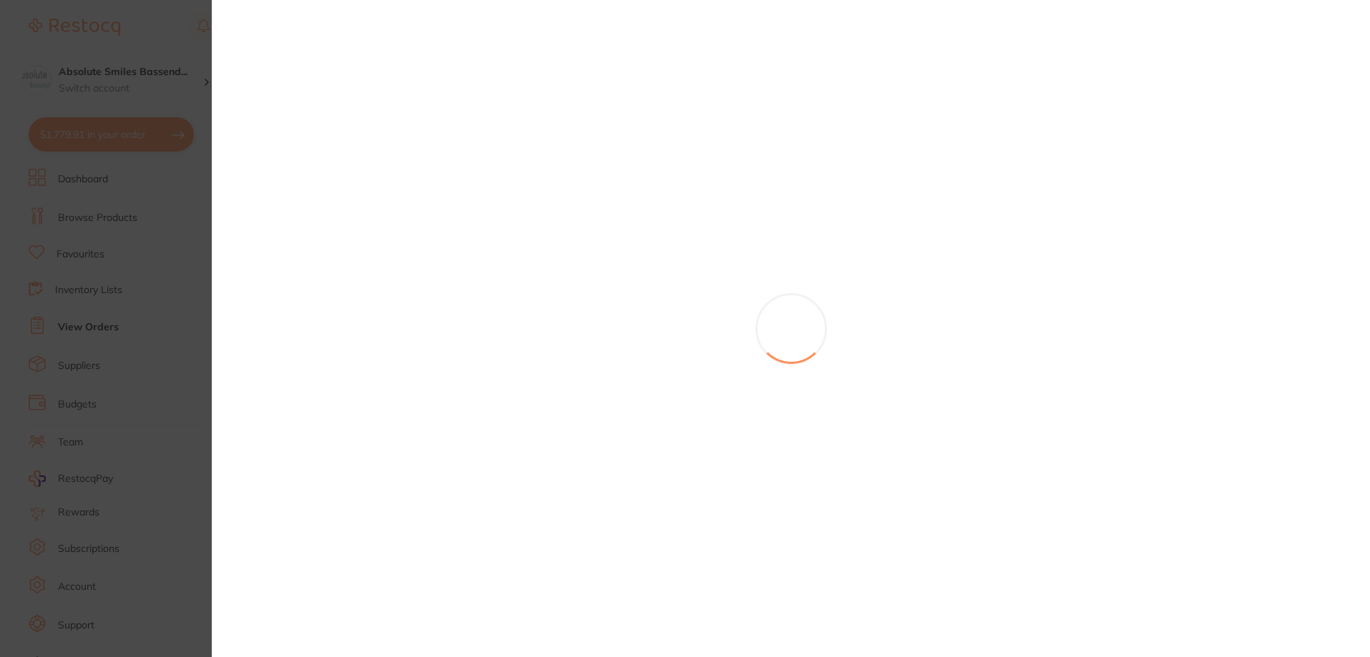
click at [753, 380] on section at bounding box center [685, 328] width 1370 height 657
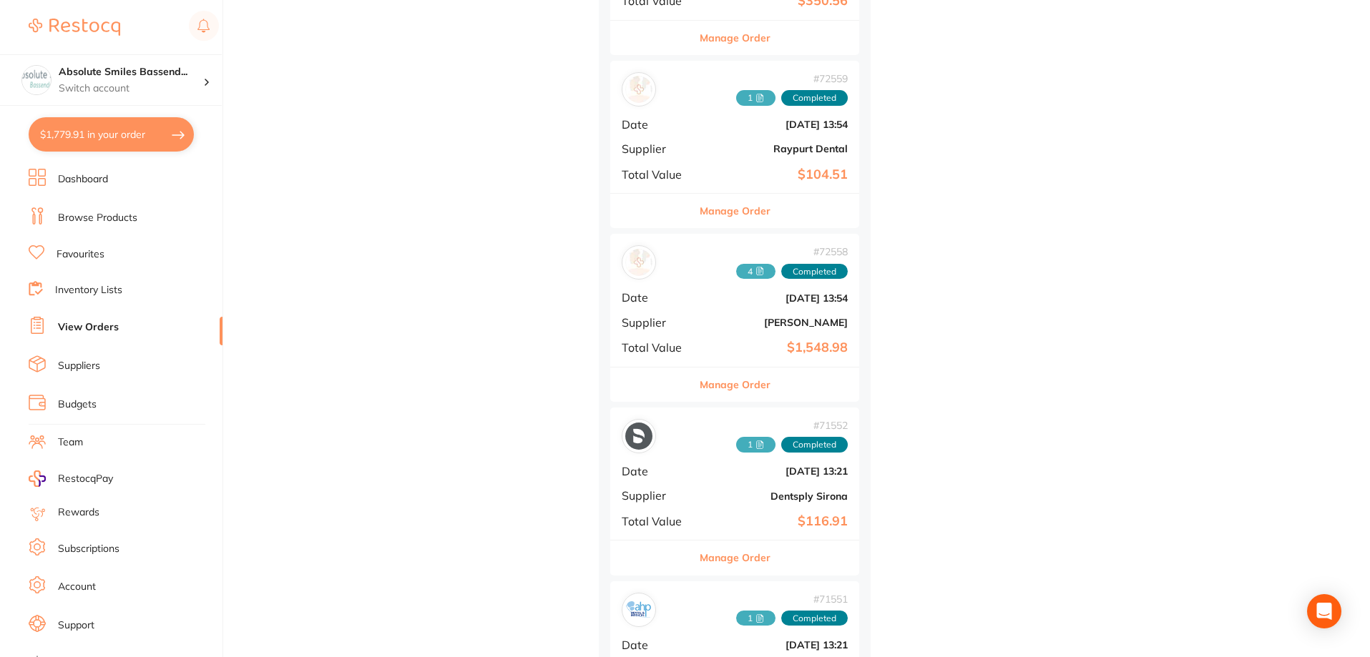
click at [754, 376] on button "Manage Order" at bounding box center [734, 385] width 71 height 34
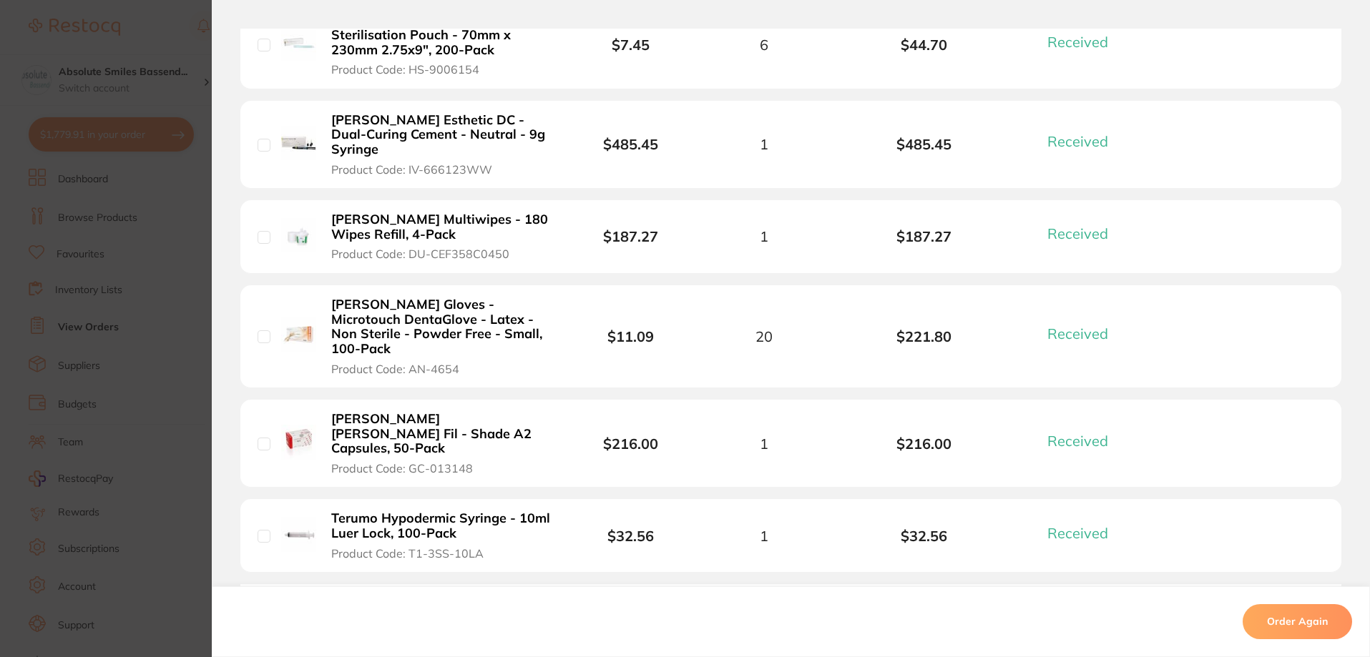
scroll to position [787, 0]
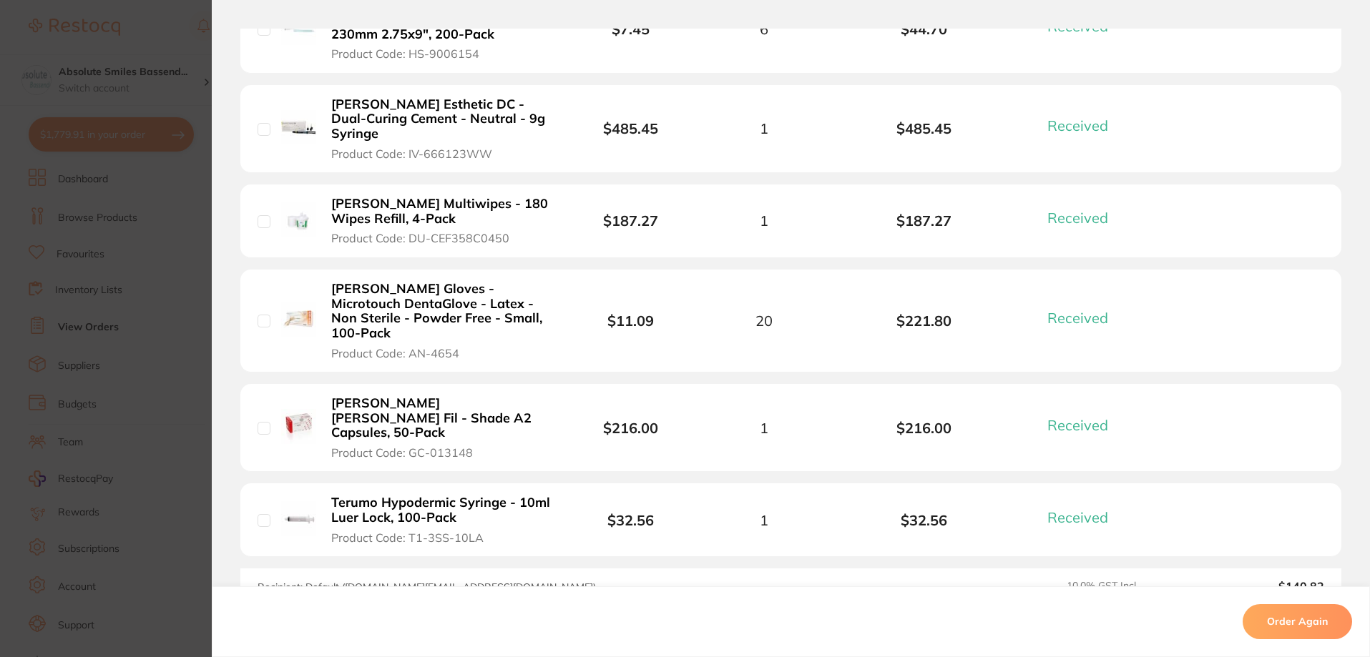
click at [503, 396] on b "GC EQUIA Forte HT Fil - Shade A2 Capsules, 50-Pack" at bounding box center [441, 418] width 221 height 44
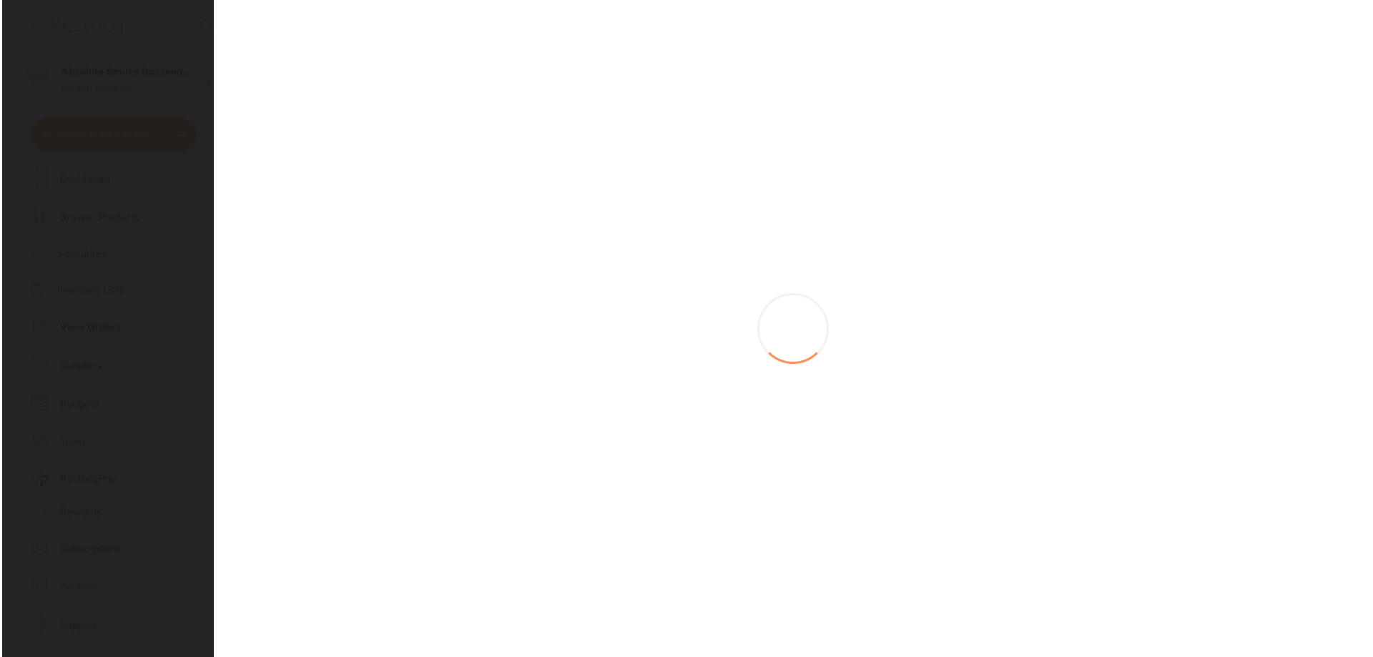
scroll to position [0, 0]
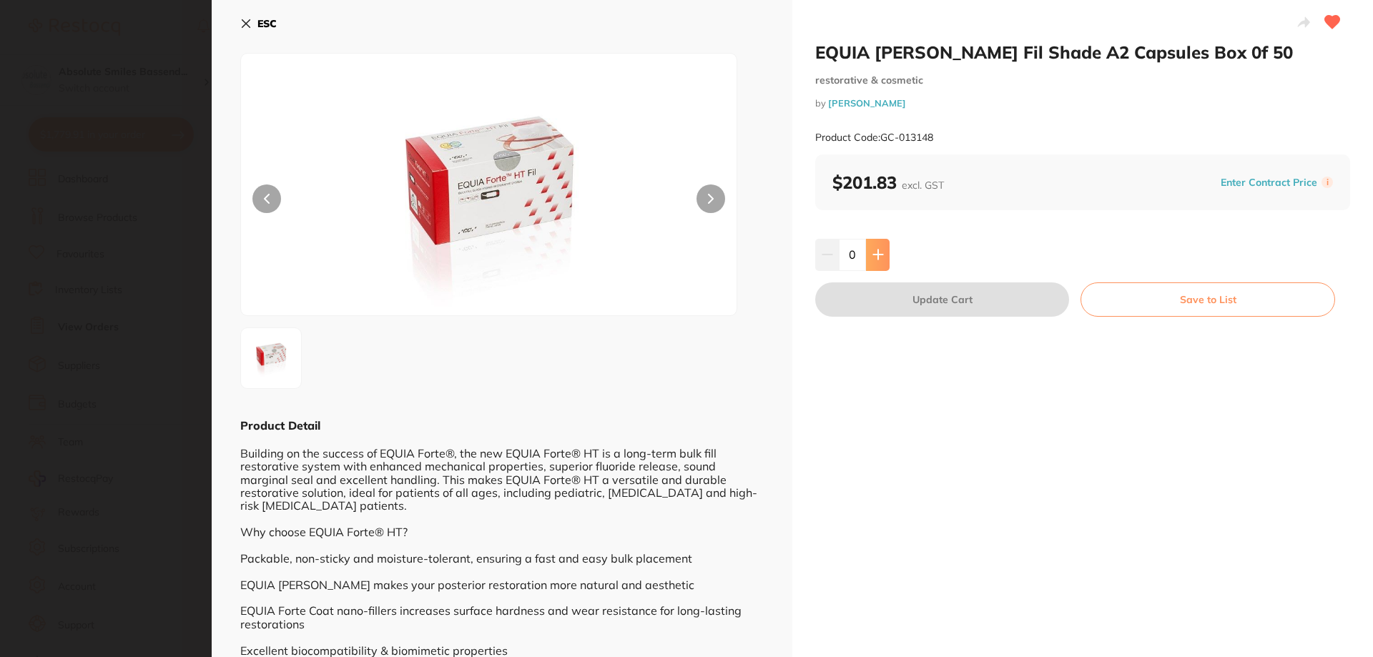
click at [882, 244] on button at bounding box center [878, 254] width 24 height 31
type input "1"
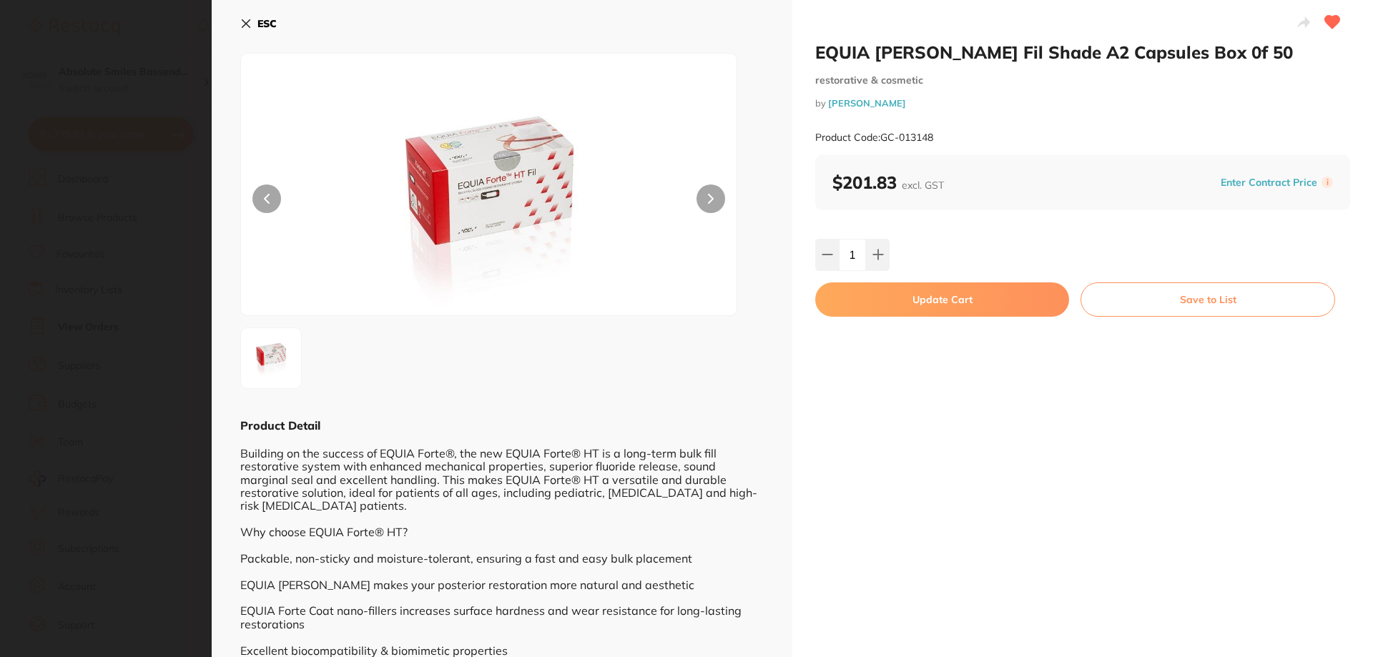
click at [904, 297] on button "Update Cart" at bounding box center [942, 299] width 254 height 34
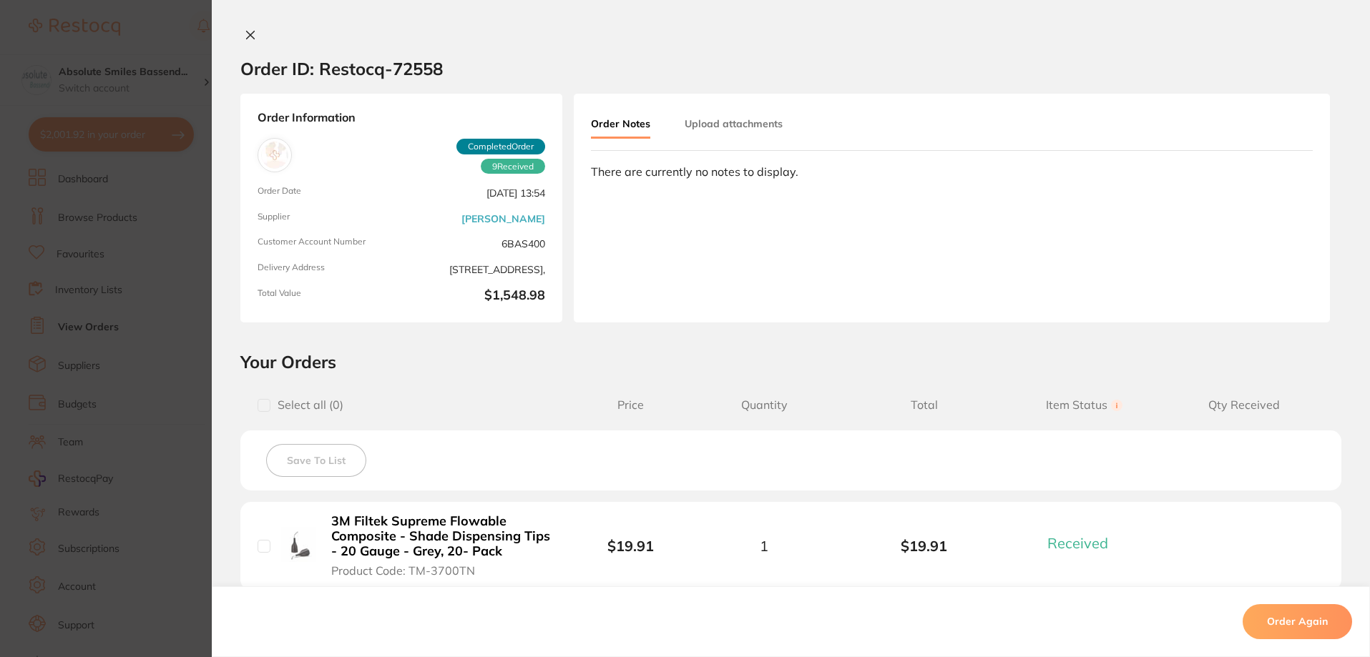
click at [247, 32] on icon at bounding box center [251, 35] width 8 height 8
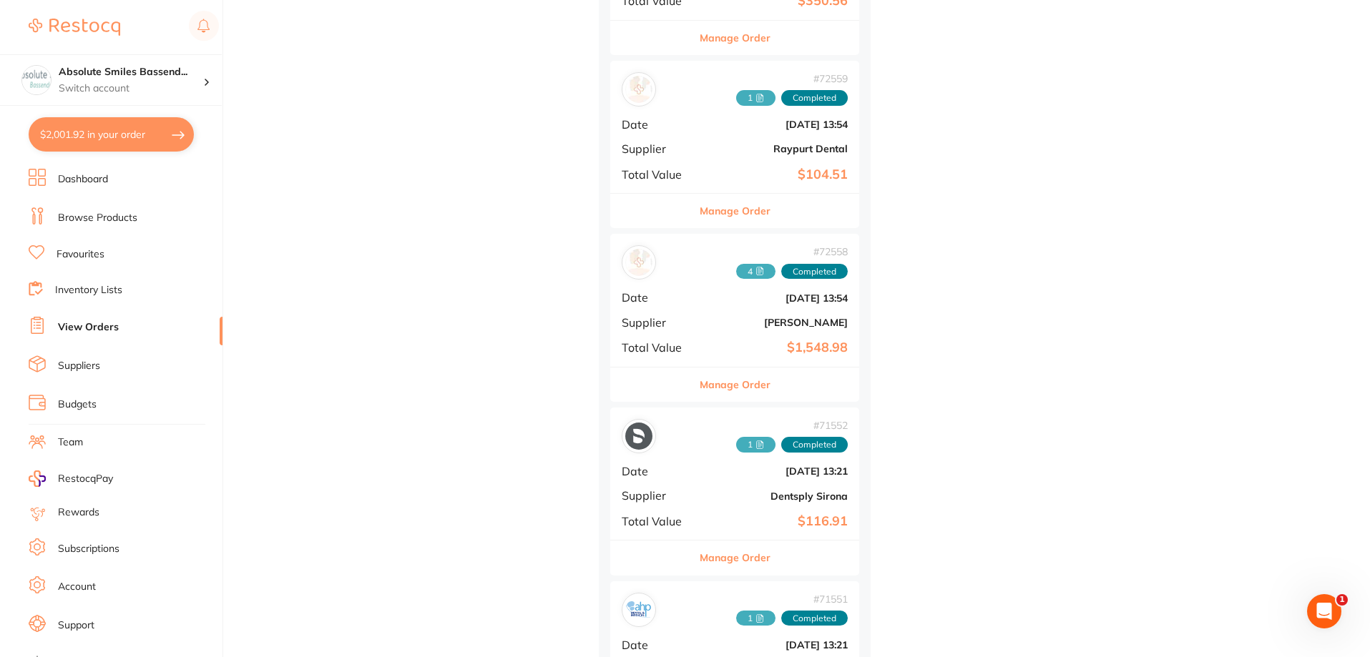
click at [96, 254] on link "Favourites" at bounding box center [80, 254] width 48 height 14
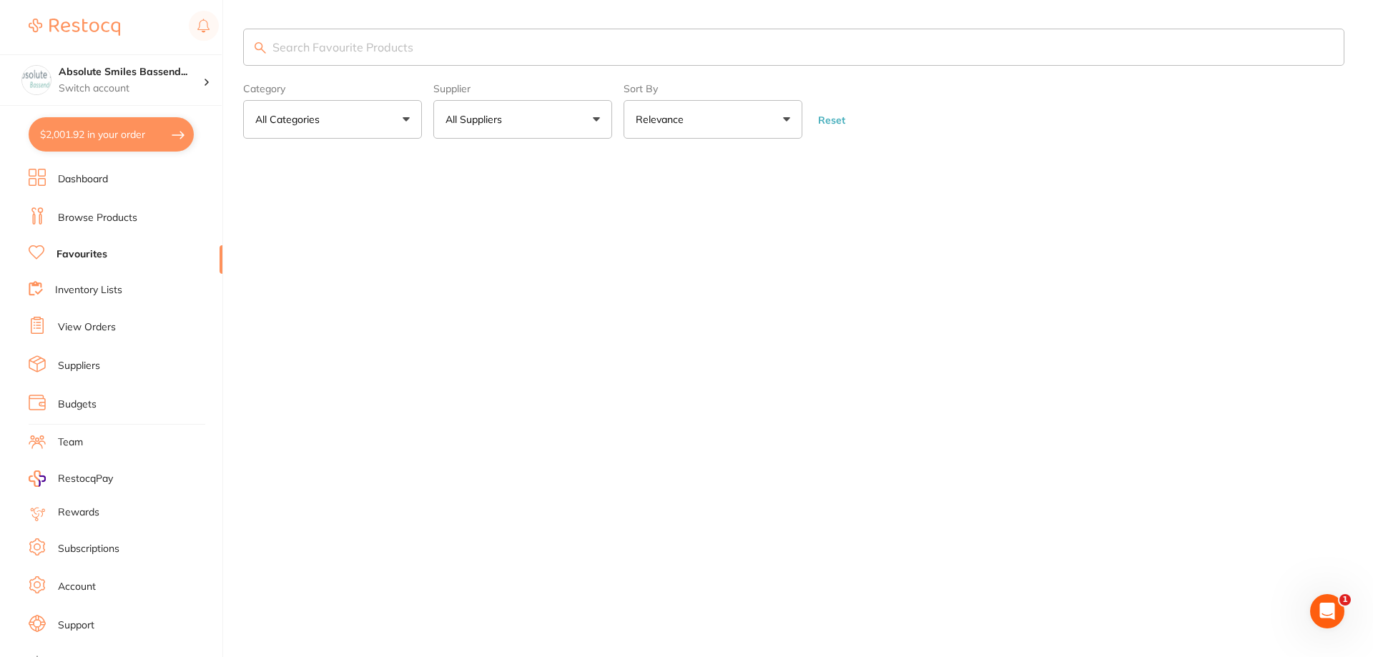
click at [323, 52] on input "search" at bounding box center [793, 47] width 1101 height 37
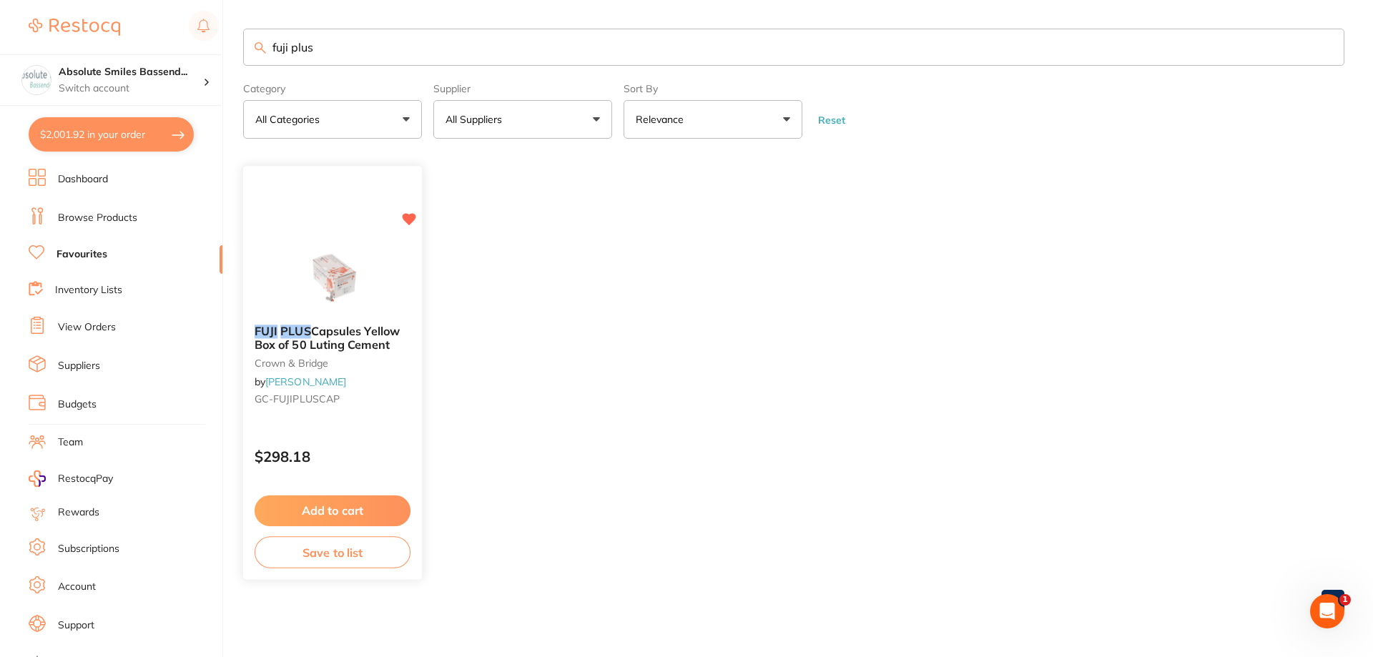
type input "fuji plus"
click at [325, 517] on button "Add to cart" at bounding box center [333, 511] width 156 height 31
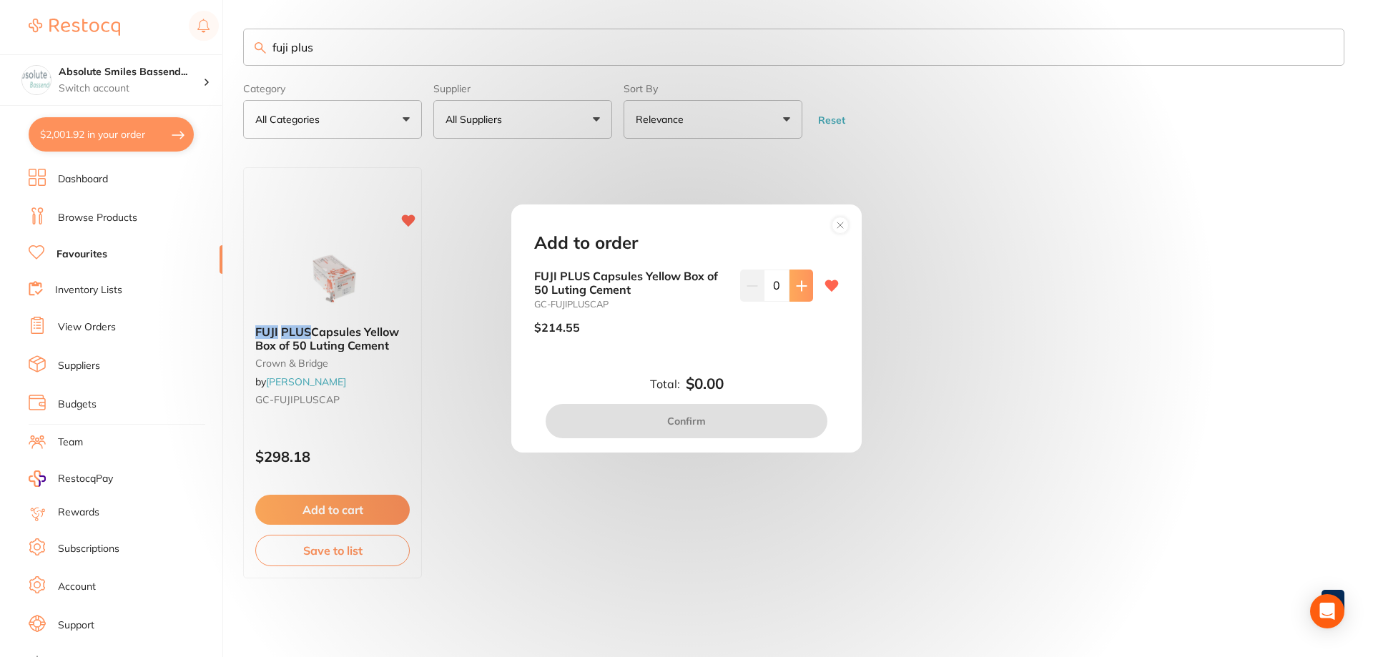
click at [797, 295] on button at bounding box center [802, 285] width 24 height 31
type input "1"
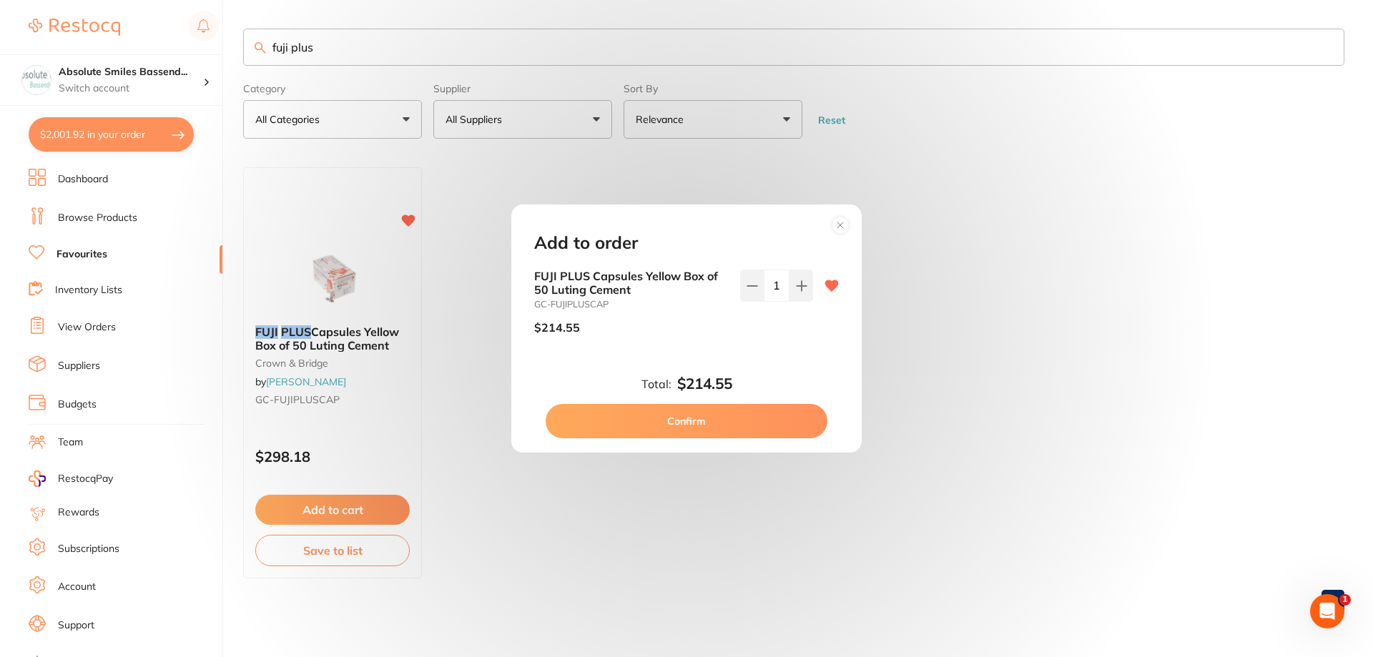
click at [736, 425] on button "Confirm" at bounding box center [687, 421] width 282 height 34
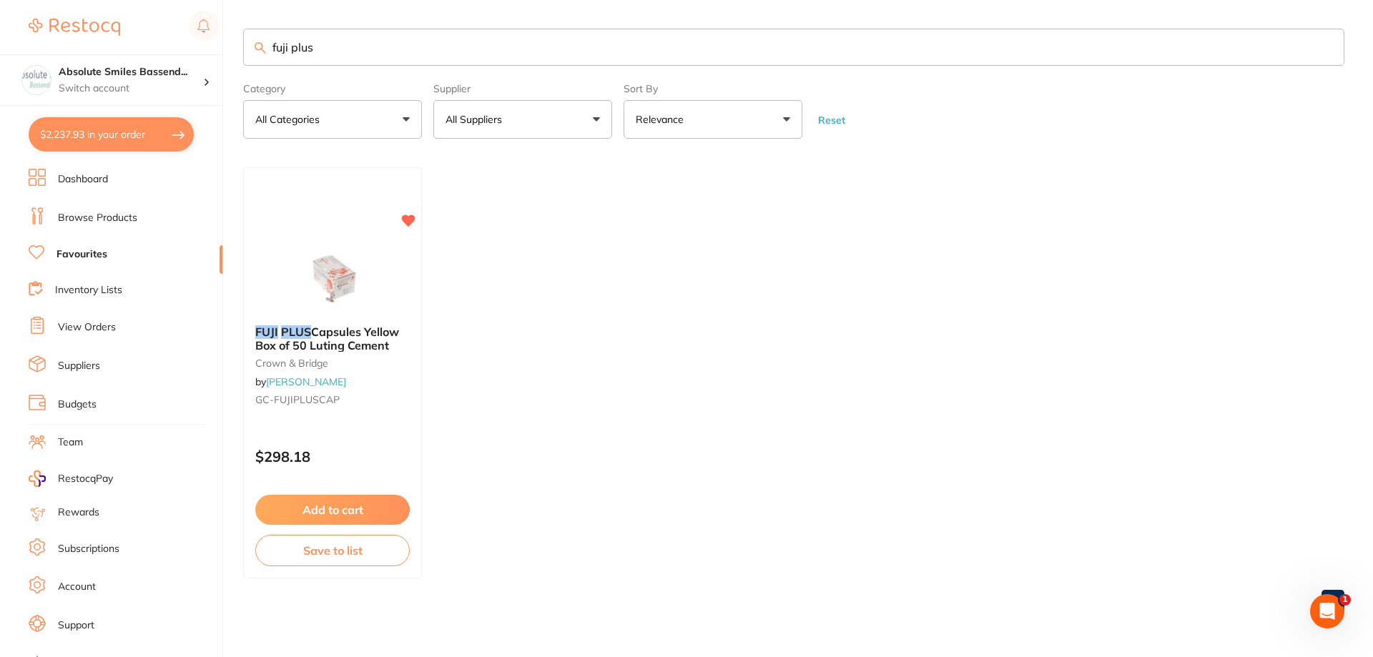
drag, startPoint x: 360, startPoint y: 60, endPoint x: 229, endPoint y: 85, distance: 133.2
click at [229, 85] on div "$2,237.93 Absolute Smiles Bassend... Switch account Absolute Smiles Bassendean …" at bounding box center [686, 328] width 1373 height 657
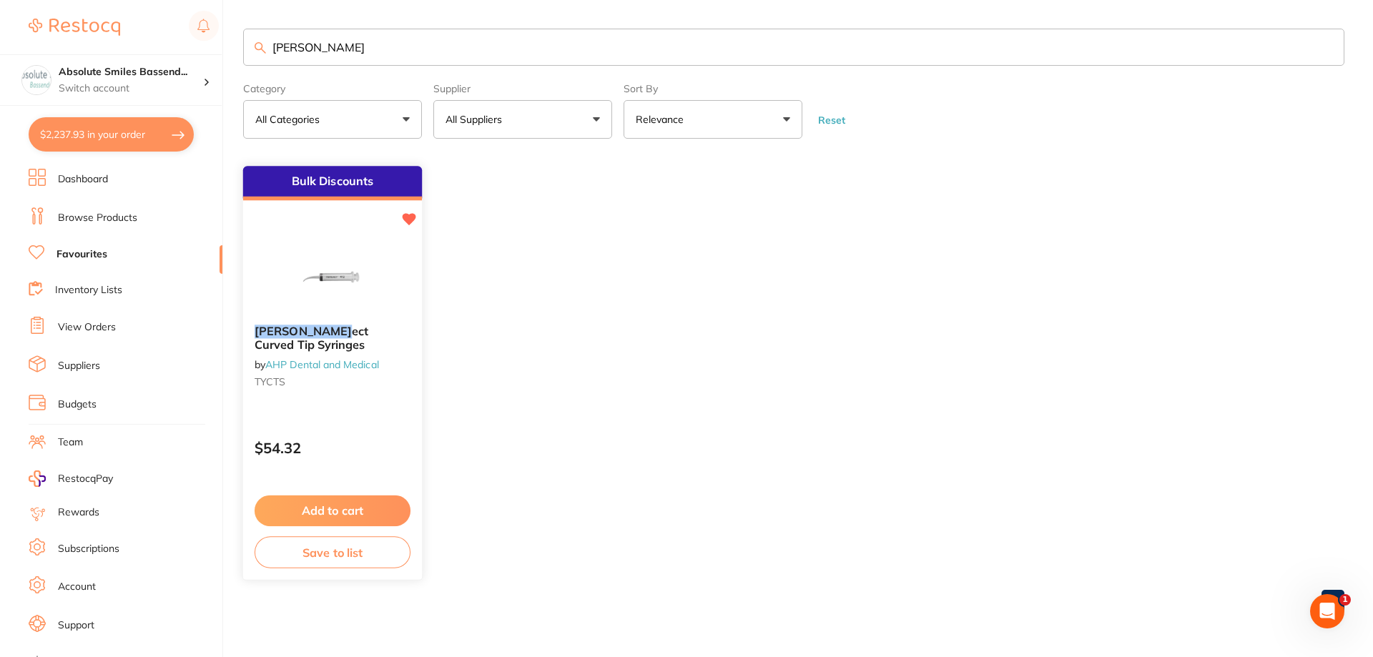
type input "monoj"
click at [374, 509] on button "Add to cart" at bounding box center [333, 511] width 156 height 31
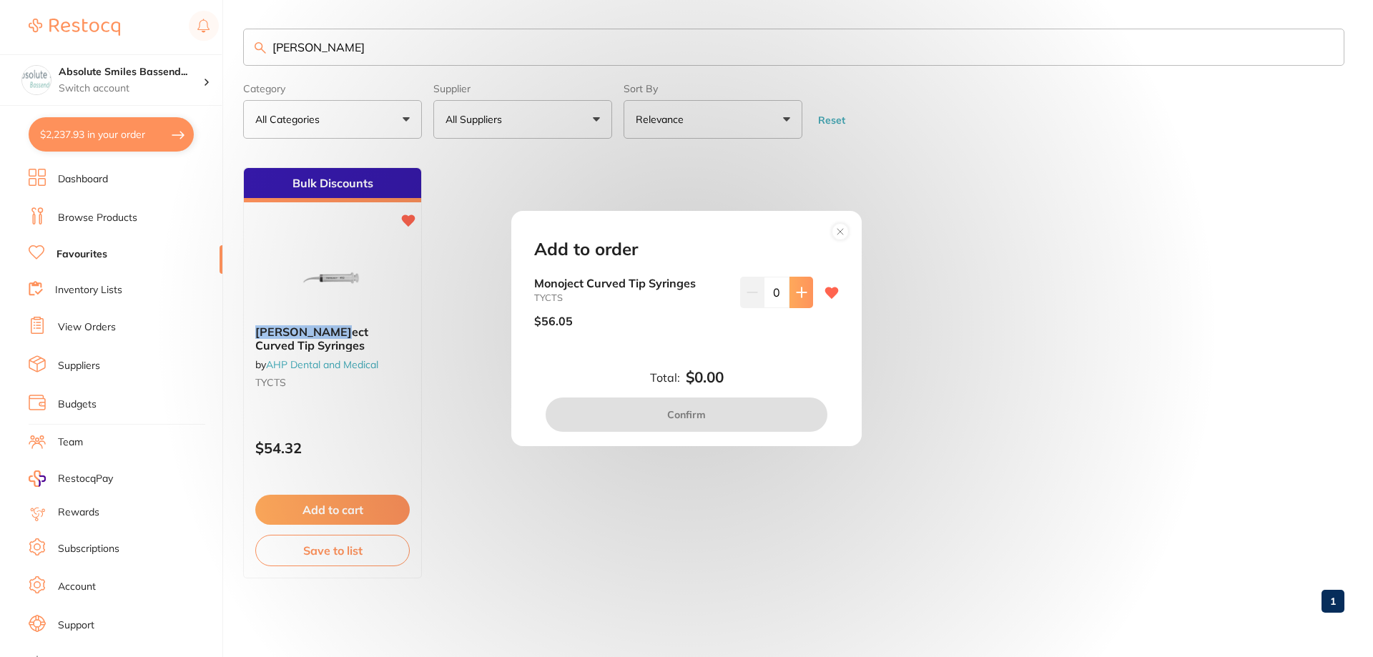
click at [795, 303] on button at bounding box center [802, 292] width 24 height 31
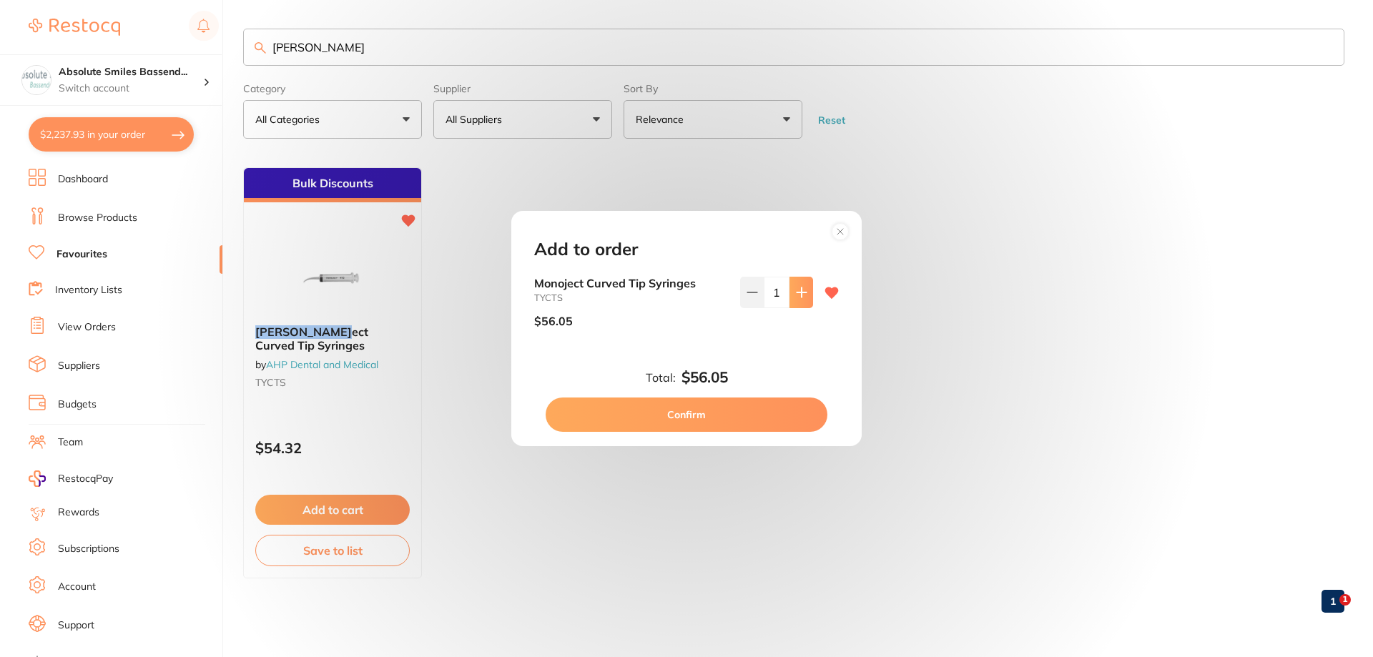
type input "1"
click at [732, 419] on button "Confirm" at bounding box center [687, 415] width 282 height 34
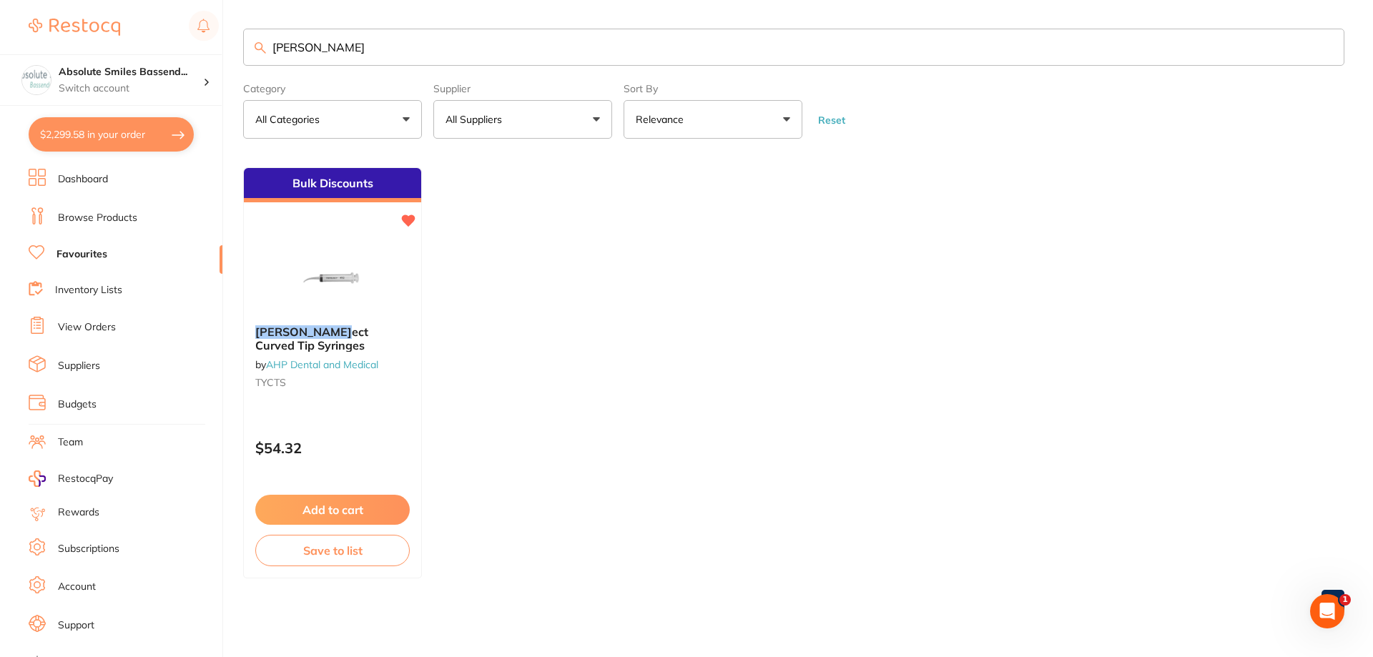
drag, startPoint x: 282, startPoint y: 49, endPoint x: 137, endPoint y: 51, distance: 145.2
click at [138, 51] on div "$2,299.58 Absolute Smiles Bassend... Switch account Absolute Smiles Bassendean …" at bounding box center [686, 328] width 1373 height 657
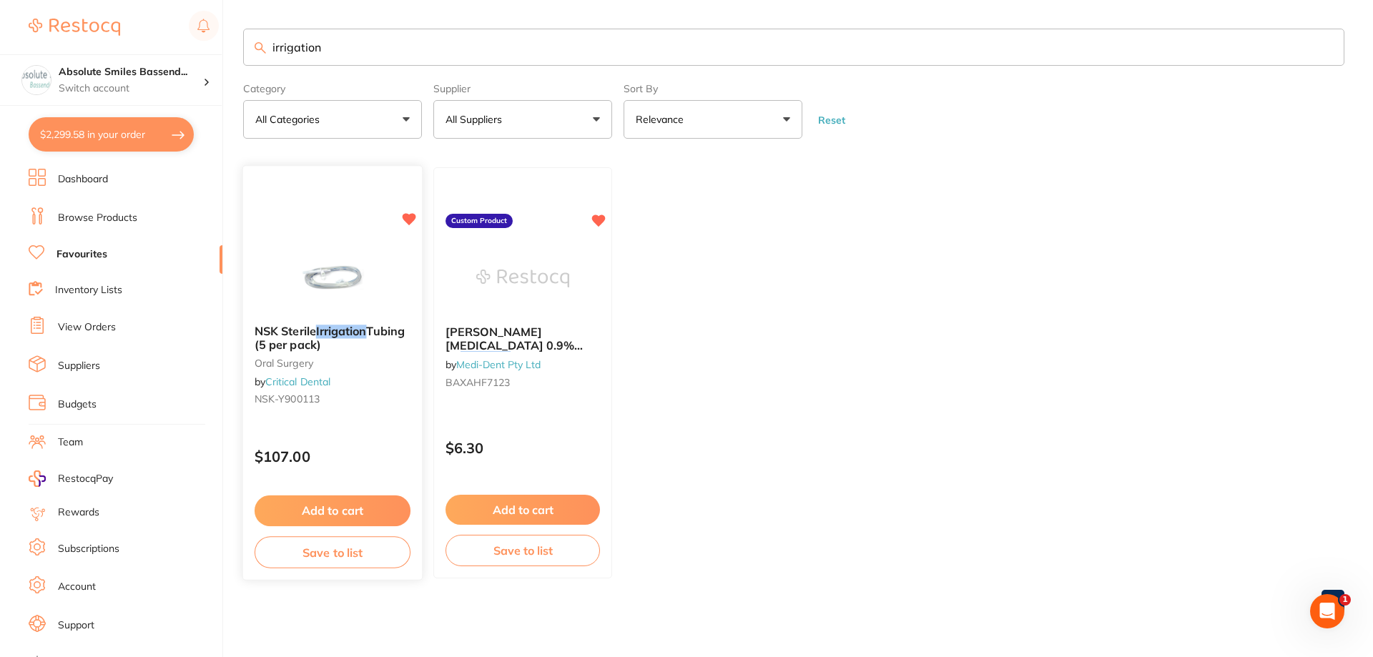
type input "irrigation"
click at [357, 504] on button "Add to cart" at bounding box center [333, 511] width 156 height 31
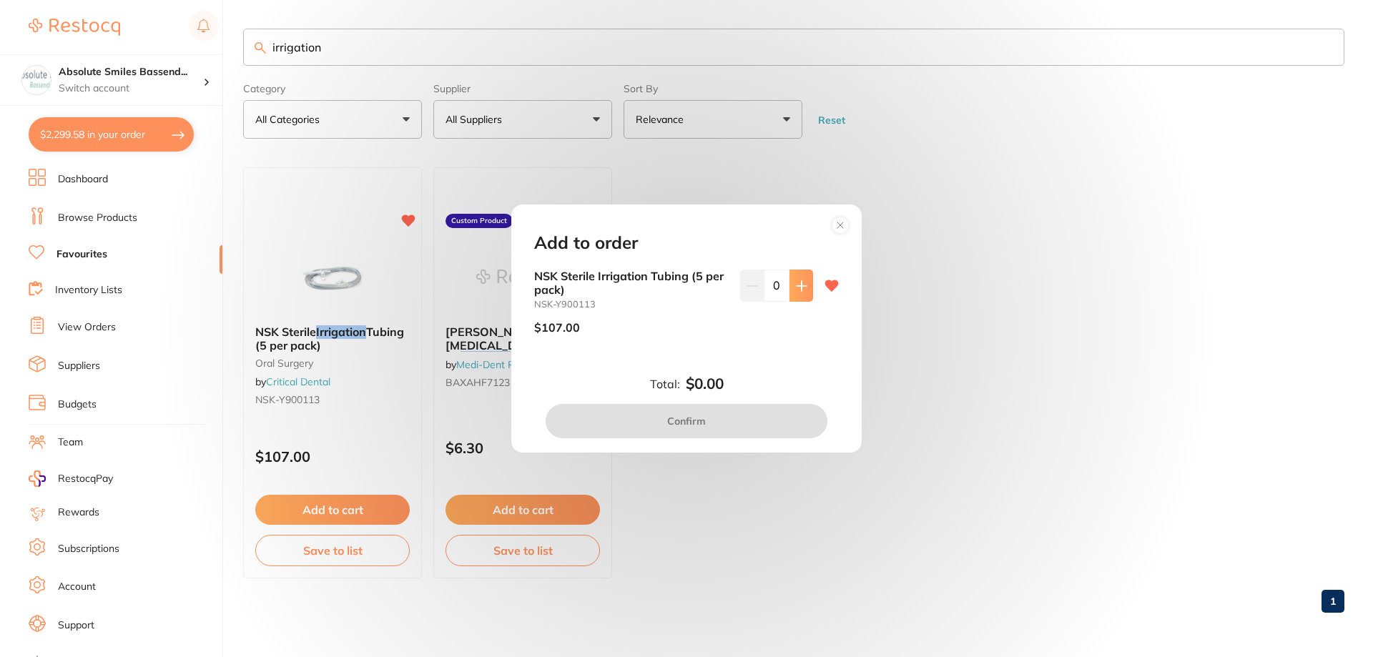
click at [800, 286] on icon at bounding box center [801, 285] width 9 height 9
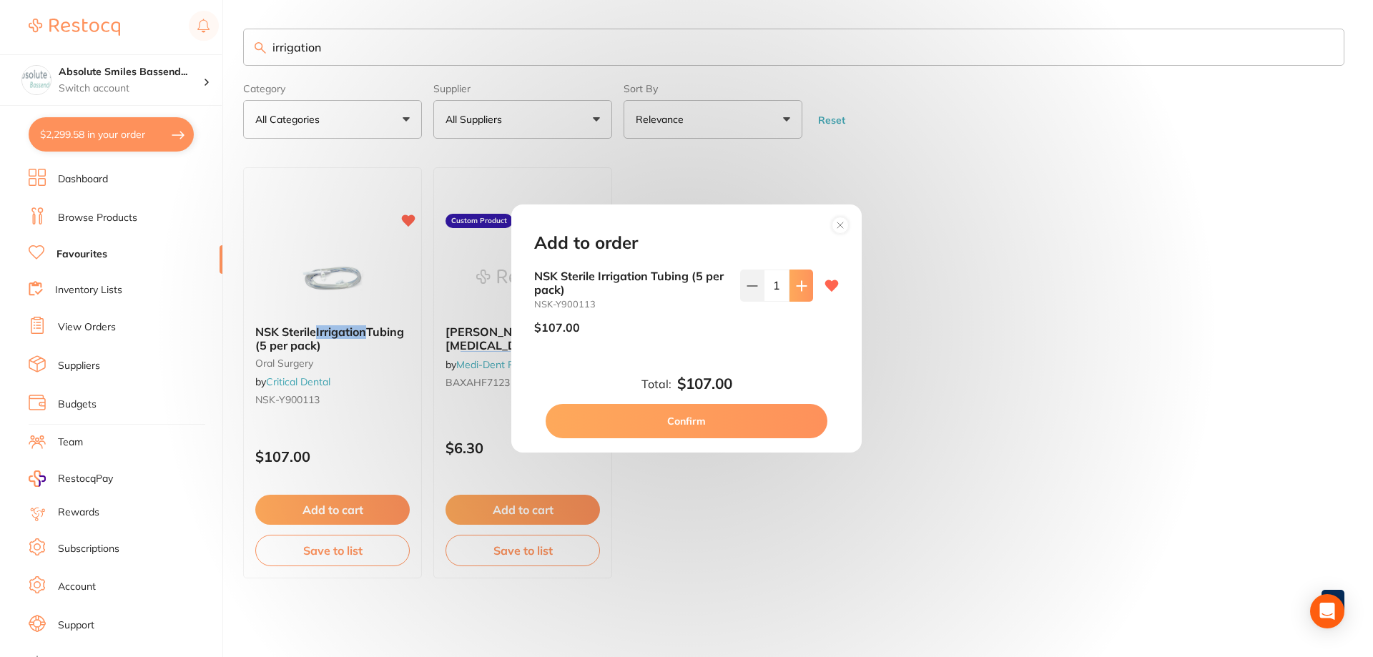
type input "1"
click at [744, 413] on button "Confirm" at bounding box center [687, 421] width 282 height 34
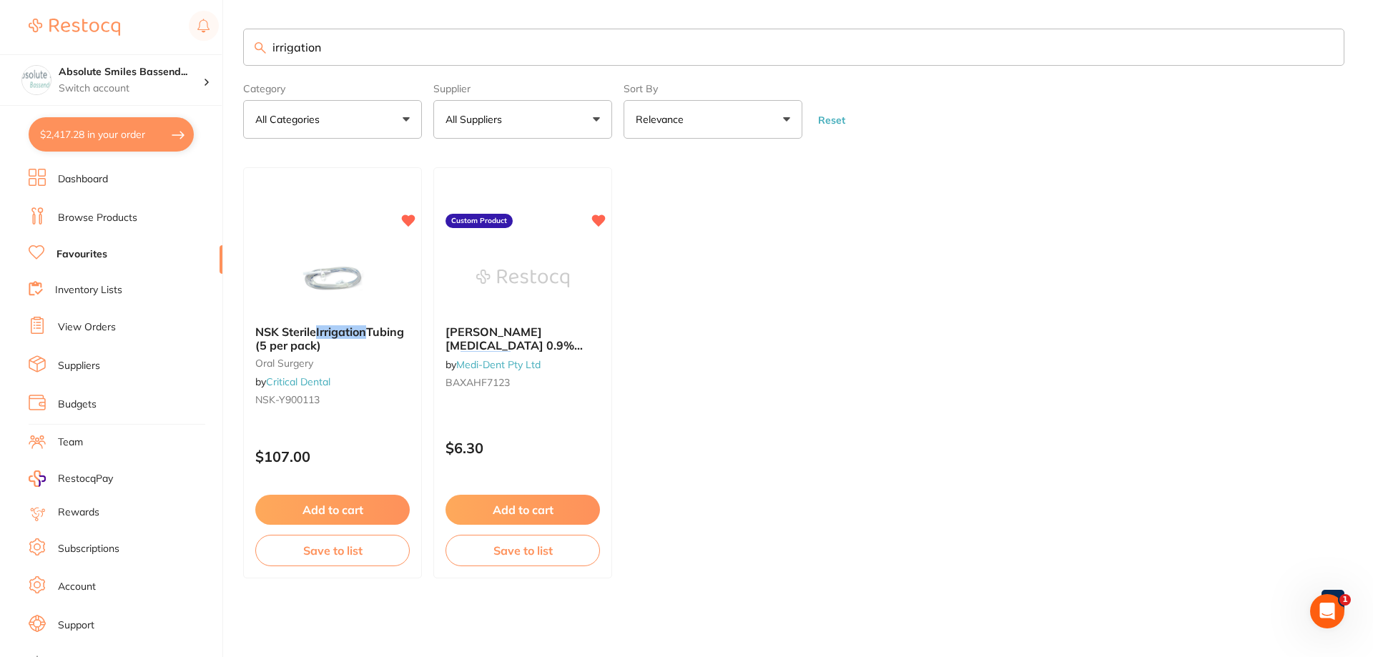
click at [106, 217] on link "Browse Products" at bounding box center [97, 218] width 79 height 14
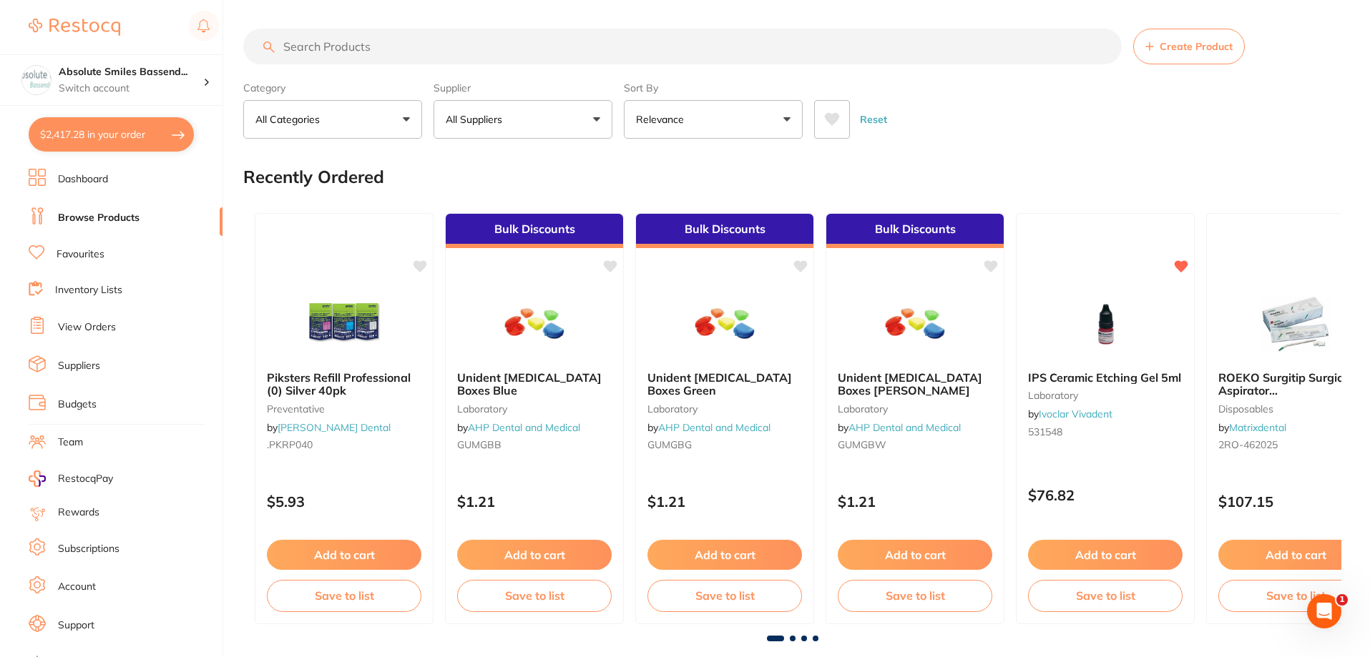
click at [393, 44] on input "search" at bounding box center [682, 47] width 878 height 36
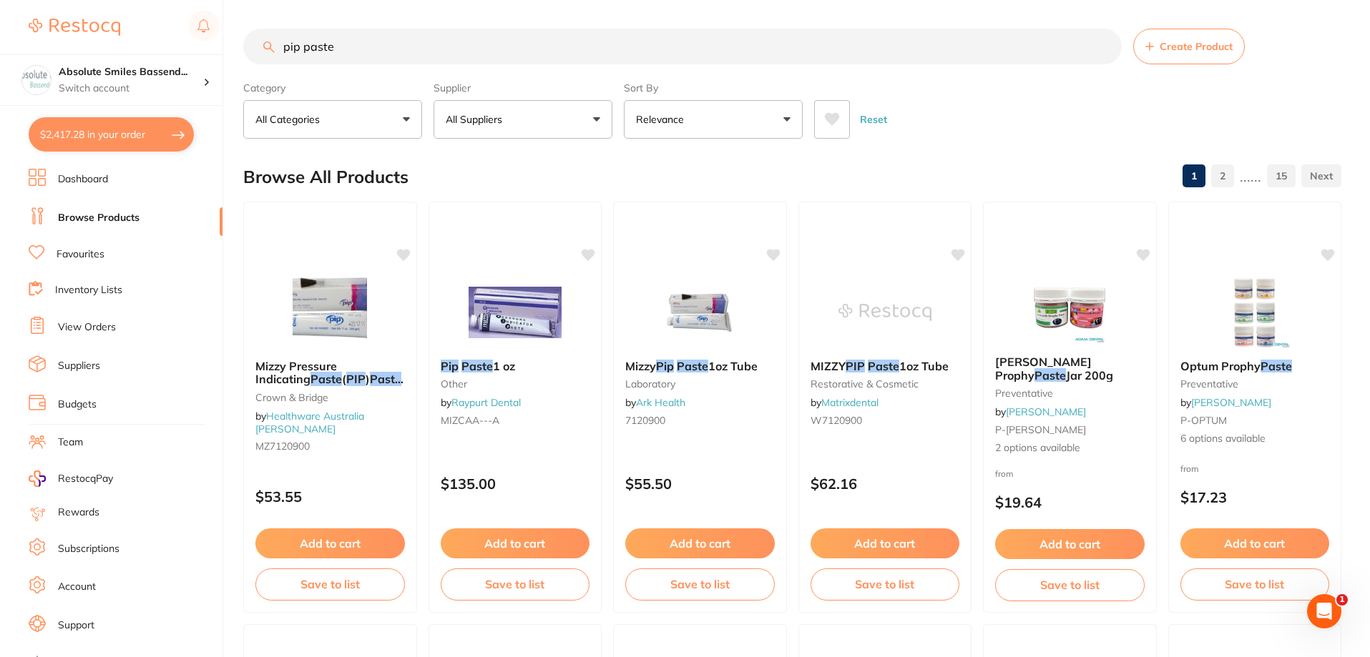
type input "pip paste"
drag, startPoint x: 536, startPoint y: 464, endPoint x: 539, endPoint y: 371, distance: 93.0
click at [536, 463] on div "$135.00" at bounding box center [515, 480] width 172 height 38
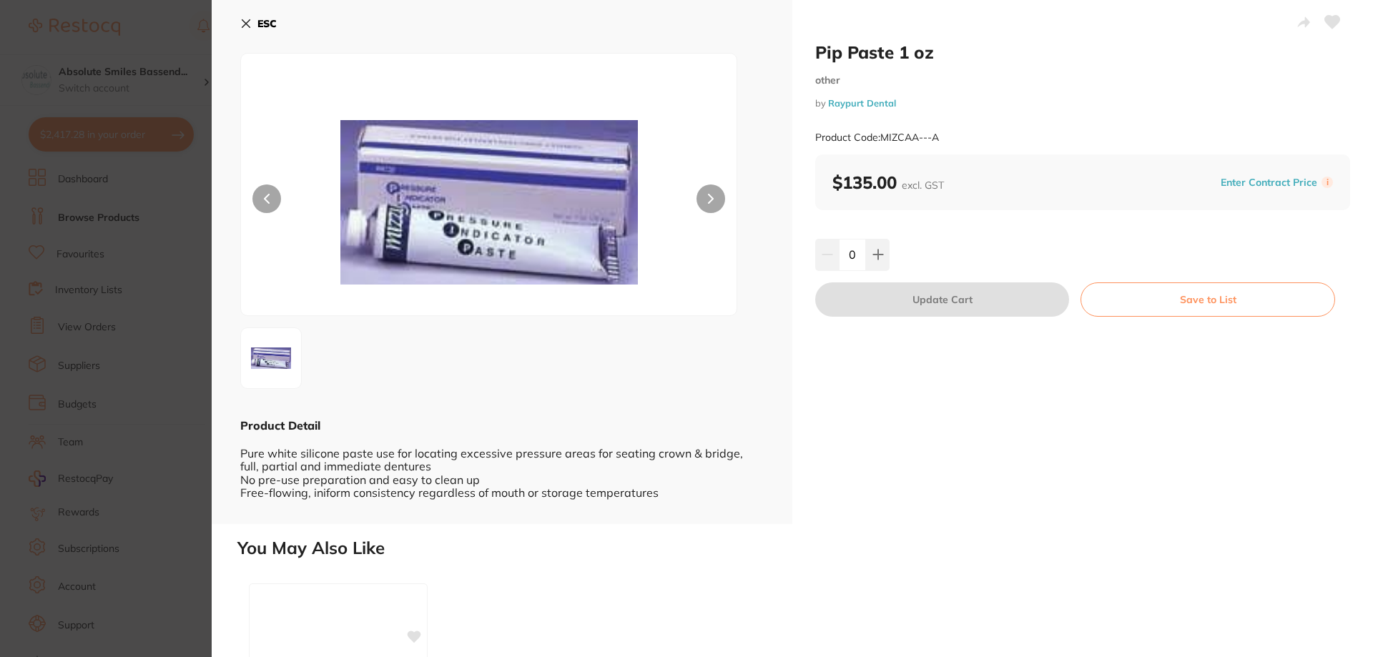
click at [1334, 20] on icon at bounding box center [1332, 22] width 15 height 13
click at [882, 255] on button at bounding box center [878, 254] width 24 height 31
type input "1"
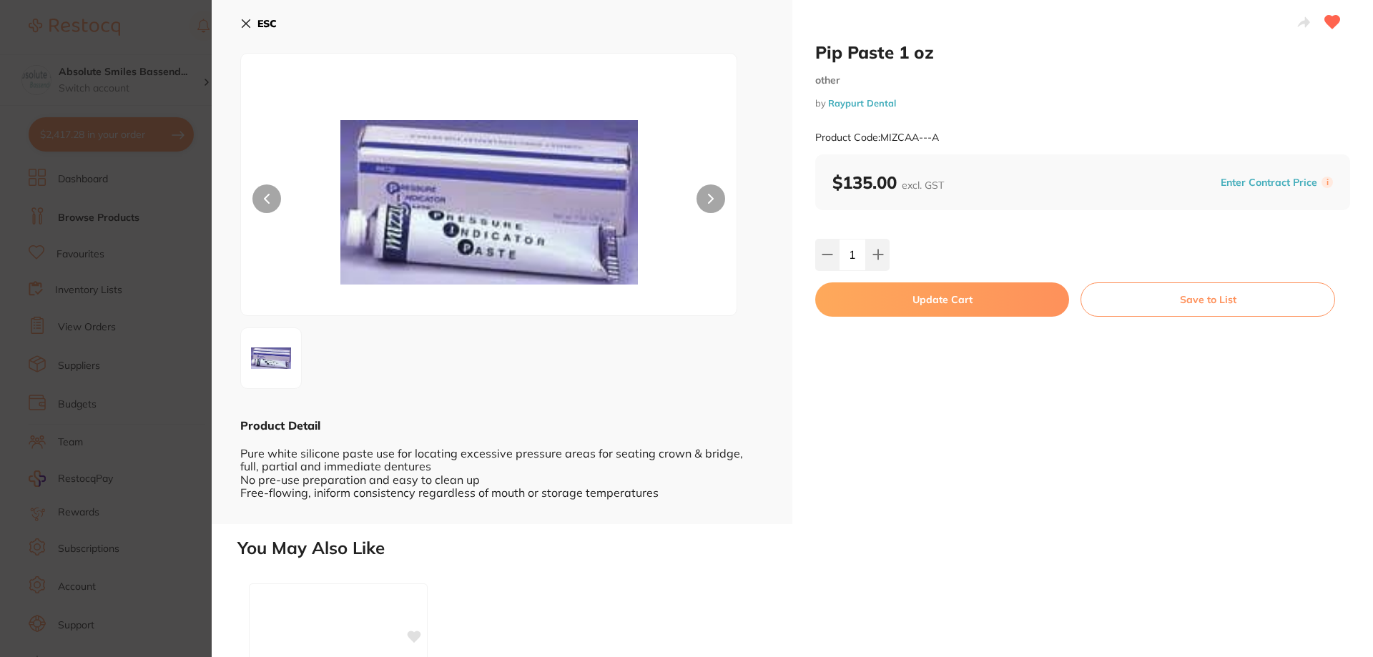
click at [912, 298] on button "Update Cart" at bounding box center [942, 299] width 254 height 34
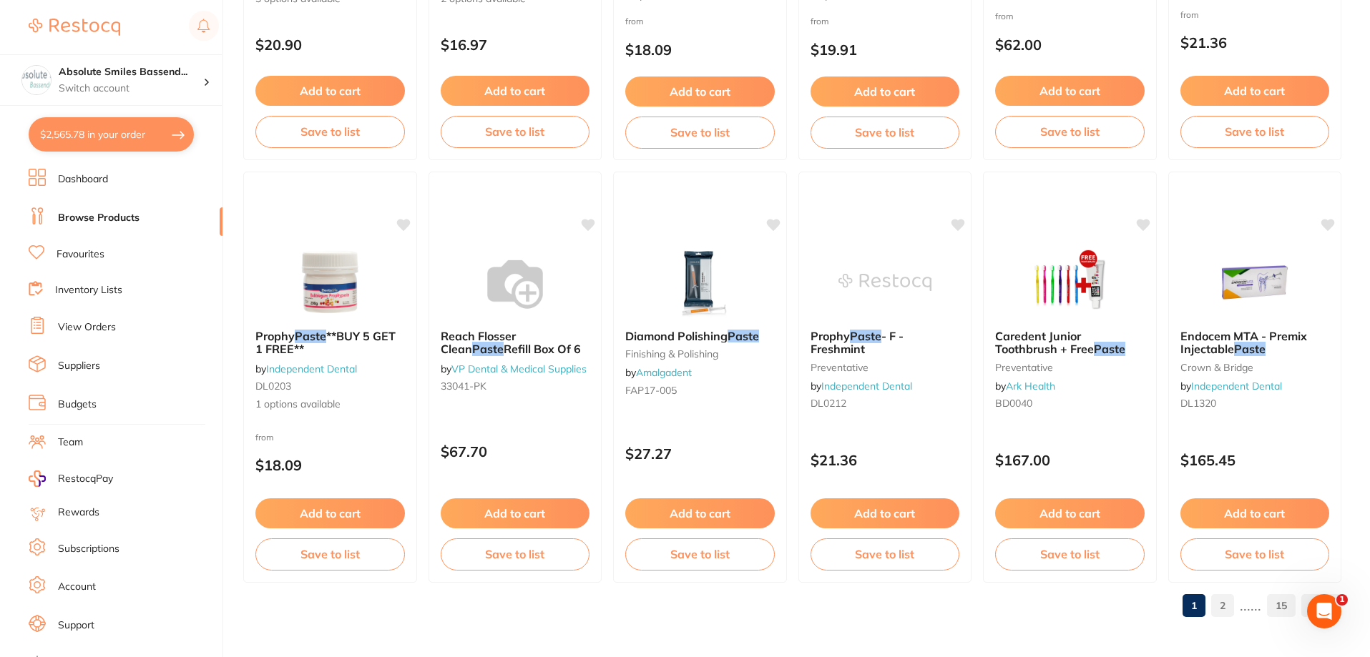
click at [97, 259] on link "Favourites" at bounding box center [80, 254] width 48 height 14
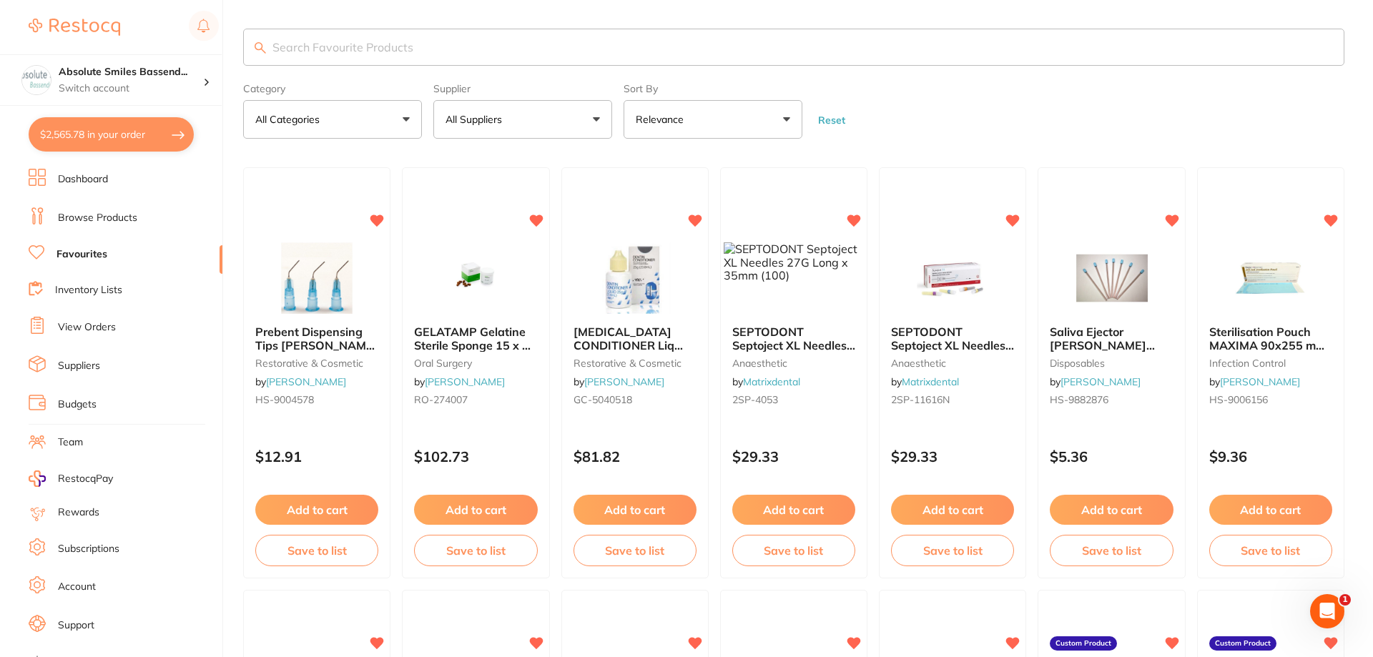
click at [368, 49] on input "search" at bounding box center [793, 47] width 1101 height 37
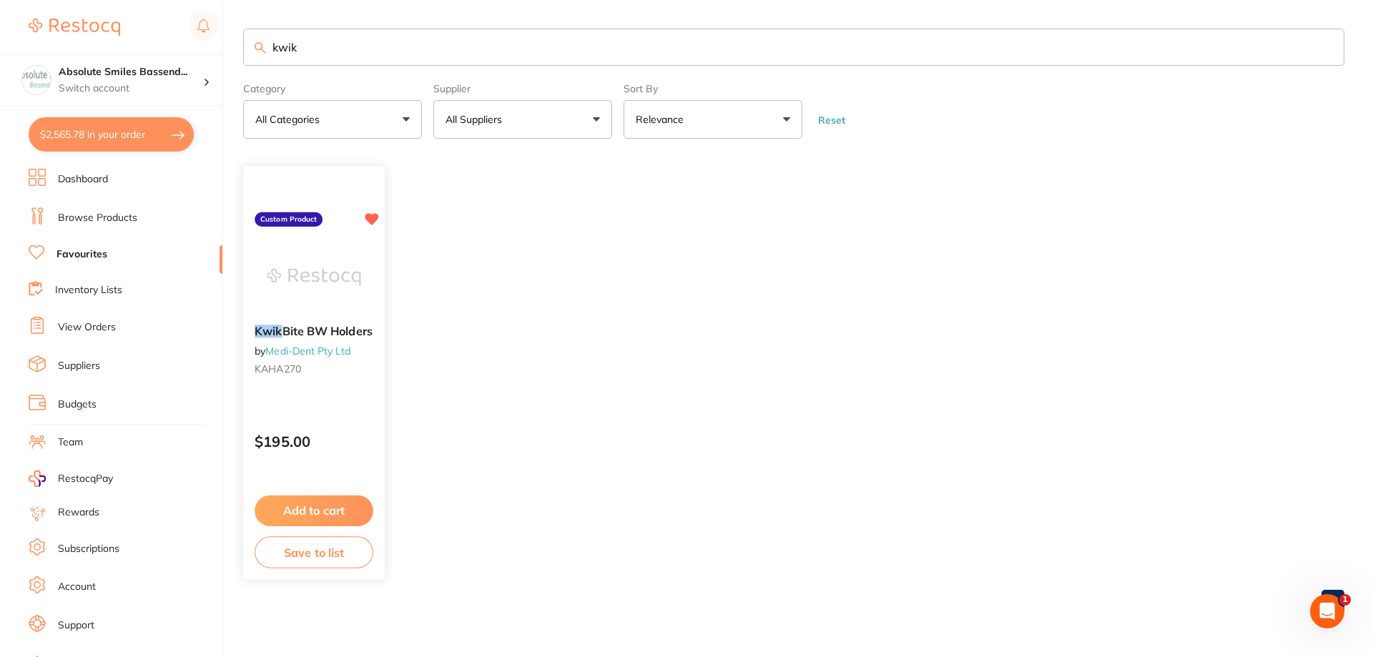
type input "kwik"
click at [348, 426] on div "$195.00" at bounding box center [314, 438] width 142 height 39
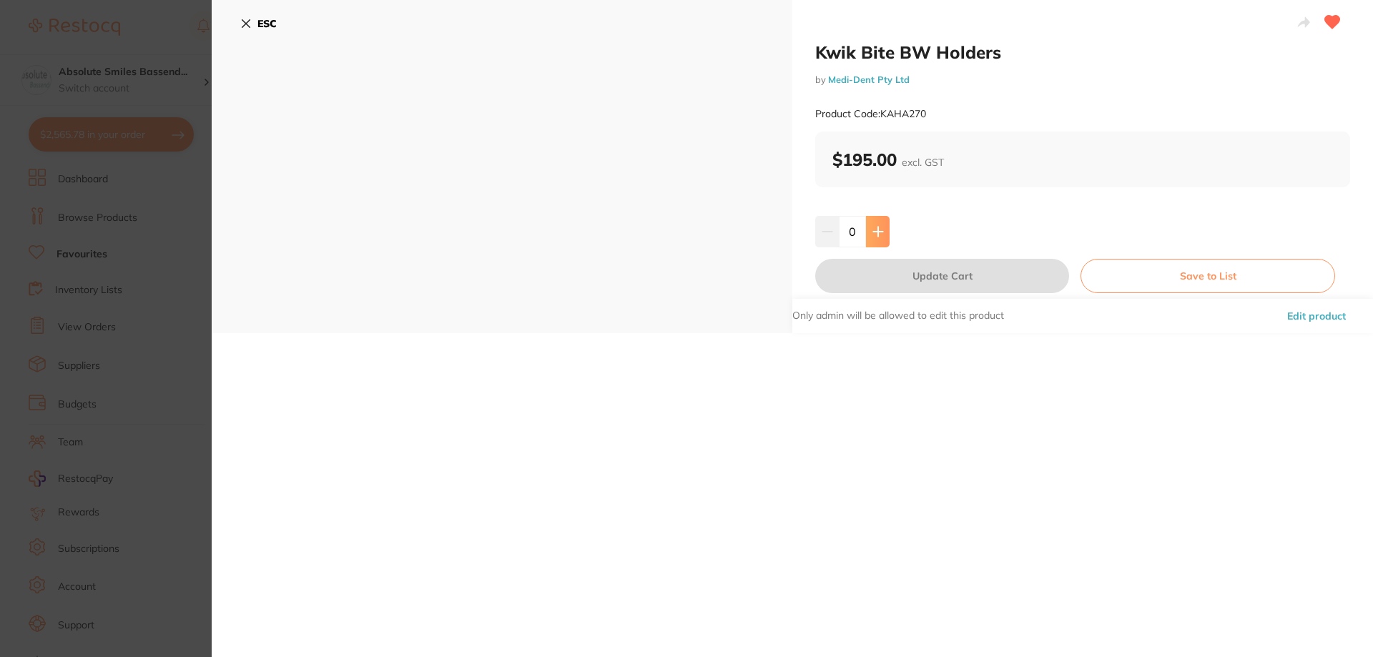
click at [882, 230] on button at bounding box center [878, 231] width 24 height 31
type input "1"
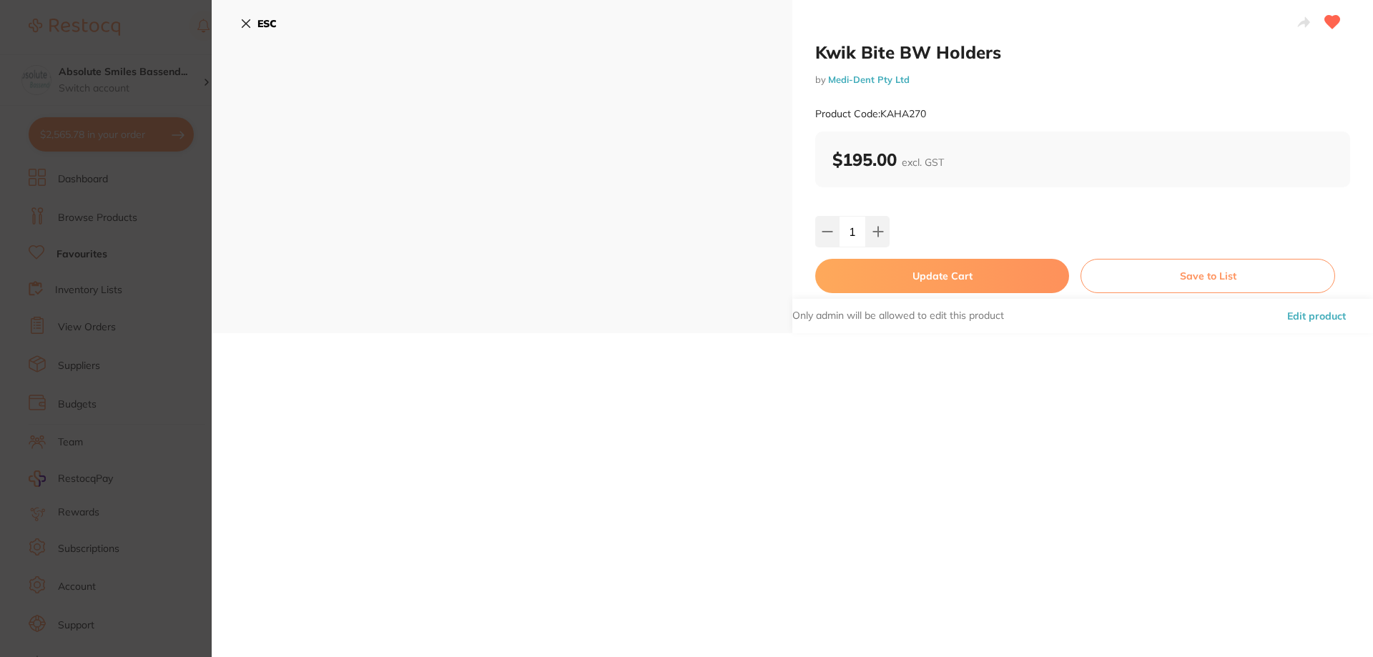
click at [900, 270] on button "Update Cart" at bounding box center [942, 276] width 254 height 34
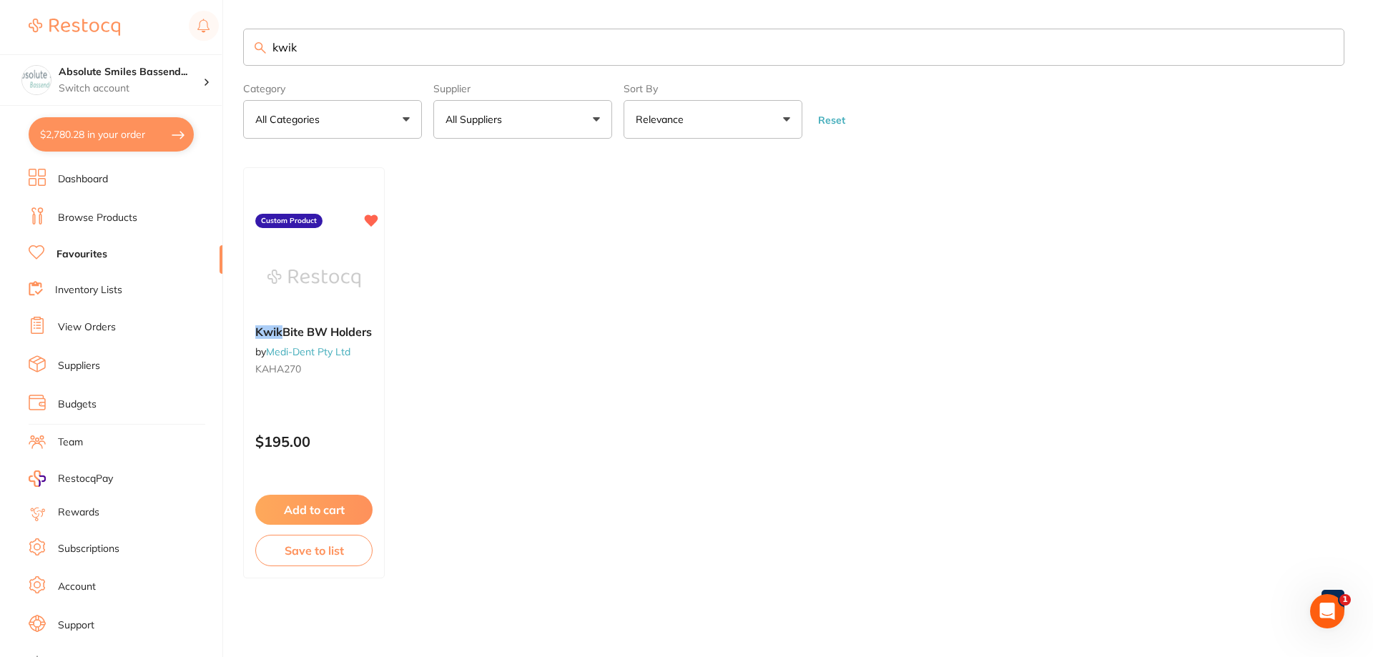
click at [82, 212] on link "Browse Products" at bounding box center [97, 218] width 79 height 14
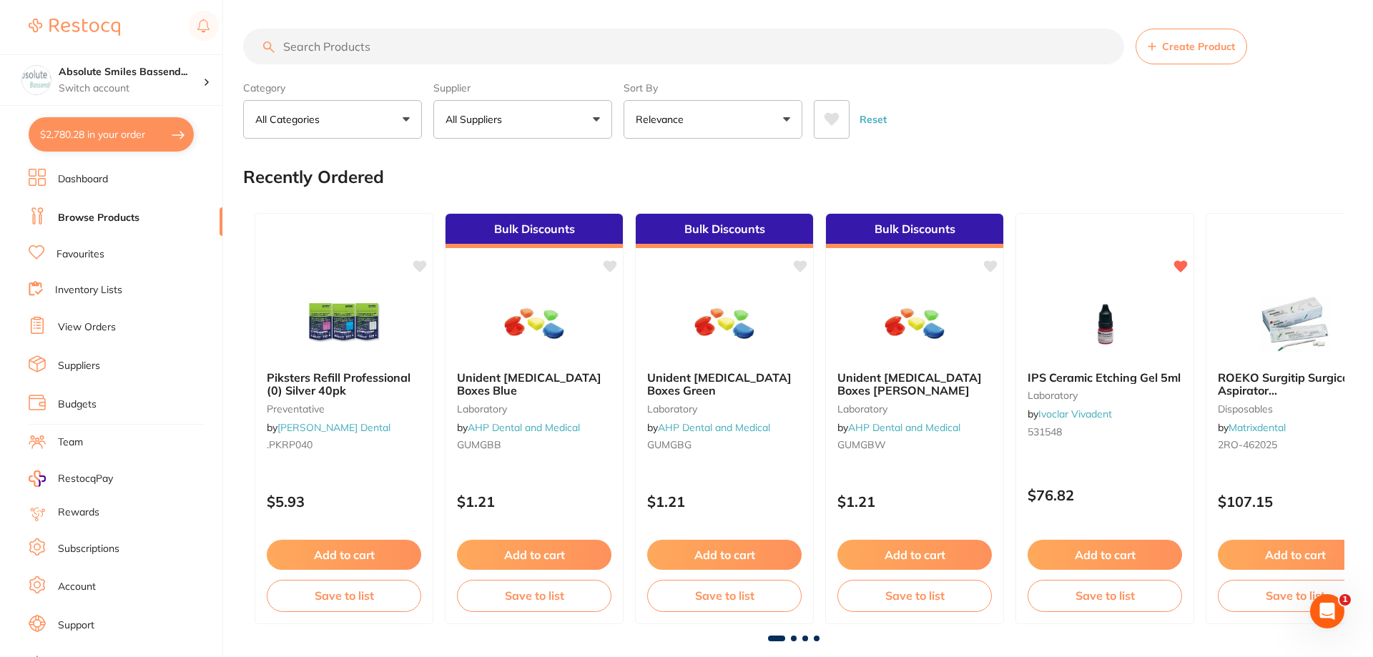
click at [497, 99] on div "Supplier All Suppliers All Suppliers No suppliers found Clear" at bounding box center [522, 107] width 179 height 63
click at [503, 129] on button "All Suppliers" at bounding box center [522, 119] width 179 height 39
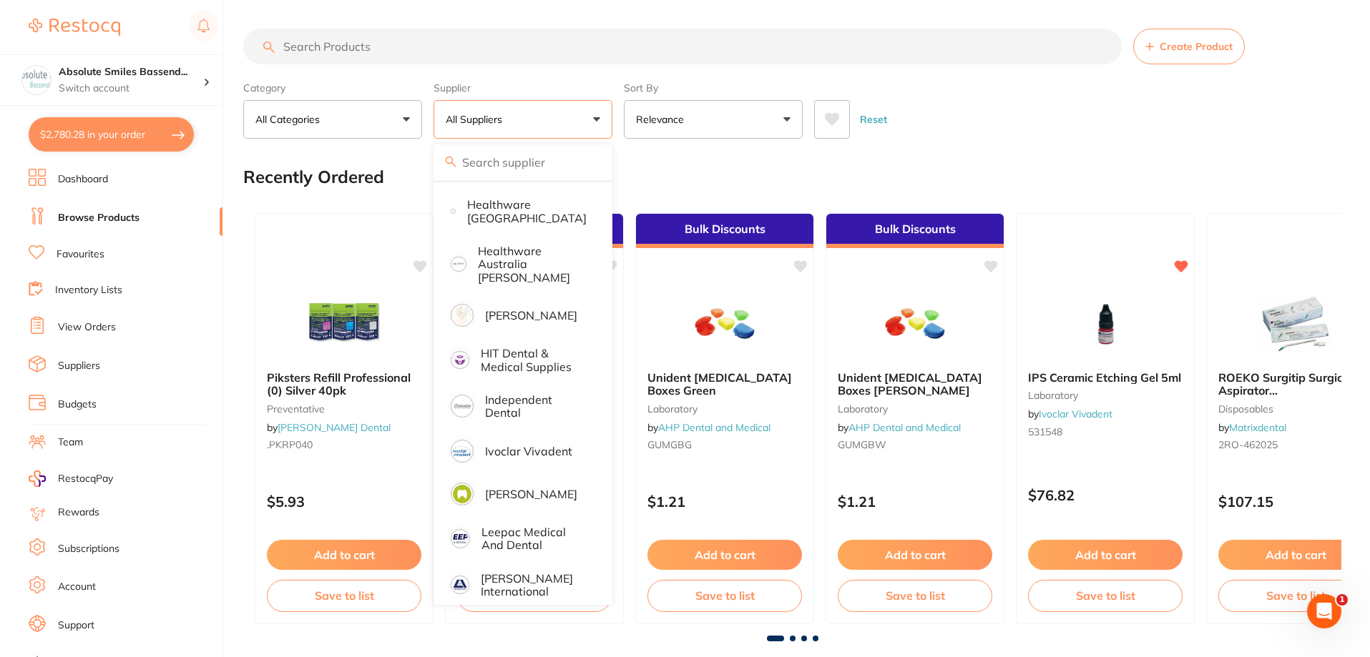
scroll to position [787, 0]
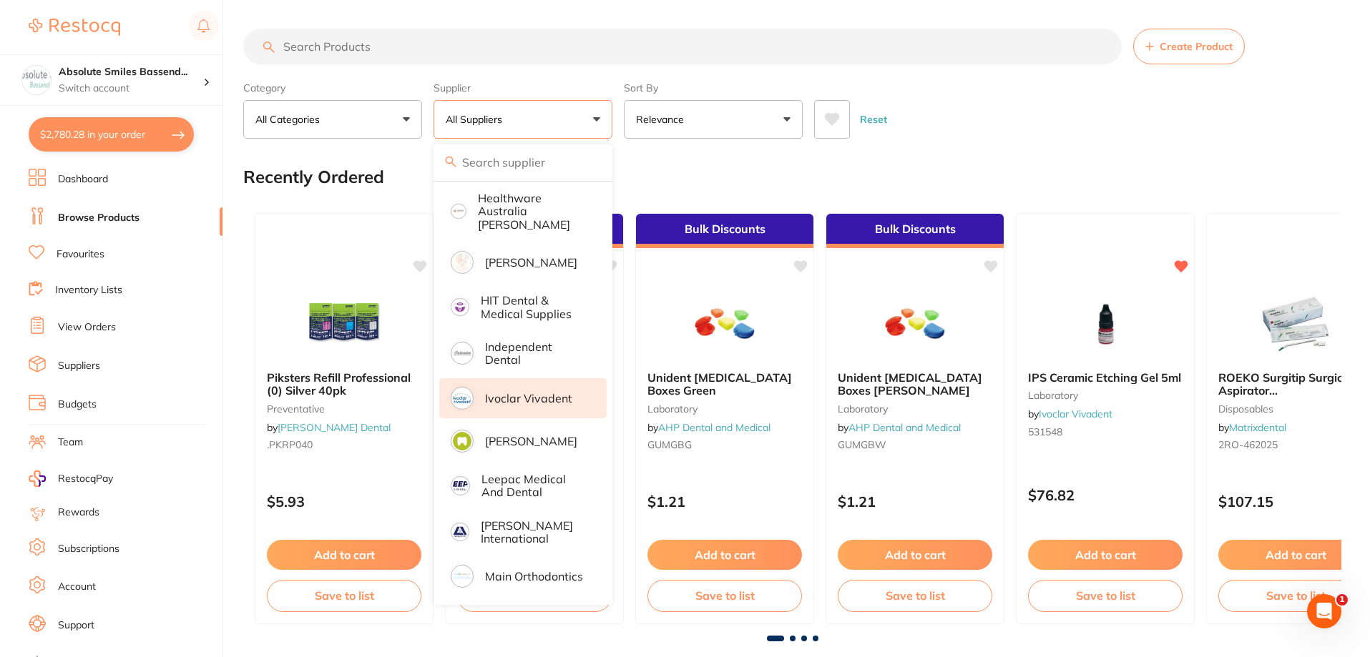
click at [531, 392] on p "Ivoclar Vivadent" at bounding box center [528, 398] width 87 height 13
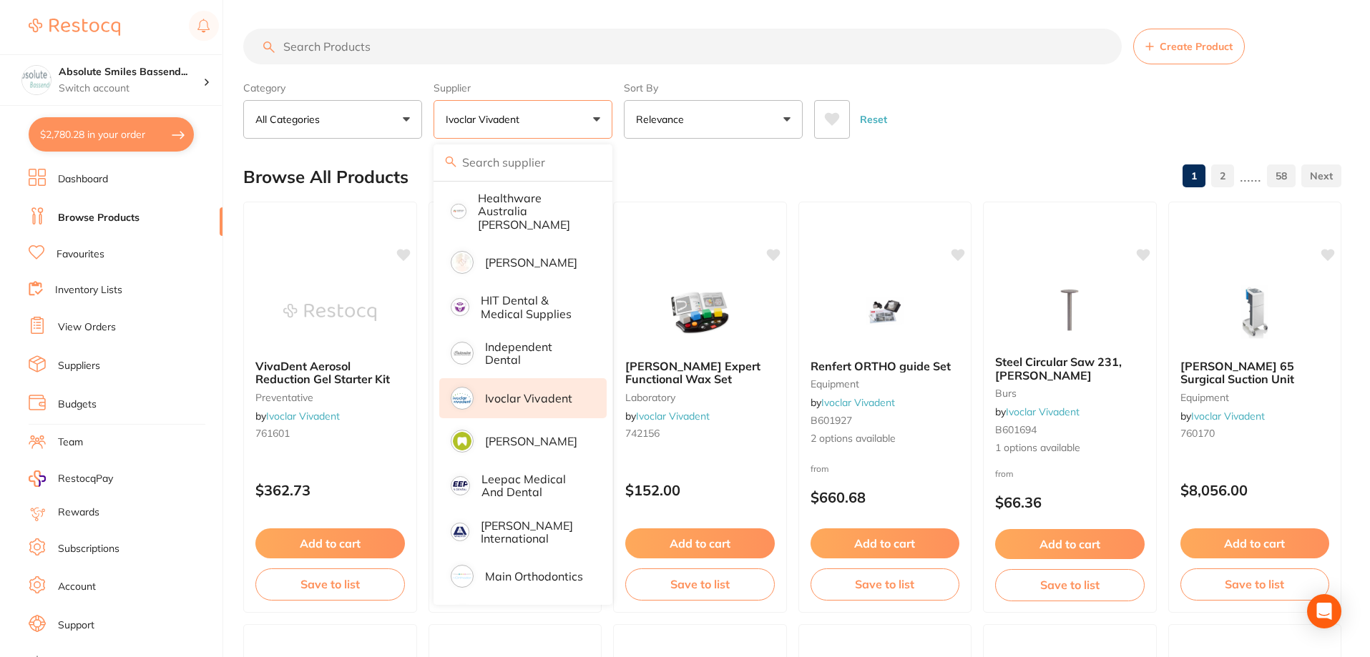
click at [526, 104] on button "Ivoclar Vivadent" at bounding box center [522, 119] width 179 height 39
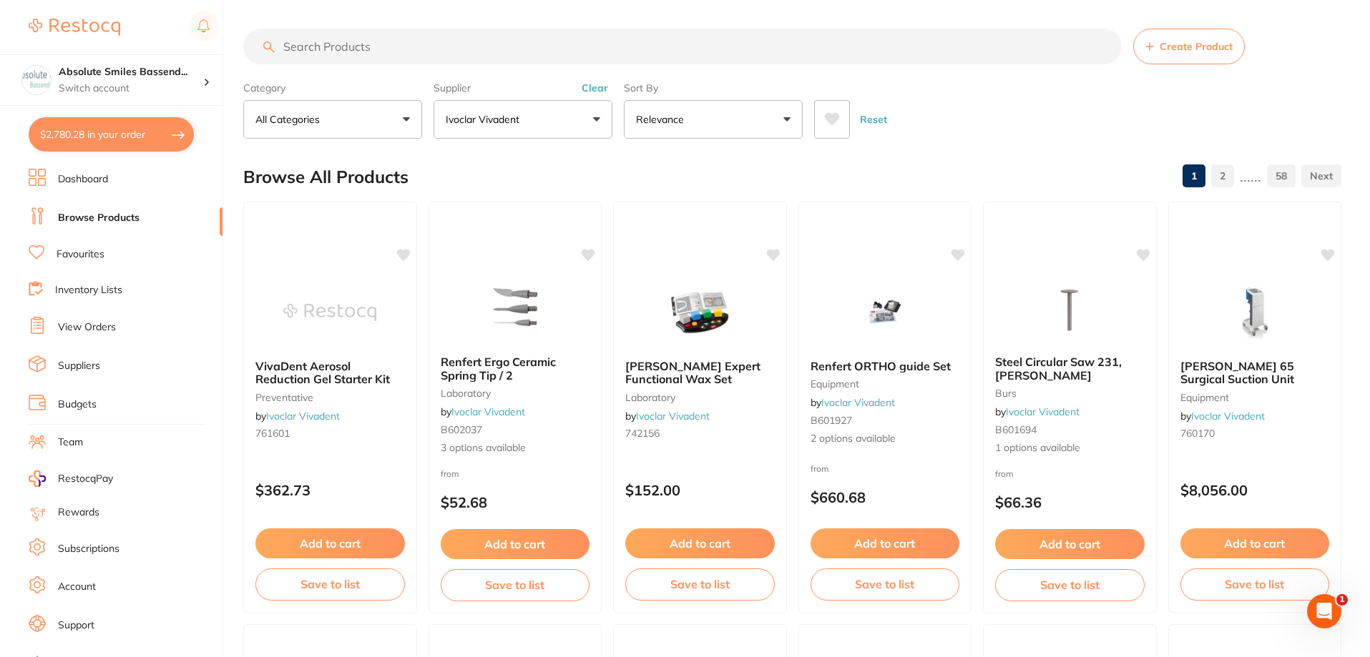
scroll to position [0, 0]
click at [456, 41] on input "search" at bounding box center [682, 47] width 878 height 36
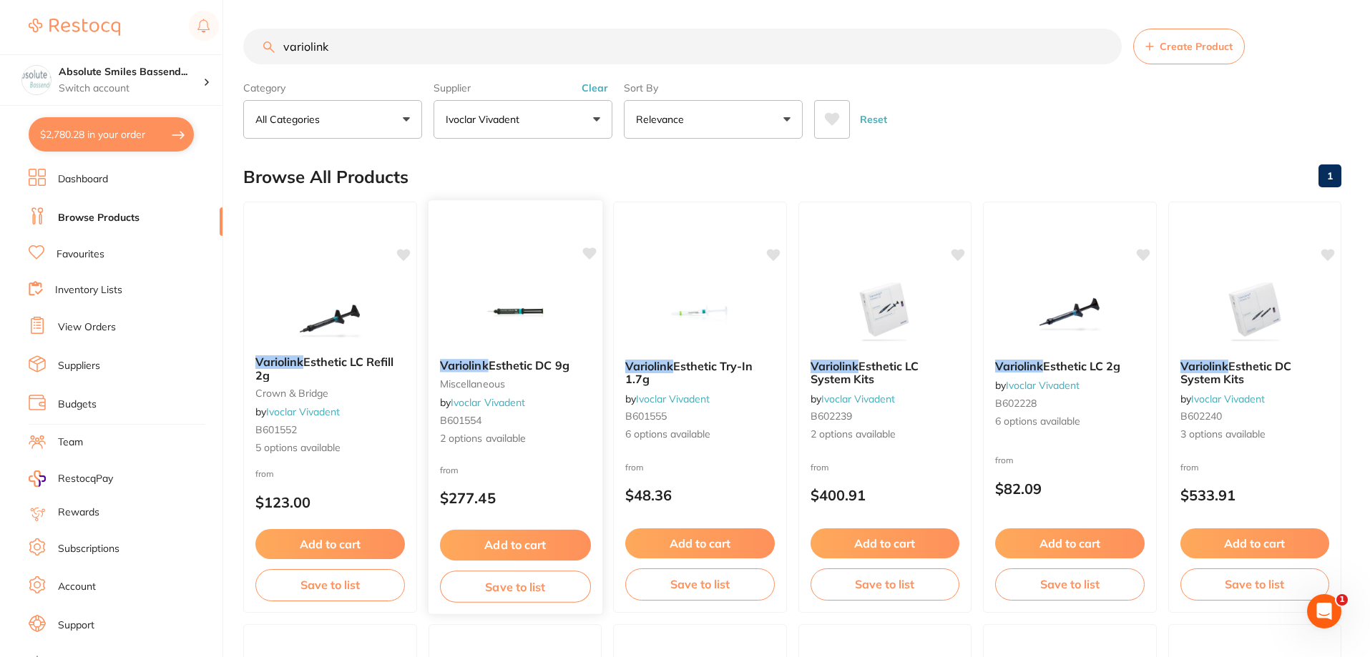
click at [555, 552] on button "Add to cart" at bounding box center [514, 545] width 151 height 31
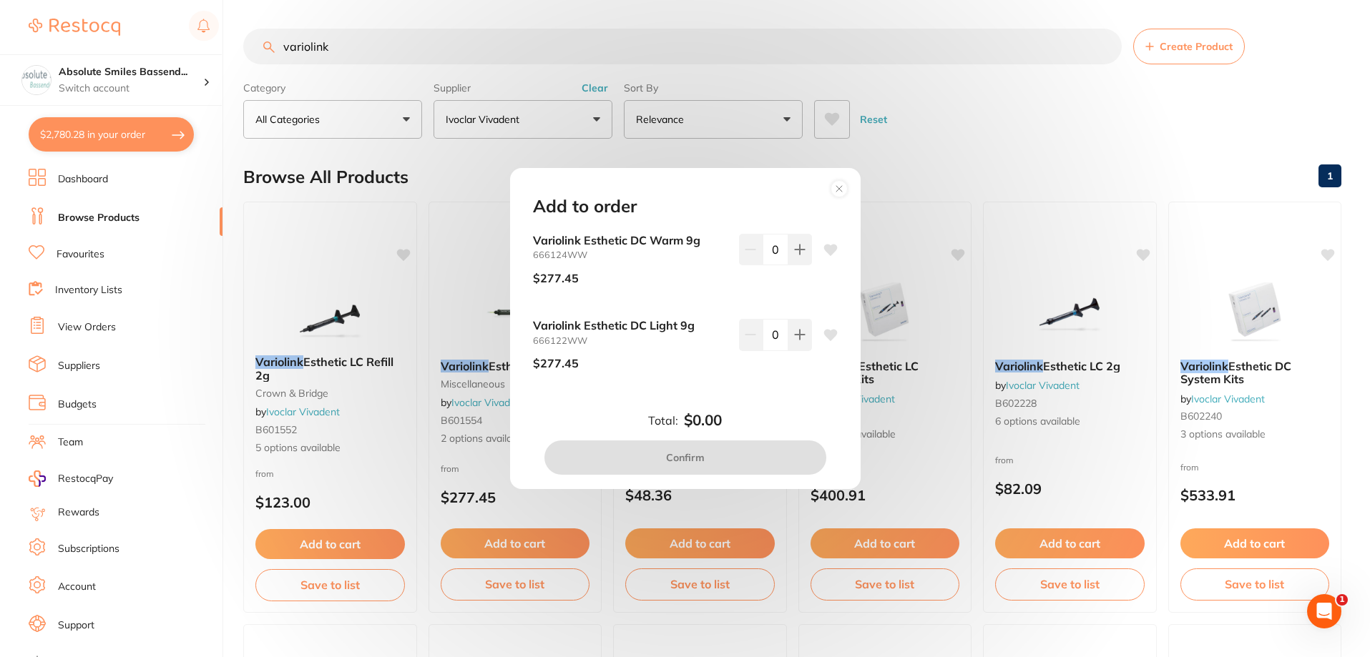
click at [839, 189] on icon at bounding box center [839, 189] width 6 height 6
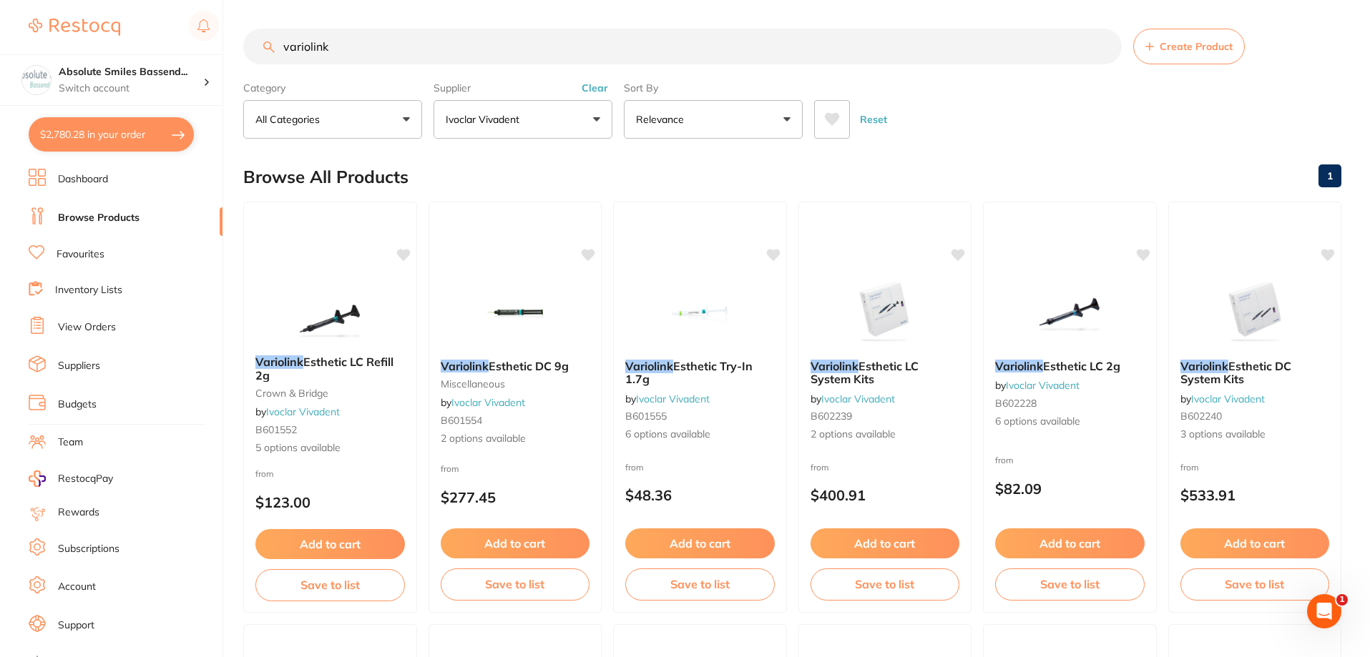
click at [531, 40] on input "variolink" at bounding box center [682, 47] width 878 height 36
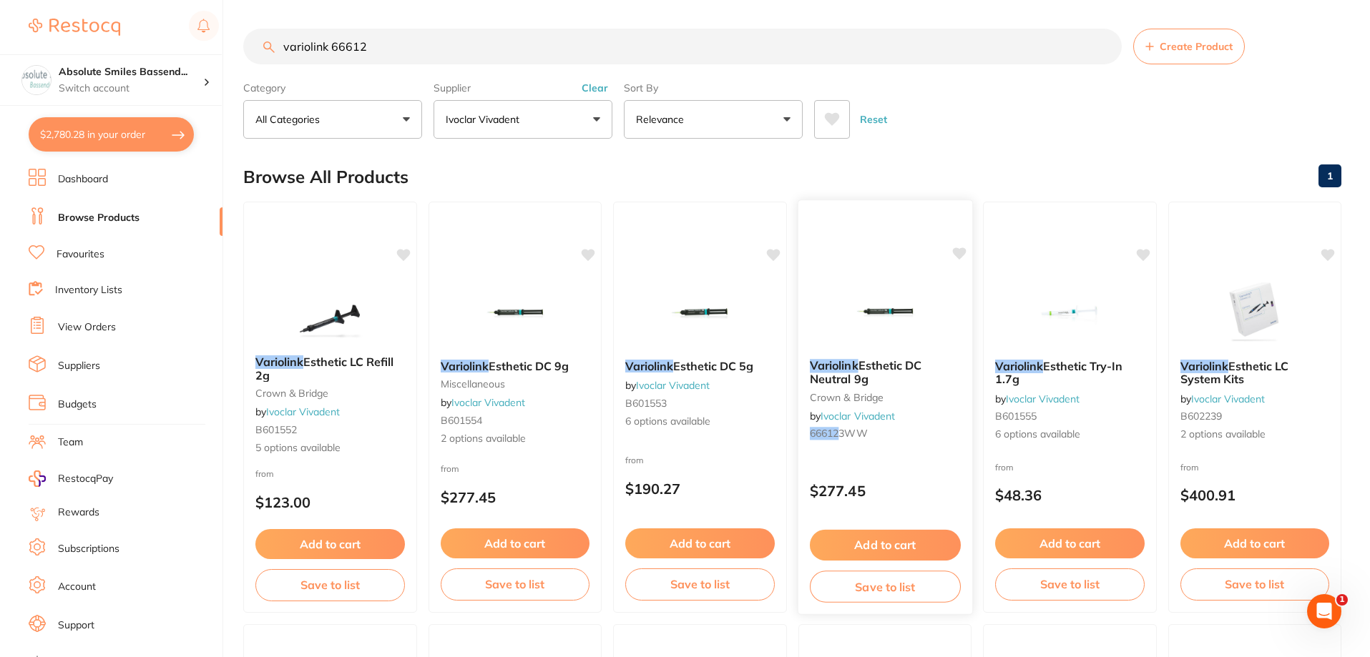
type input "variolink 66612"
click at [928, 466] on div "Variolink Esthetic DC Neutral 9g crown & bridge by Ivoclar Vivadent 66612 3WW $…" at bounding box center [884, 408] width 175 height 416
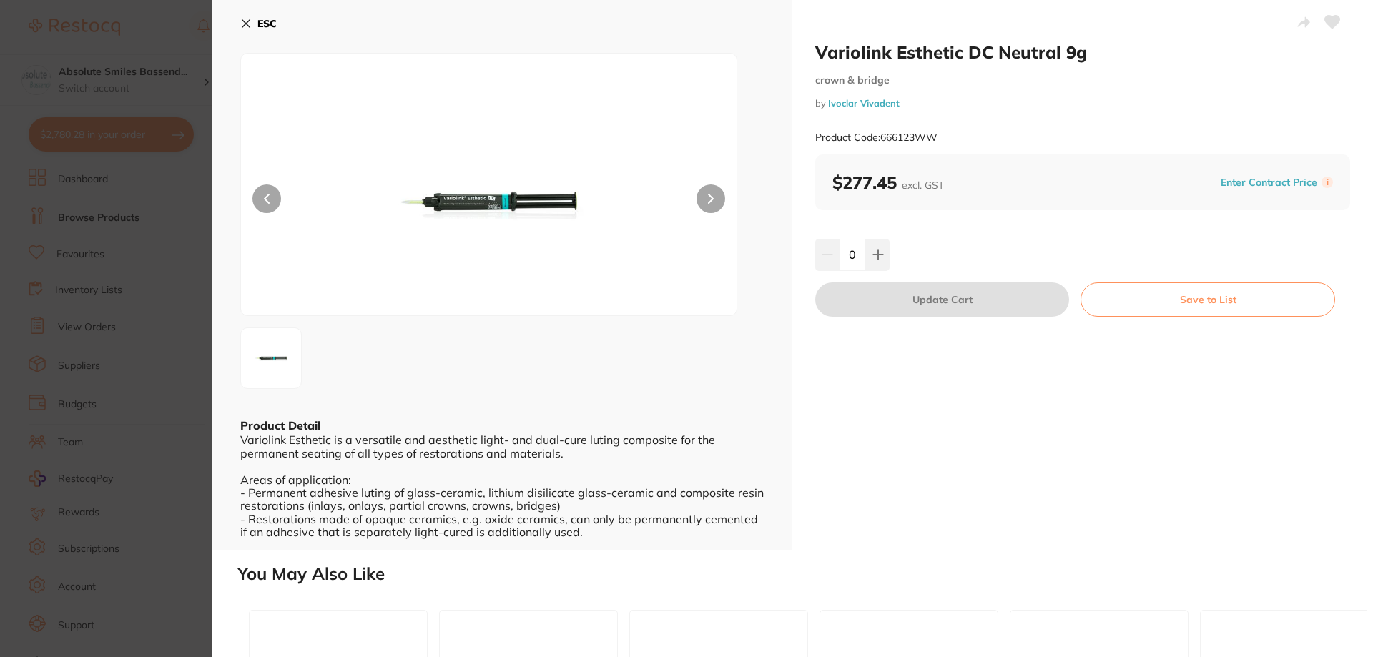
click at [260, 16] on button "ESC" at bounding box center [258, 23] width 36 height 24
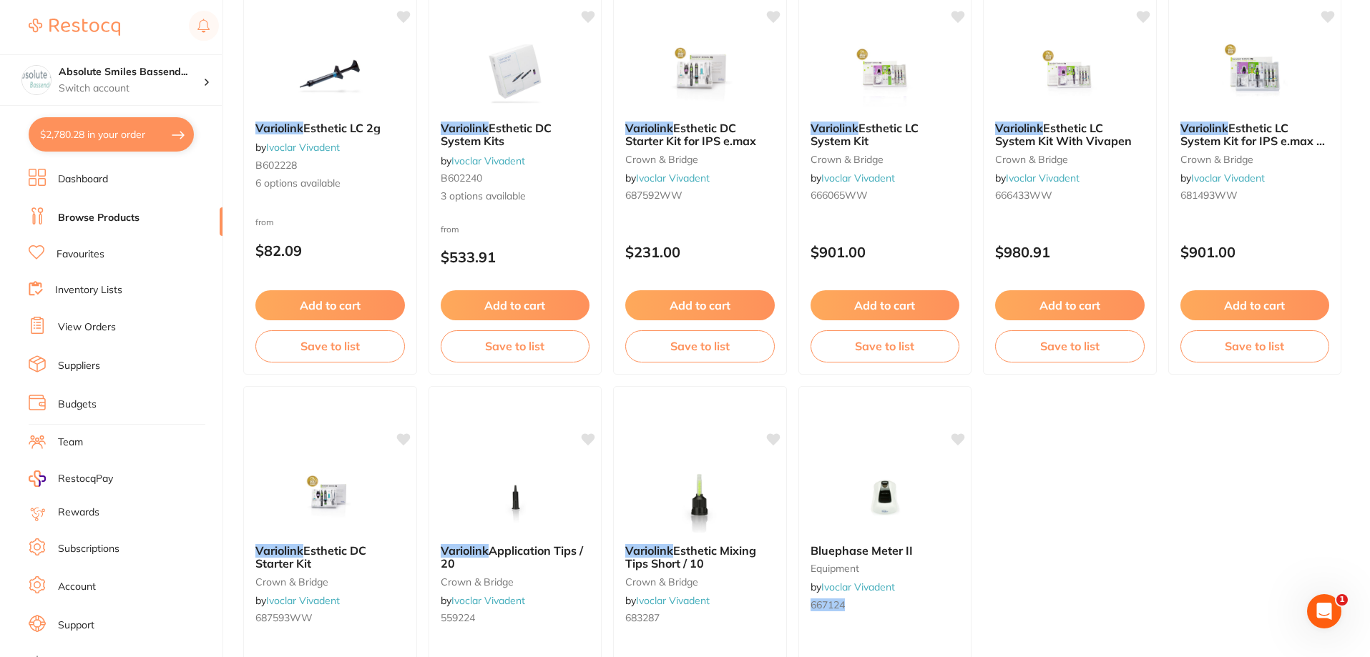
scroll to position [522, 0]
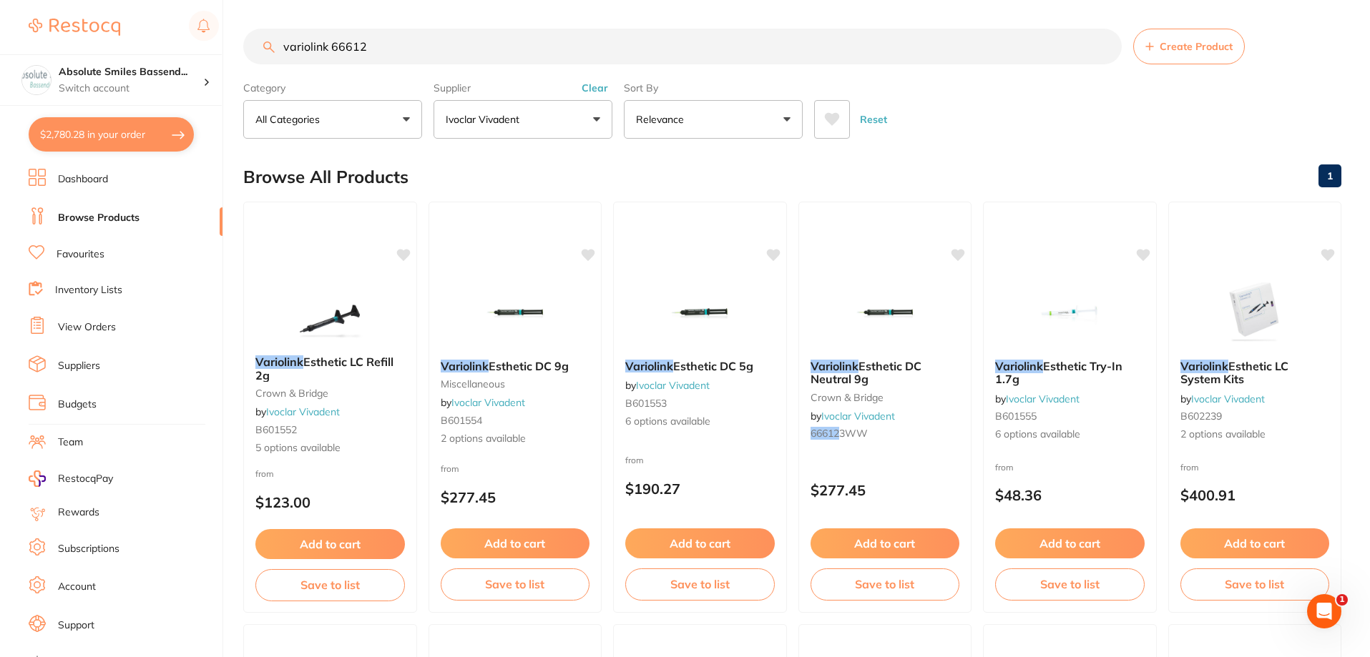
drag, startPoint x: 409, startPoint y: 46, endPoint x: 214, endPoint y: 47, distance: 195.2
click at [214, 47] on div "$2,780.28 Absolute Smiles Bassend... Switch account Absolute Smiles Bassendean …" at bounding box center [685, 328] width 1370 height 657
paste input "IV-666117WW"
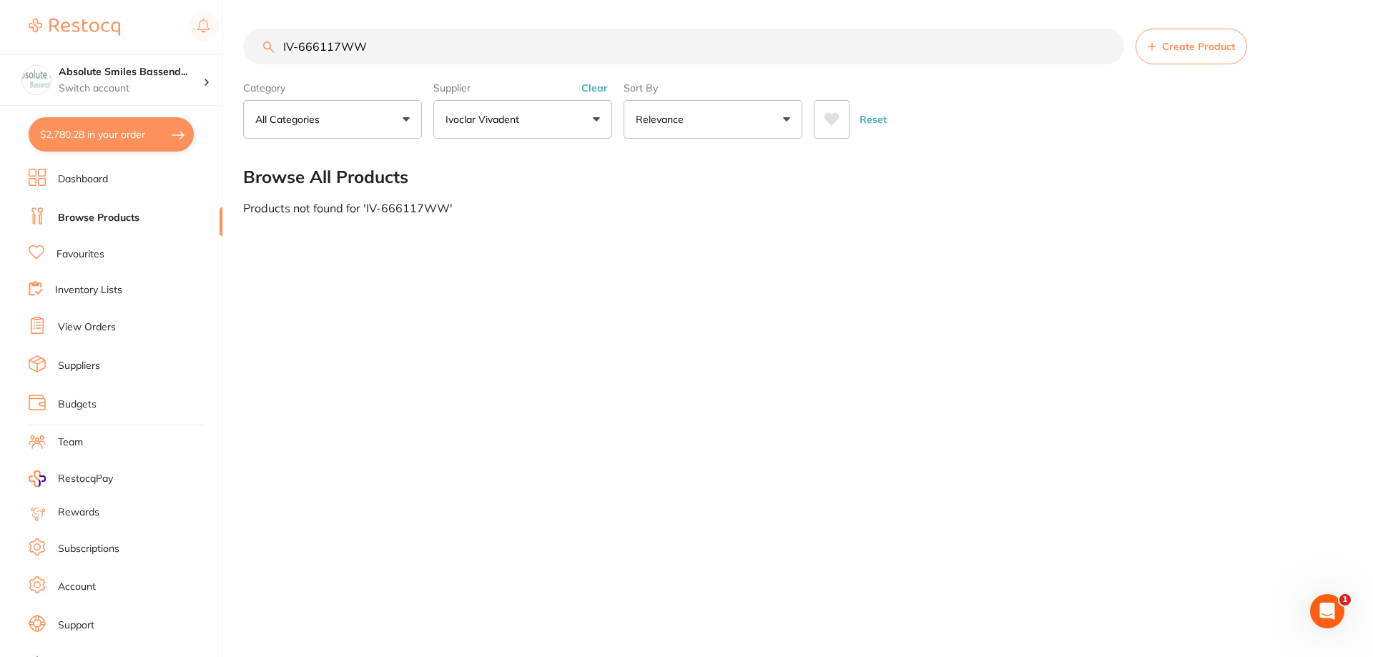
type input "IV-666117WW"
click at [491, 117] on p "Ivoclar Vivadent" at bounding box center [485, 119] width 79 height 14
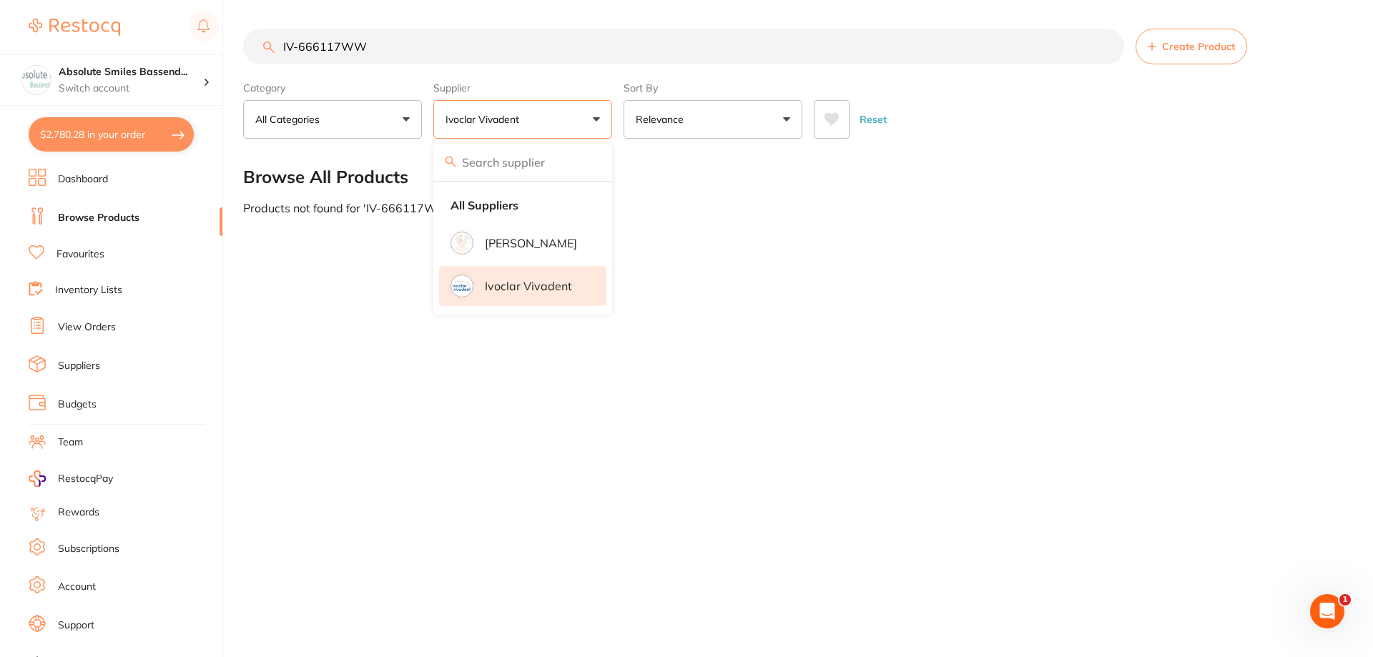
click at [493, 162] on input "search" at bounding box center [522, 162] width 179 height 36
click at [490, 202] on strong "All Suppliers" at bounding box center [485, 205] width 68 height 13
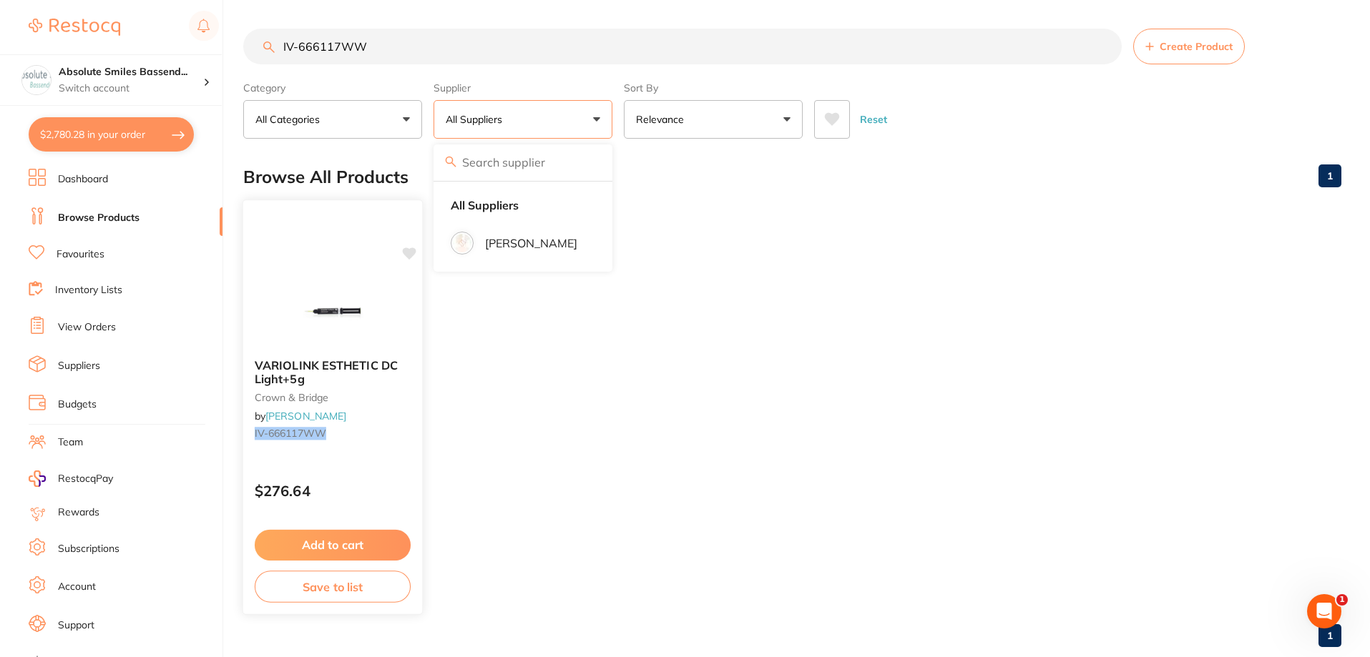
click at [372, 447] on div "VARIOLINK ESTHETIC DC Light+5g crown & bridge by Henry Schein Halas IV-666117WW" at bounding box center [332, 402] width 179 height 109
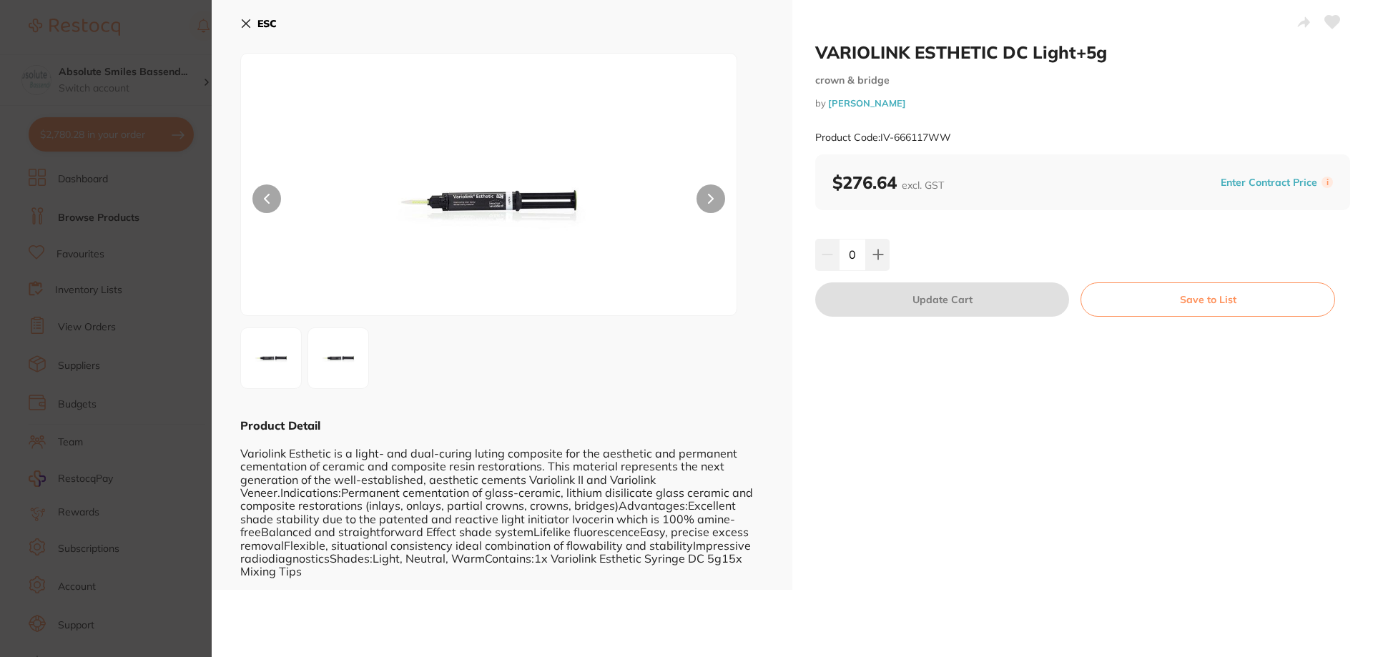
click at [1328, 19] on icon at bounding box center [1332, 22] width 15 height 13
click at [878, 250] on icon at bounding box center [877, 254] width 11 height 11
type input "1"
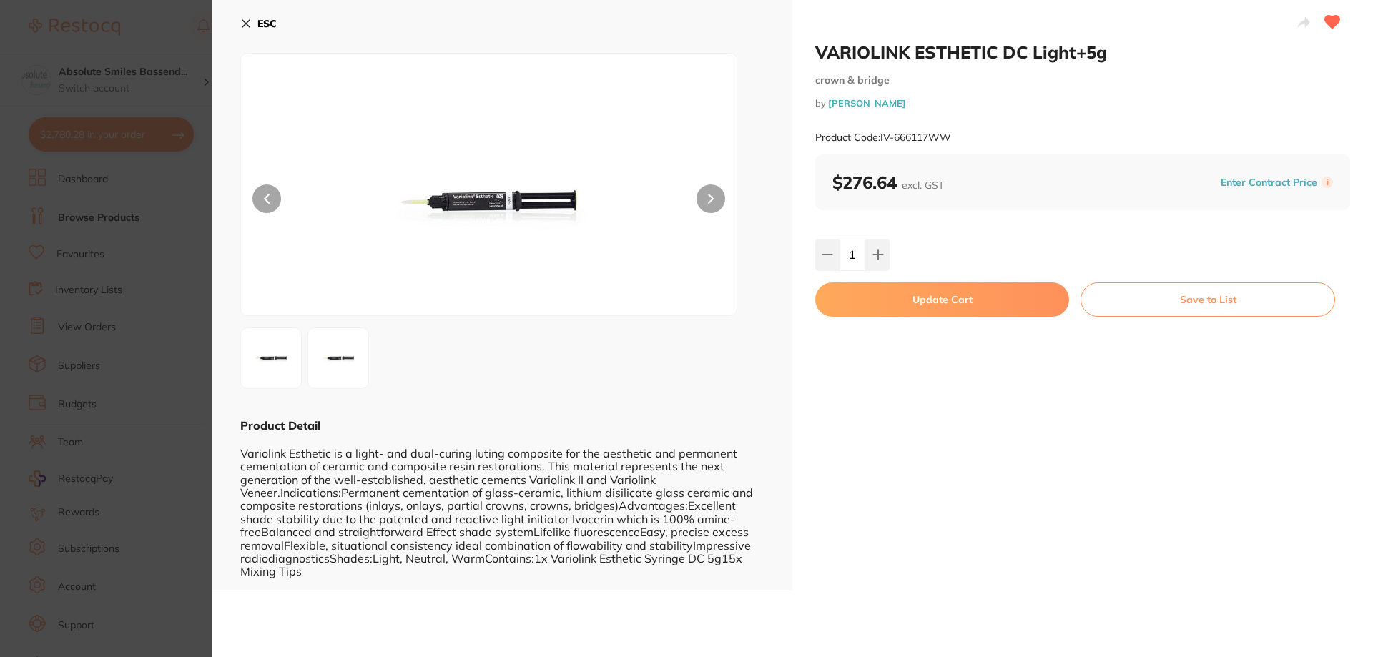
click at [934, 295] on button "Update Cart" at bounding box center [942, 299] width 254 height 34
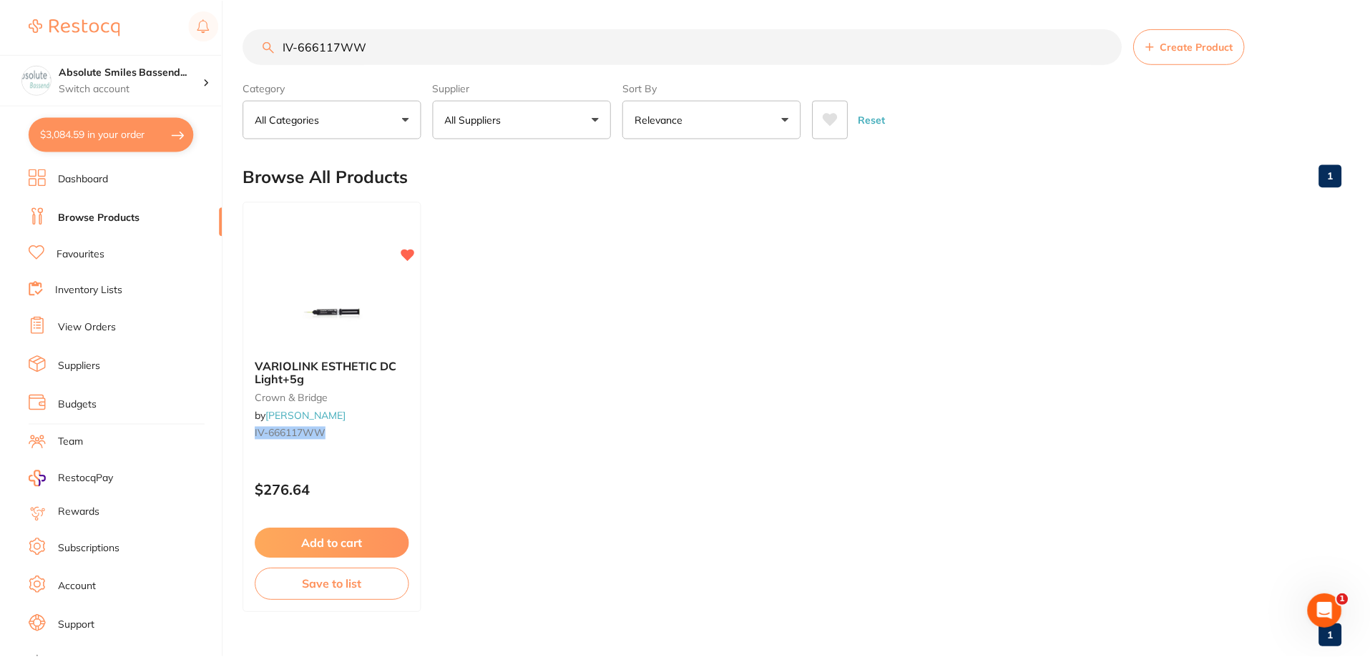
scroll to position [1, 0]
click at [187, 132] on button "$3,084.59 in your order" at bounding box center [111, 134] width 165 height 34
checkbox input "true"
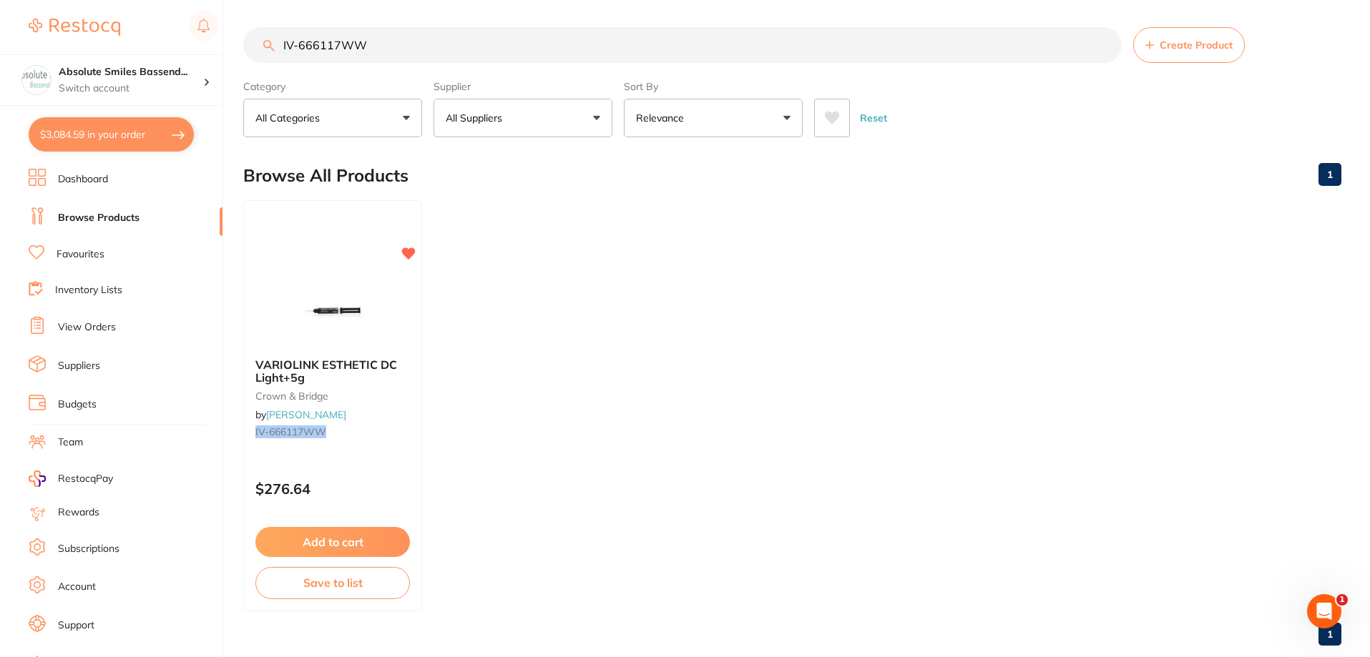
checkbox input "true"
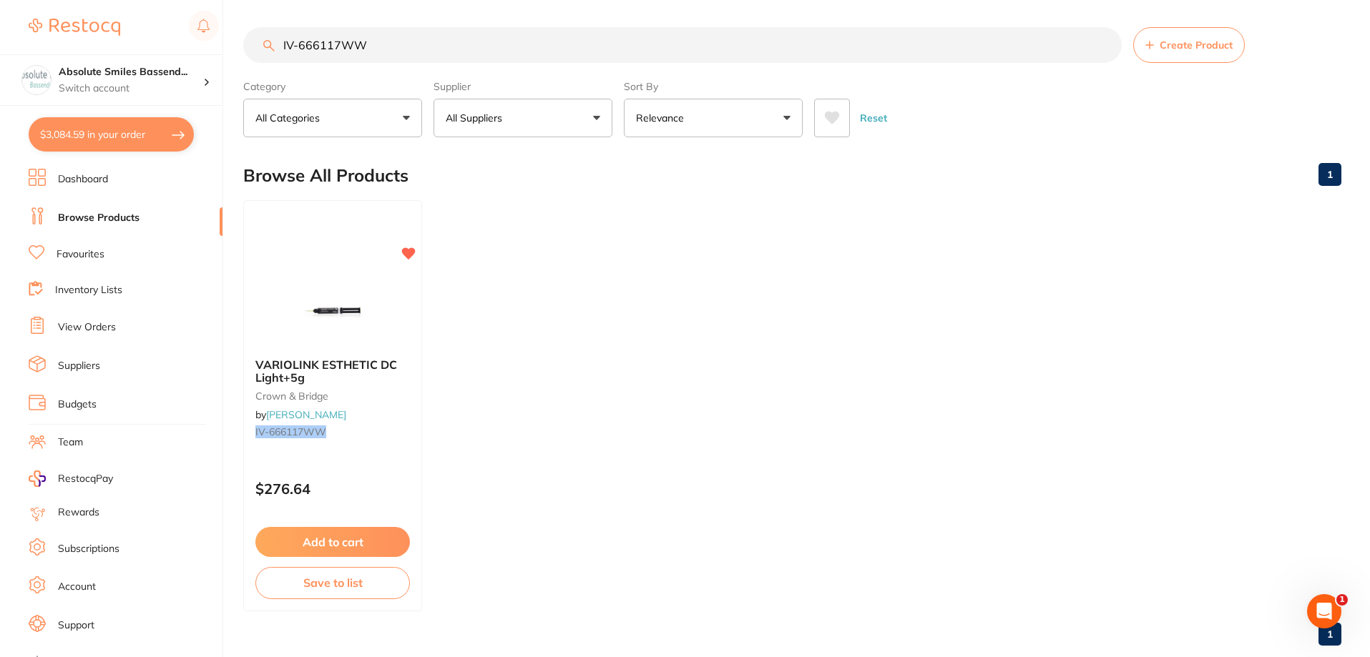
checkbox input "true"
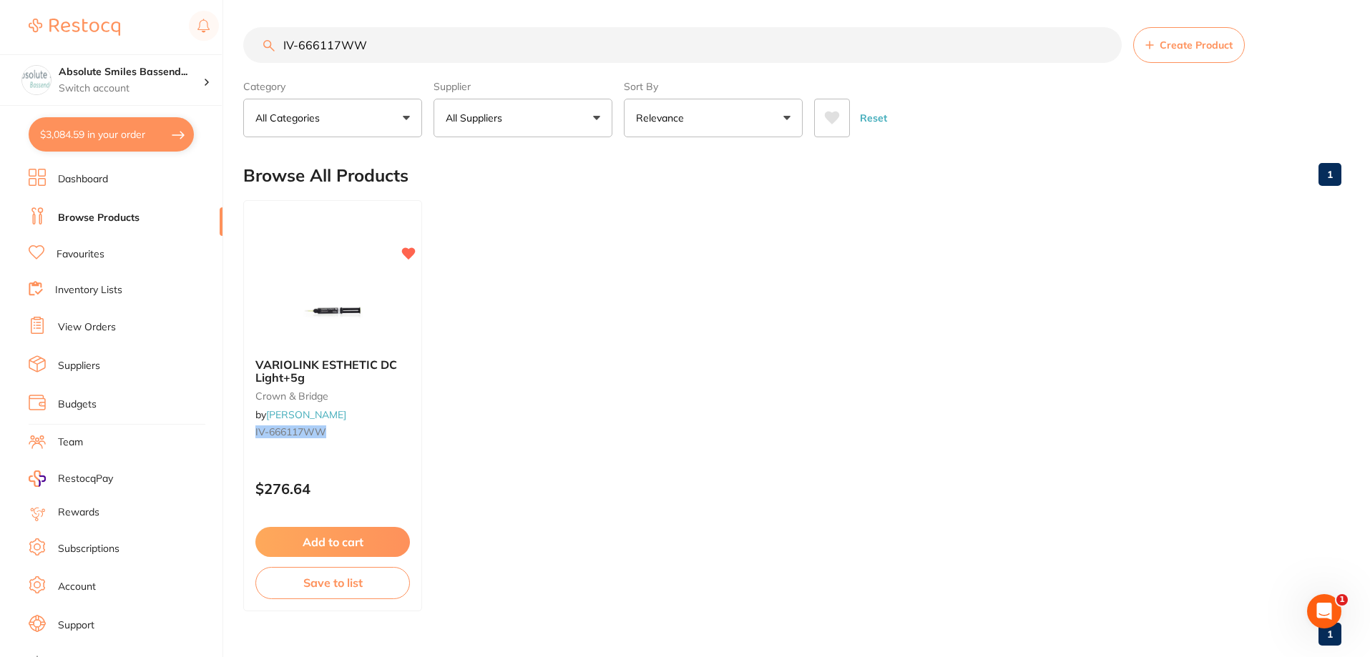
checkbox input "true"
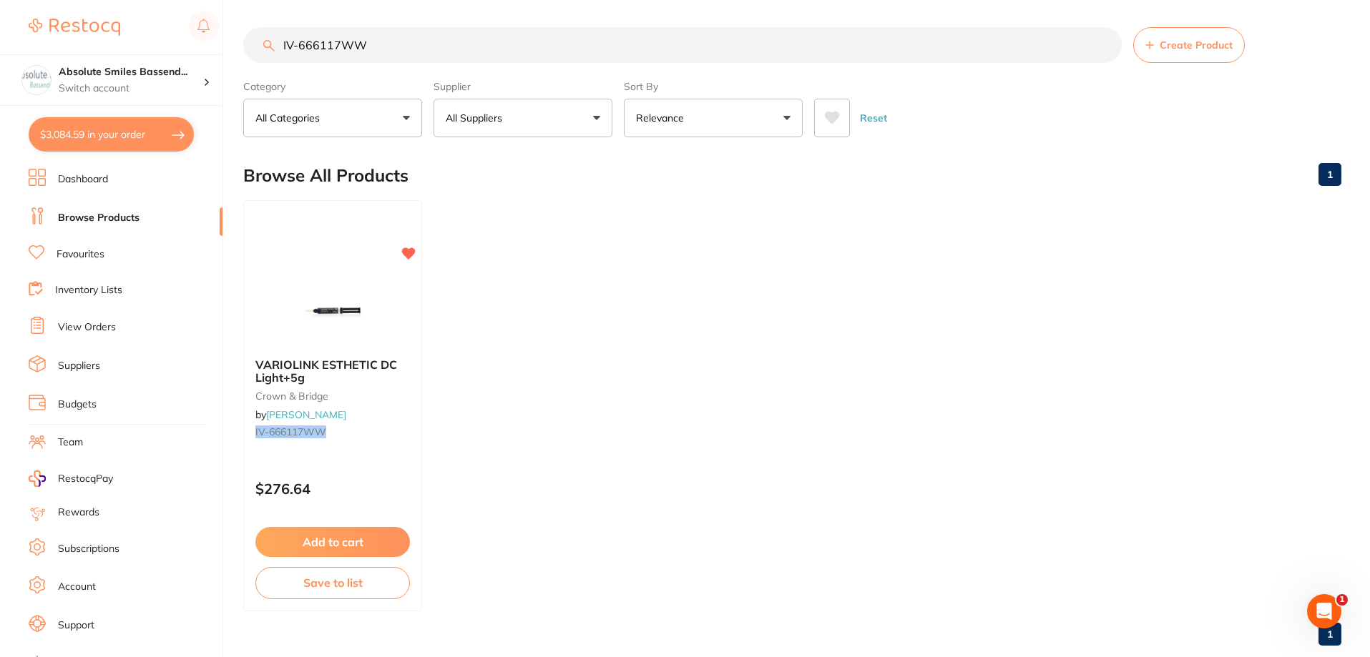
checkbox input "true"
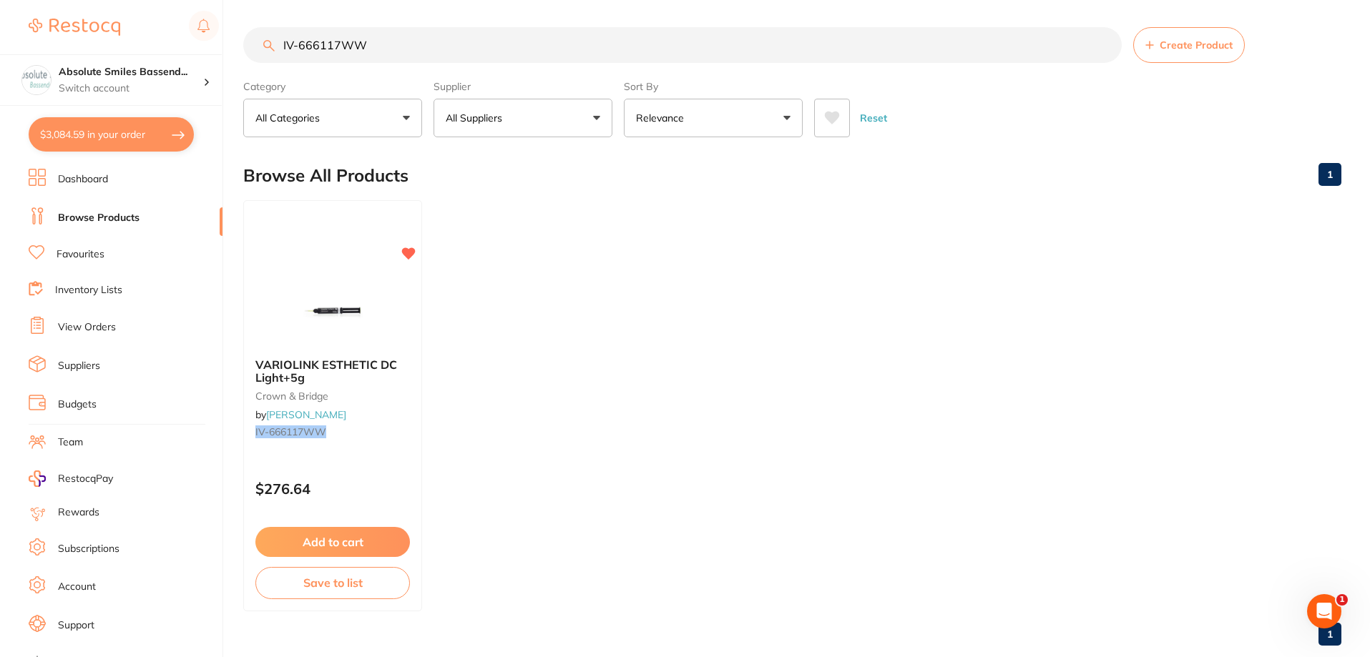
checkbox input "true"
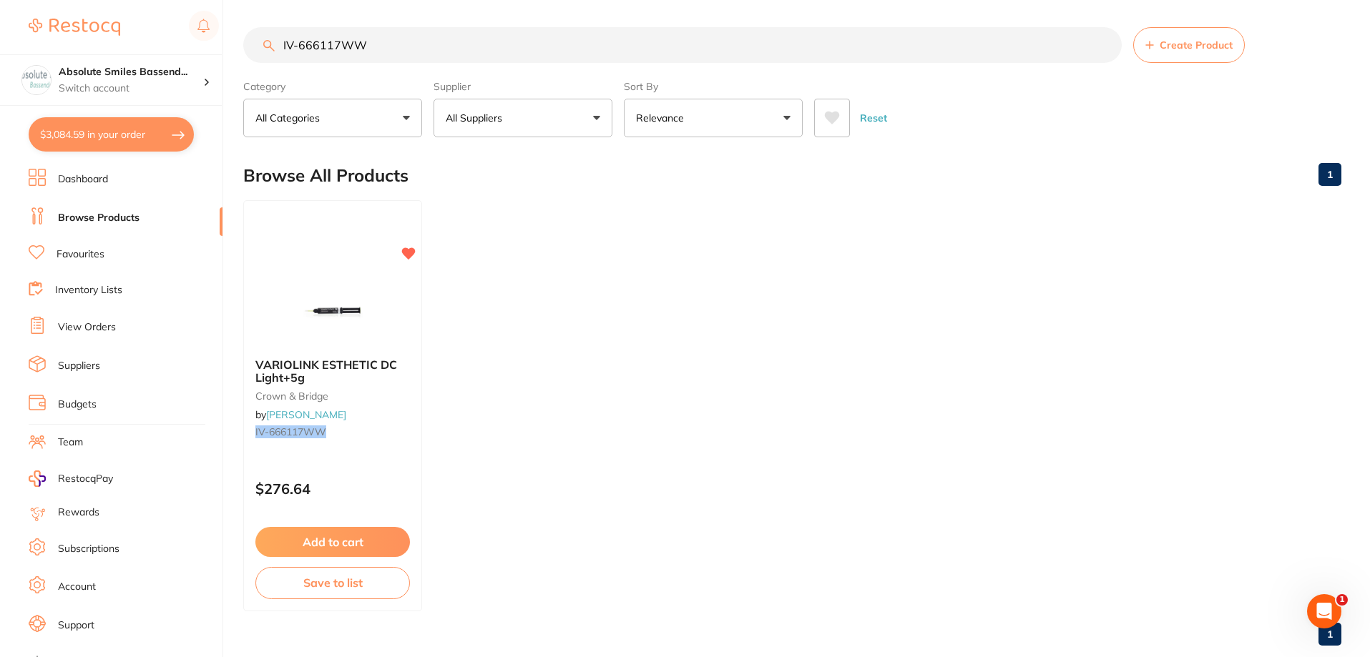
checkbox input "true"
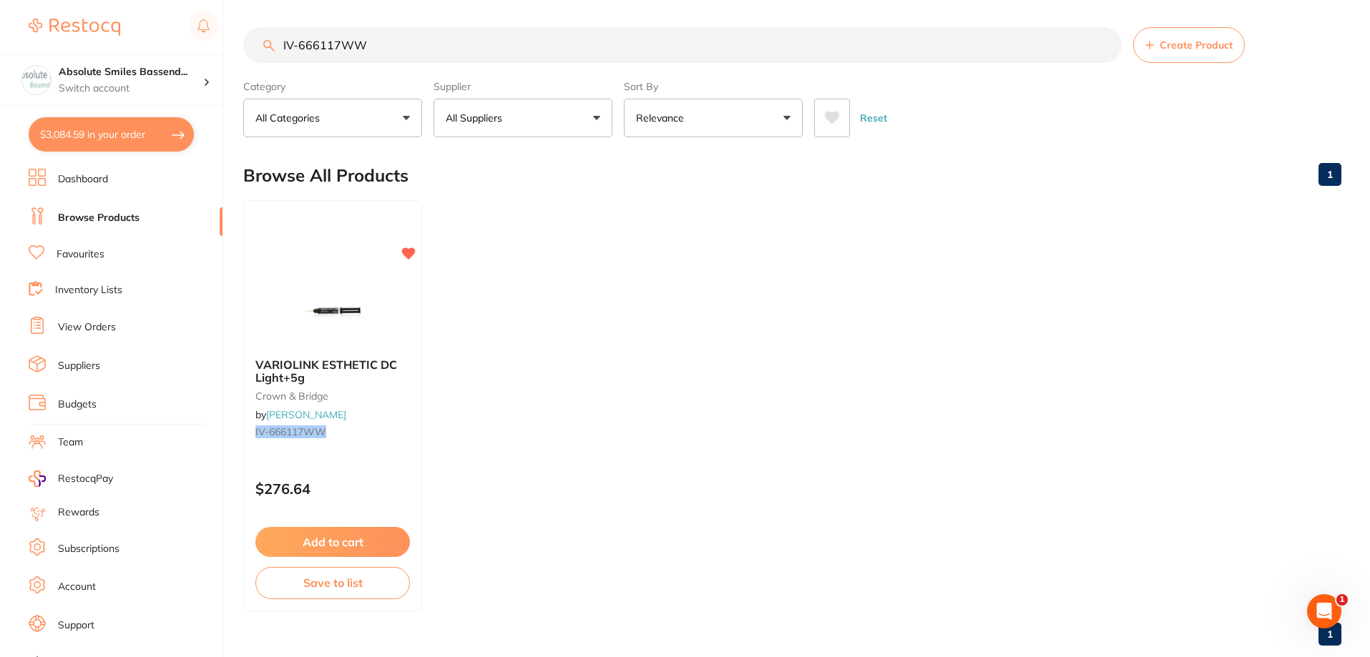
checkbox input "true"
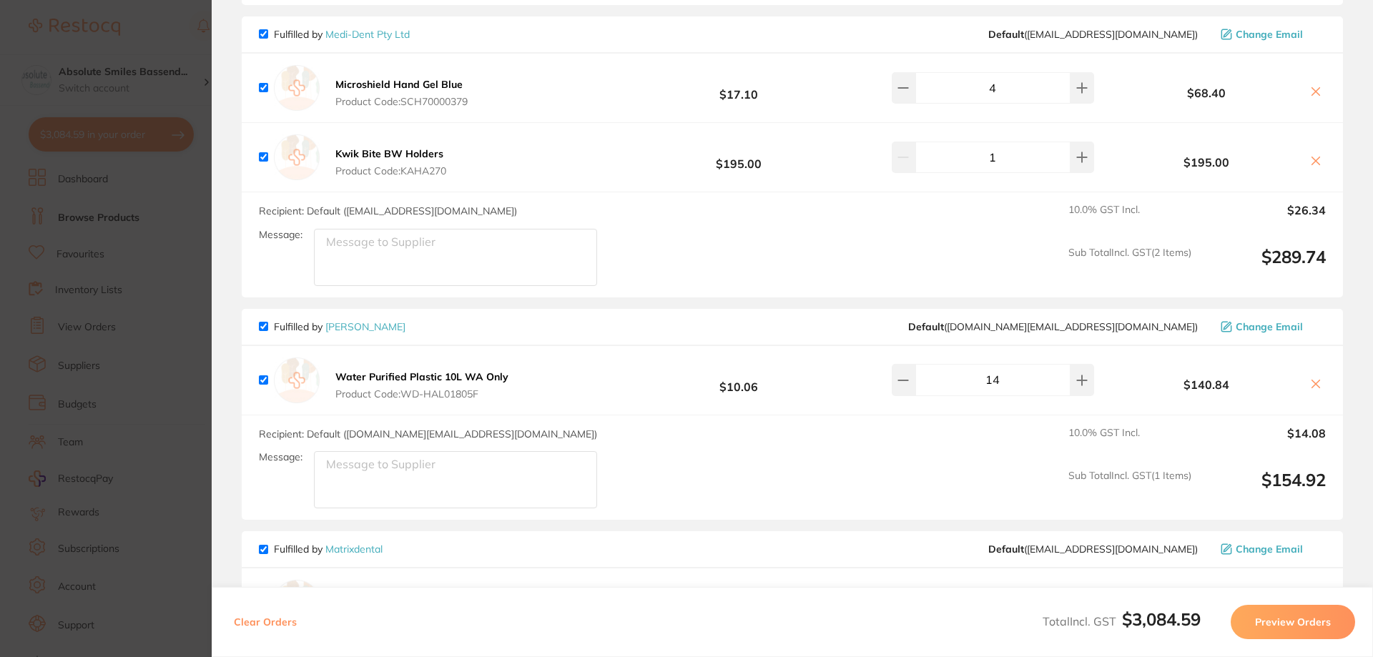
scroll to position [0, 0]
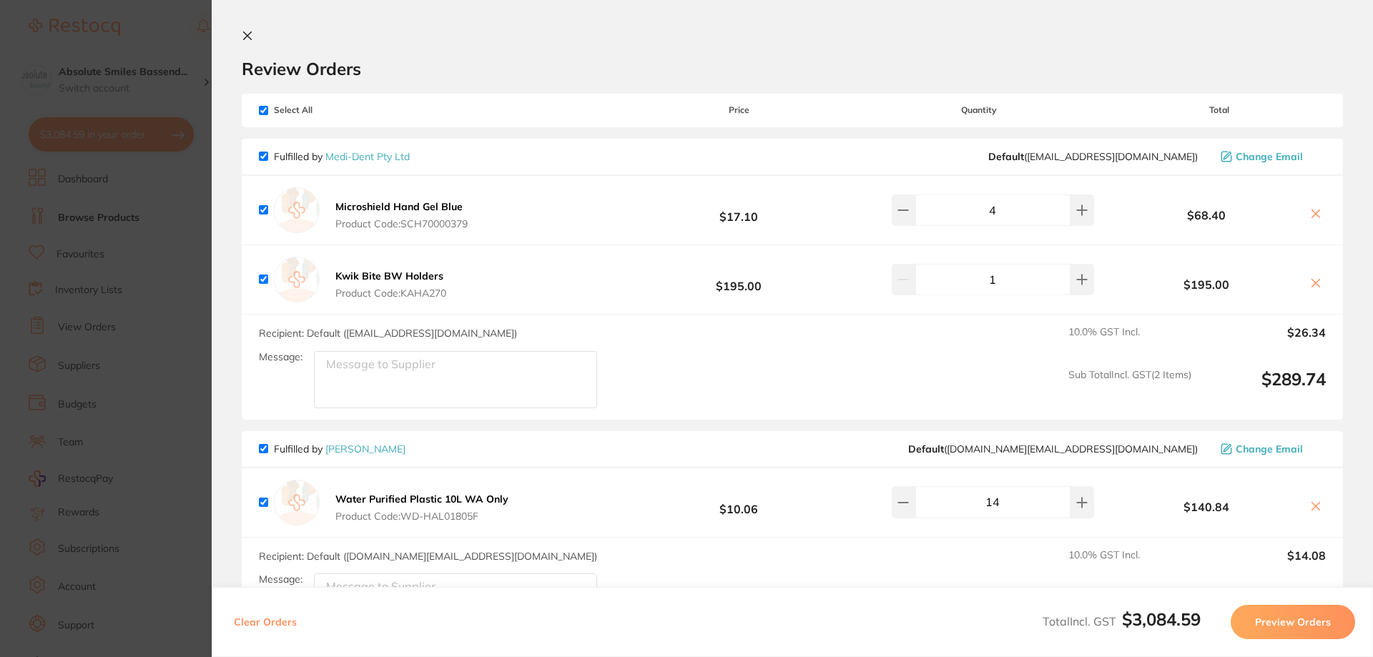
click at [1257, 615] on button "Preview Orders" at bounding box center [1293, 622] width 124 height 34
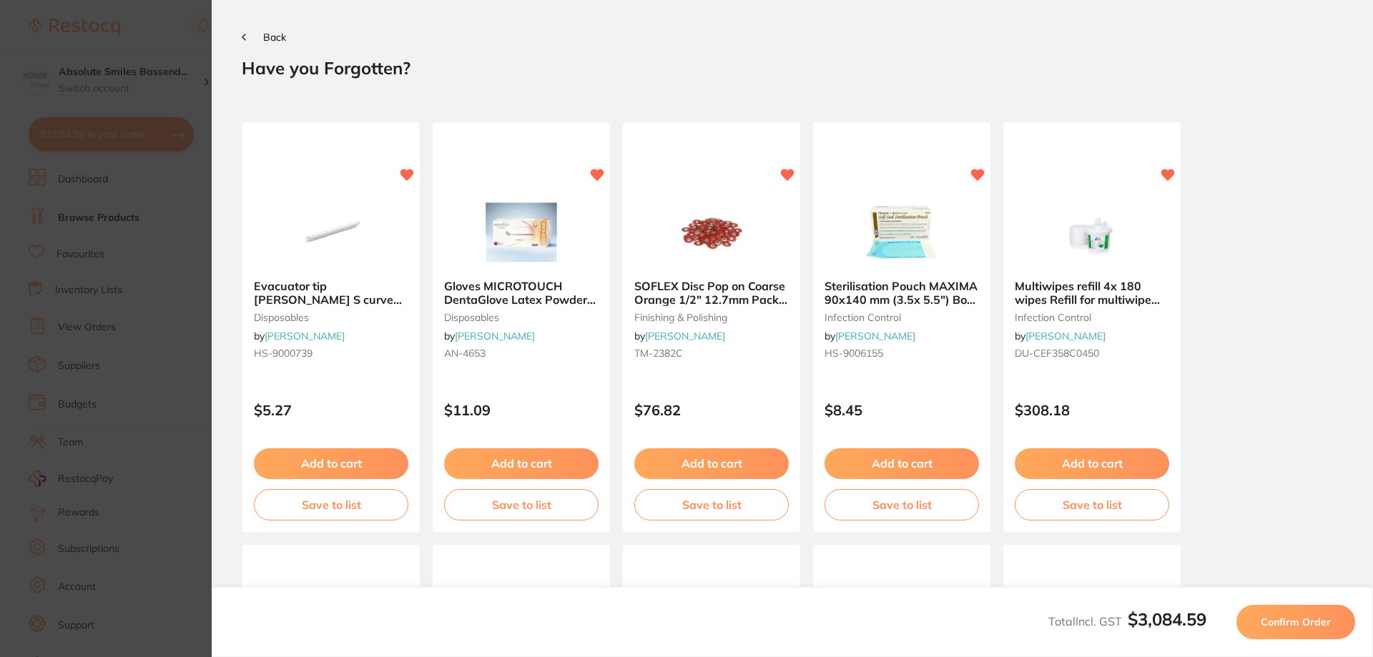
click at [1298, 619] on span "Confirm Order" at bounding box center [1296, 622] width 70 height 13
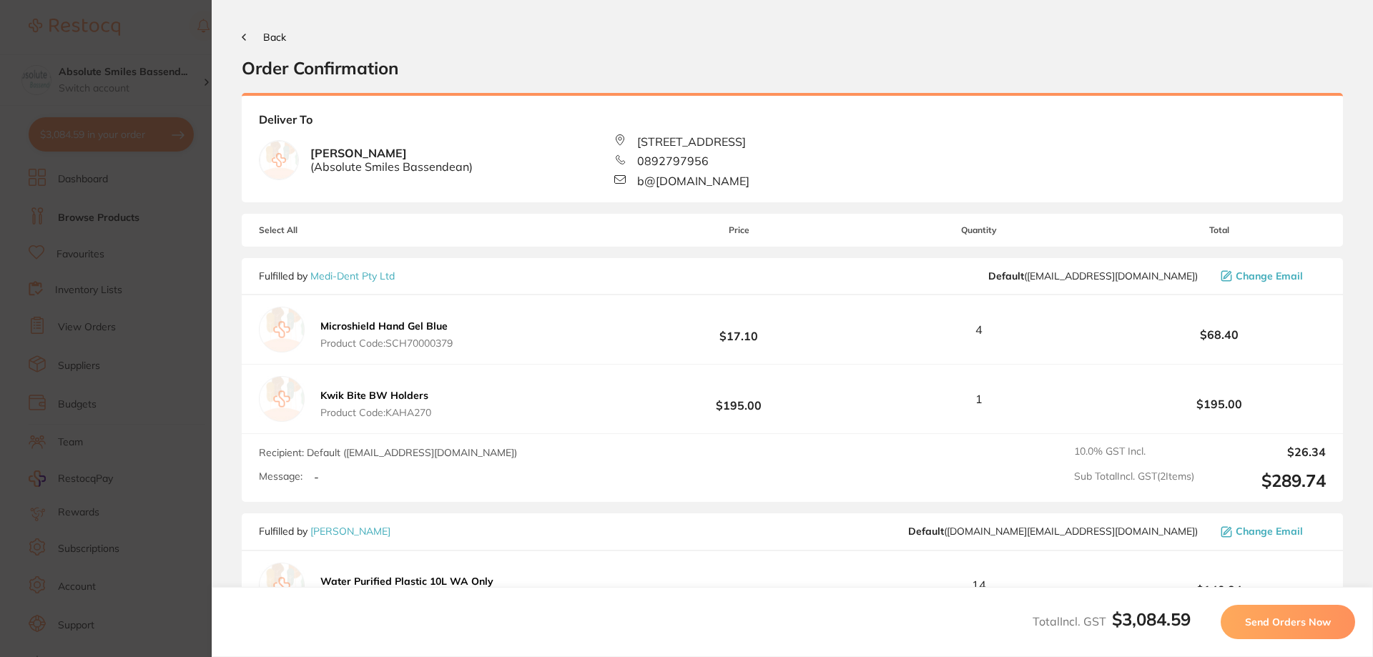
click at [1317, 625] on span "Send Orders Now" at bounding box center [1288, 622] width 86 height 13
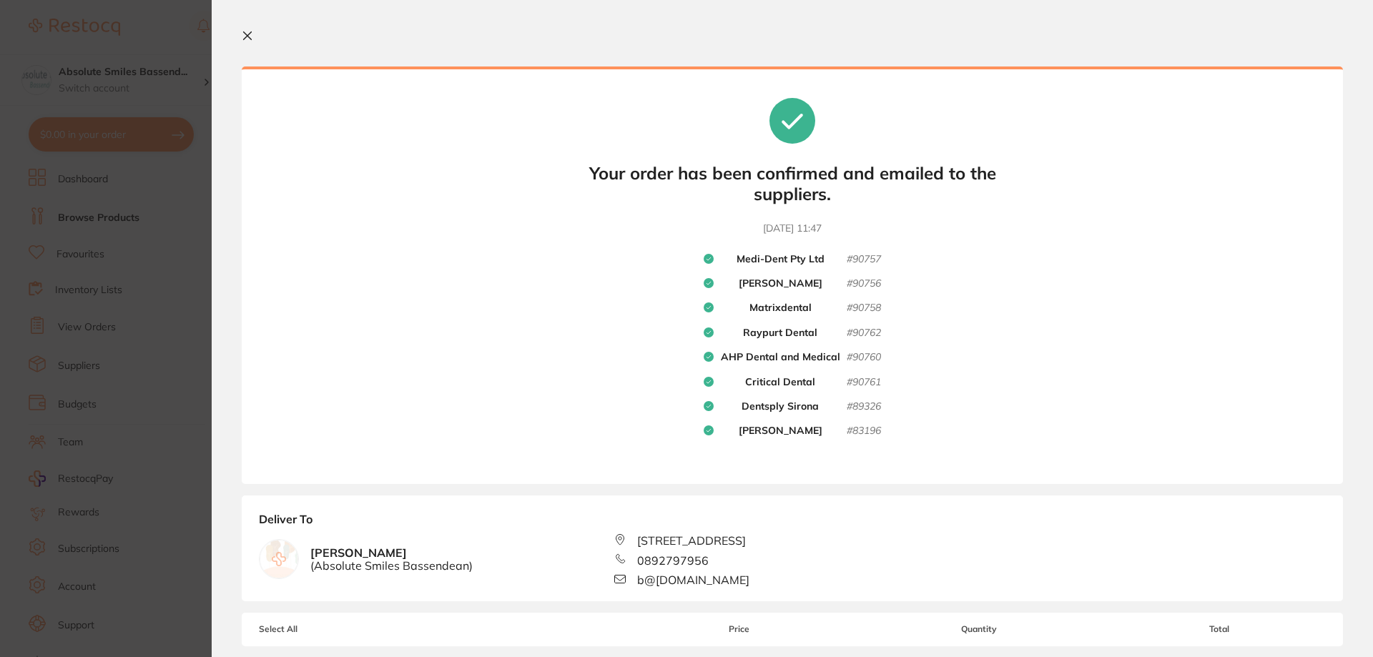
click at [248, 34] on icon at bounding box center [247, 35] width 11 height 11
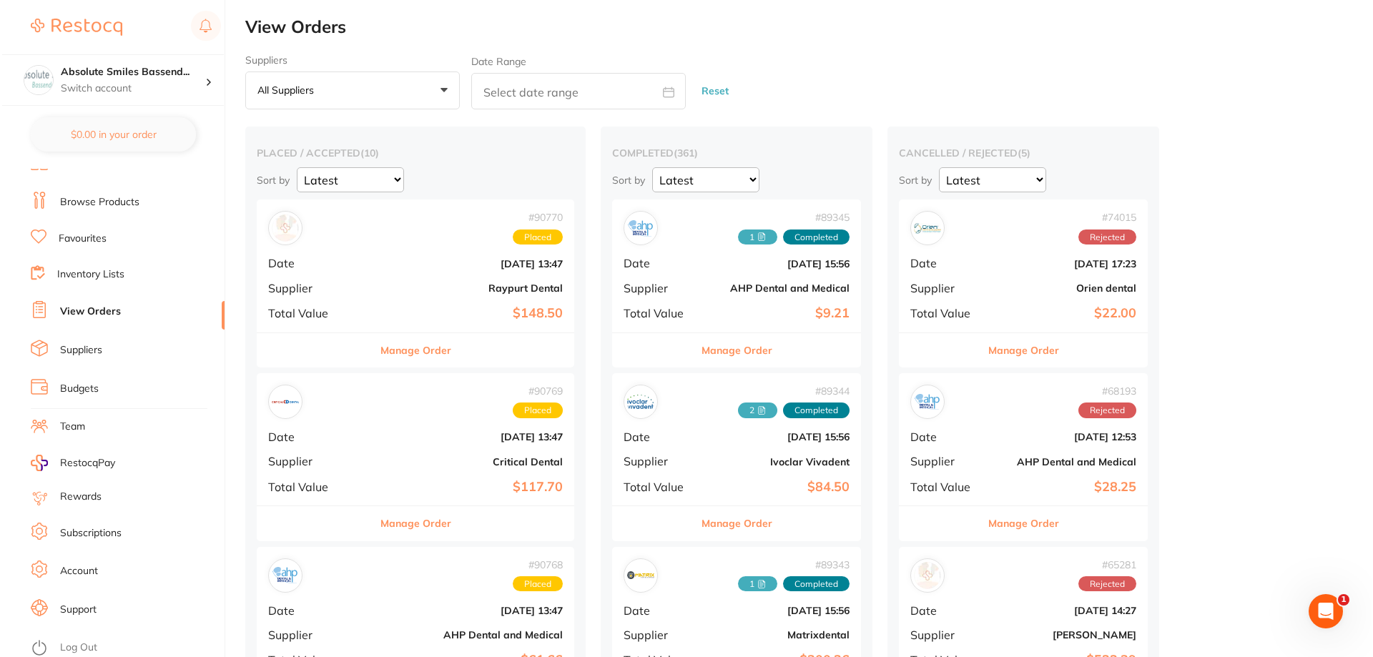
scroll to position [19, 0]
click at [64, 646] on link "Log Out" at bounding box center [76, 645] width 37 height 14
